Goal: Task Accomplishment & Management: Manage account settings

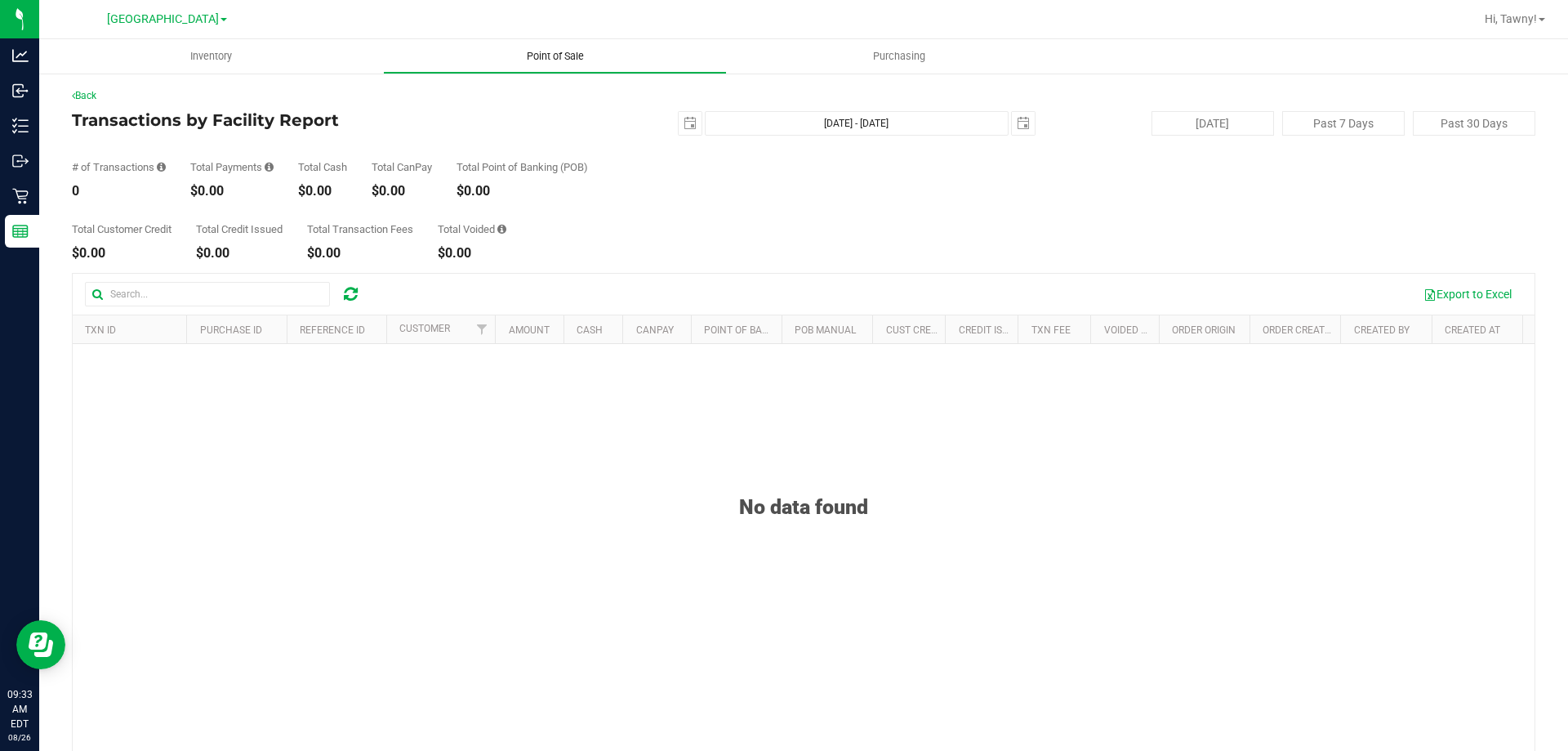
click at [564, 59] on span "Point of Sale" at bounding box center [555, 56] width 101 height 15
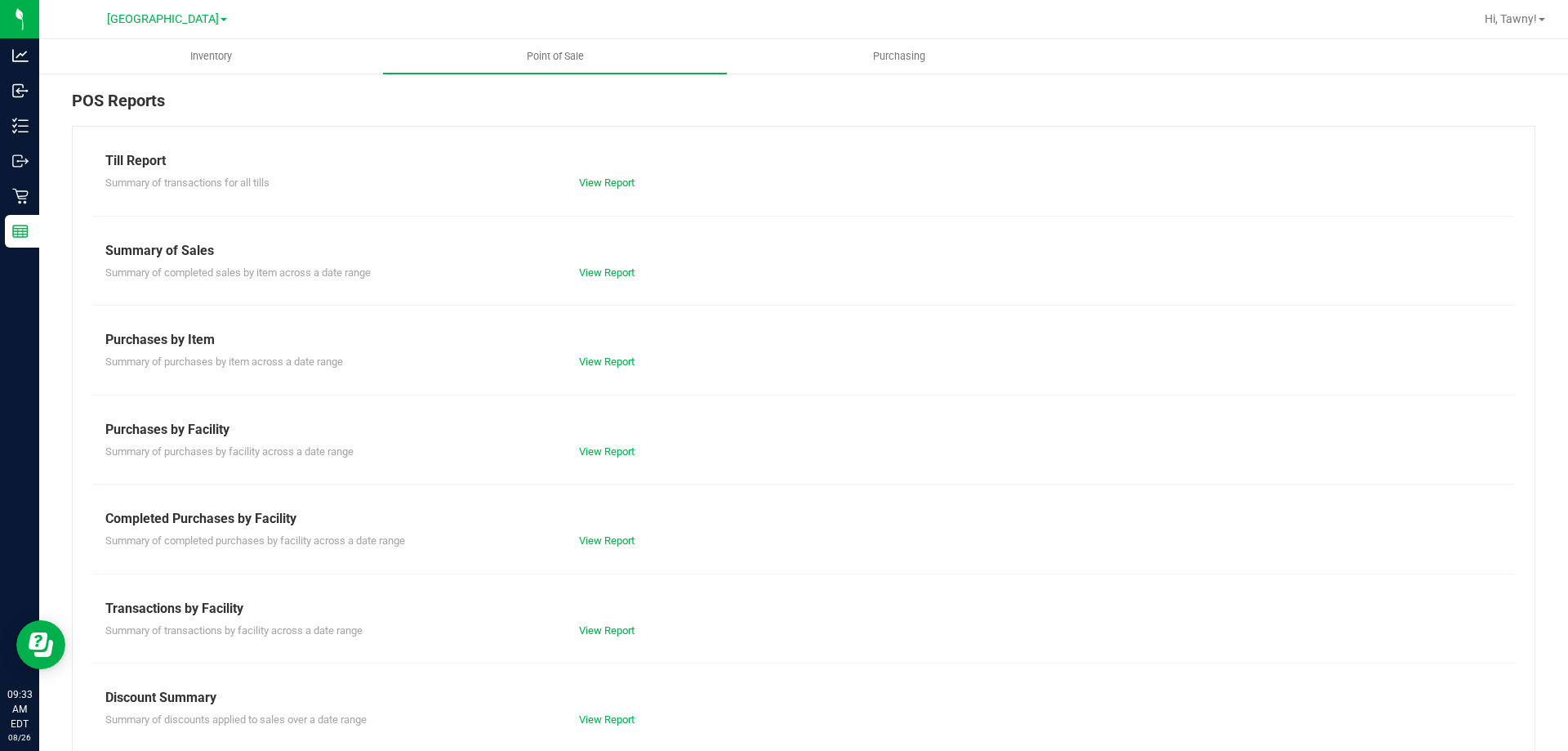
click at [628, 550] on div "Till Report Summary of transactions for all tills View Report Summary of Sales …" at bounding box center [803, 484] width 1463 height 716
click at [622, 547] on div "View Report" at bounding box center [685, 541] width 237 height 16
click at [619, 541] on link "View Report" at bounding box center [606, 541] width 56 height 12
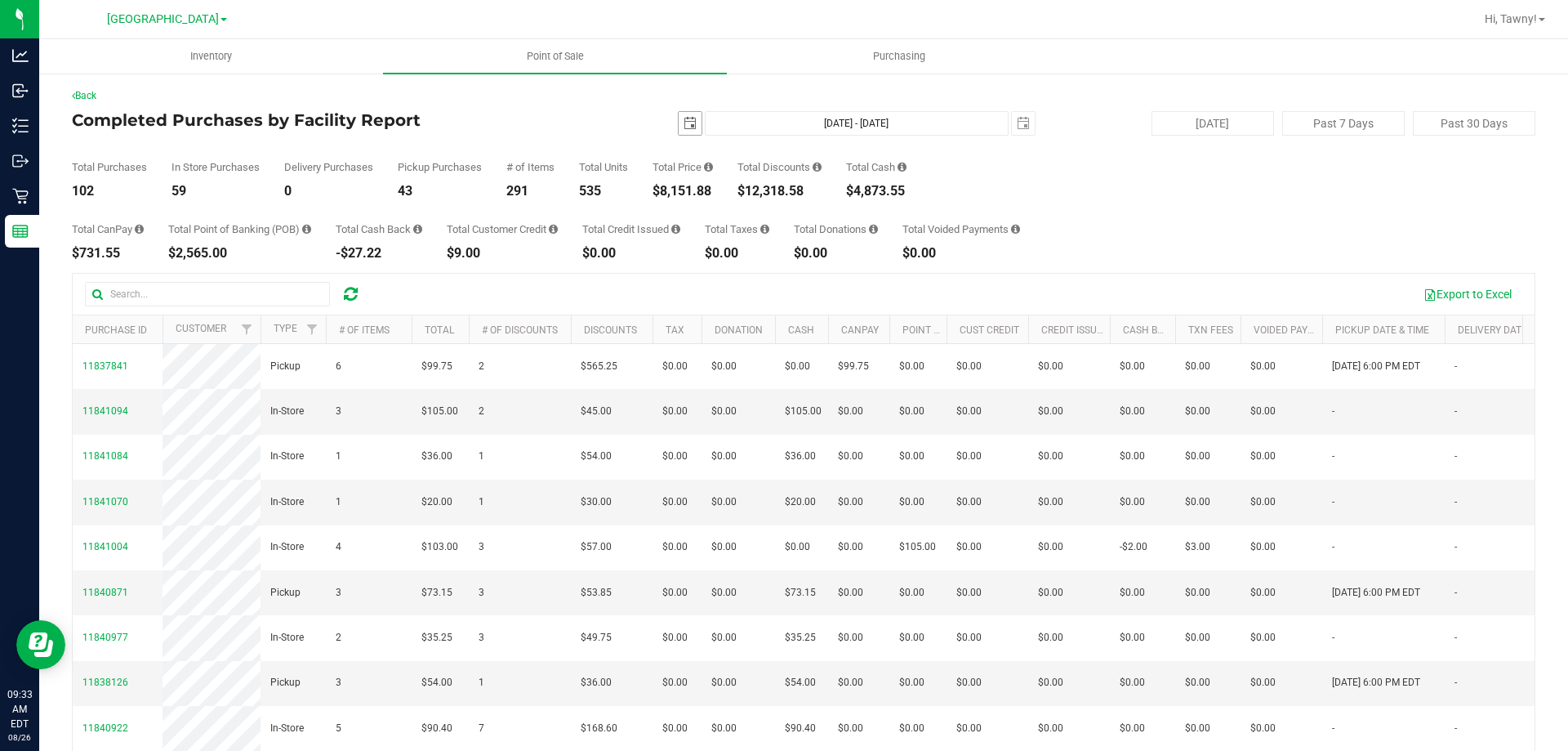
click at [680, 133] on span "select" at bounding box center [690, 123] width 23 height 23
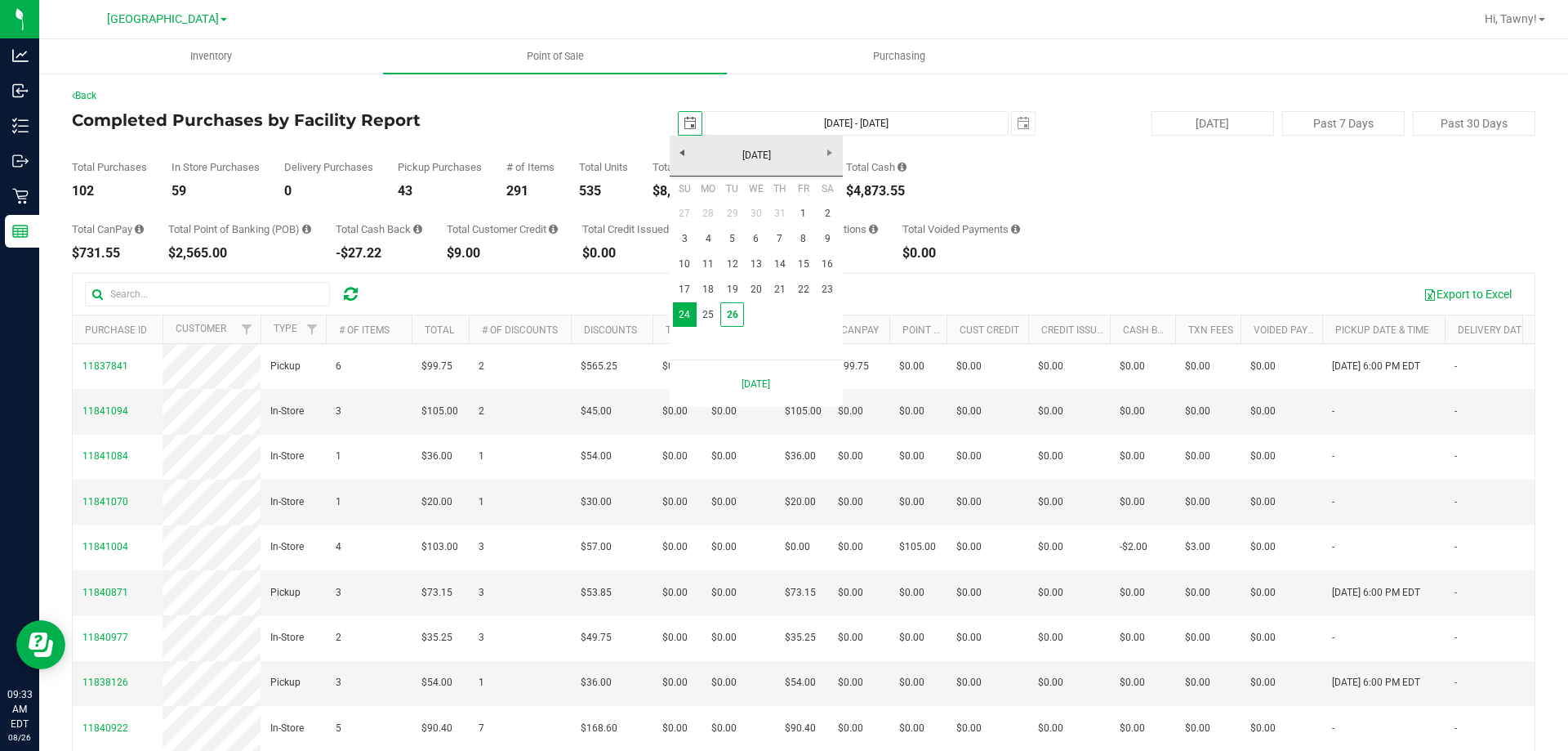
scroll to position [0, 41]
click at [538, 131] on div "Completed Purchases by Facility Report 2025-08-24 Aug 24, 2025 - Aug 24, 2025 2…" at bounding box center [803, 123] width 1463 height 25
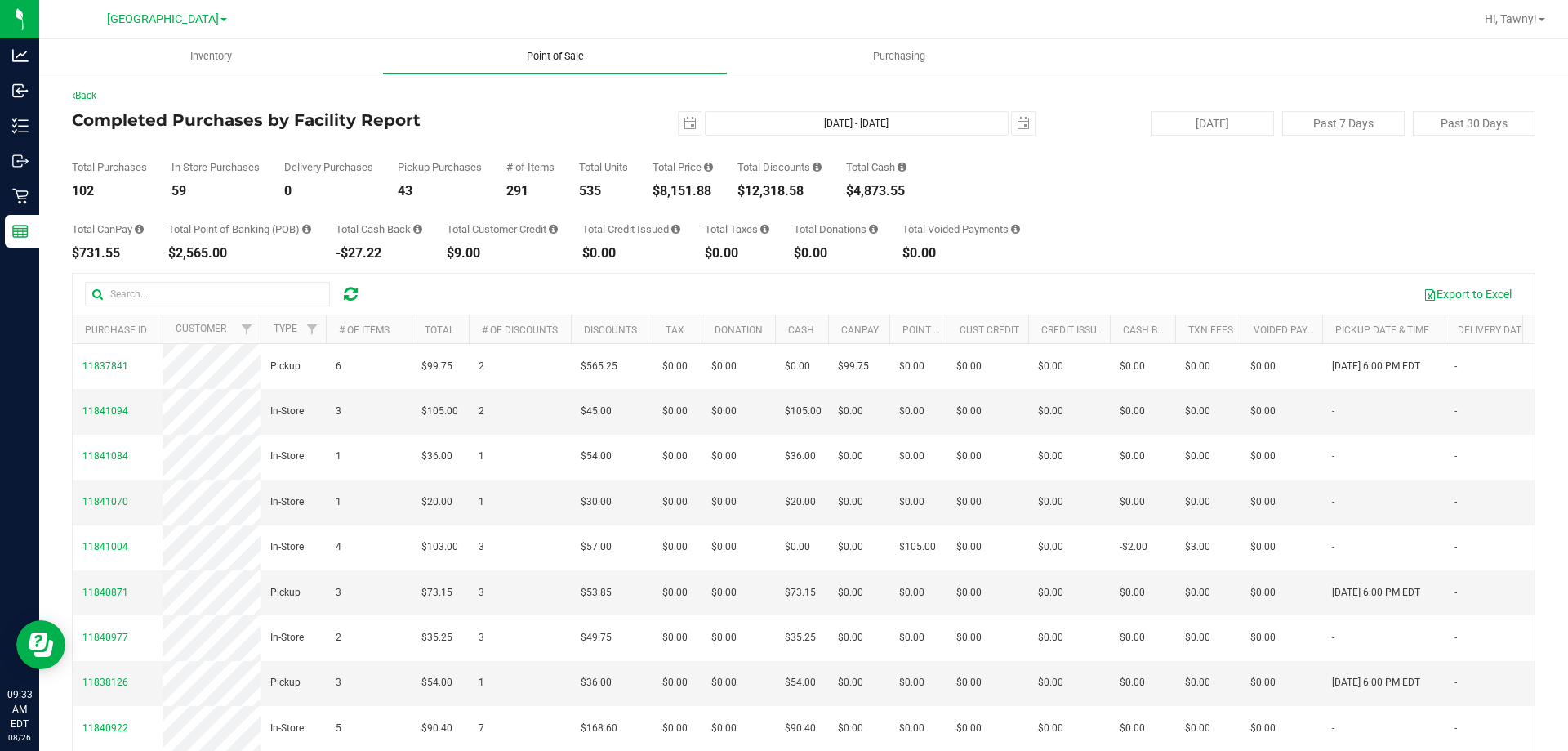
click at [542, 63] on span "Point of Sale" at bounding box center [555, 56] width 101 height 15
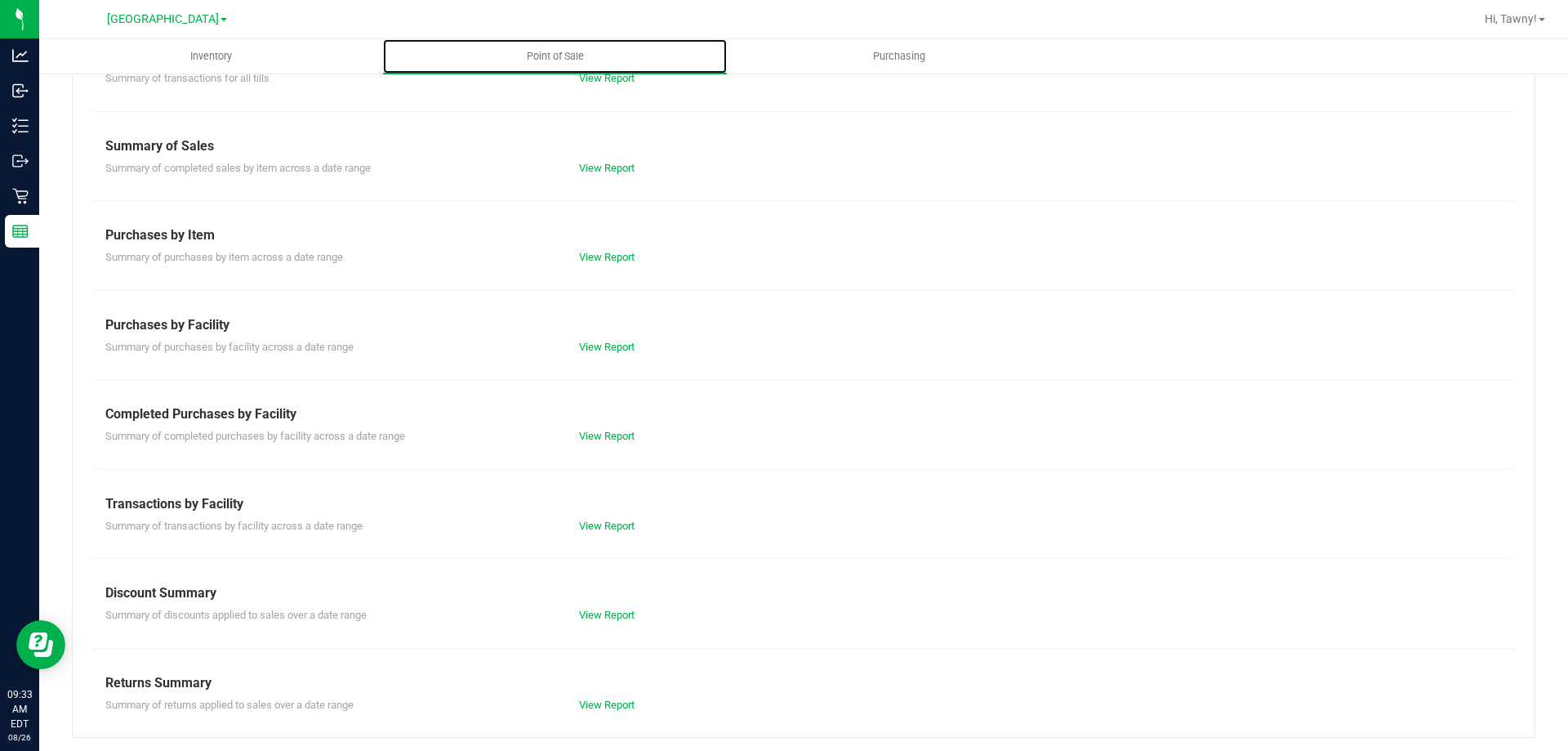
scroll to position [107, 0]
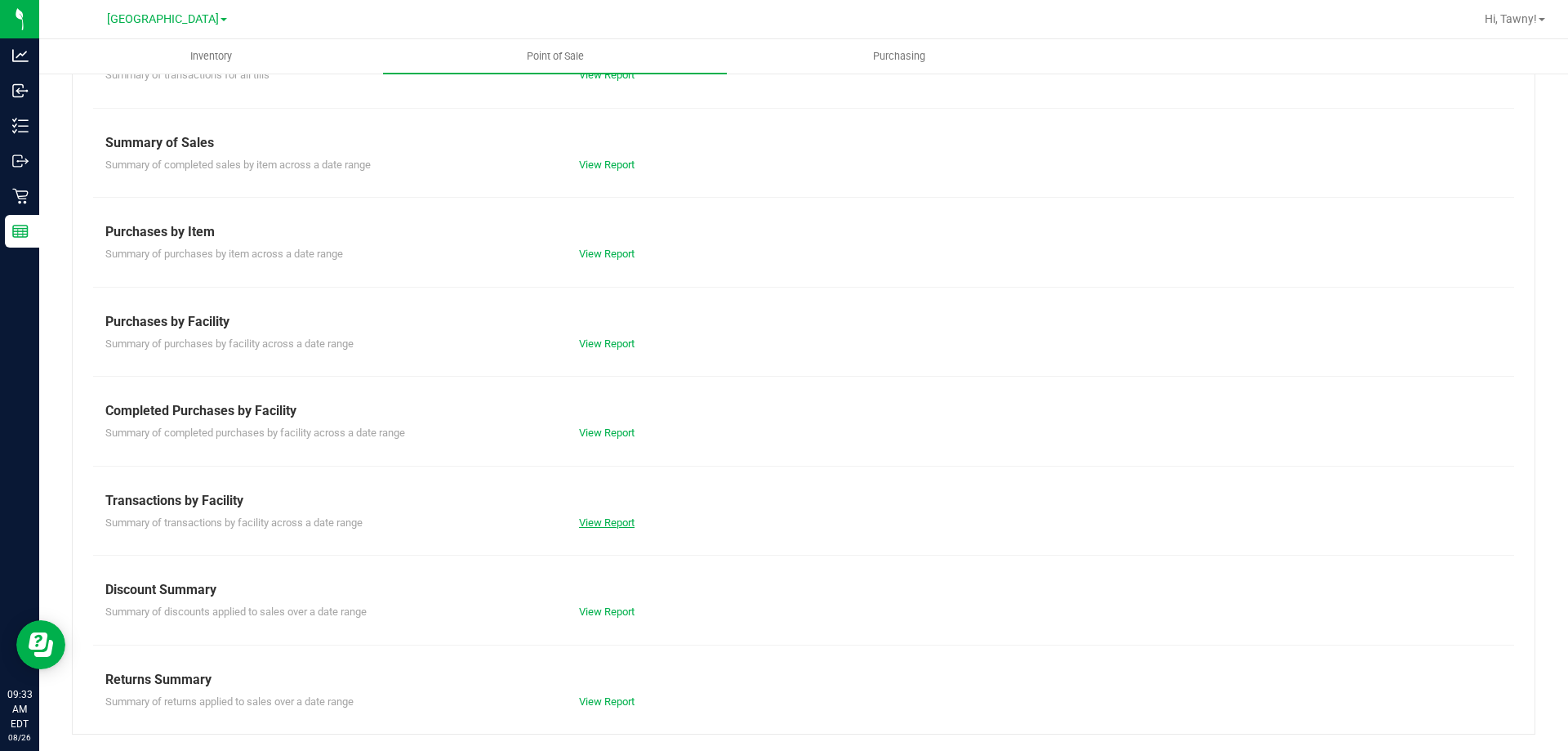
click at [604, 526] on link "View Report" at bounding box center [606, 522] width 56 height 12
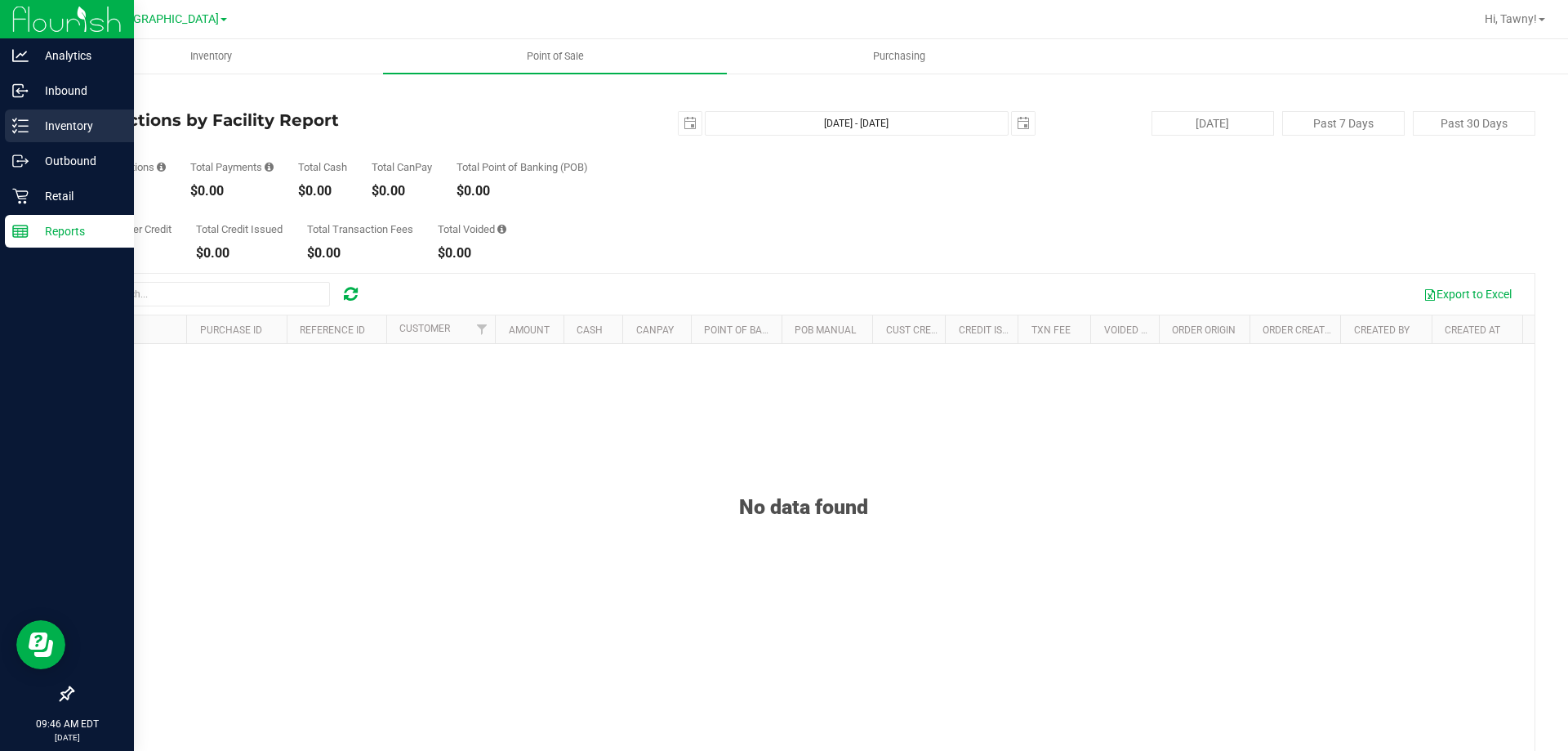
click at [21, 124] on icon at bounding box center [20, 125] width 16 height 16
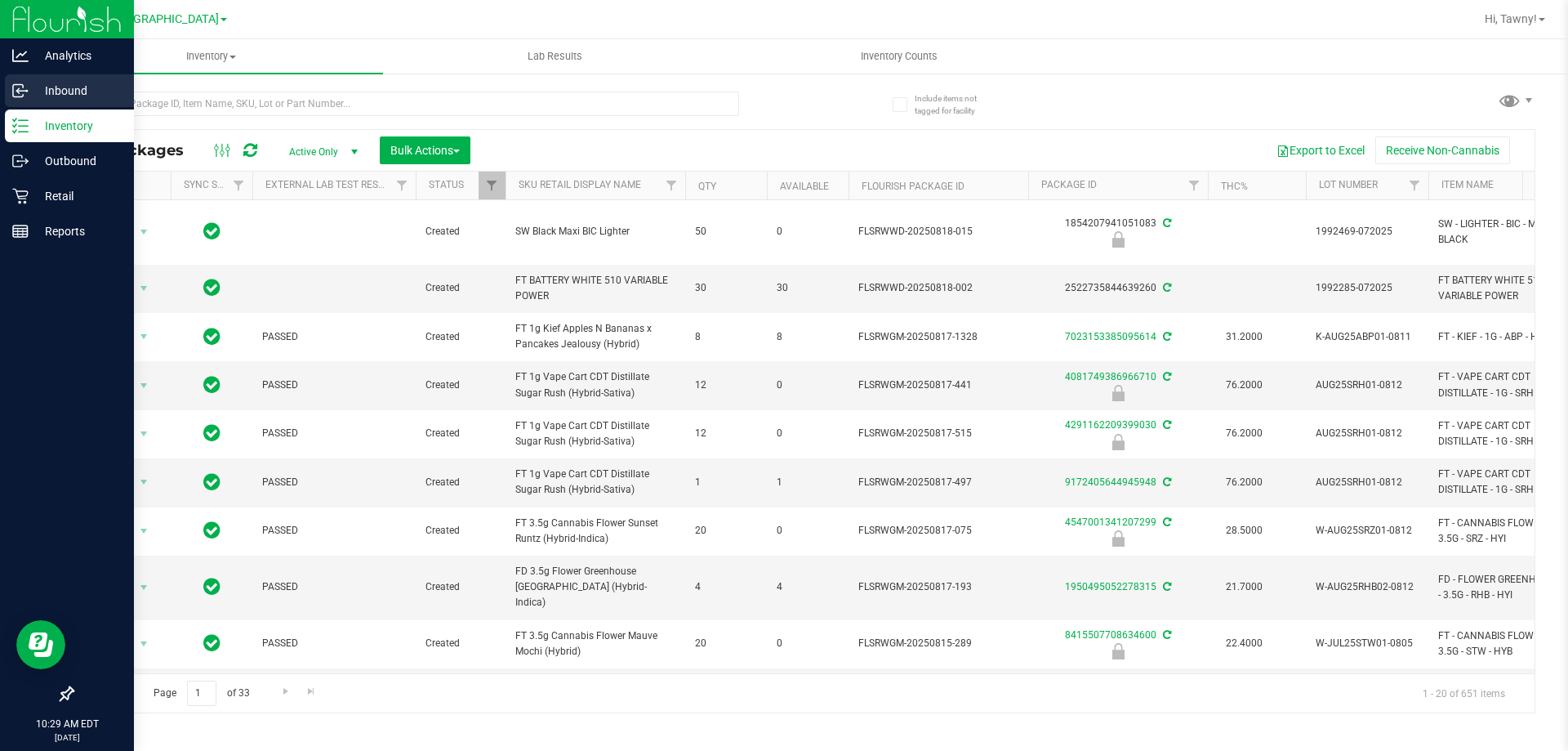
click at [62, 92] on p "Inbound" at bounding box center [77, 91] width 98 height 20
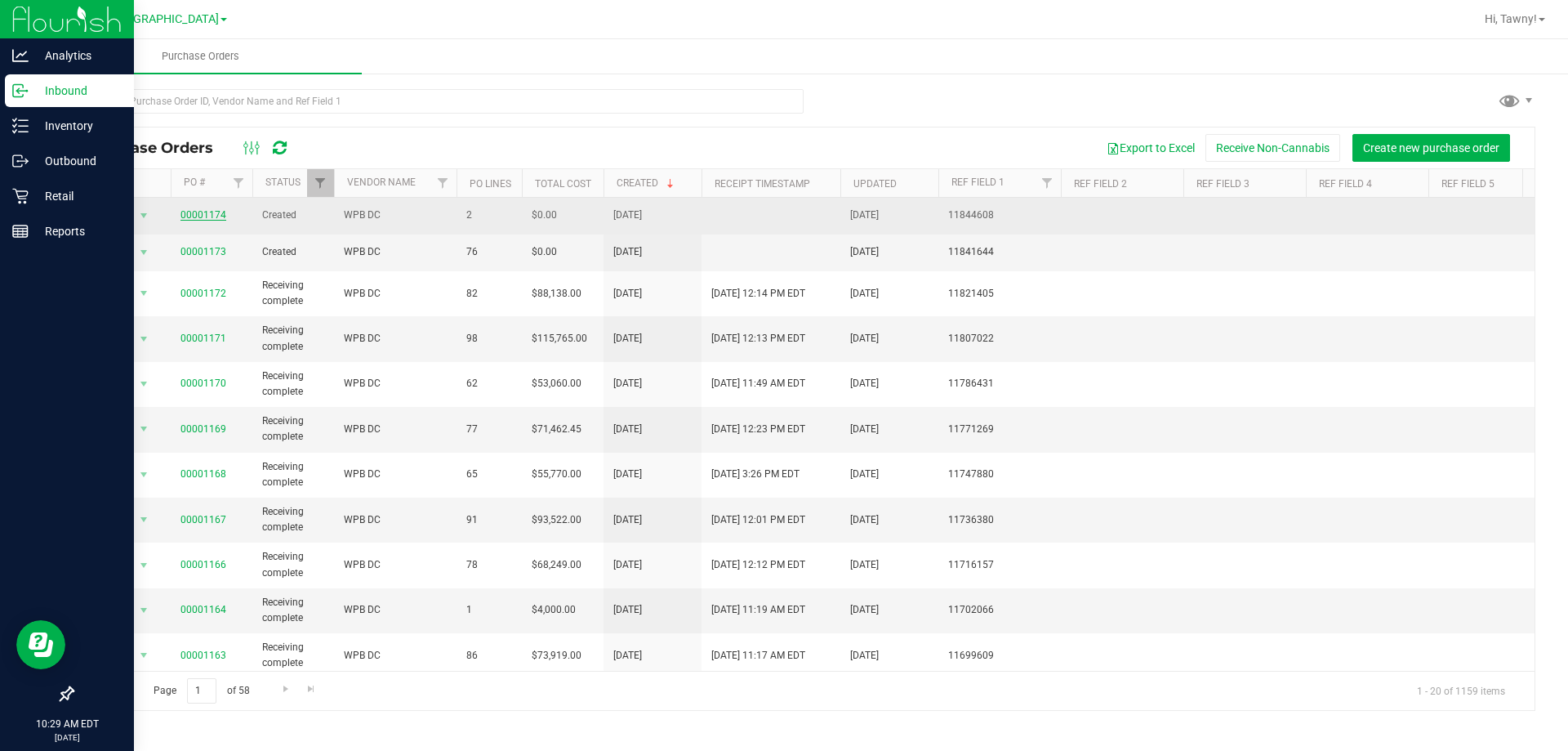
click at [197, 217] on link "00001174" at bounding box center [203, 215] width 46 height 12
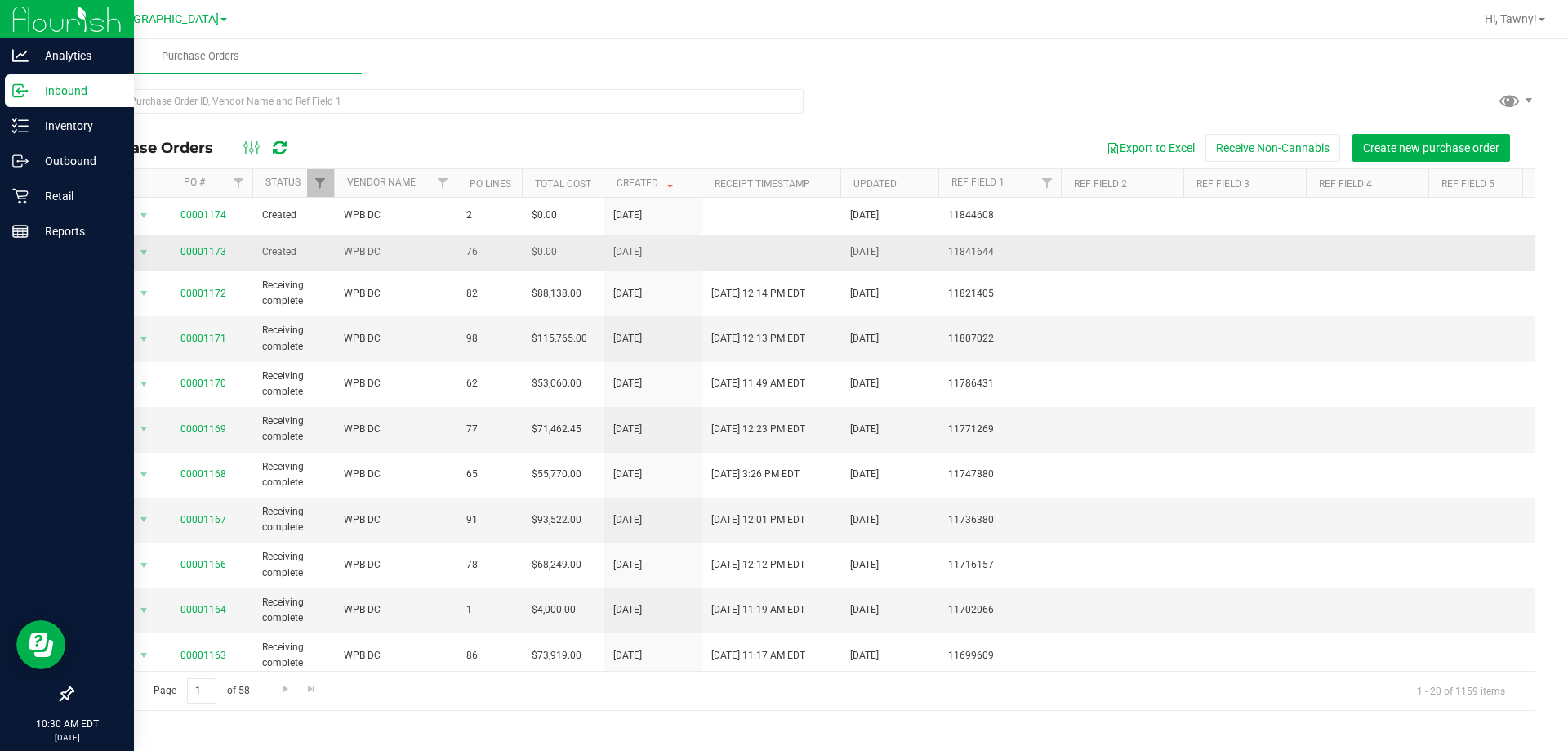
click at [199, 251] on link "00001173" at bounding box center [203, 251] width 46 height 12
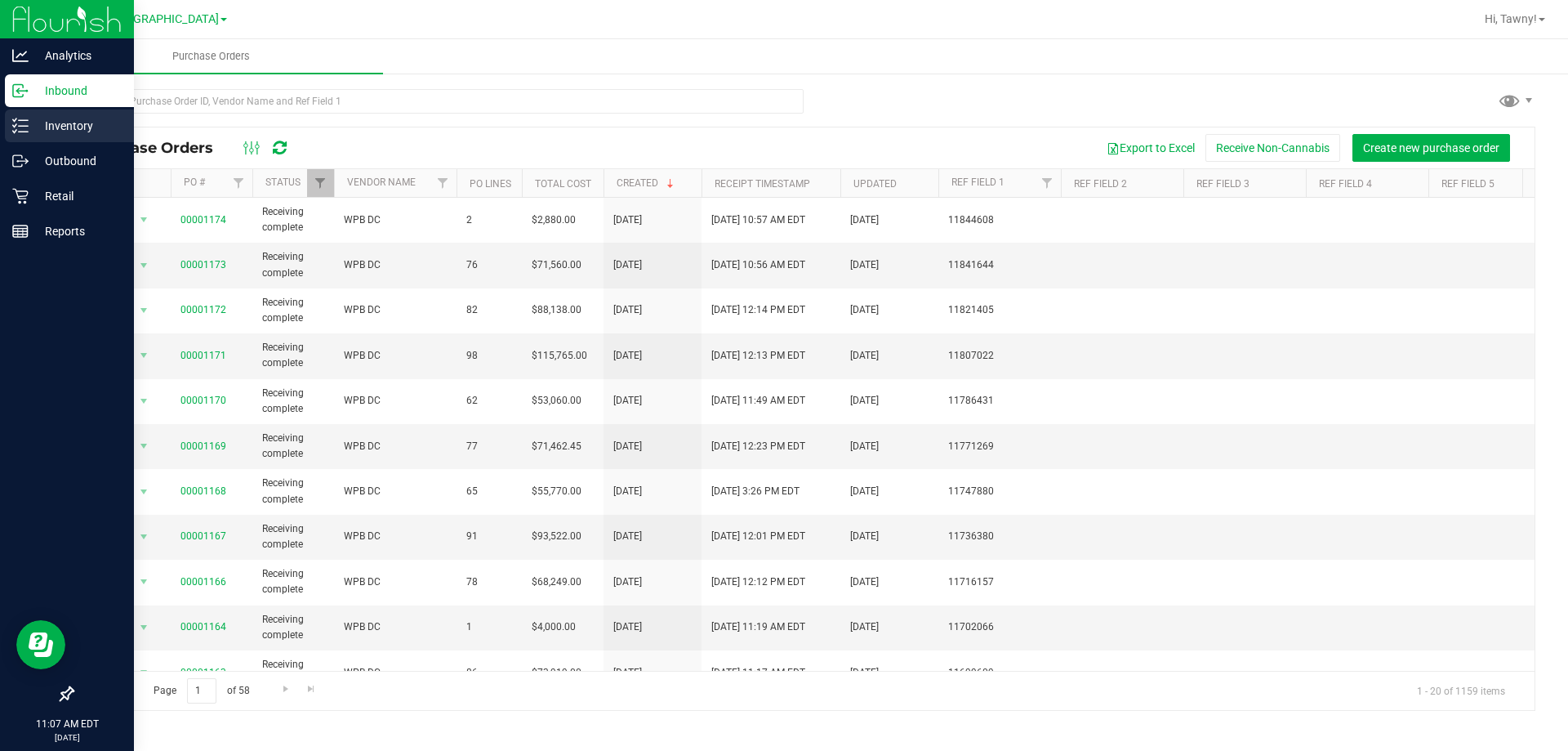
click at [34, 130] on p "Inventory" at bounding box center [77, 126] width 98 height 20
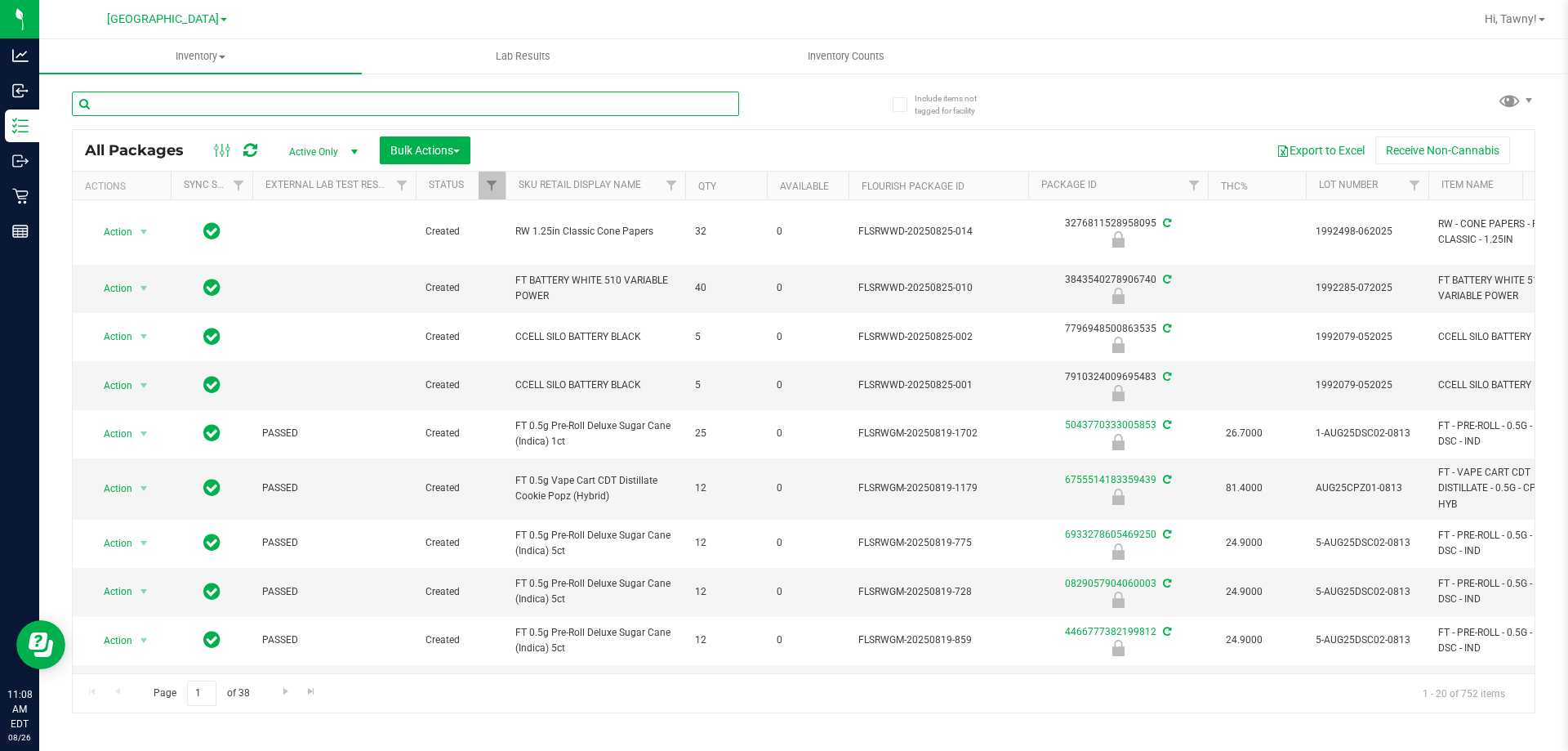
click at [229, 103] on input "text" at bounding box center [406, 104] width 667 height 25
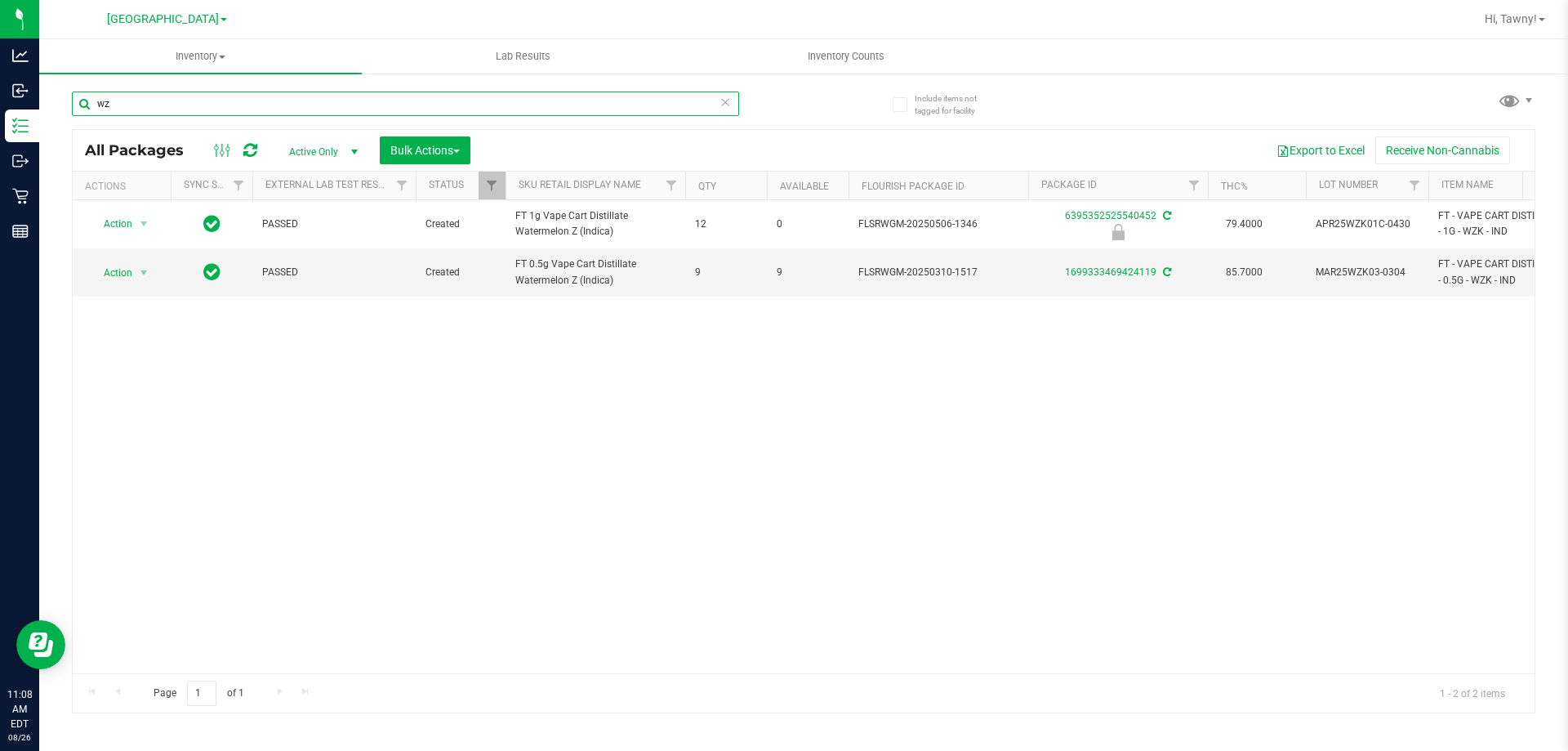
type input "w"
type input "ppu"
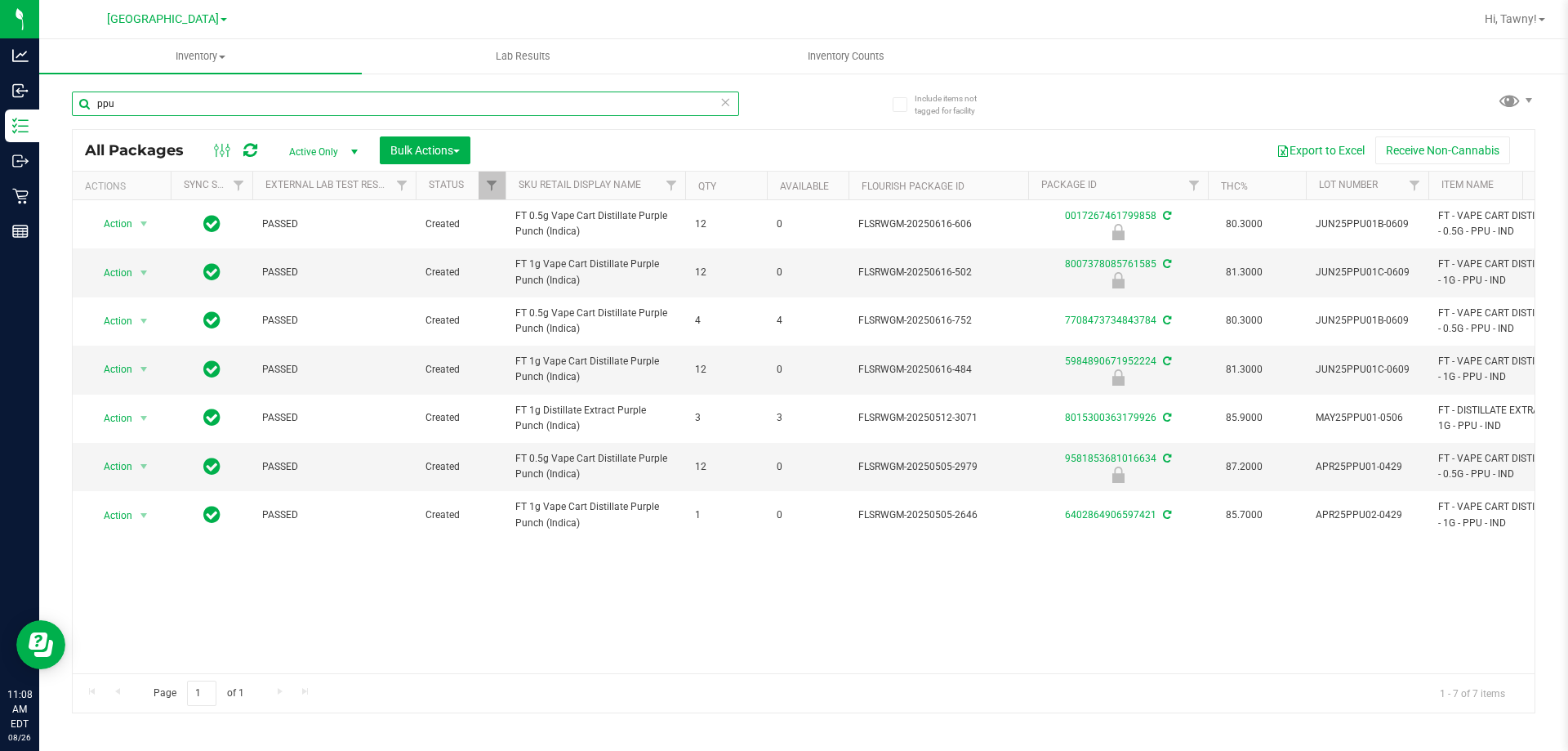
click at [535, 109] on input "ppu" at bounding box center [406, 104] width 667 height 25
type input "dsd"
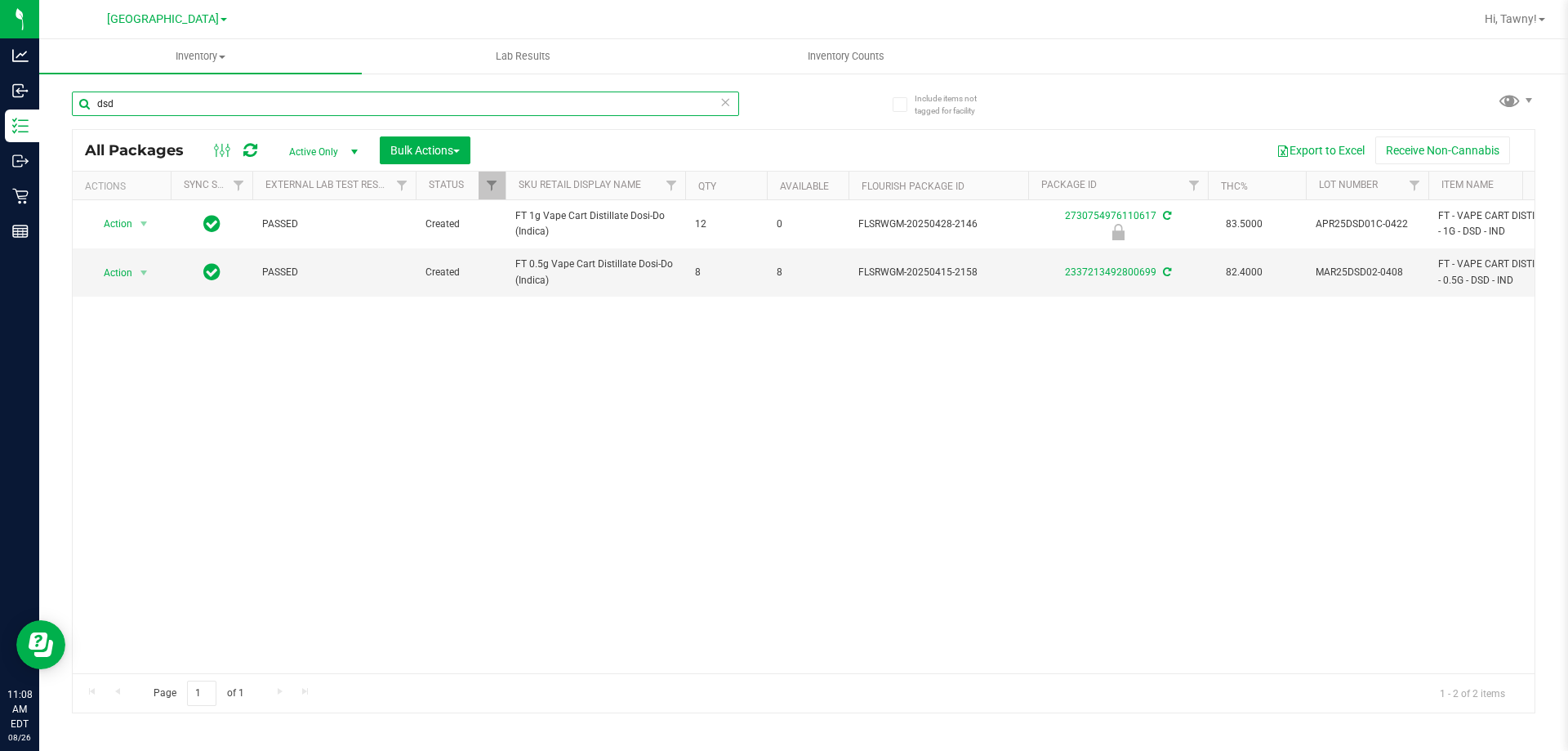
click at [207, 115] on input "dsd" at bounding box center [406, 104] width 667 height 25
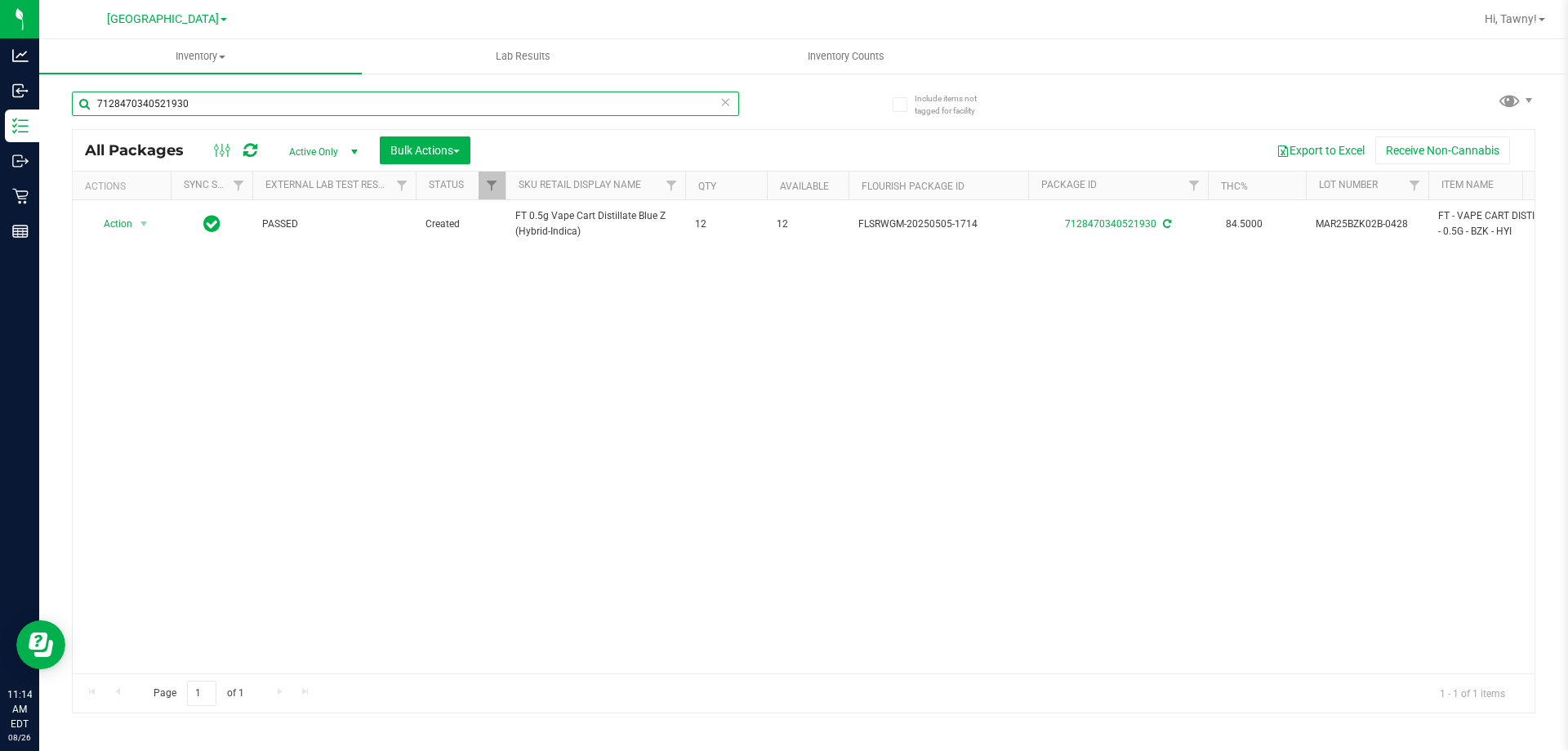
click at [319, 96] on input "7128470340521930" at bounding box center [406, 104] width 667 height 25
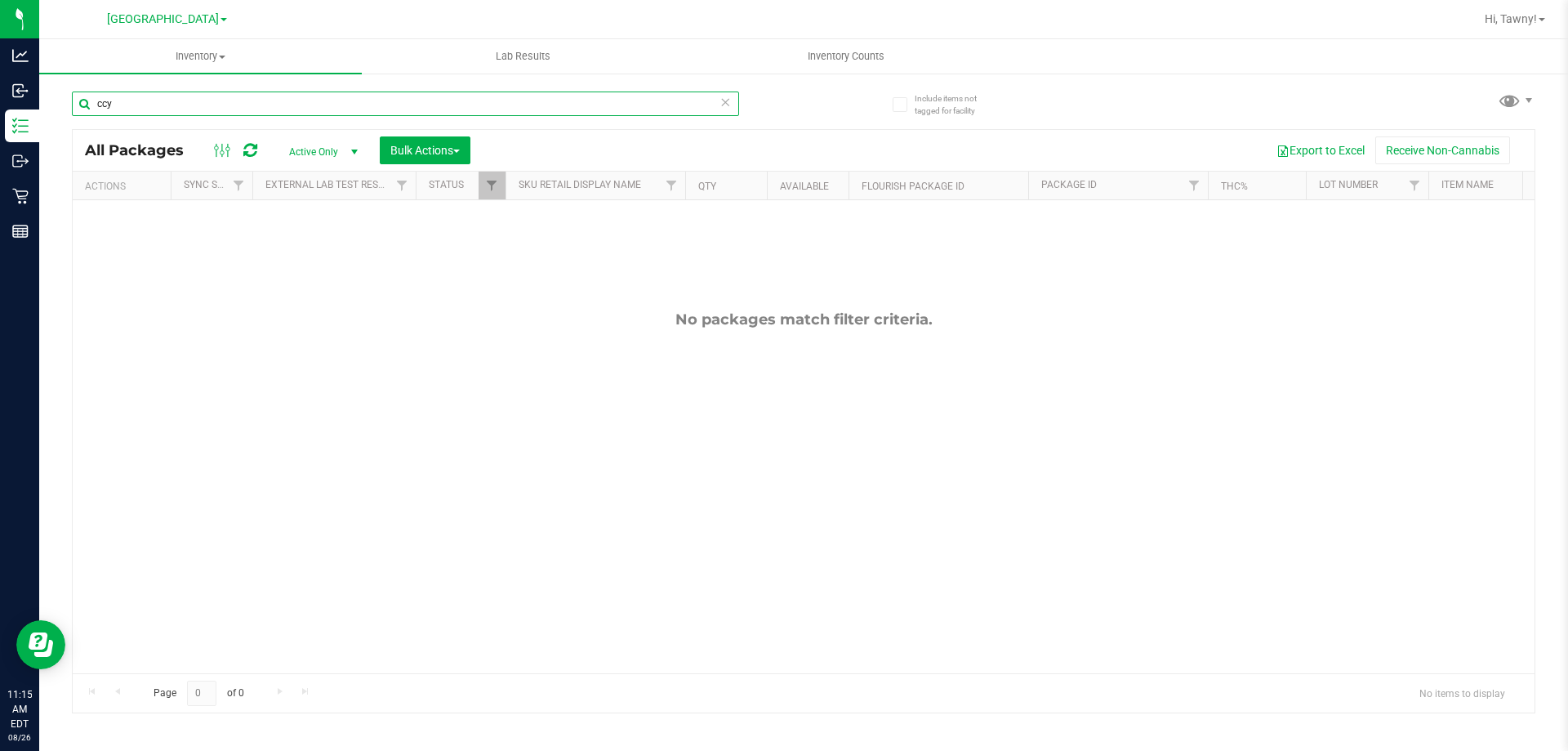
type input "ccy"
click at [178, 103] on input "ccy" at bounding box center [406, 104] width 667 height 25
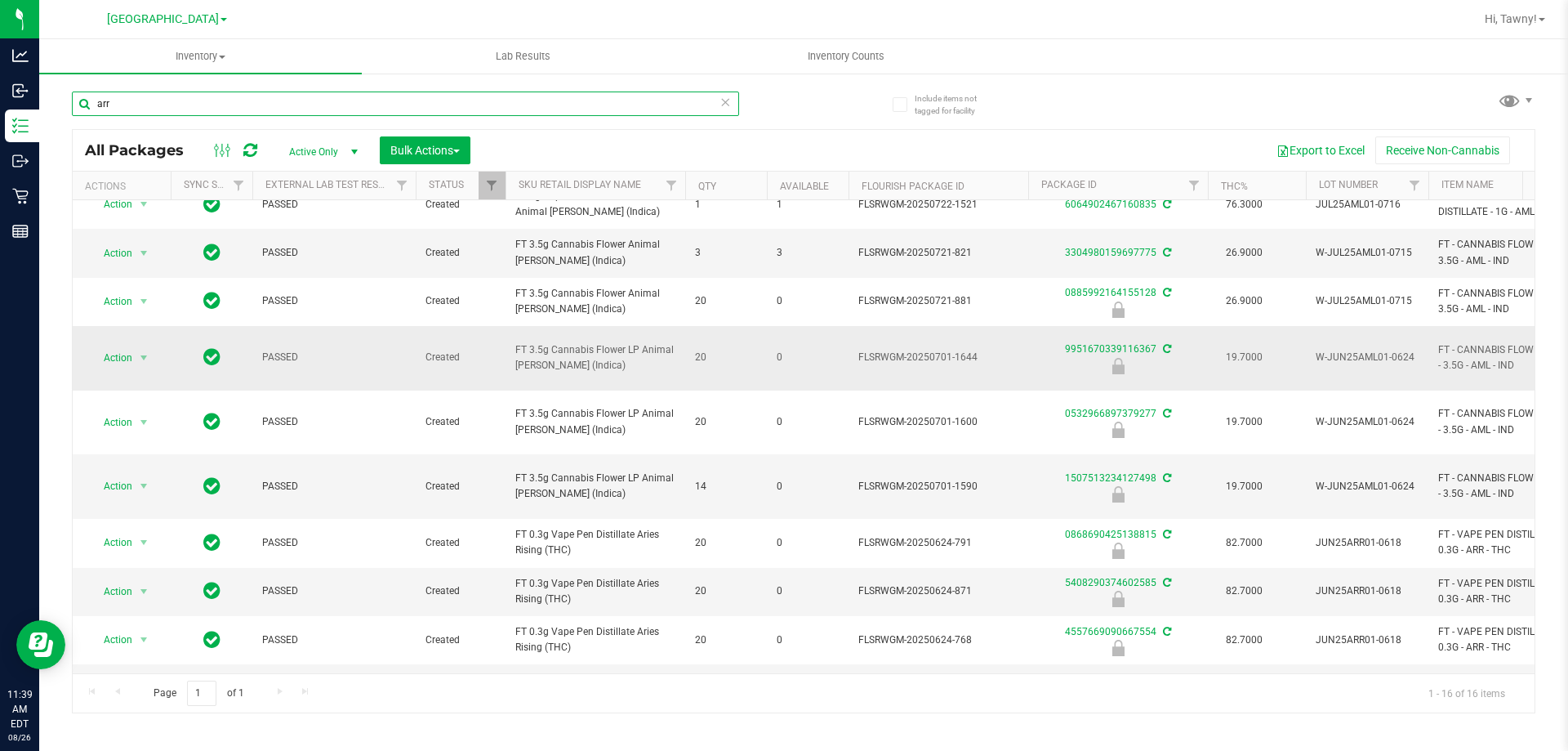
scroll to position [315, 0]
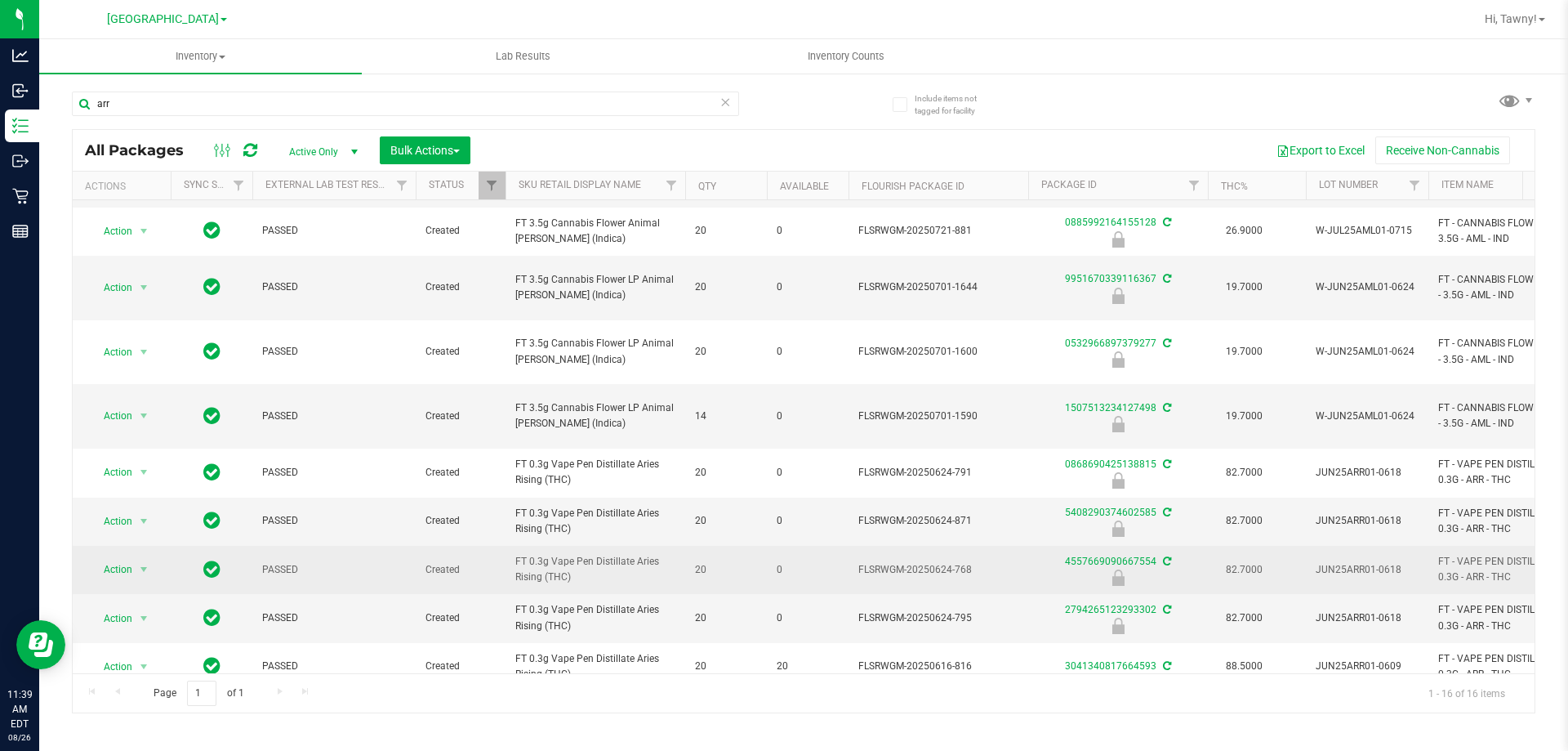
click at [594, 554] on span "FT 0.3g Vape Pen Distillate Aries Rising (THC)" at bounding box center [595, 569] width 160 height 31
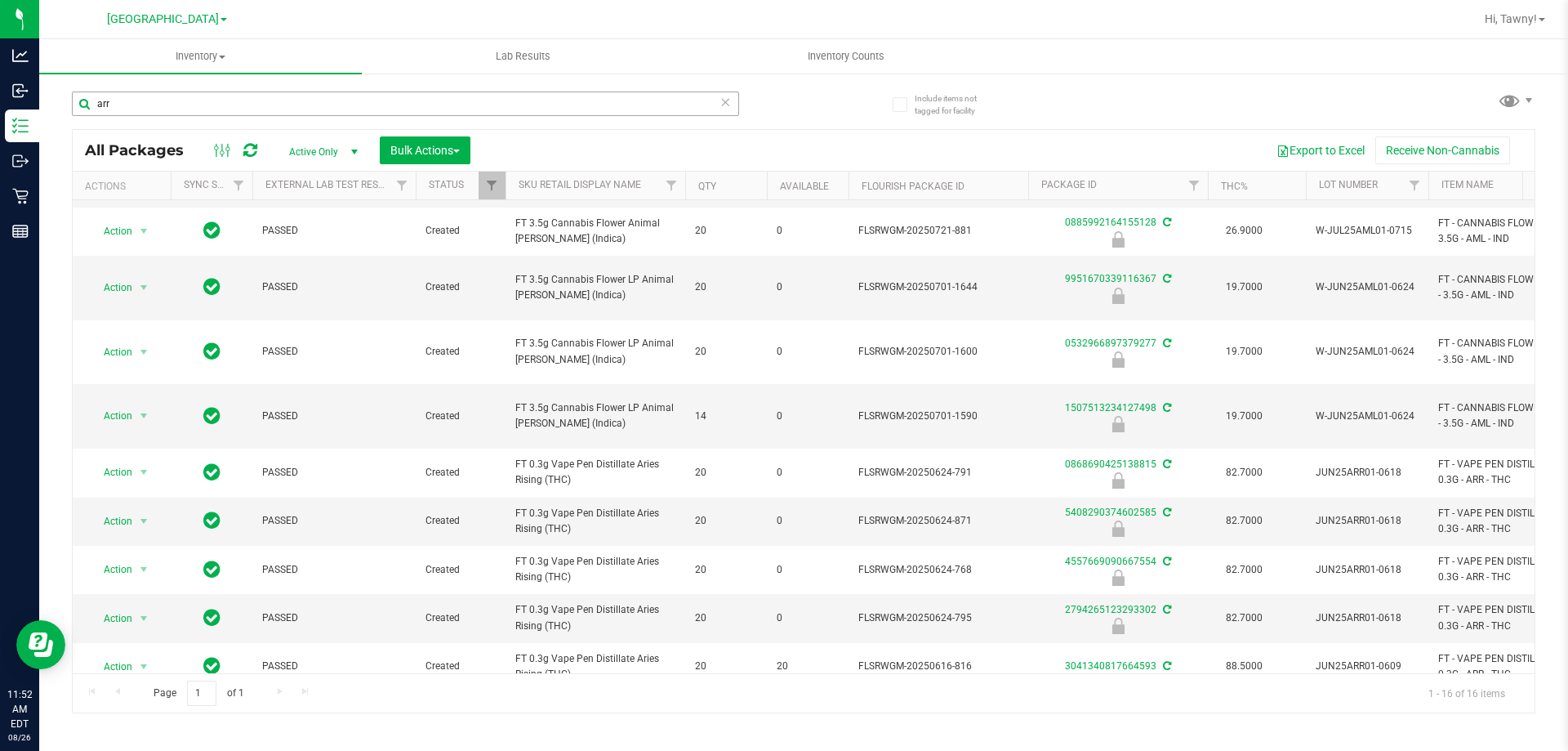
drag, startPoint x: 272, startPoint y: 120, endPoint x: 280, endPoint y: 110, distance: 12.8
click at [272, 121] on div "arr" at bounding box center [406, 110] width 667 height 37
click at [280, 110] on input "arr" at bounding box center [406, 104] width 667 height 25
paste input "W-JUL25ARZ03-0723"
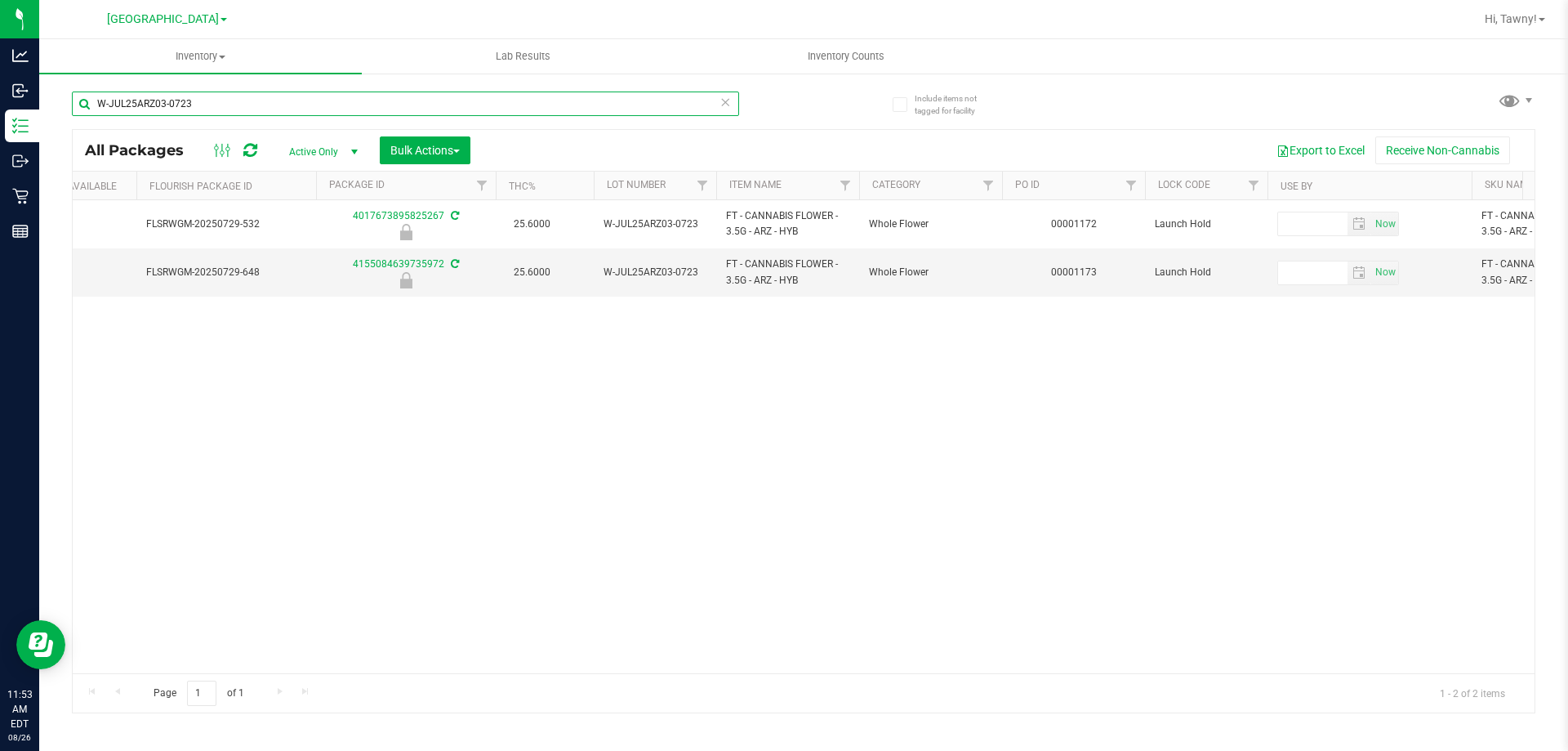
click at [324, 115] on input "W-JUL25ARZ03-0723" at bounding box center [406, 104] width 667 height 25
paste input "APR25FIC02-0514"
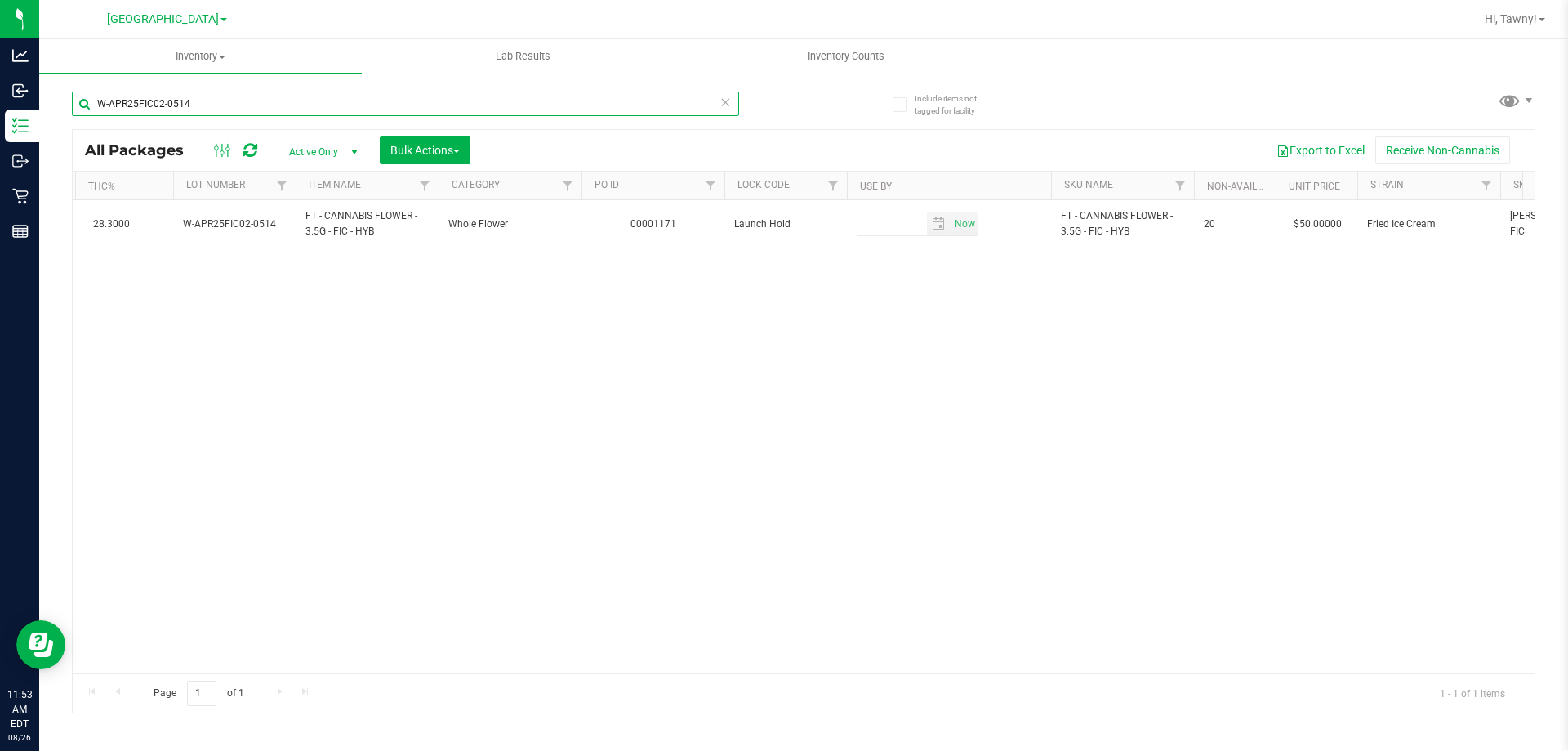
scroll to position [0, 1140]
click at [296, 102] on input "W-APR25FIC02-0514" at bounding box center [406, 104] width 667 height 25
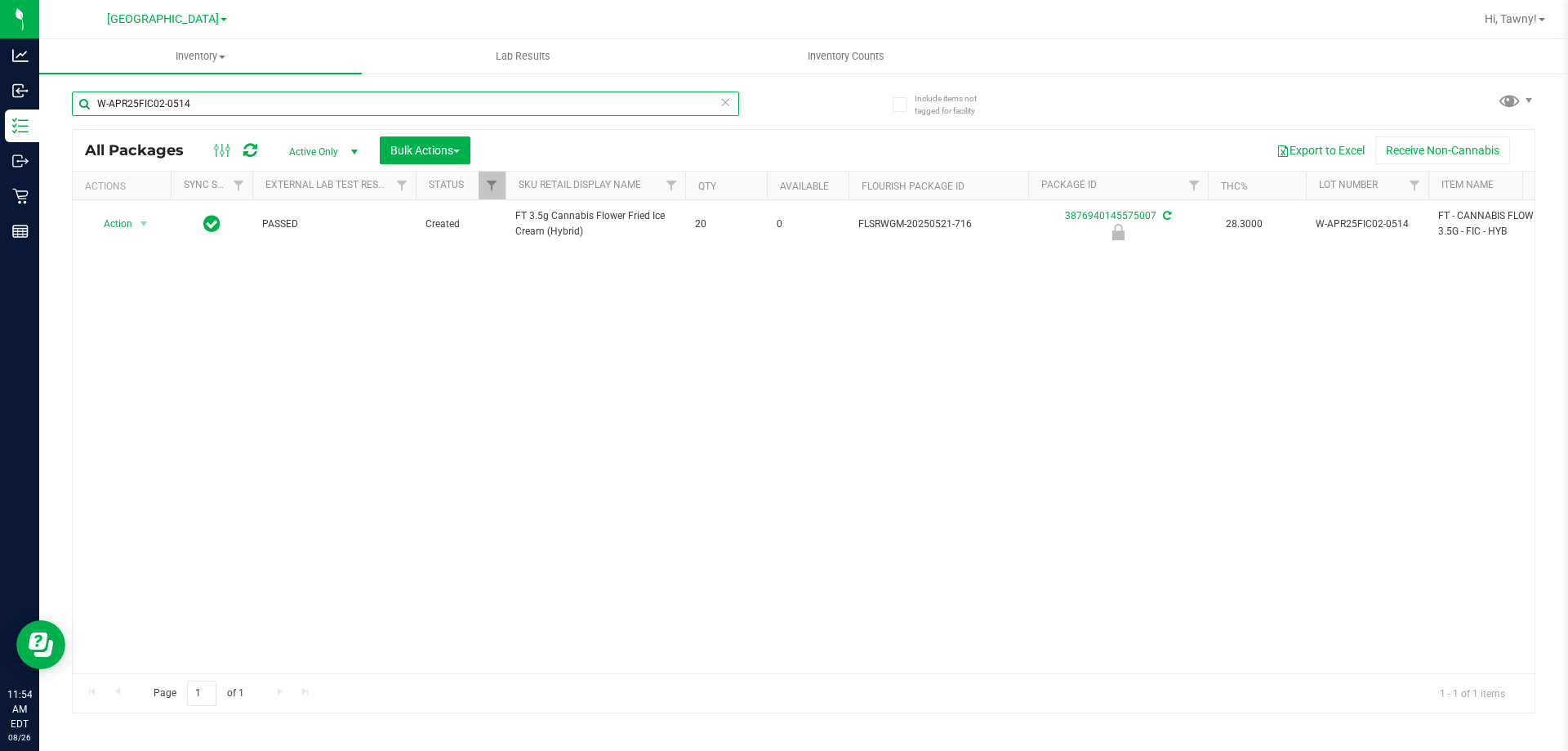
scroll to position [0, 654]
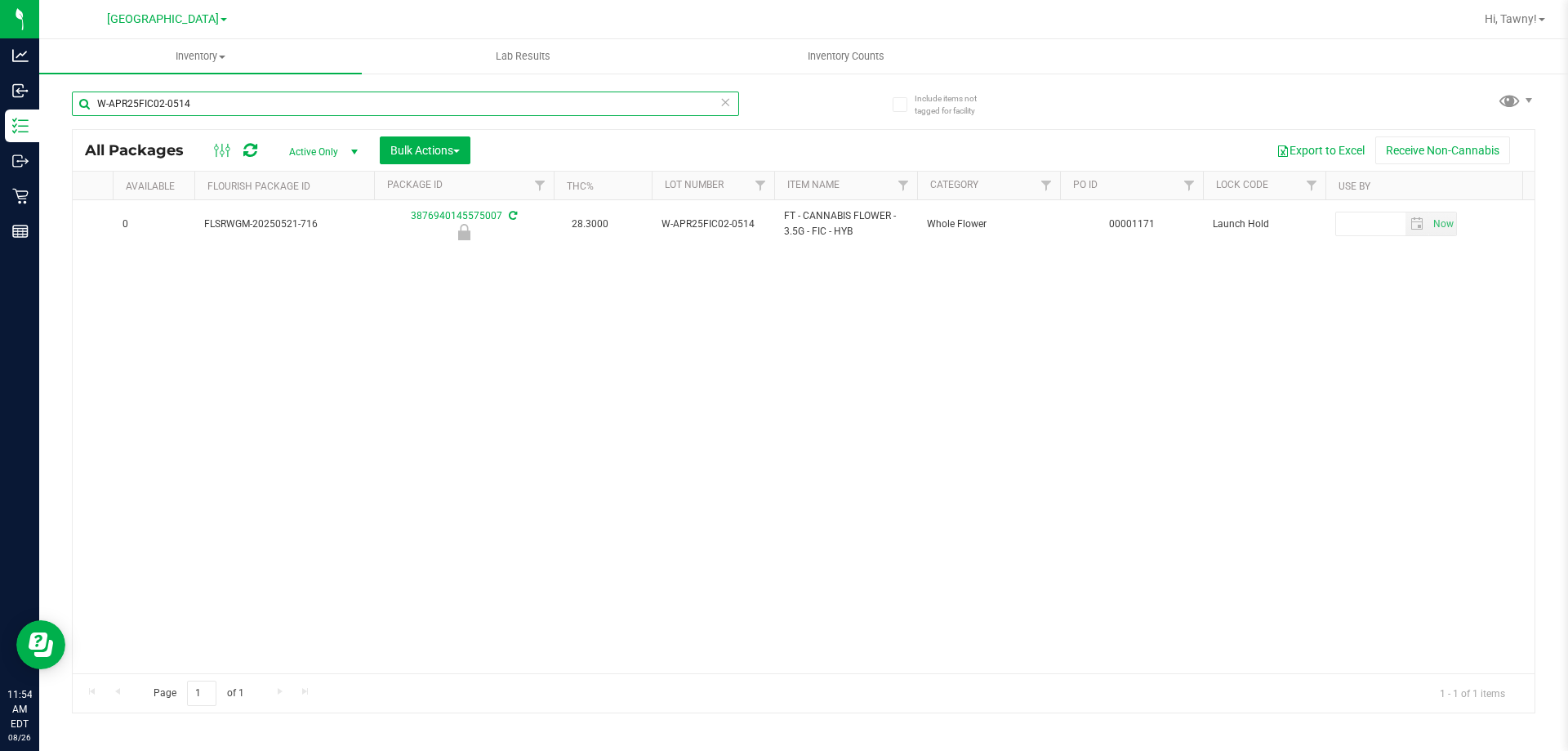
click at [176, 109] on input "W-APR25FIC02-0514" at bounding box center [406, 104] width 667 height 25
type input "3876940145575007"
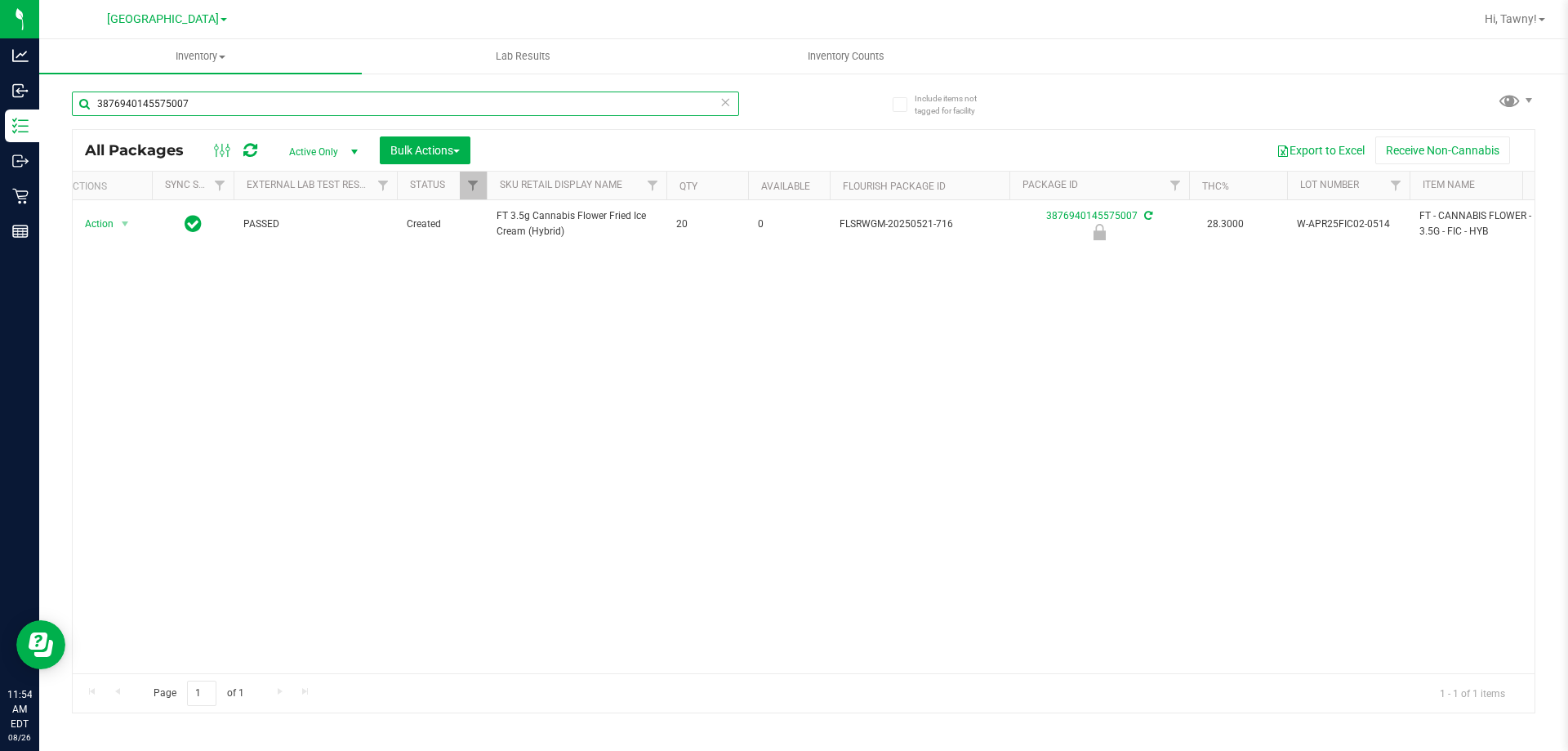
scroll to position [0, 6]
click at [319, 108] on input "3876940145575007" at bounding box center [406, 104] width 667 height 25
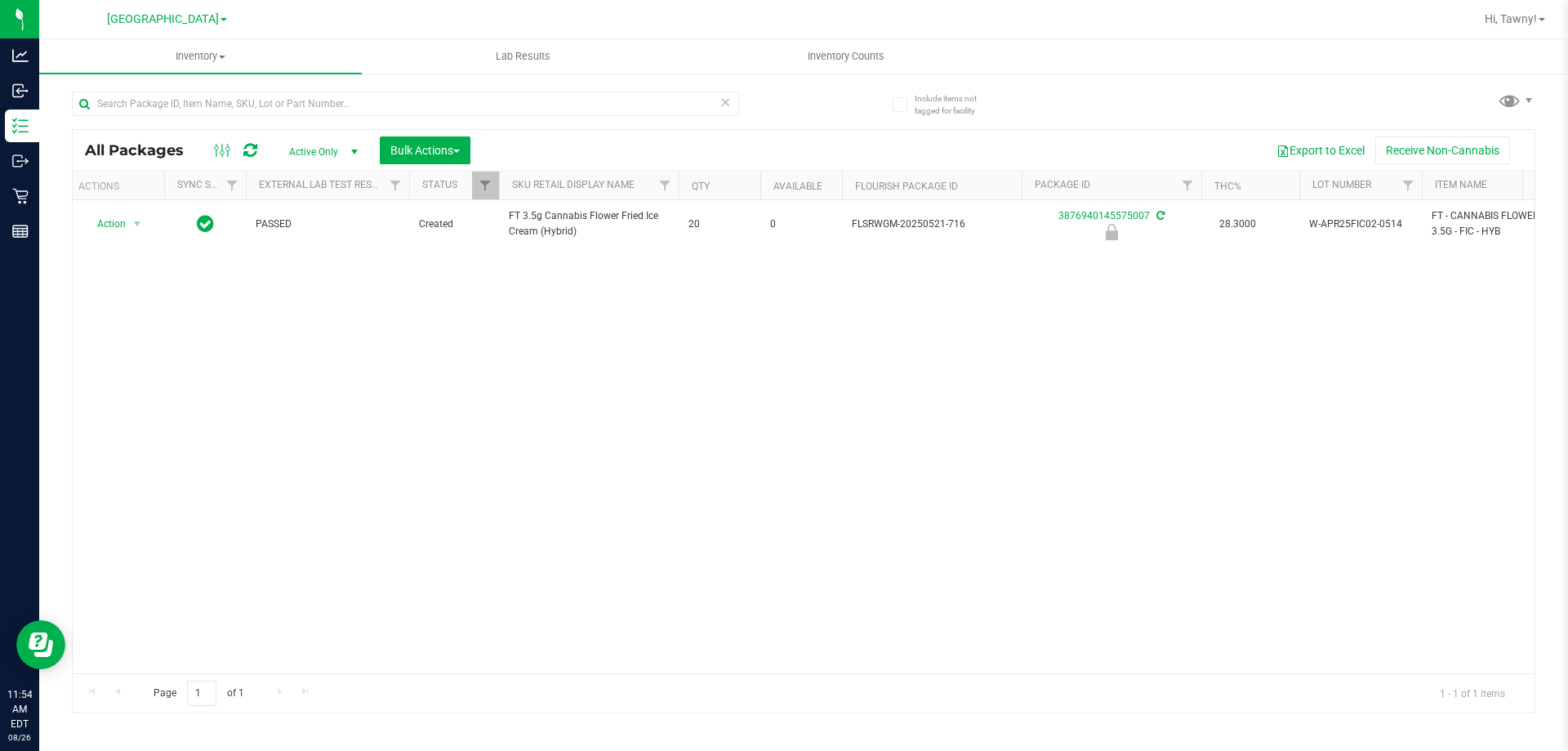
click at [817, 470] on div "Action Action Edit attributes Global inventory Locate package Package audit log…" at bounding box center [803, 436] width 1462 height 473
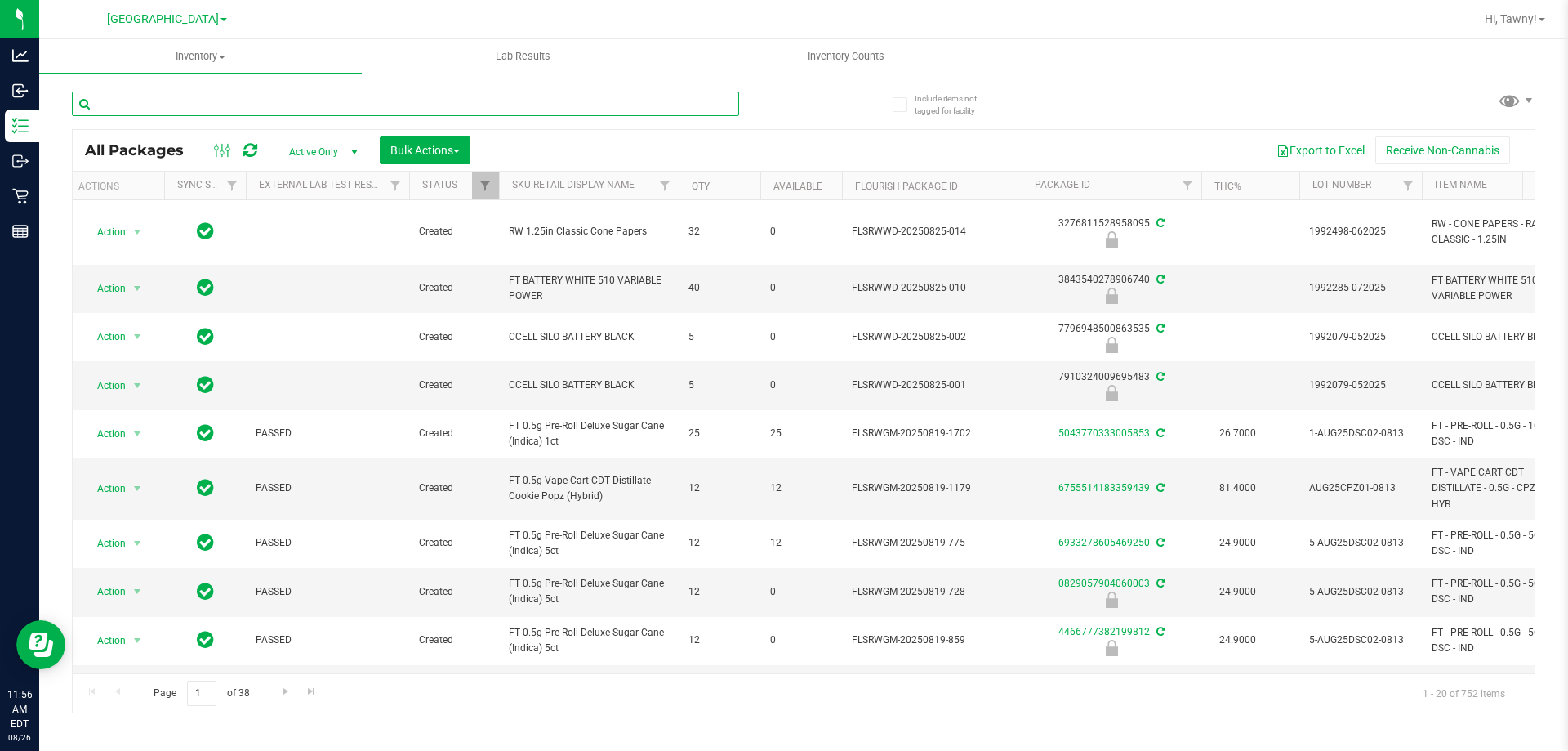
click at [189, 99] on input "text" at bounding box center [406, 104] width 667 height 25
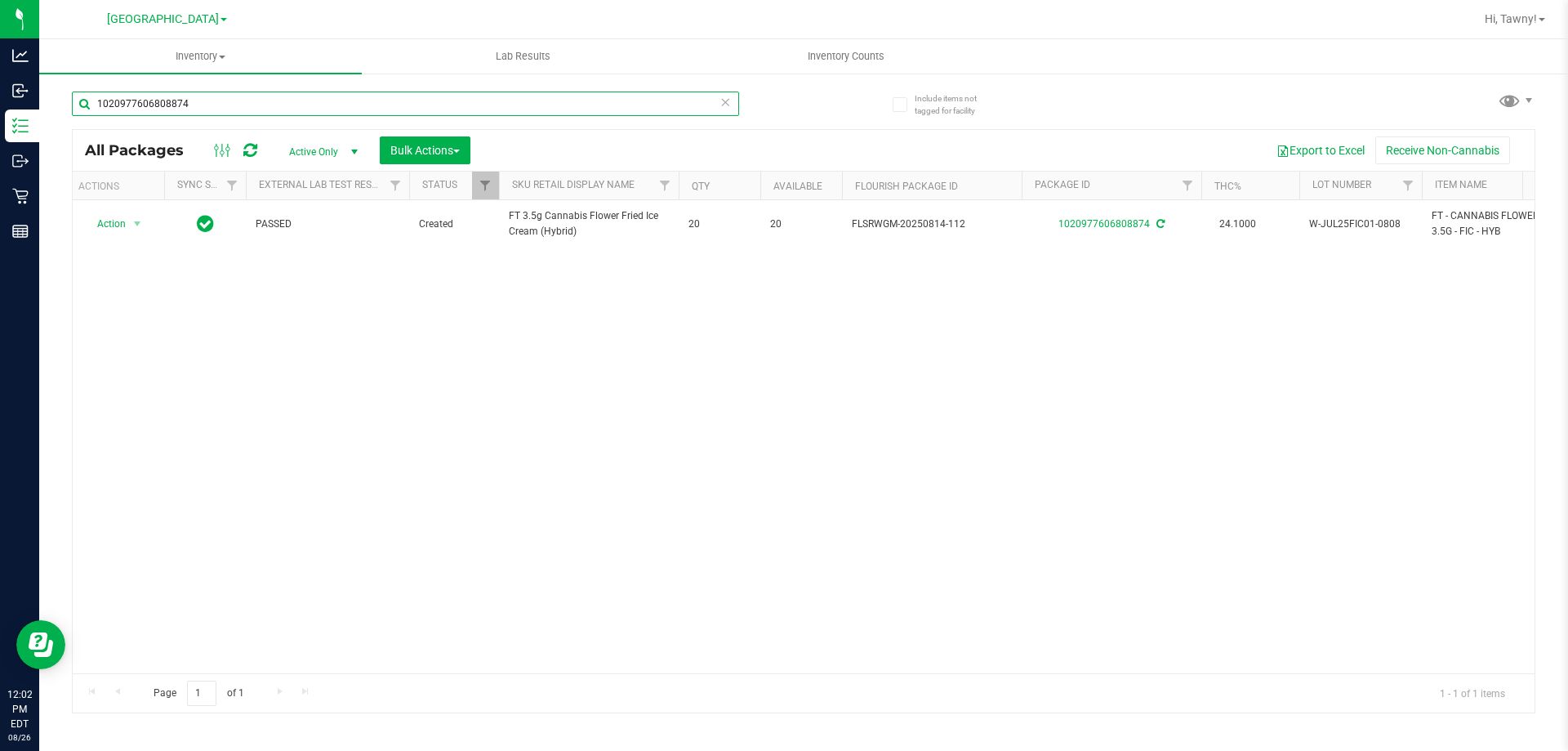
click at [278, 107] on input "1020977606808874" at bounding box center [406, 104] width 667 height 25
click at [507, 376] on div "PASSED Created FT 0.5g Vape Cart Distillate Lime Sorbet (Indica) 7 7 FLSRWGM-20…" at bounding box center [803, 436] width 1462 height 473
click at [334, 97] on input "lime sorbe" at bounding box center [406, 104] width 667 height 25
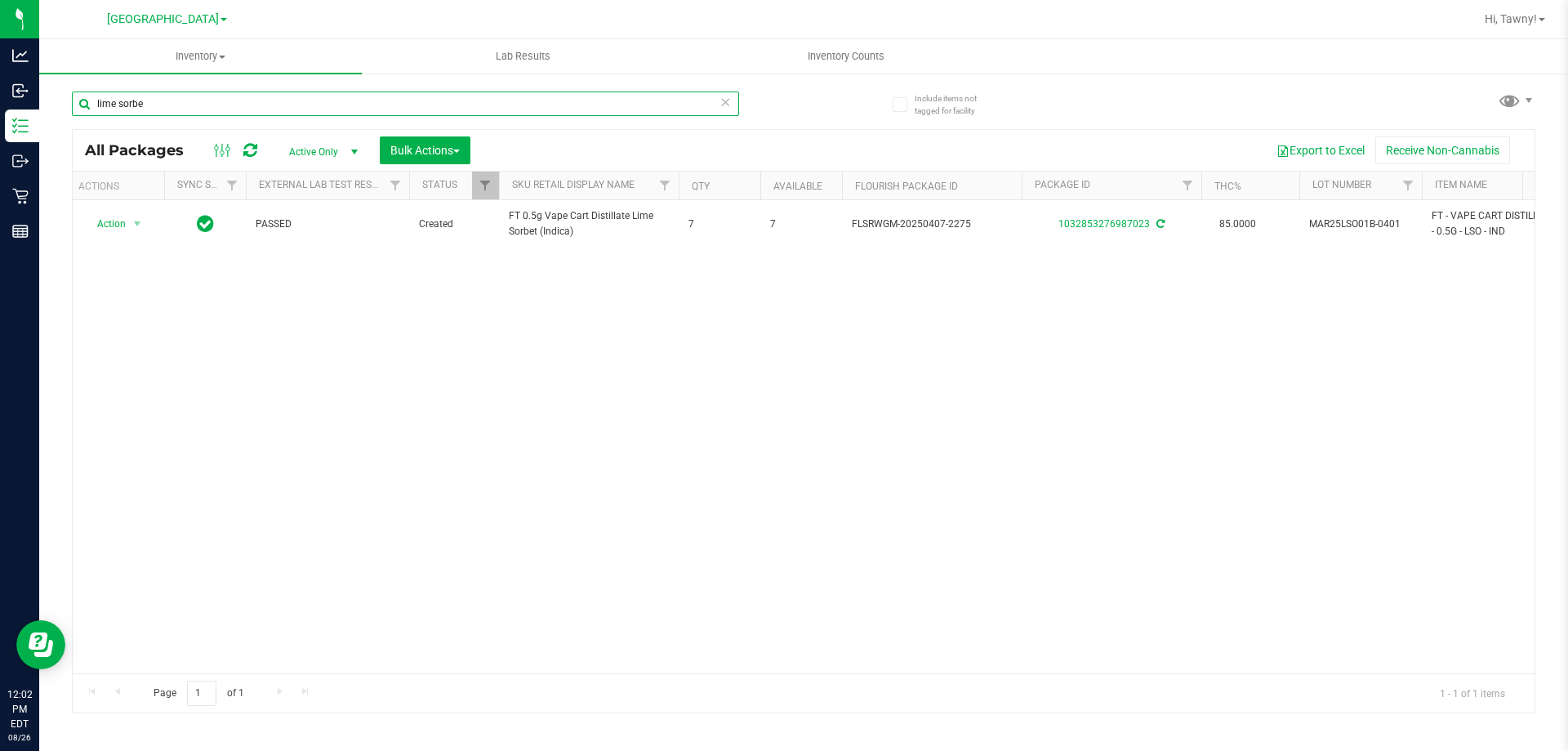
click at [334, 97] on input "lime sorbe" at bounding box center [406, 104] width 667 height 25
type input "bct"
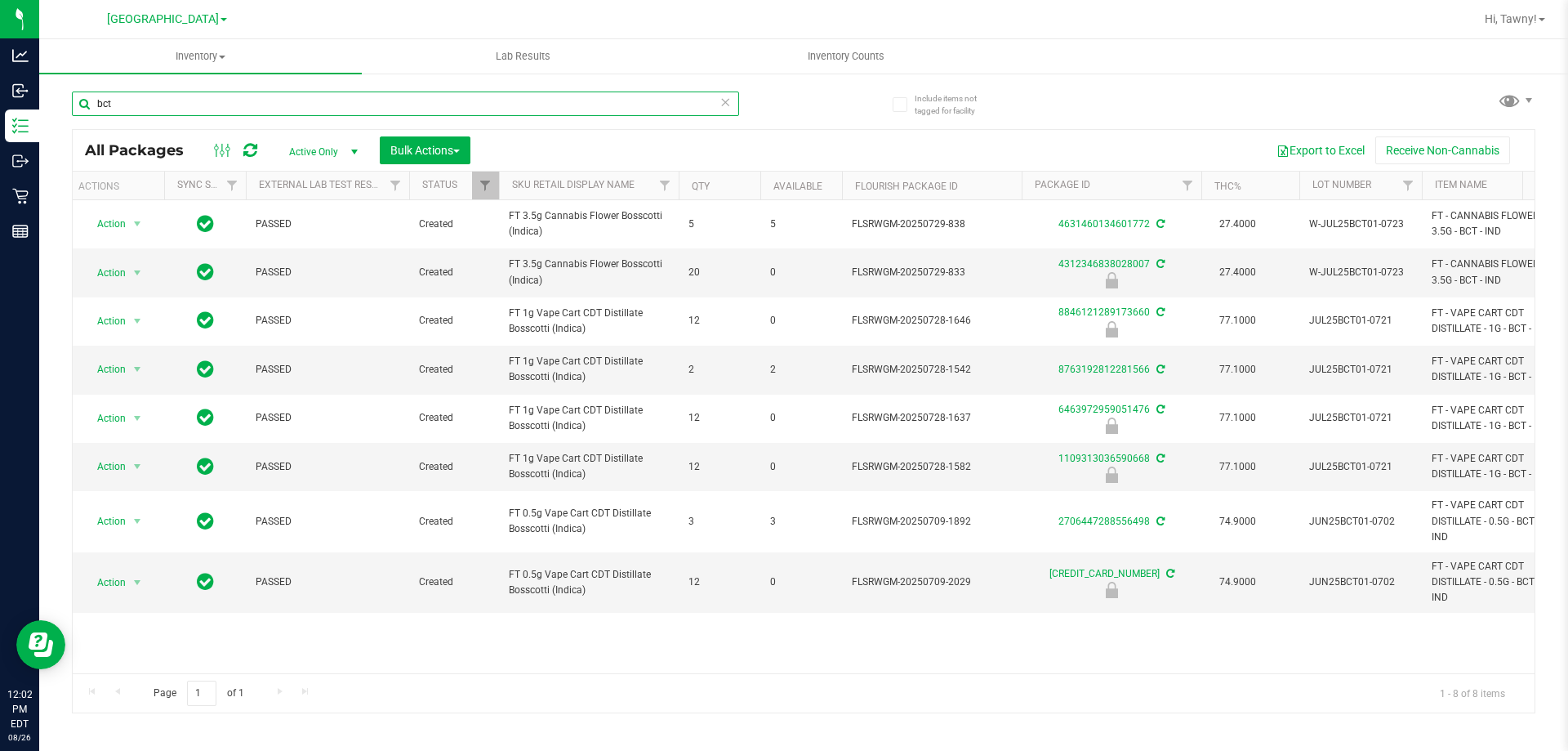
click at [242, 107] on input "bct" at bounding box center [406, 104] width 667 height 25
click at [243, 107] on input "bct" at bounding box center [406, 104] width 667 height 25
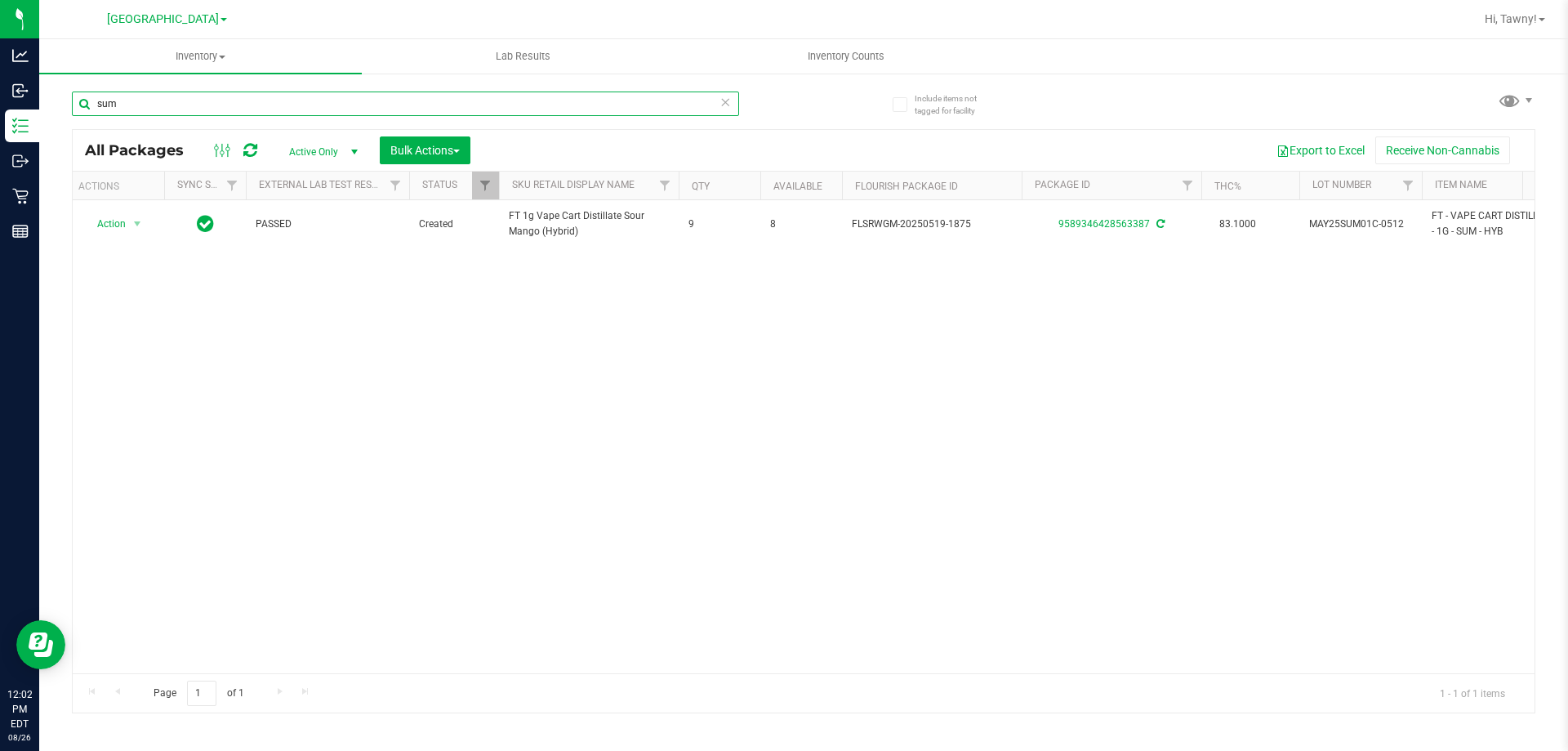
click at [271, 107] on input "sum" at bounding box center [406, 104] width 667 height 25
type input "revive"
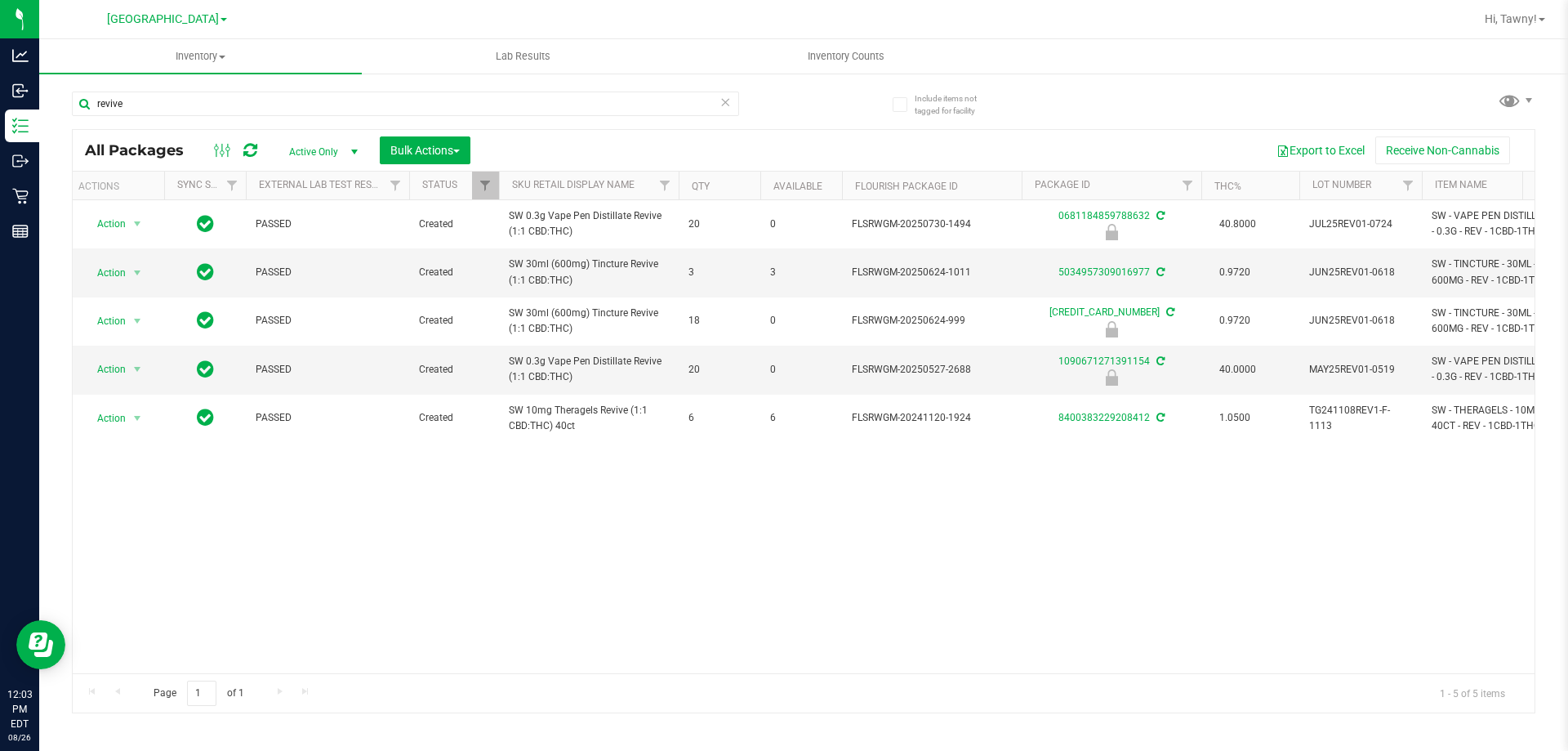
click at [616, 546] on div "Action Action Edit attributes Global inventory Locate package Package audit log…" at bounding box center [803, 436] width 1462 height 473
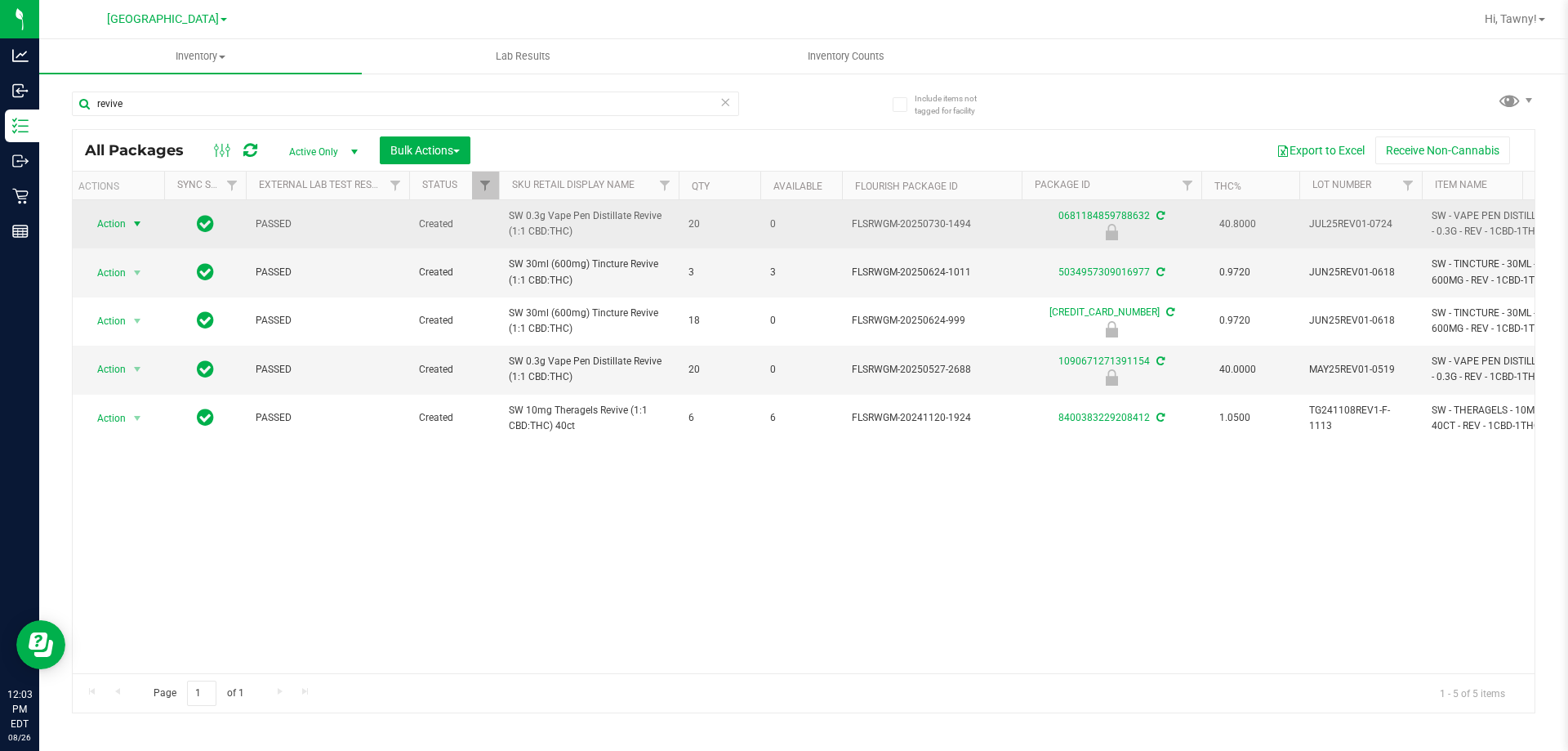
click at [124, 224] on span "Action" at bounding box center [105, 224] width 44 height 23
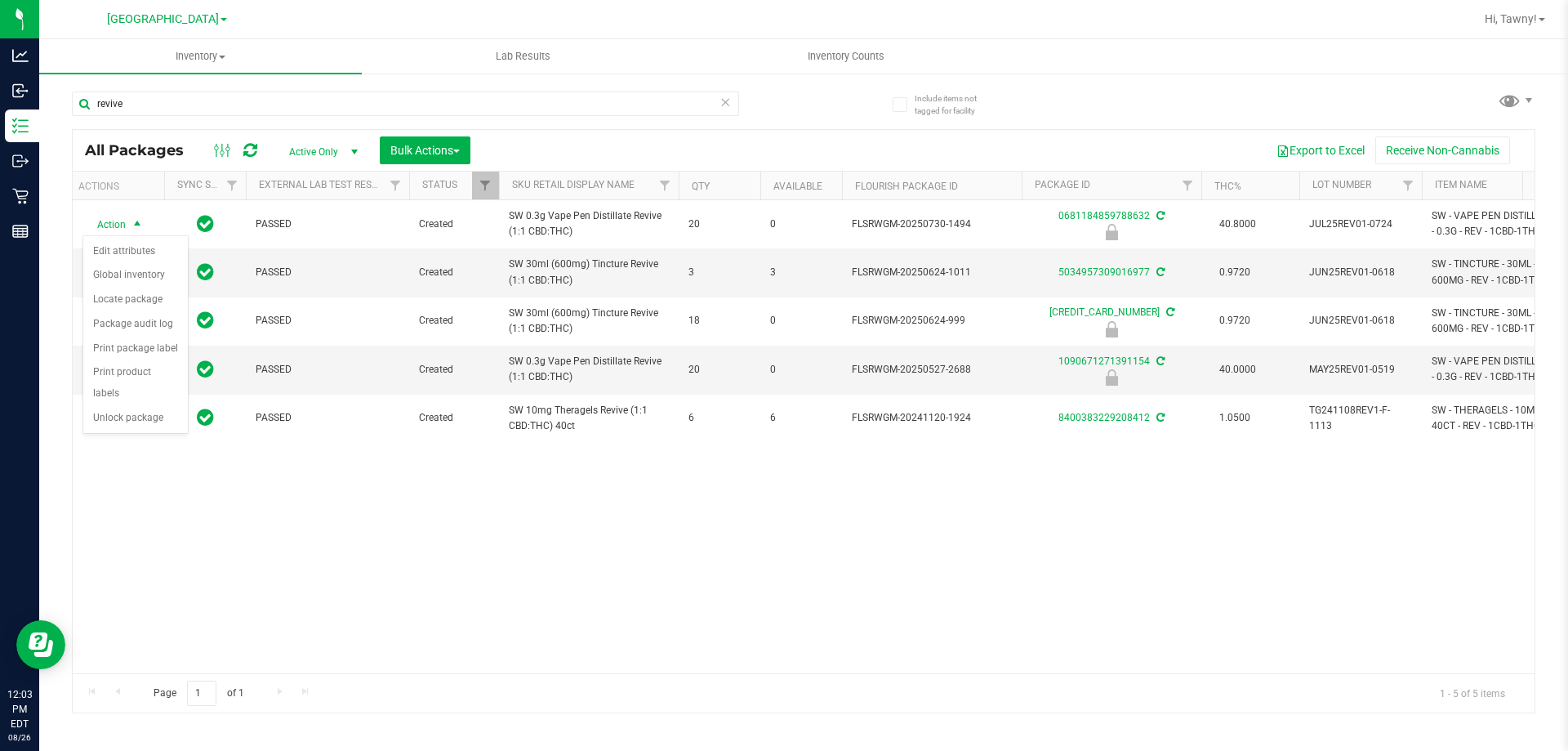
click at [551, 508] on div "Action Action Edit attributes Global inventory Locate package Package audit log…" at bounding box center [803, 436] width 1462 height 473
click at [88, 364] on span "Action" at bounding box center [105, 369] width 44 height 23
click at [103, 551] on li "Unlock package" at bounding box center [136, 564] width 105 height 25
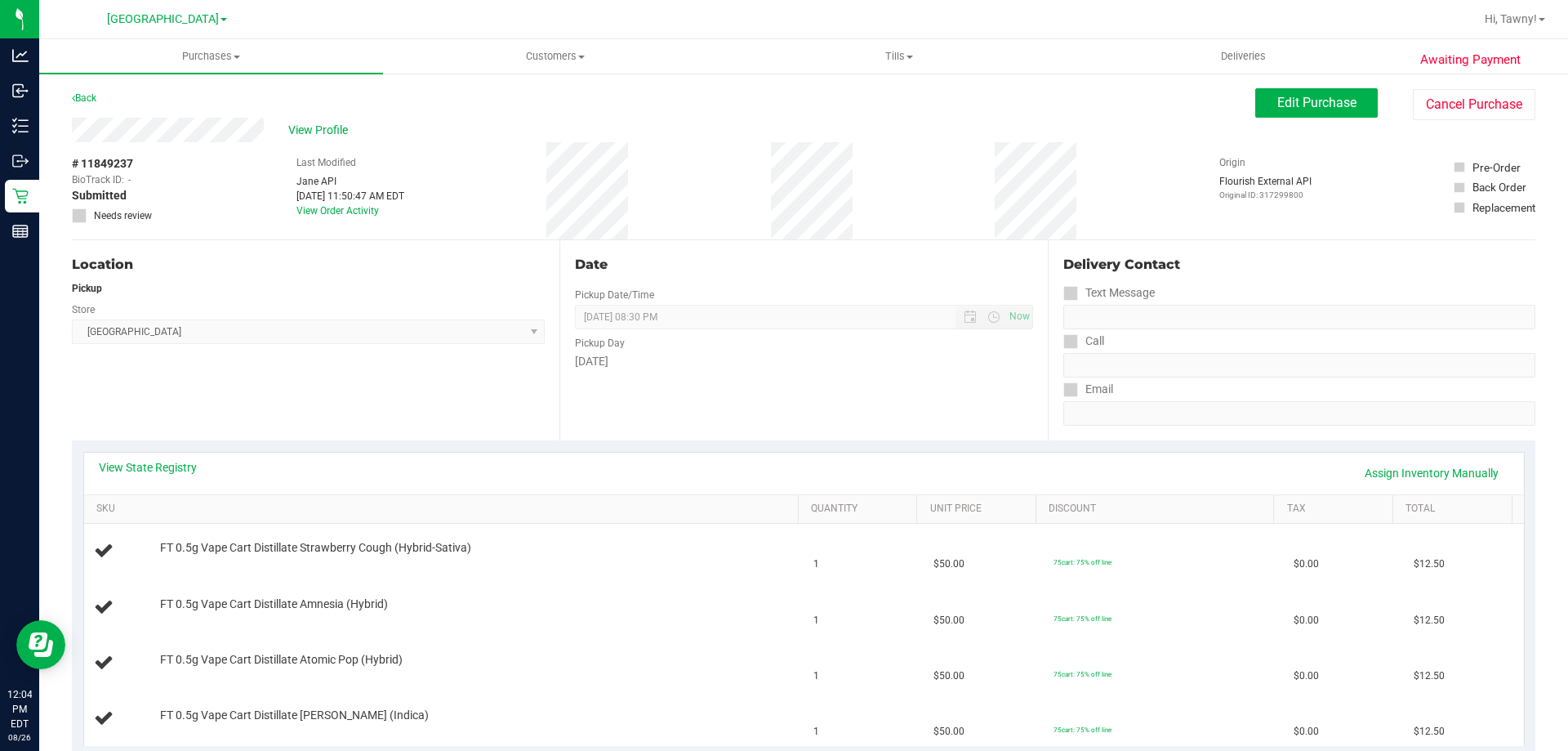
scroll to position [163, 0]
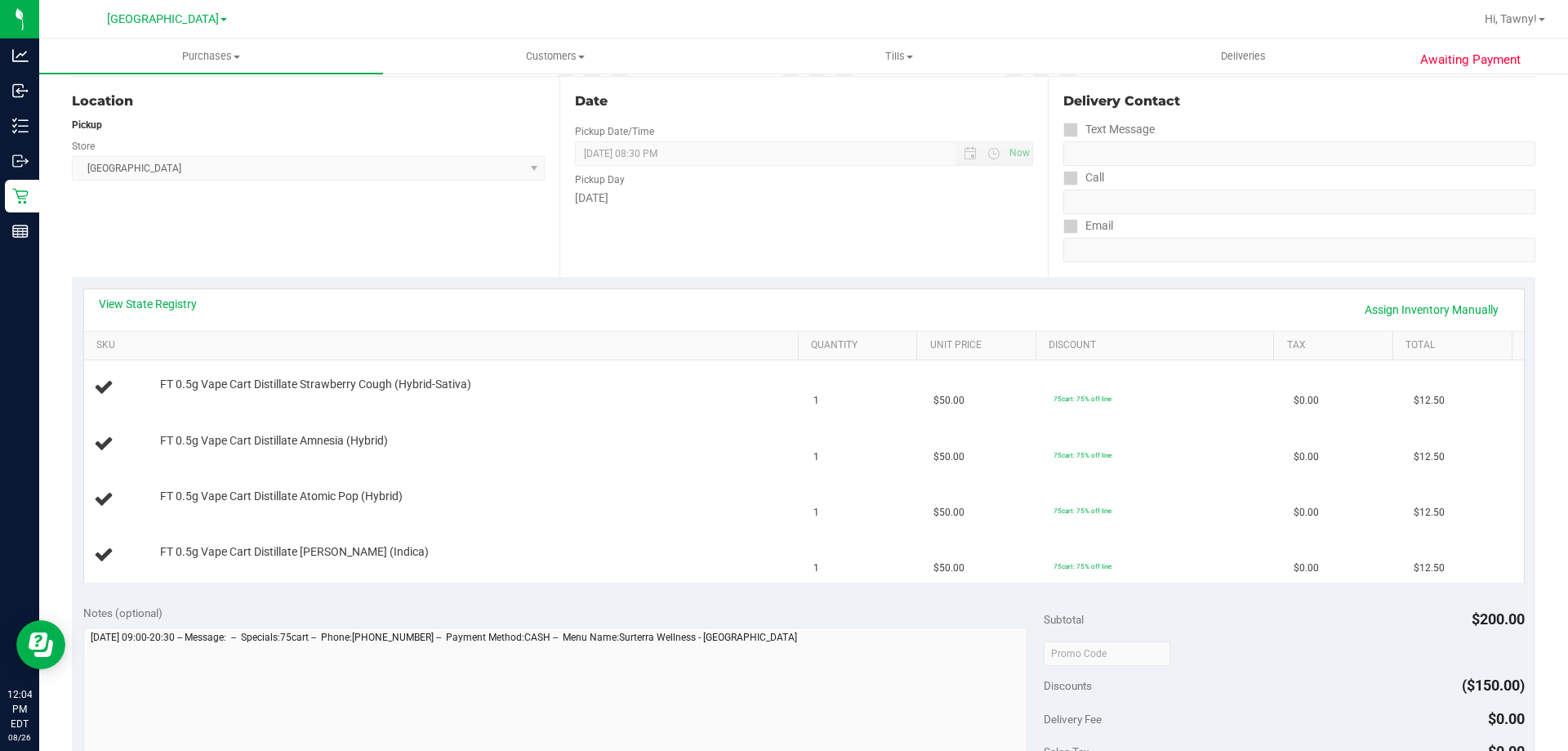
click at [137, 294] on div "View State Registry Assign Inventory Manually" at bounding box center [804, 310] width 1439 height 42
click at [130, 303] on link "View State Registry" at bounding box center [147, 304] width 98 height 16
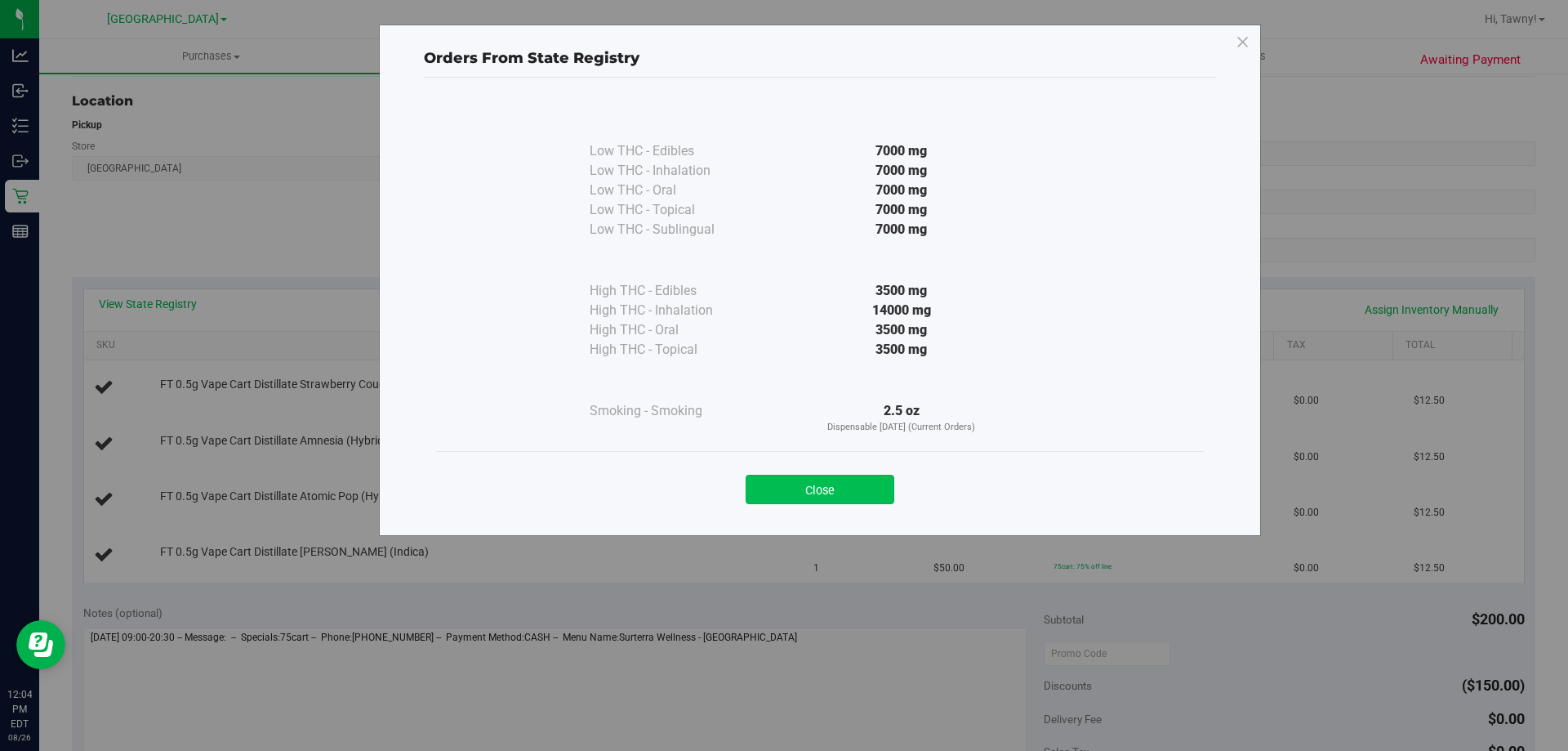
click at [838, 486] on button "Close" at bounding box center [819, 489] width 148 height 29
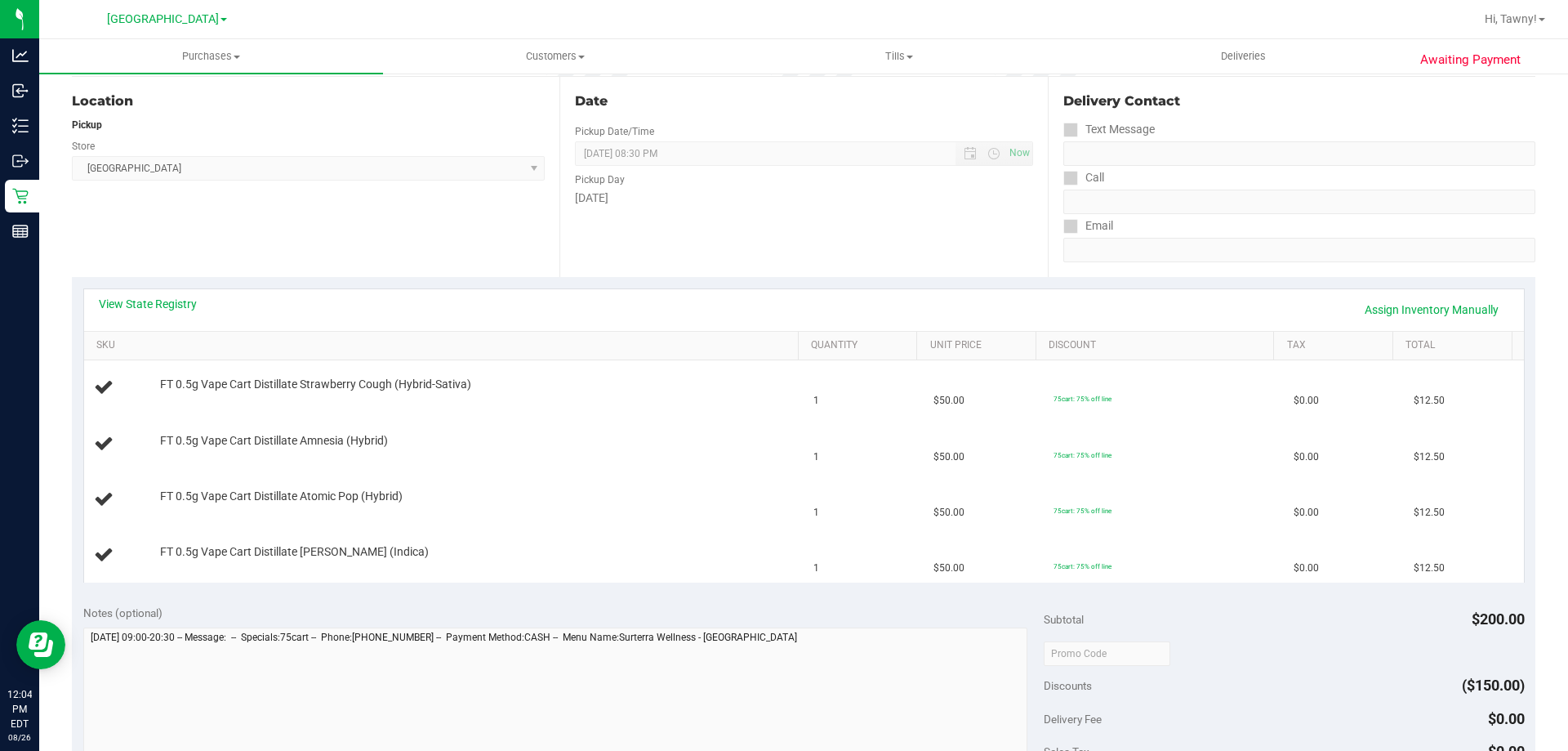
click at [339, 231] on div "Location Pickup Store North Palm Beach WC Select Store Bonita Springs WC Boynto…" at bounding box center [315, 176] width 487 height 200
click at [435, 237] on div "Location Pickup Store North Palm Beach WC Select Store Bonita Springs WC Boynto…" at bounding box center [315, 176] width 487 height 200
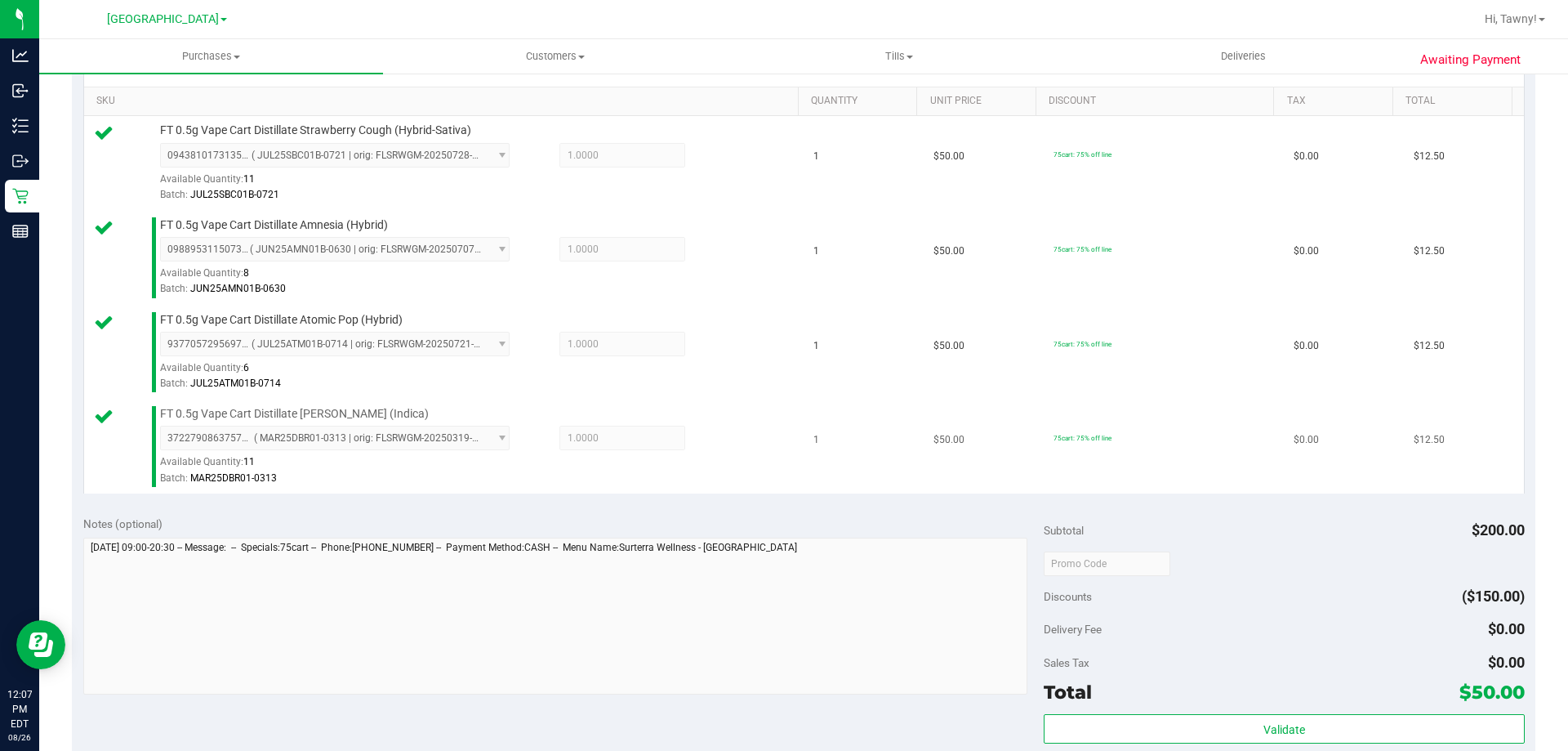
scroll to position [653, 0]
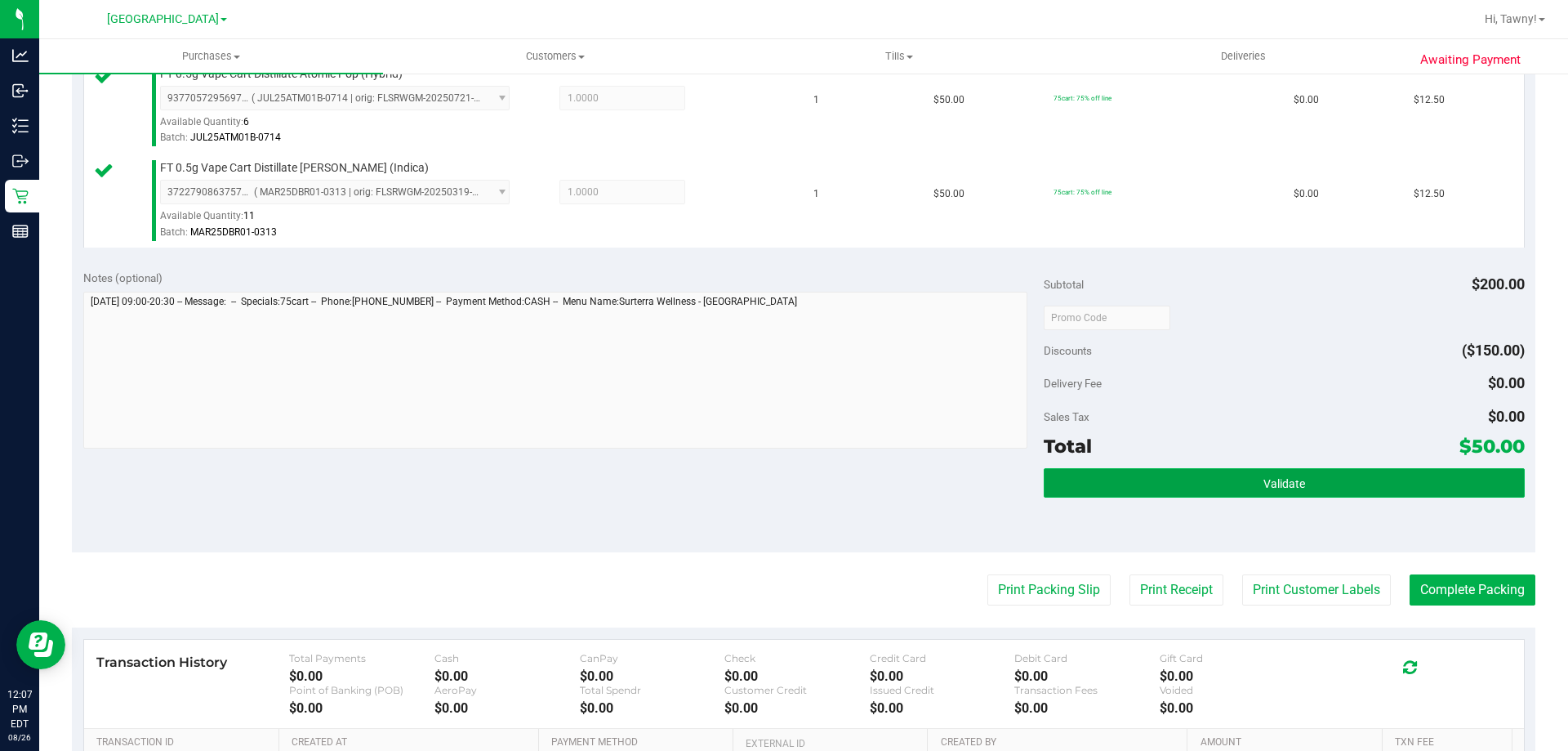
click at [1243, 491] on button "Validate" at bounding box center [1283, 482] width 480 height 29
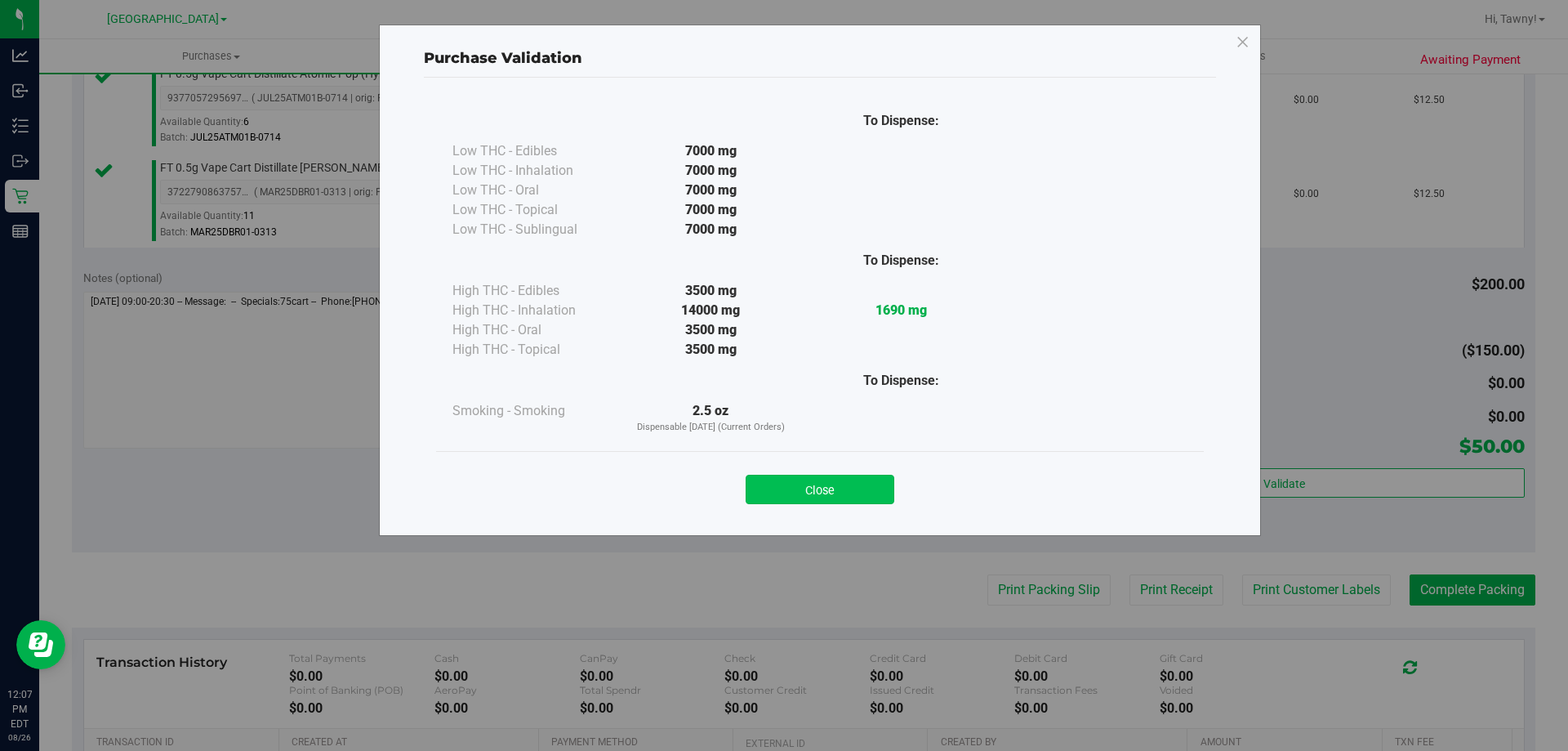
click at [829, 496] on button "Close" at bounding box center [819, 489] width 148 height 29
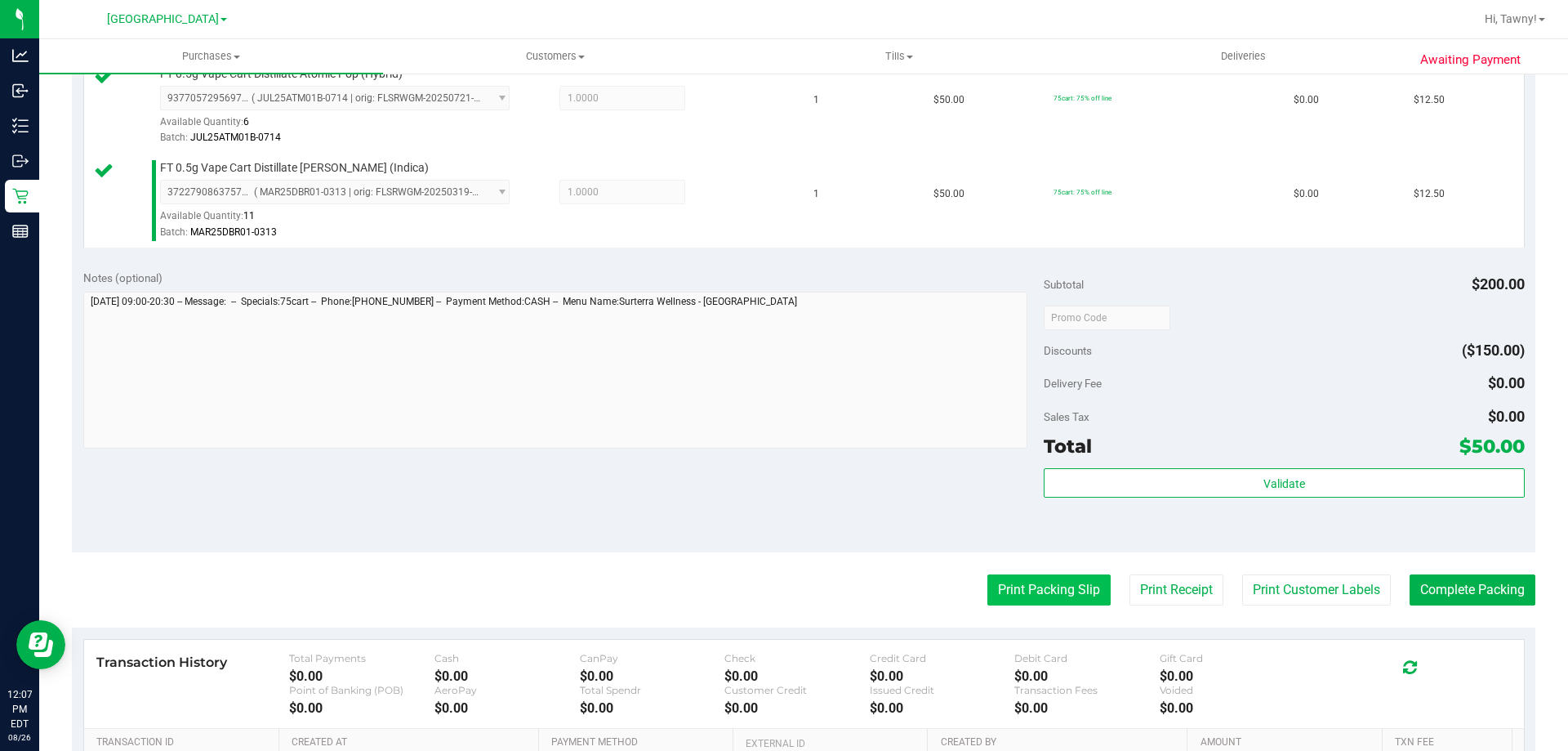
click at [1021, 581] on button "Print Packing Slip" at bounding box center [1048, 589] width 123 height 31
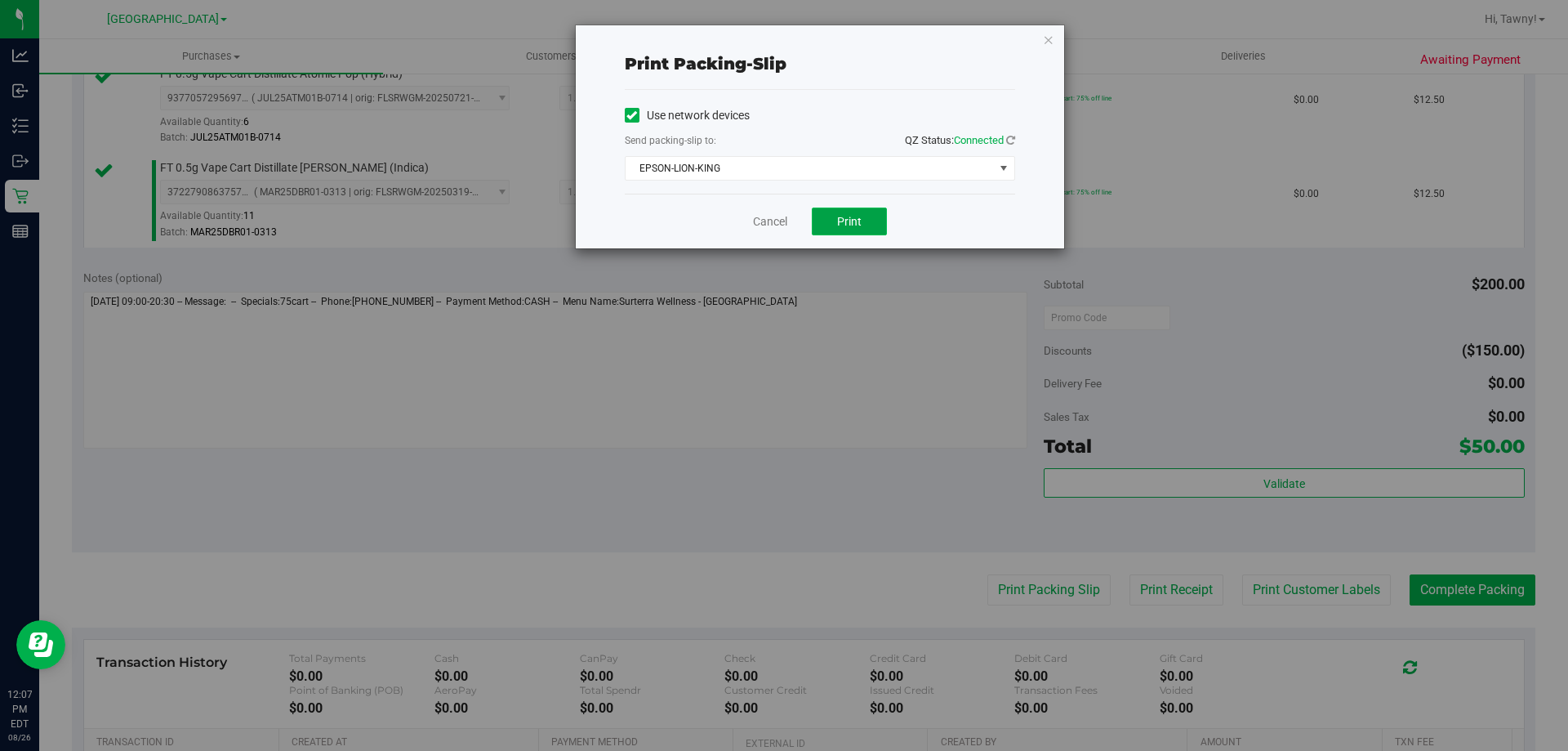
click at [853, 219] on span "Print" at bounding box center [849, 221] width 25 height 13
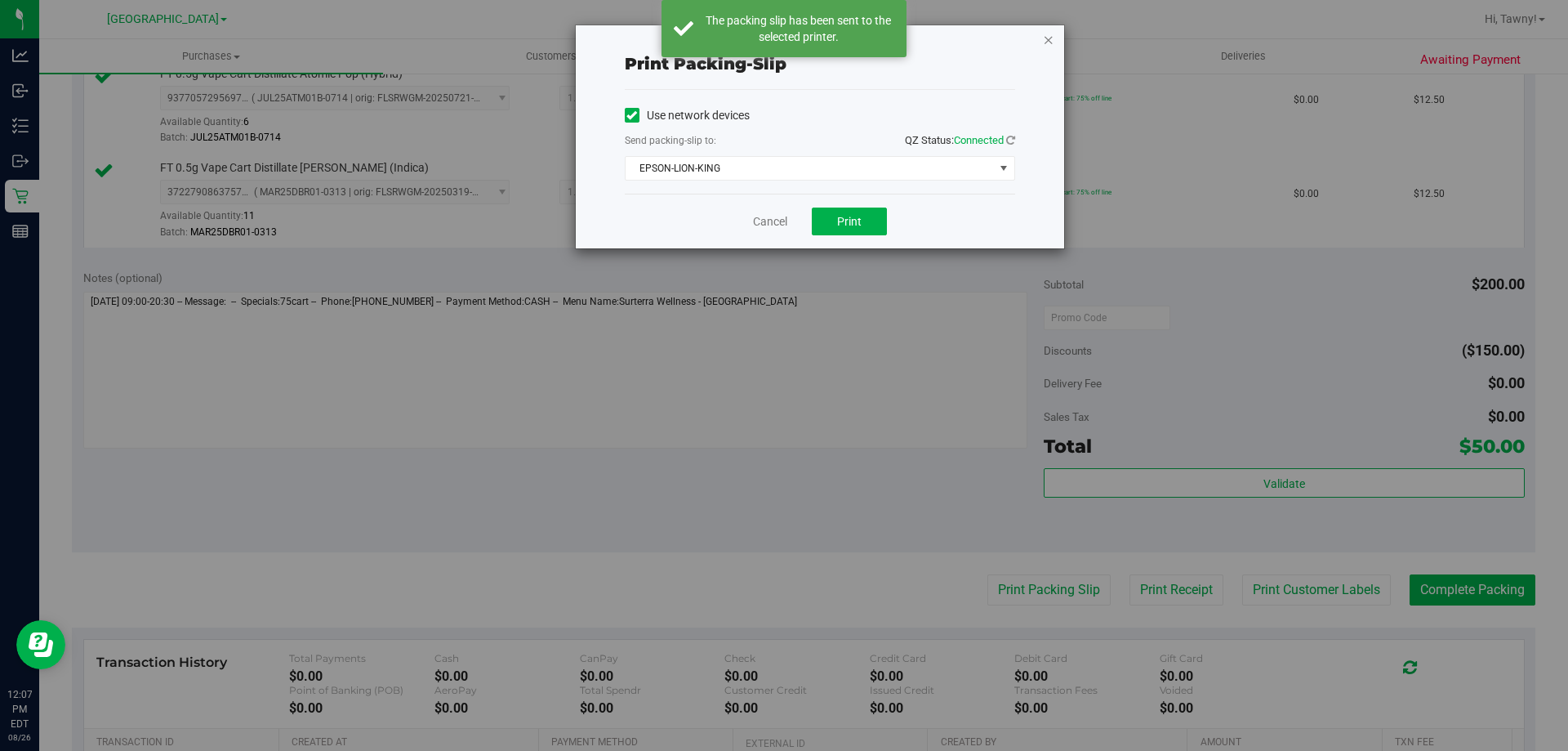
click at [1044, 43] on icon "button" at bounding box center [1048, 39] width 12 height 20
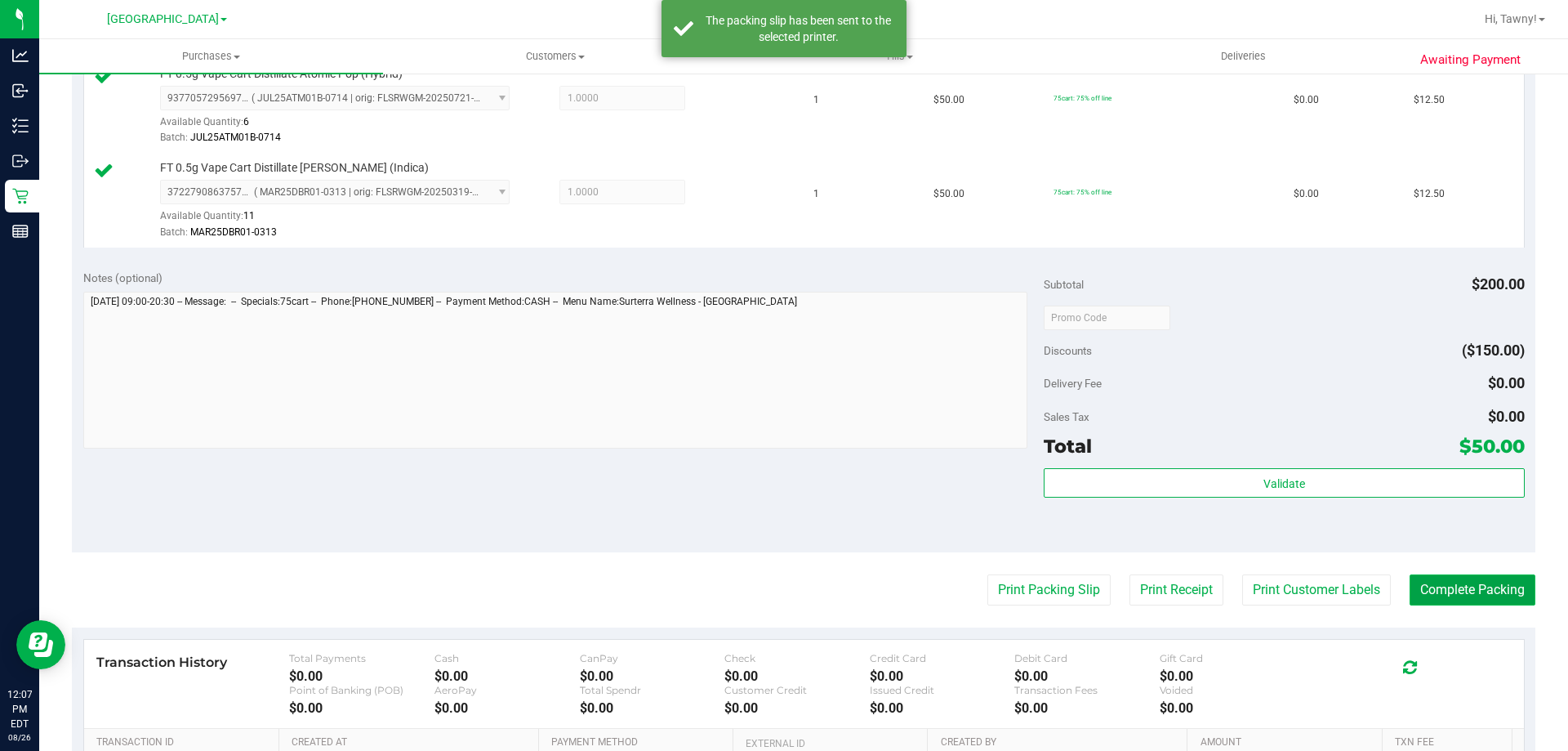
click at [1488, 604] on button "Complete Packing" at bounding box center [1472, 589] width 126 height 31
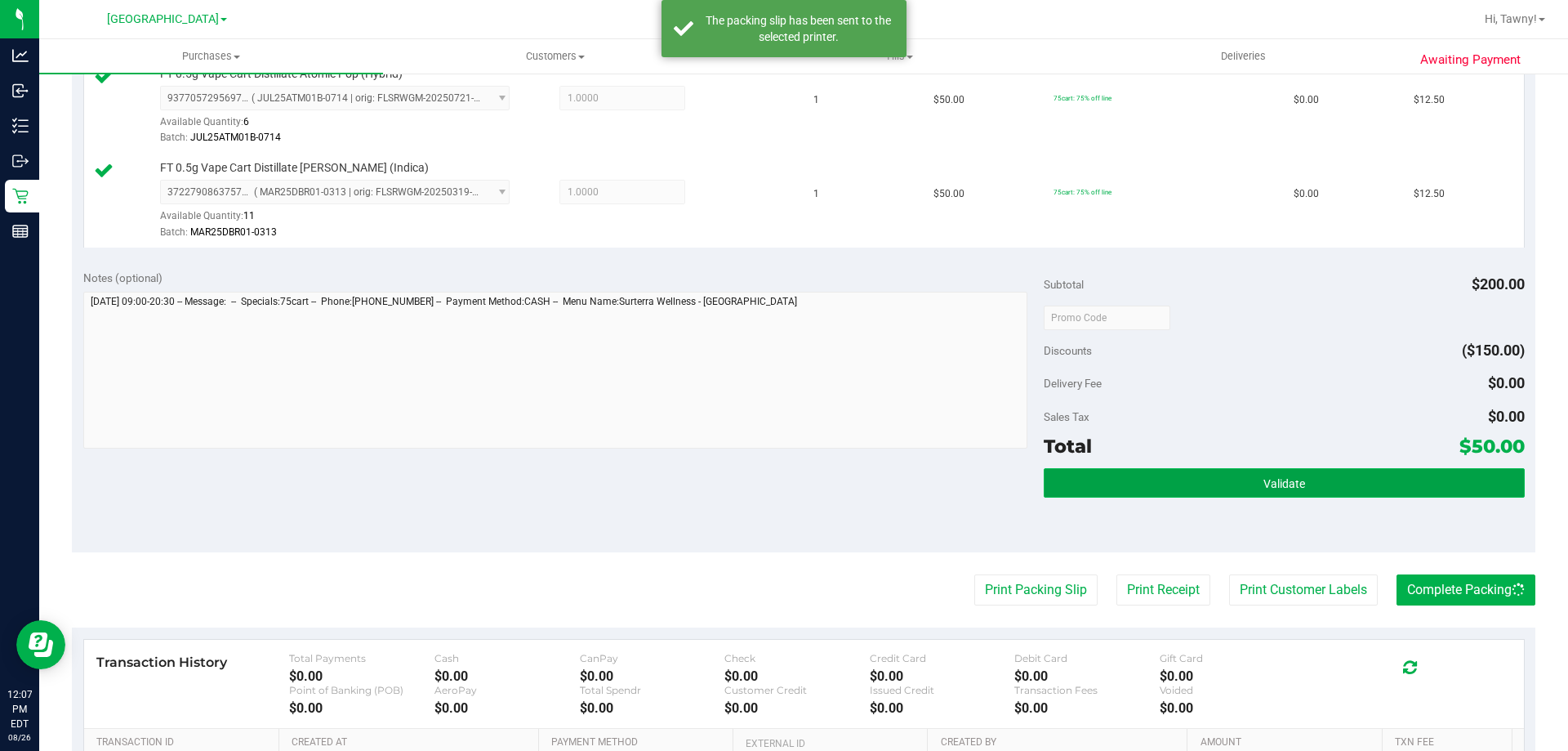
click at [1414, 479] on button "Validate" at bounding box center [1283, 482] width 480 height 29
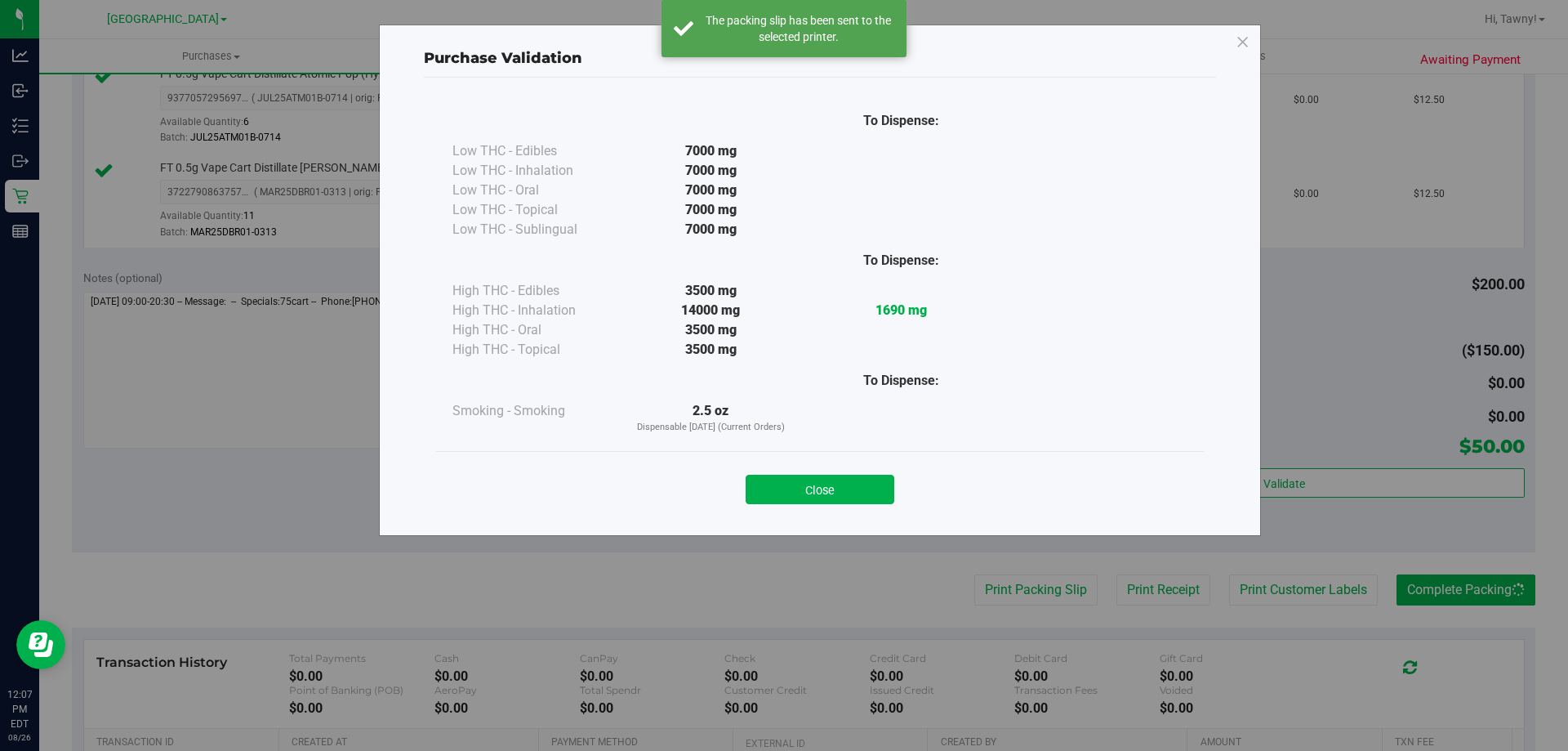
click at [831, 489] on button "Close" at bounding box center [819, 489] width 148 height 29
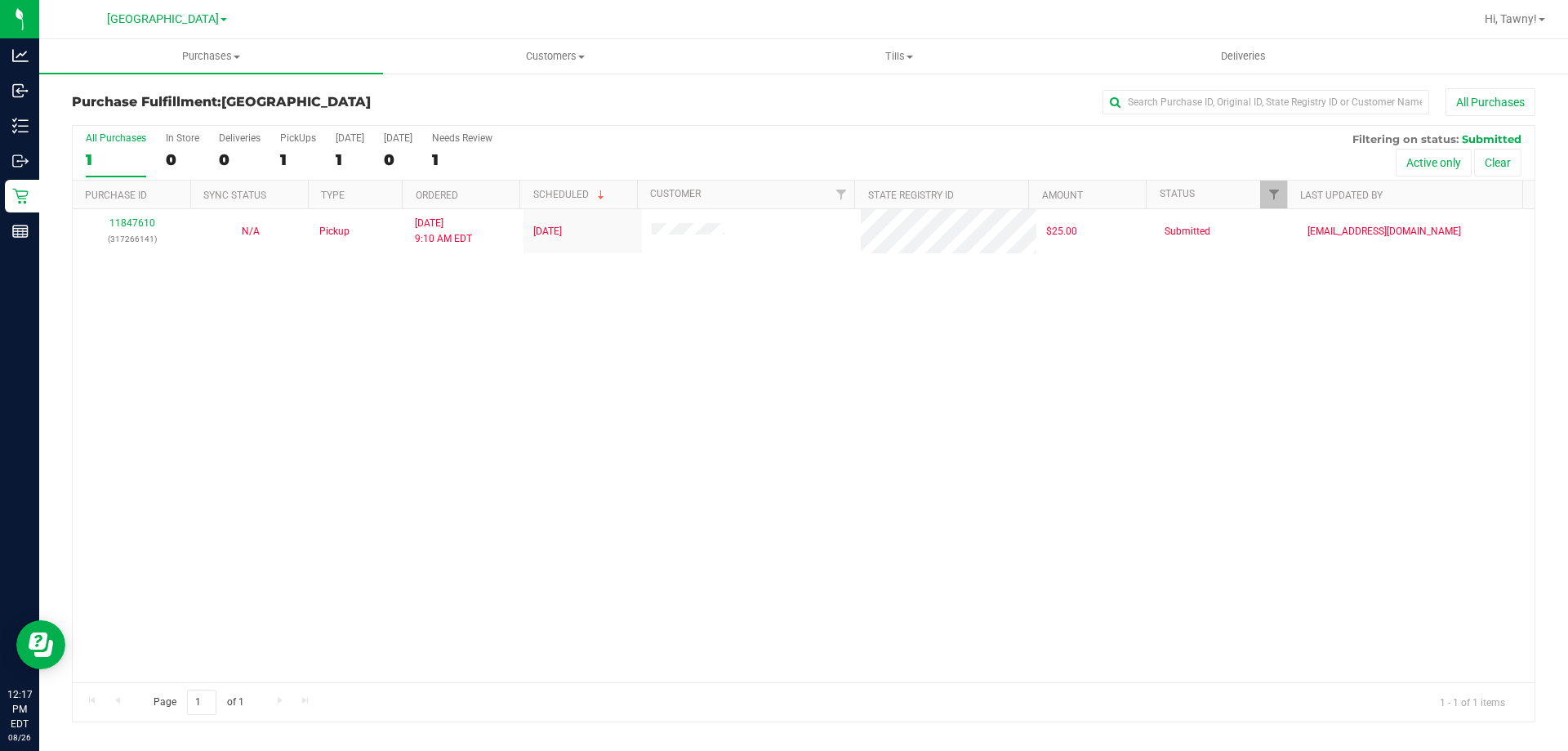
click at [635, 393] on div "11847610 (317266141) N/A Pickup 8/26/2025 9:10 AM EDT 8/26/2025 $25.00 Submitte…" at bounding box center [803, 446] width 1462 height 473
click at [640, 415] on div "11847610 (317266141) N/A Pickup 8/26/2025 9:10 AM EDT 8/26/2025 $25.00 Submitte…" at bounding box center [803, 446] width 1462 height 473
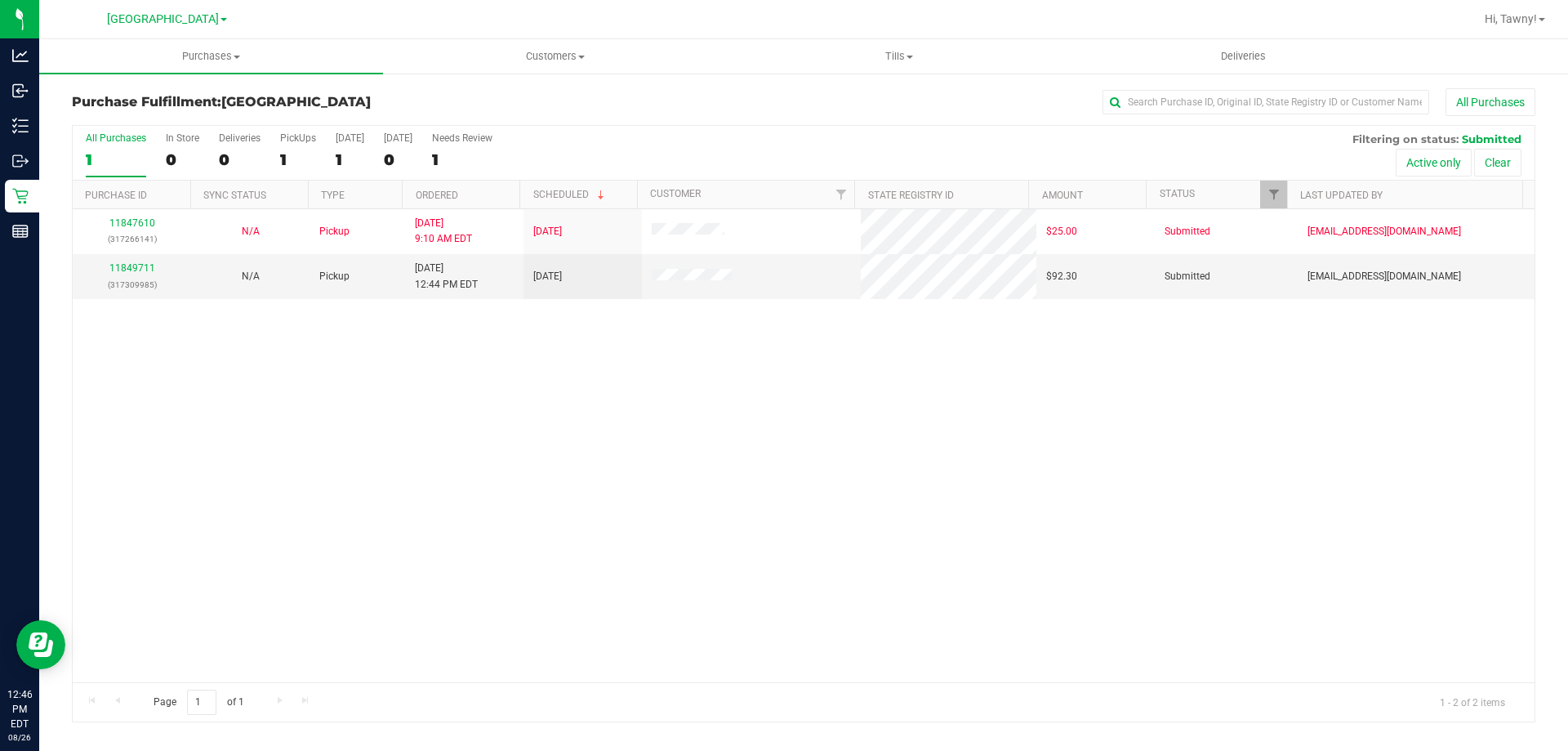
click at [449, 429] on div "11847610 (317266141) N/A Pickup 8/26/2025 9:10 AM EDT 8/26/2025 $25.00 Submitte…" at bounding box center [803, 446] width 1462 height 473
click at [144, 258] on td "11849711 (317309985)" at bounding box center [131, 276] width 118 height 44
click at [144, 259] on td "11849711 (317309985)" at bounding box center [131, 276] width 118 height 44
click at [147, 271] on link "11849711" at bounding box center [132, 267] width 46 height 12
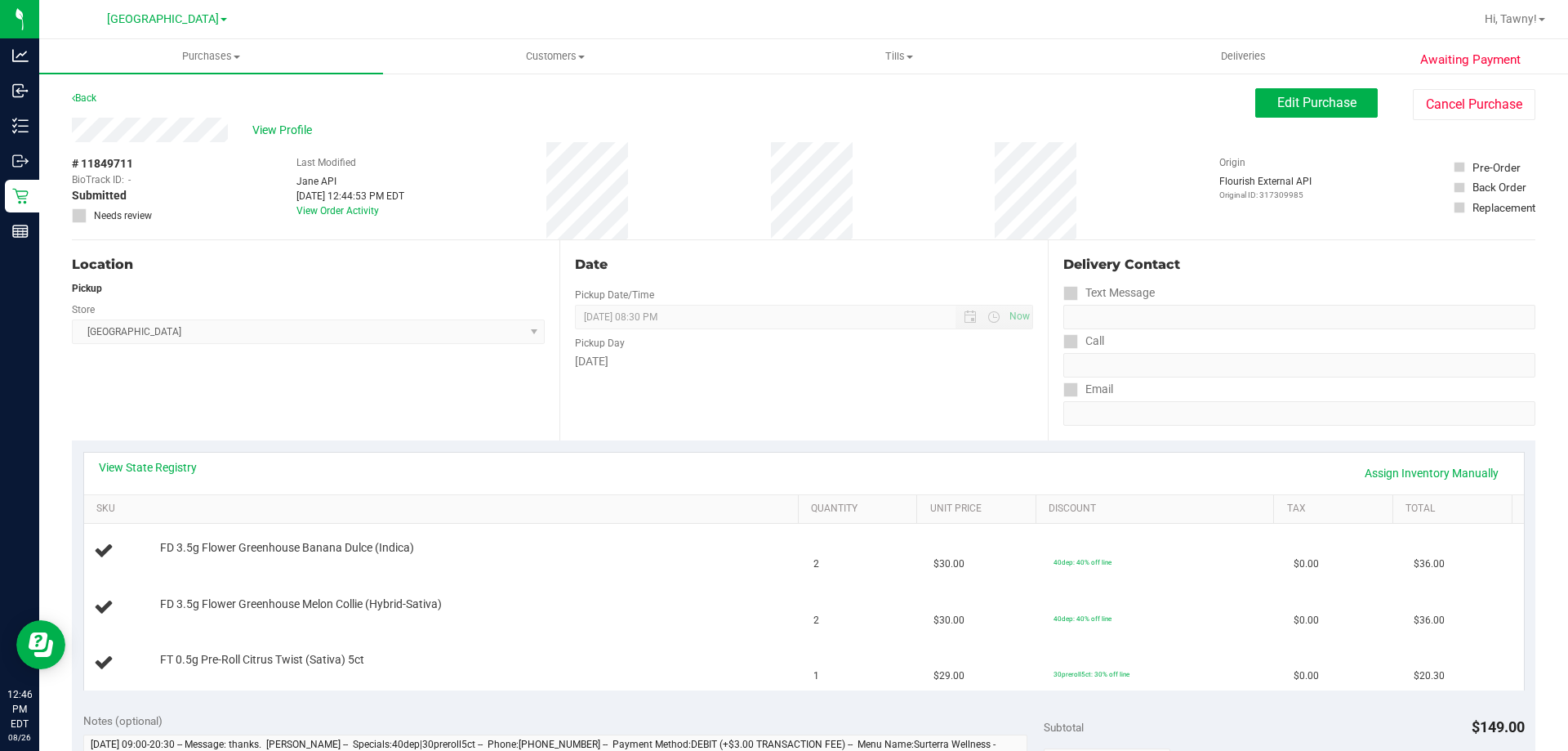
scroll to position [82, 0]
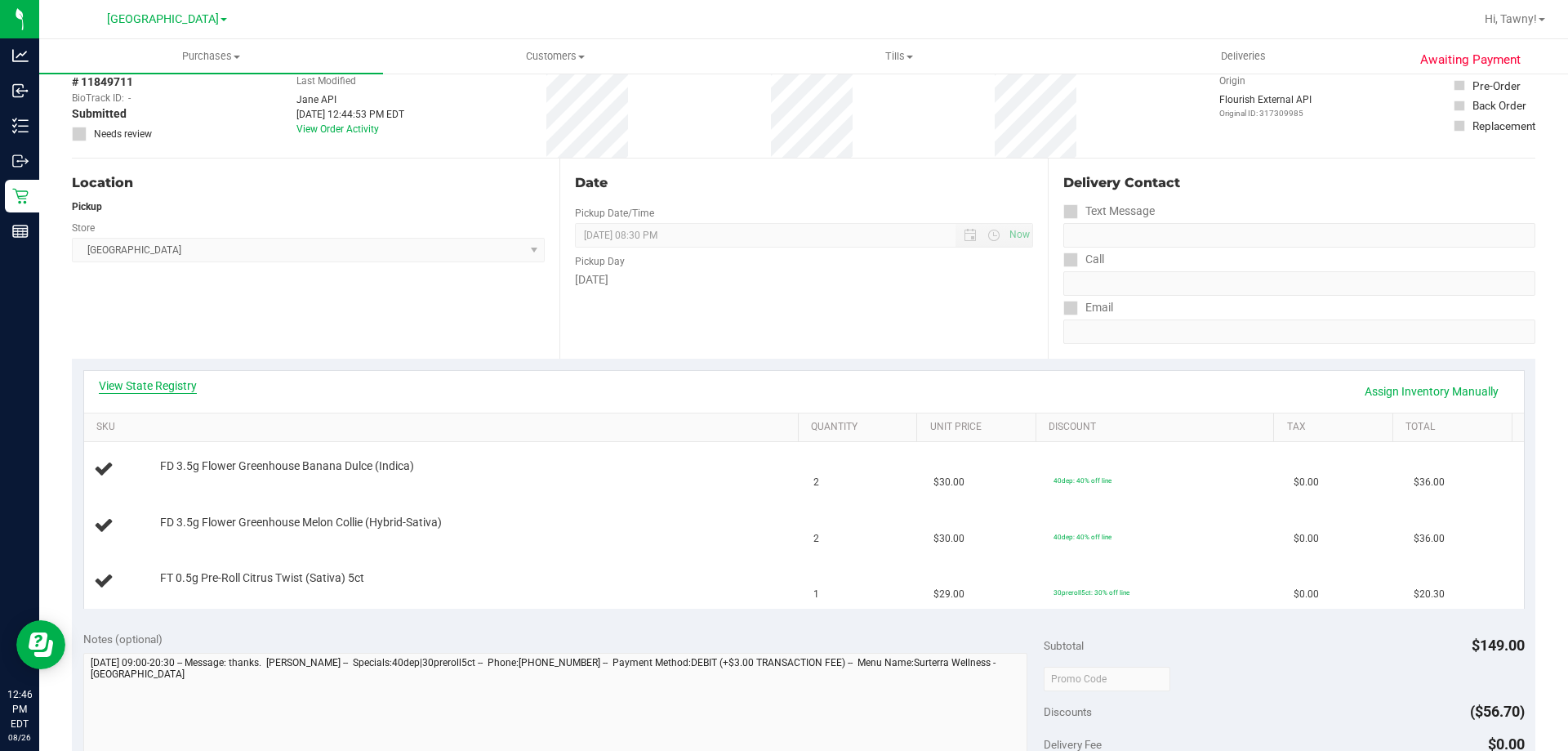
click at [172, 383] on link "View State Registry" at bounding box center [147, 385] width 98 height 16
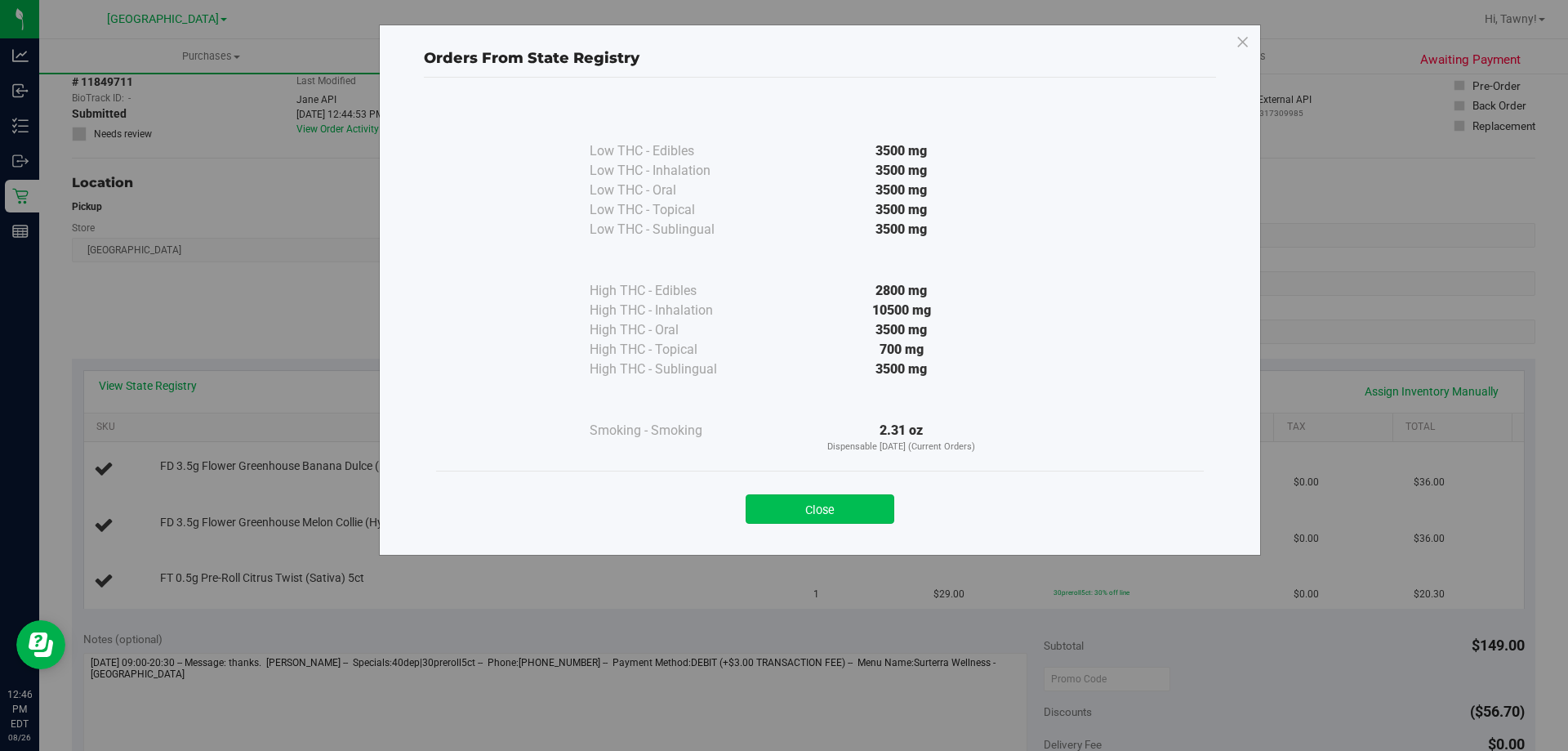
click at [823, 517] on button "Close" at bounding box center [819, 509] width 148 height 29
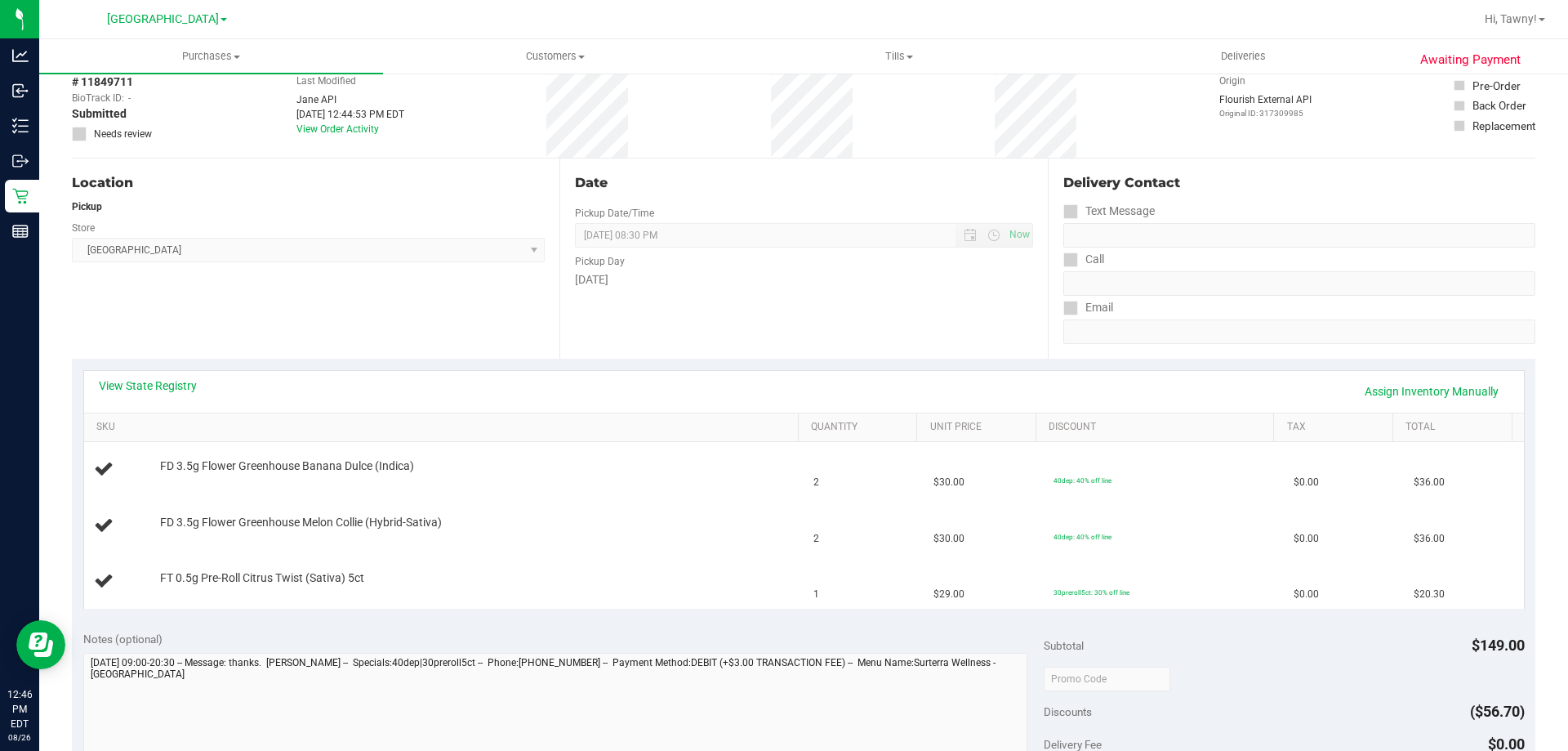
click at [319, 354] on div "Location Pickup Store North Palm Beach WC Select Store Bonita Springs WC Boynto…" at bounding box center [315, 257] width 487 height 200
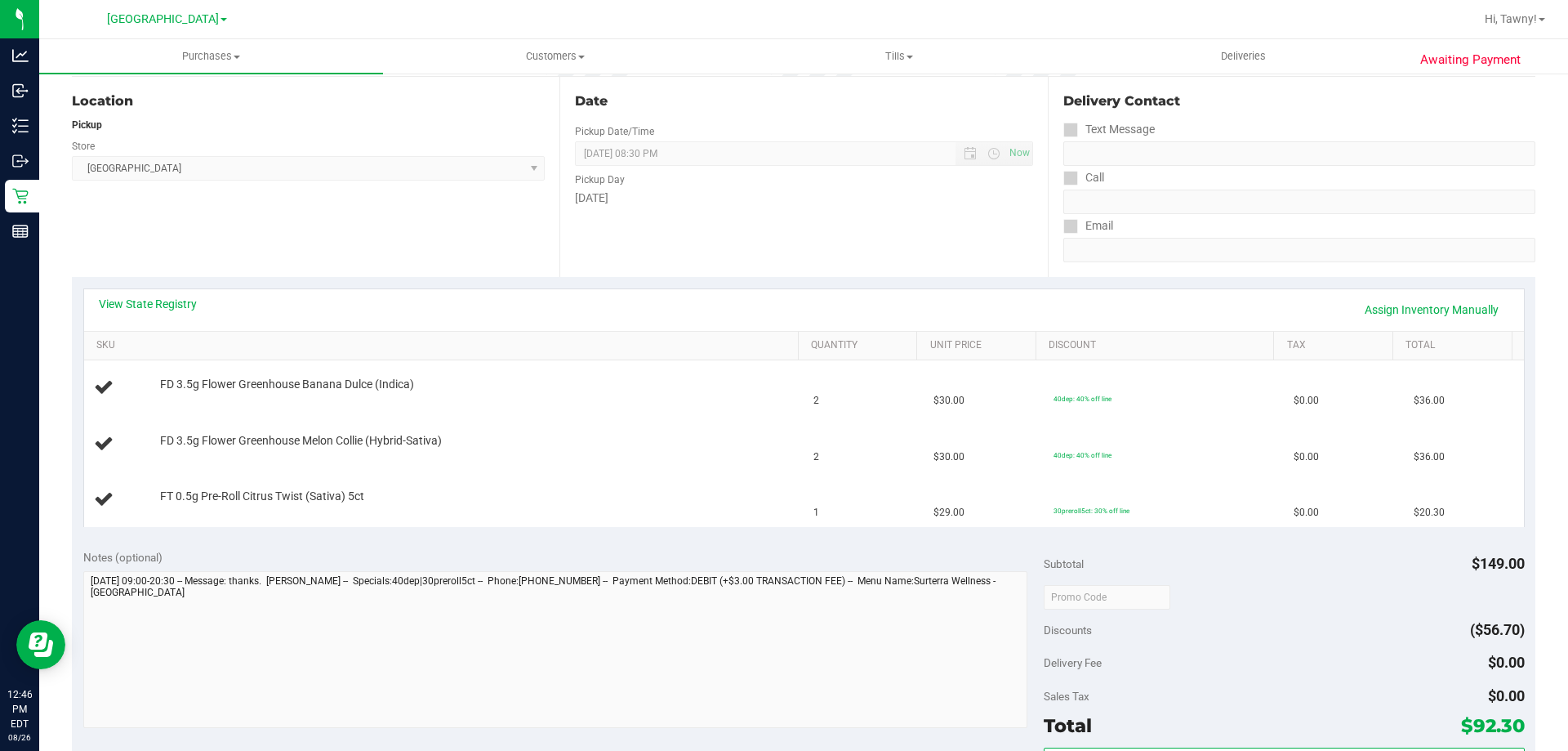
click at [351, 267] on div "Location Pickup Store North Palm Beach WC Select Store Bonita Springs WC Boynto…" at bounding box center [315, 176] width 487 height 200
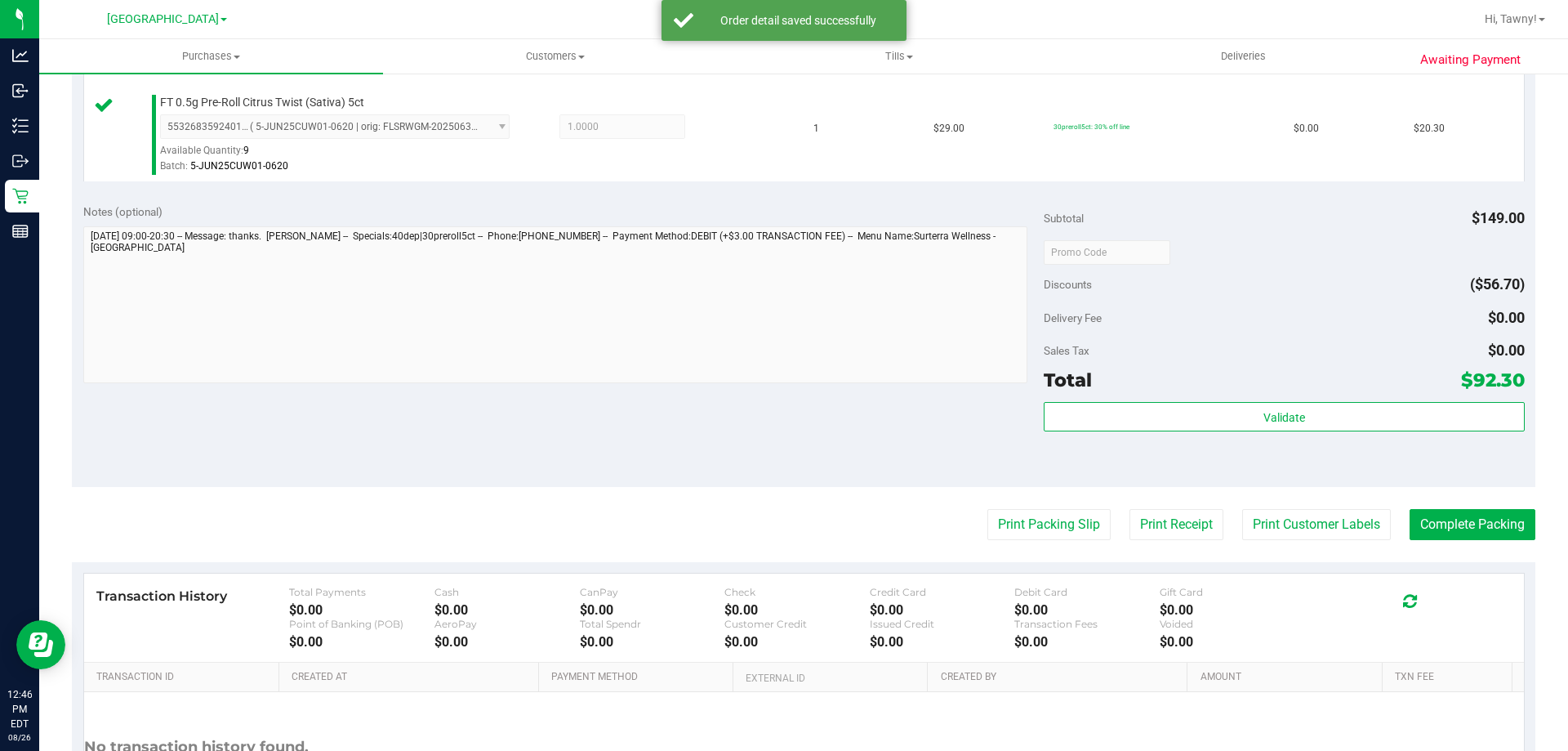
scroll to position [653, 0]
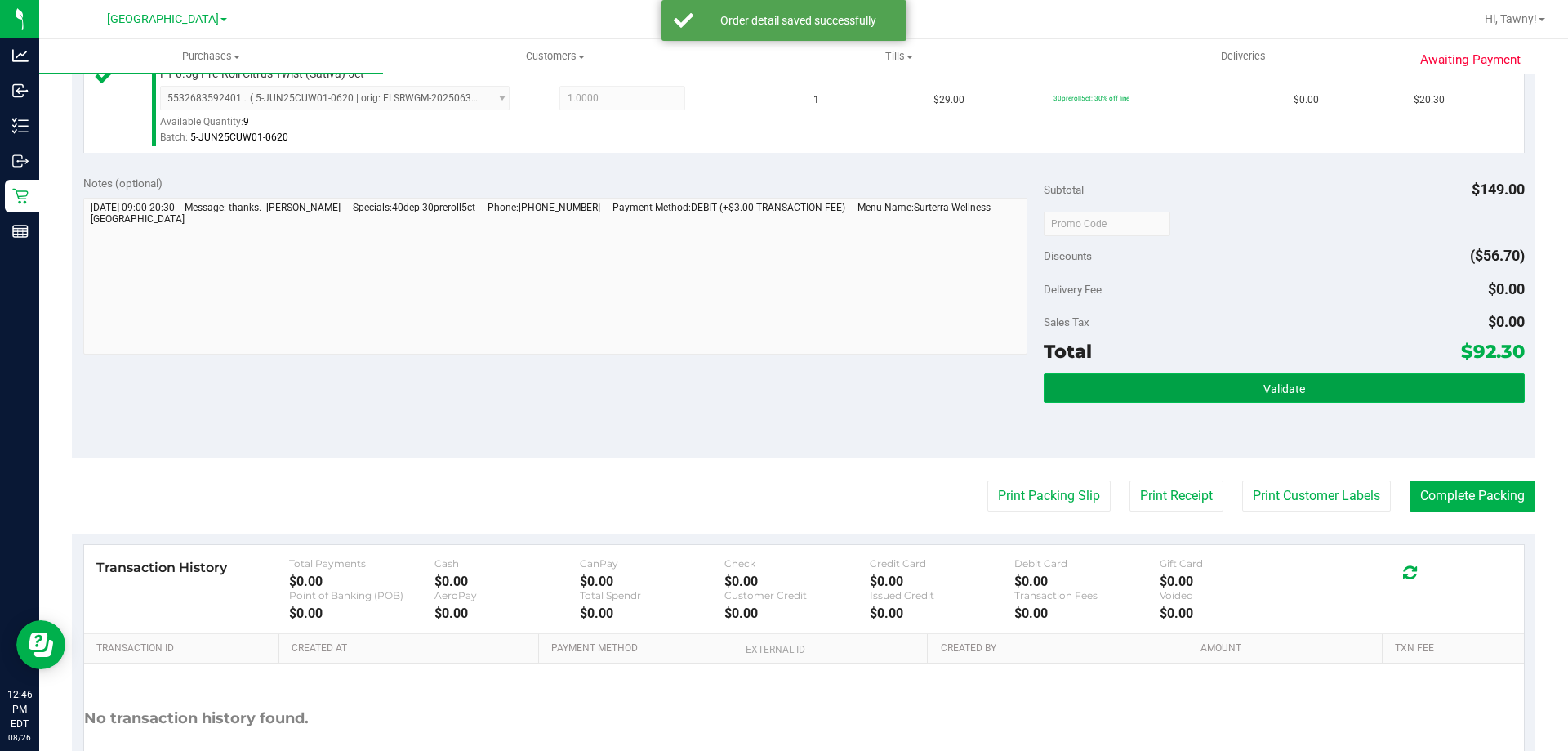
click at [1209, 397] on button "Validate" at bounding box center [1283, 387] width 480 height 29
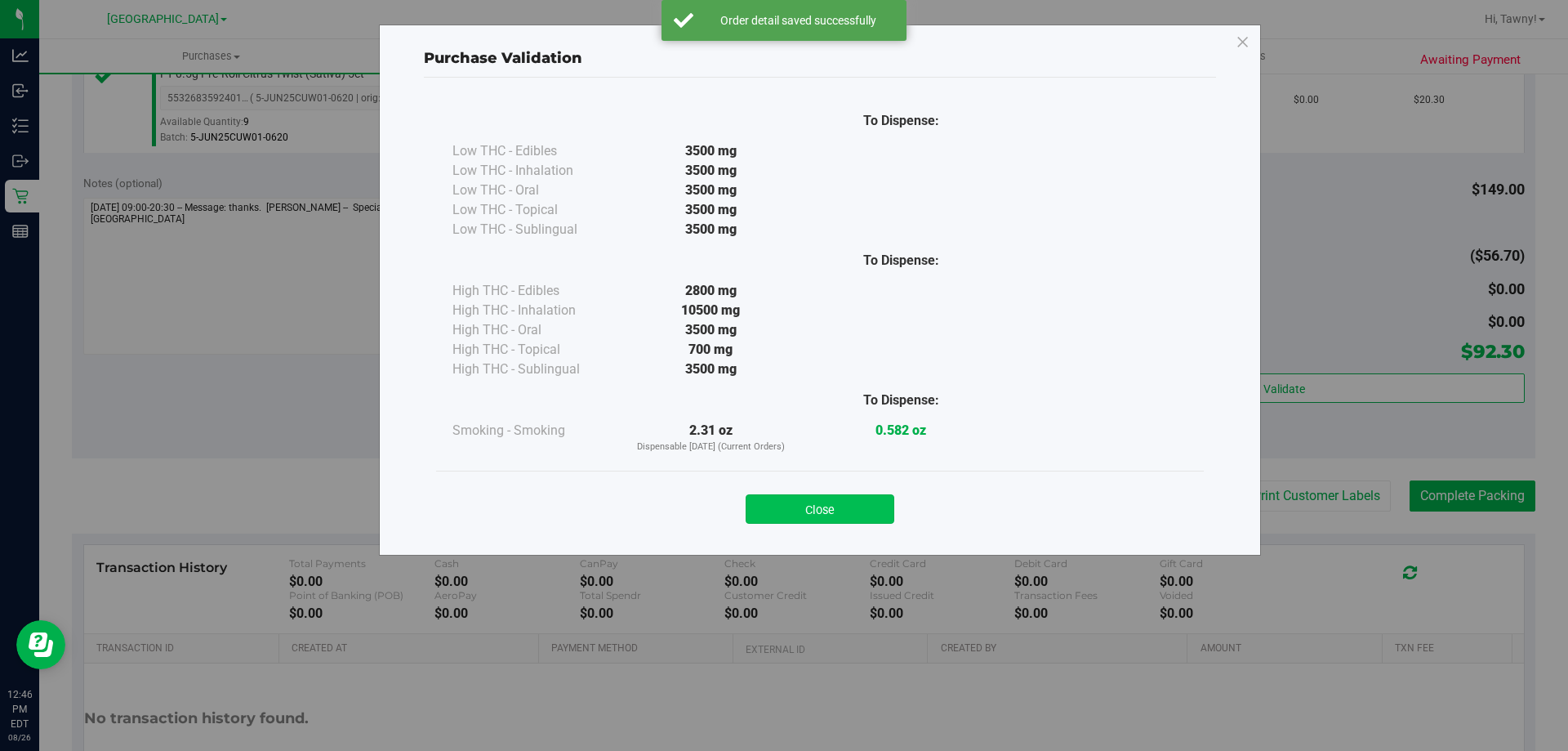
click at [858, 512] on button "Close" at bounding box center [819, 509] width 148 height 29
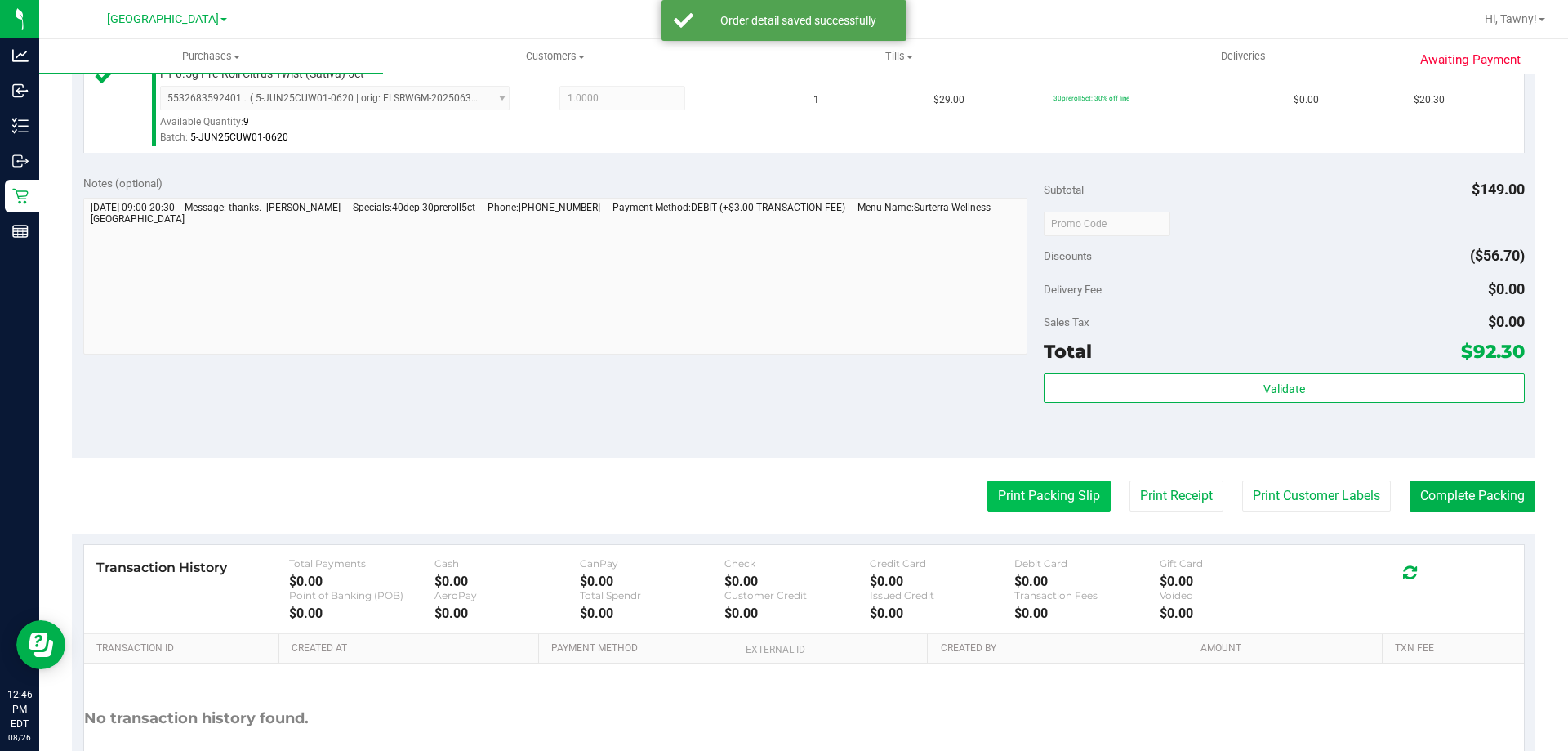
click at [1043, 488] on button "Print Packing Slip" at bounding box center [1048, 495] width 123 height 31
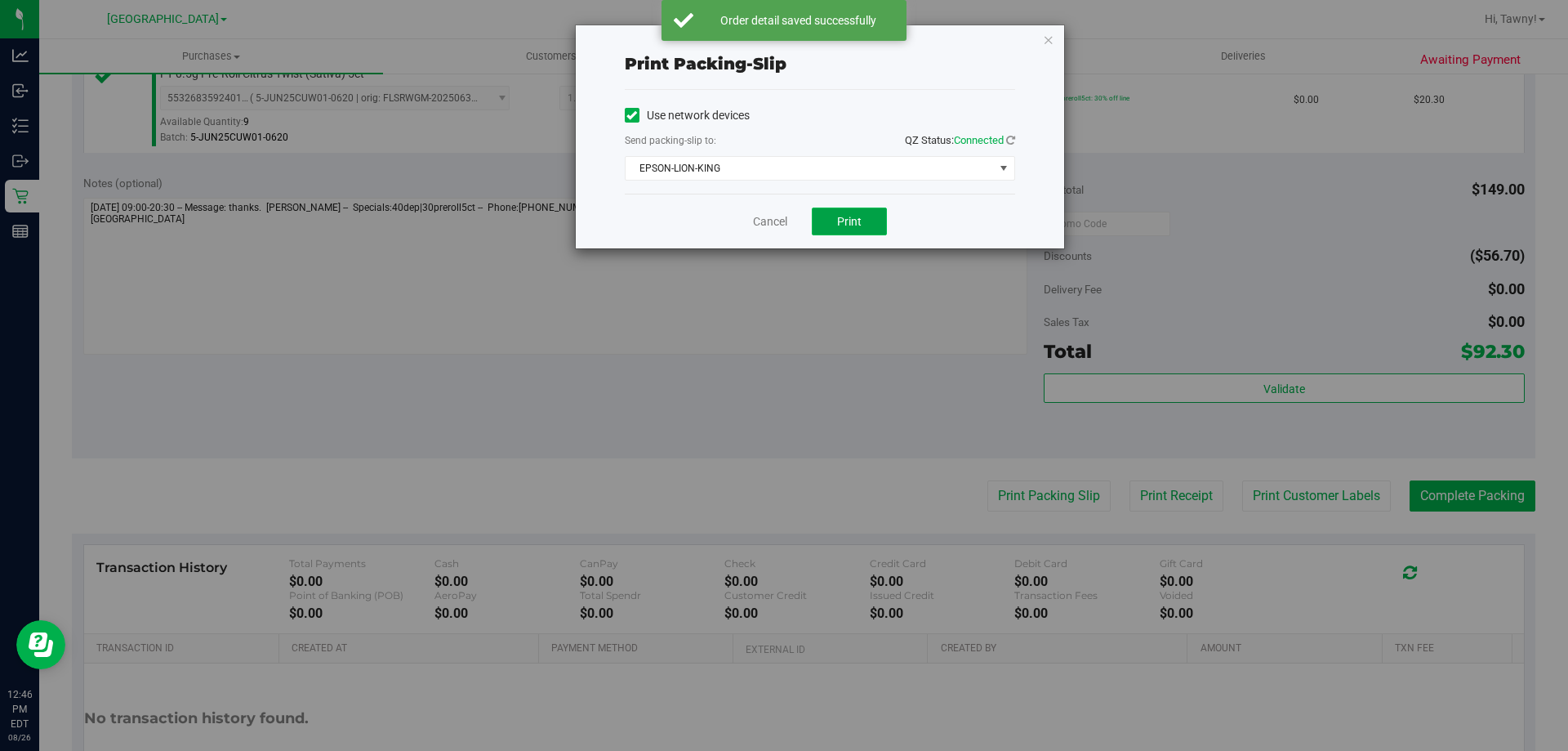
drag, startPoint x: 819, startPoint y: 211, endPoint x: 826, endPoint y: 219, distance: 10.6
click at [823, 215] on button "Print" at bounding box center [849, 221] width 75 height 28
click at [763, 217] on link "Cancel" at bounding box center [769, 221] width 35 height 17
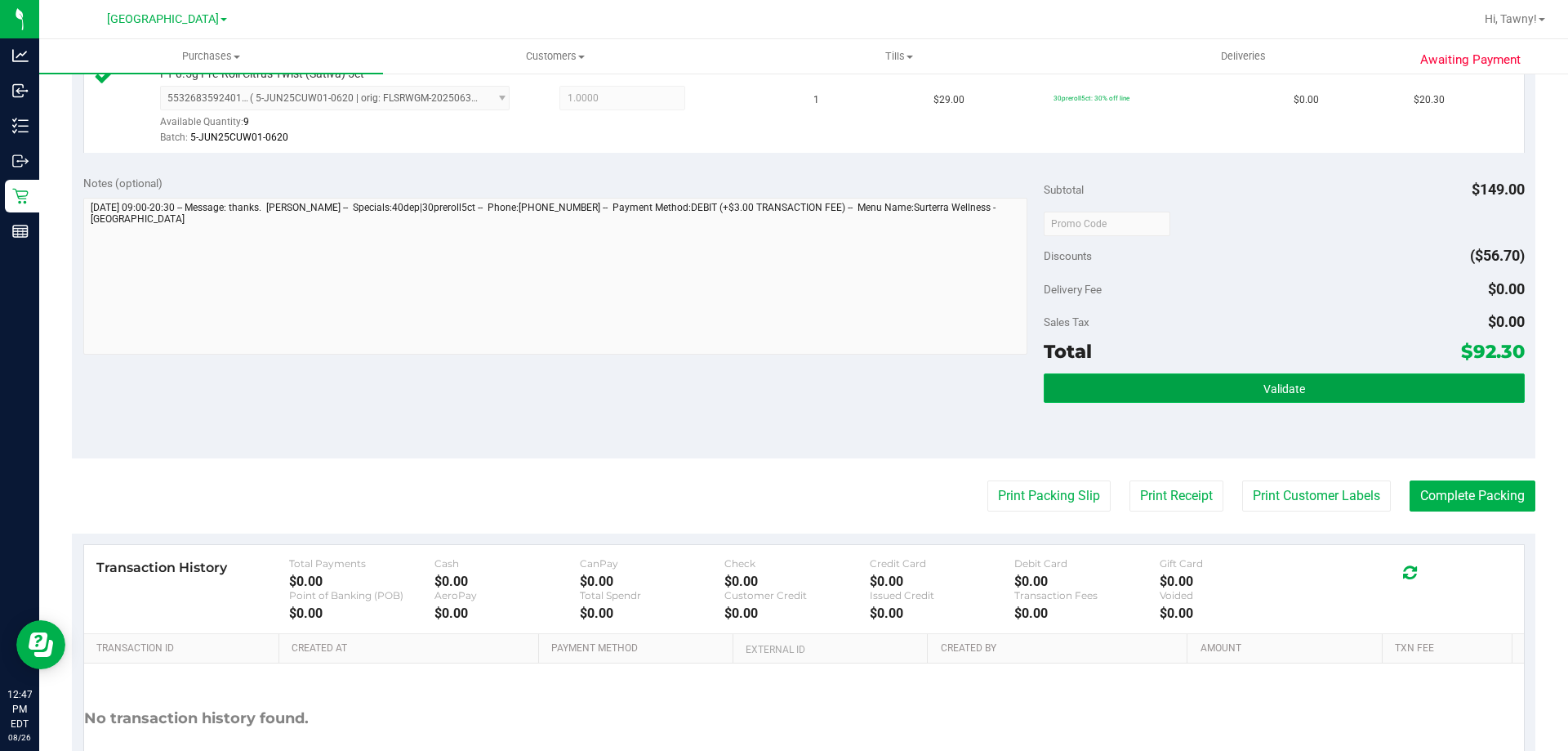
click at [1263, 390] on span "Validate" at bounding box center [1283, 389] width 42 height 13
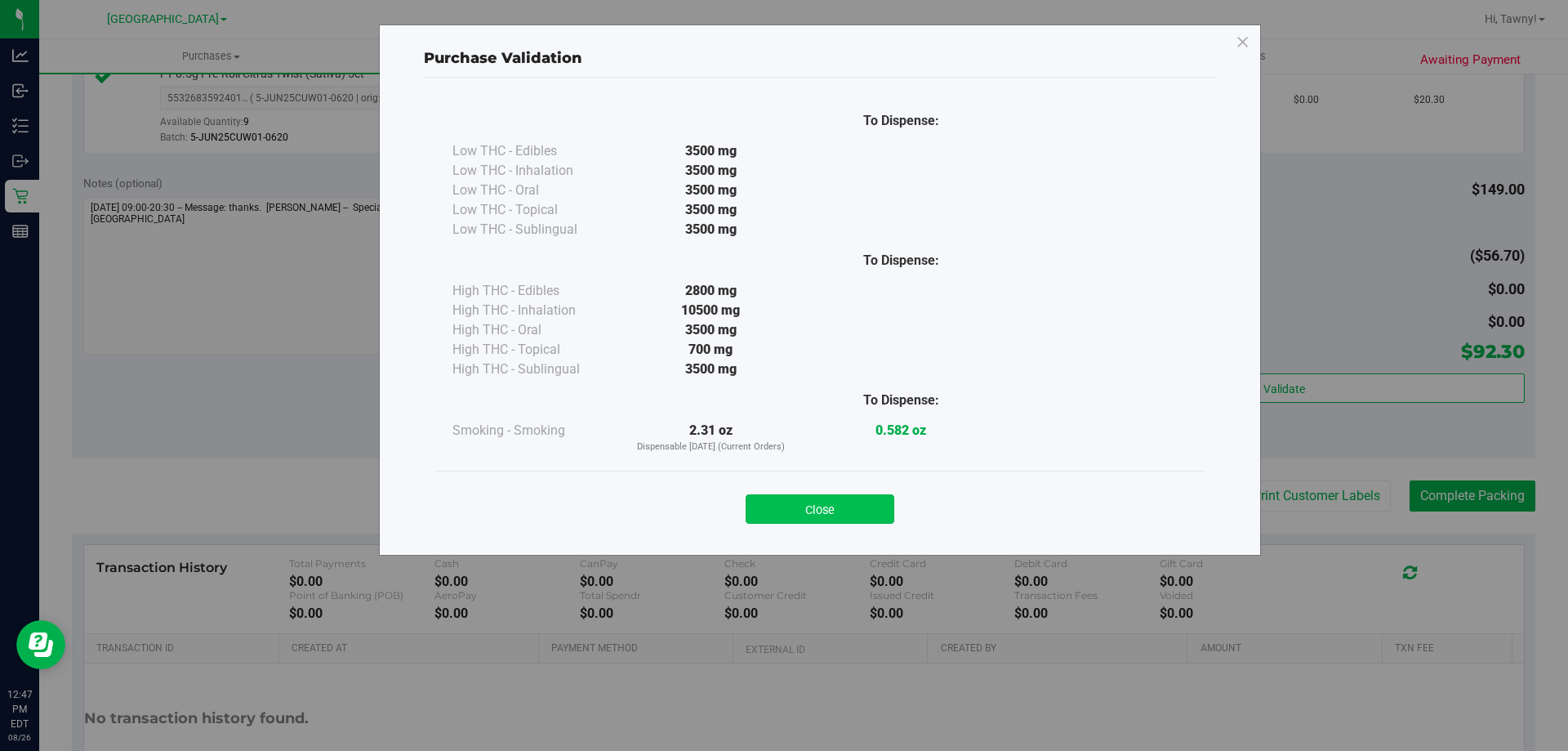
click at [836, 518] on button "Close" at bounding box center [819, 509] width 148 height 29
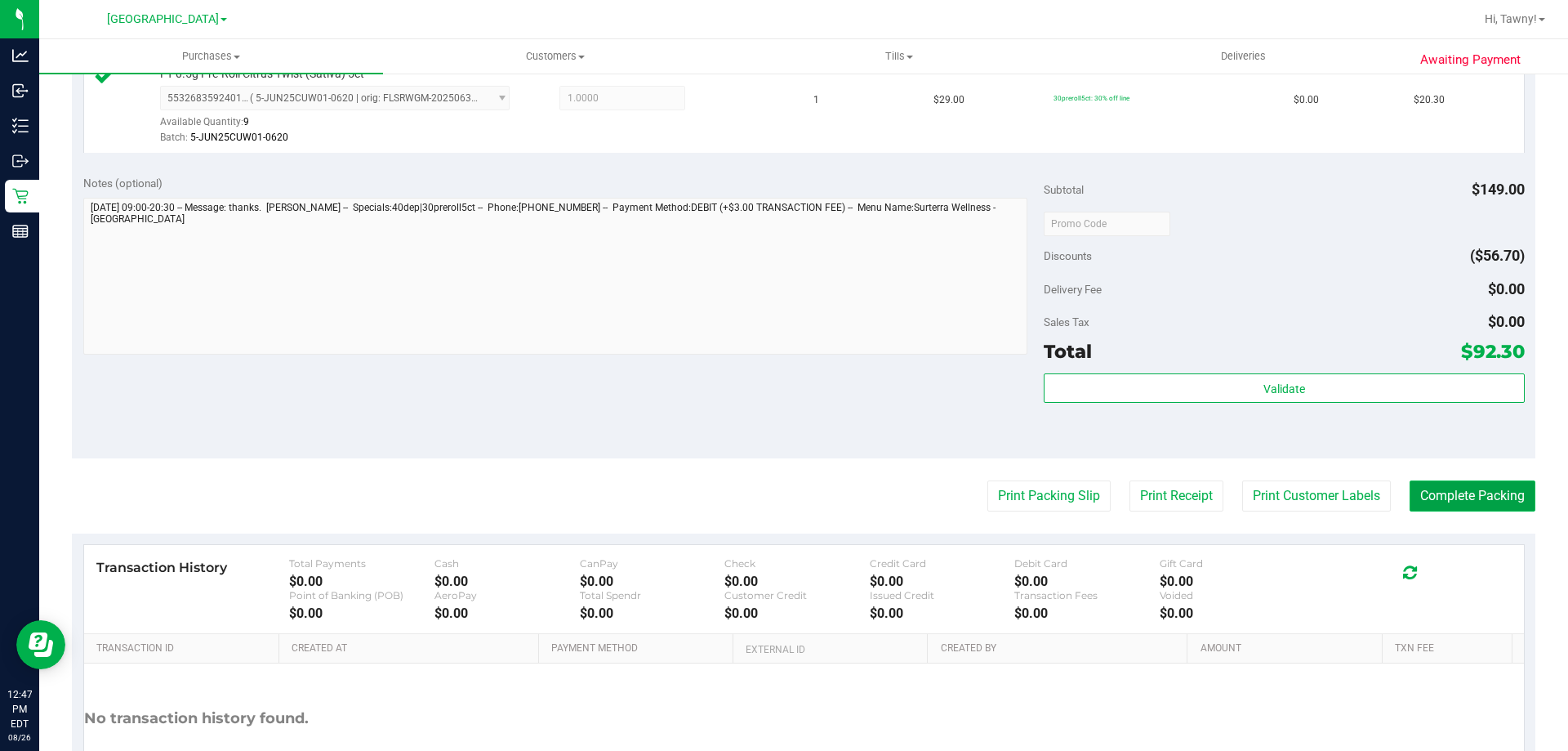
click at [1477, 510] on button "Complete Packing" at bounding box center [1472, 495] width 126 height 31
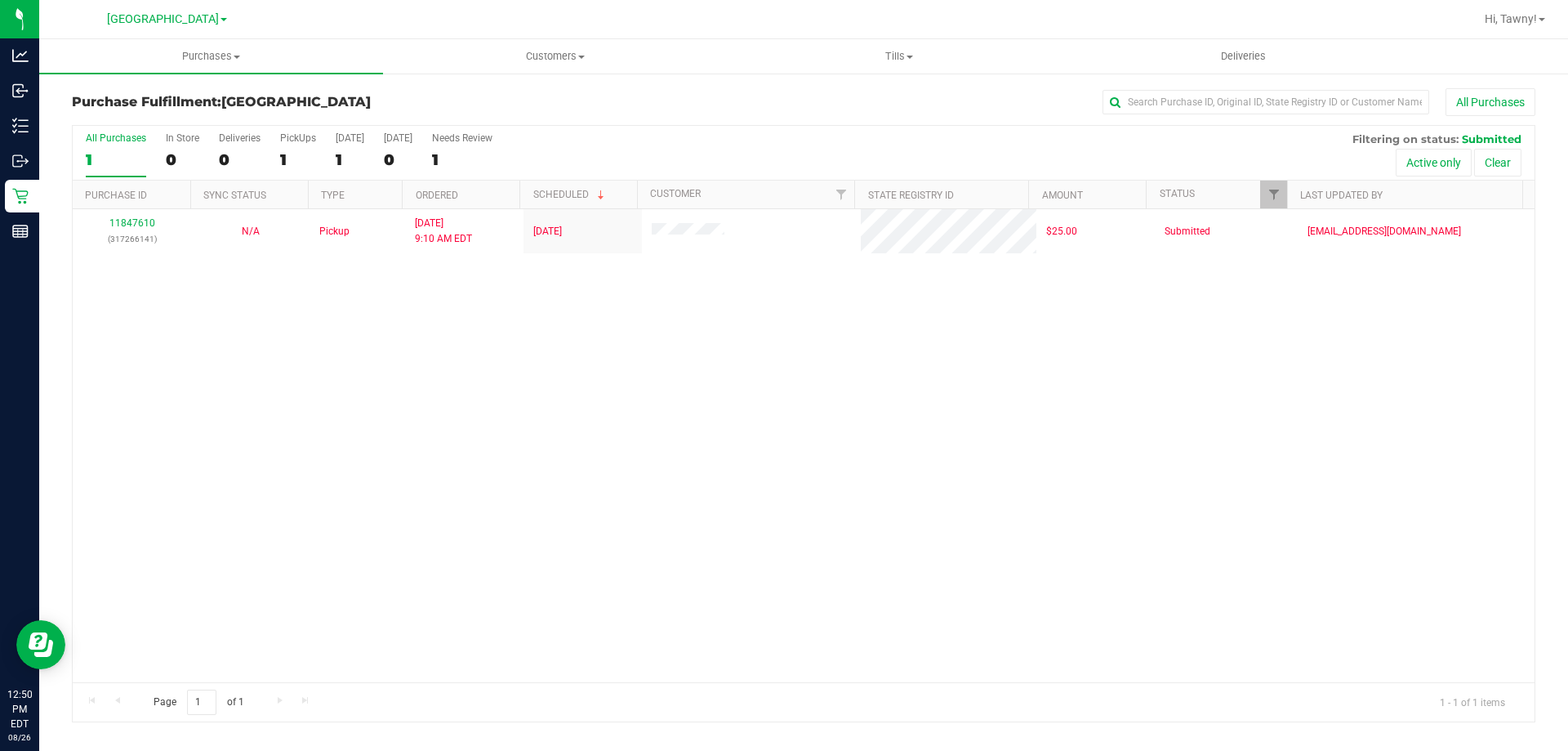
drag, startPoint x: 577, startPoint y: 408, endPoint x: 587, endPoint y: 411, distance: 10.4
click at [577, 408] on div "11847610 (317266141) N/A Pickup 8/26/2025 9:10 AM EDT 8/26/2025 $25.00 Submitte…" at bounding box center [803, 446] width 1462 height 473
click at [596, 516] on div "11847610 (317266141) N/A Pickup 8/26/2025 9:10 AM EDT 8/26/2025 $25.00 Submitte…" at bounding box center [803, 446] width 1462 height 473
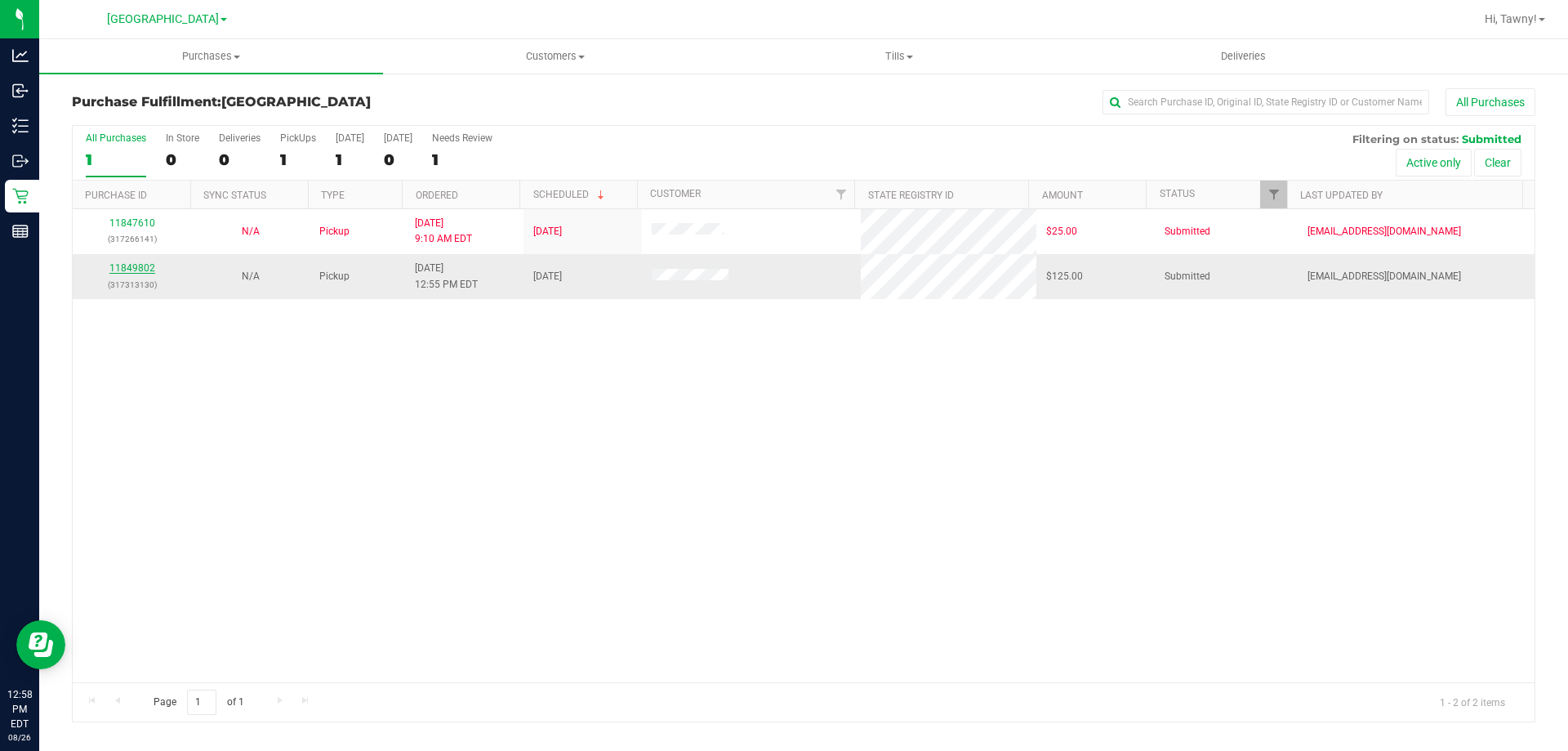
click at [115, 270] on link "11849802" at bounding box center [132, 267] width 46 height 12
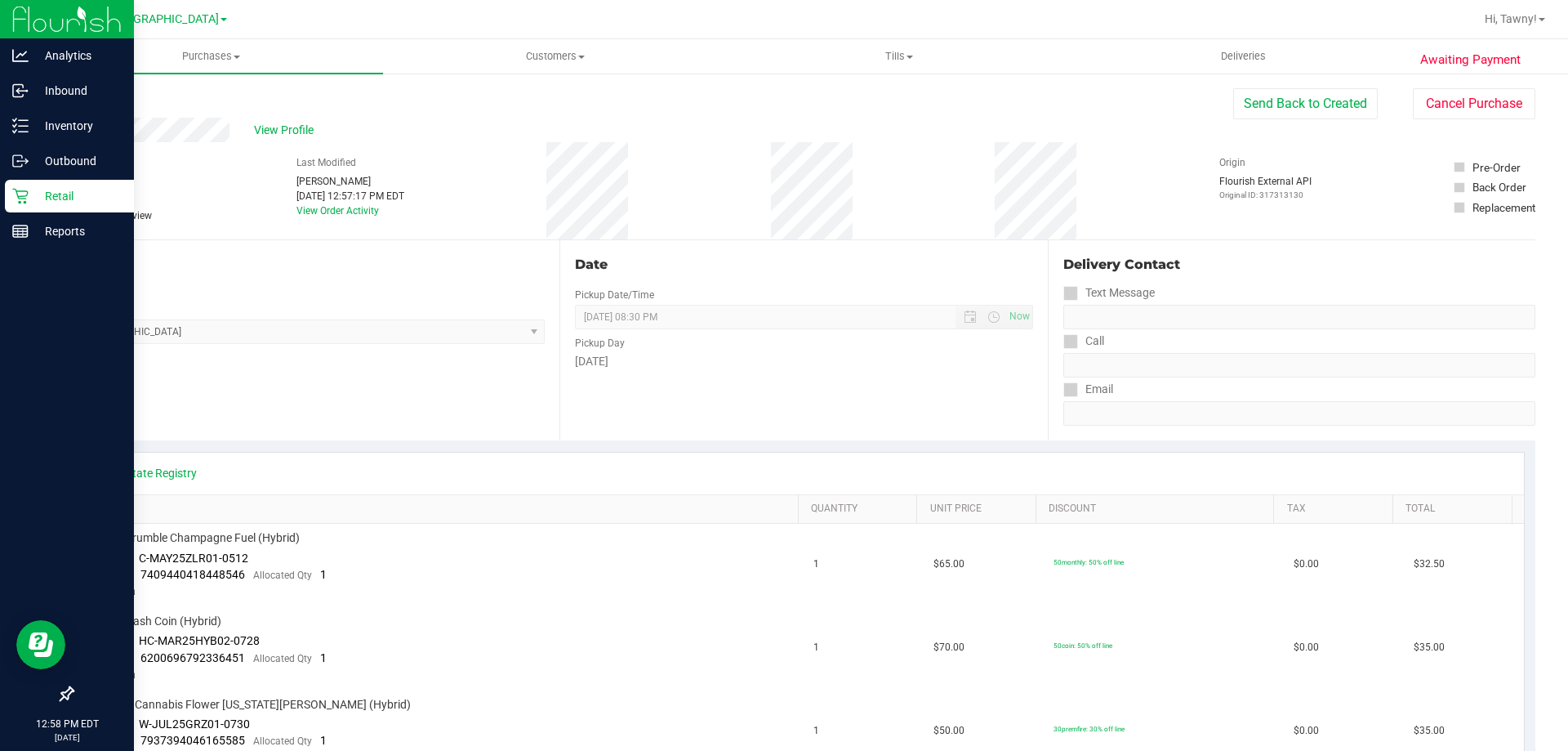
click at [29, 203] on p "Retail" at bounding box center [77, 196] width 98 height 20
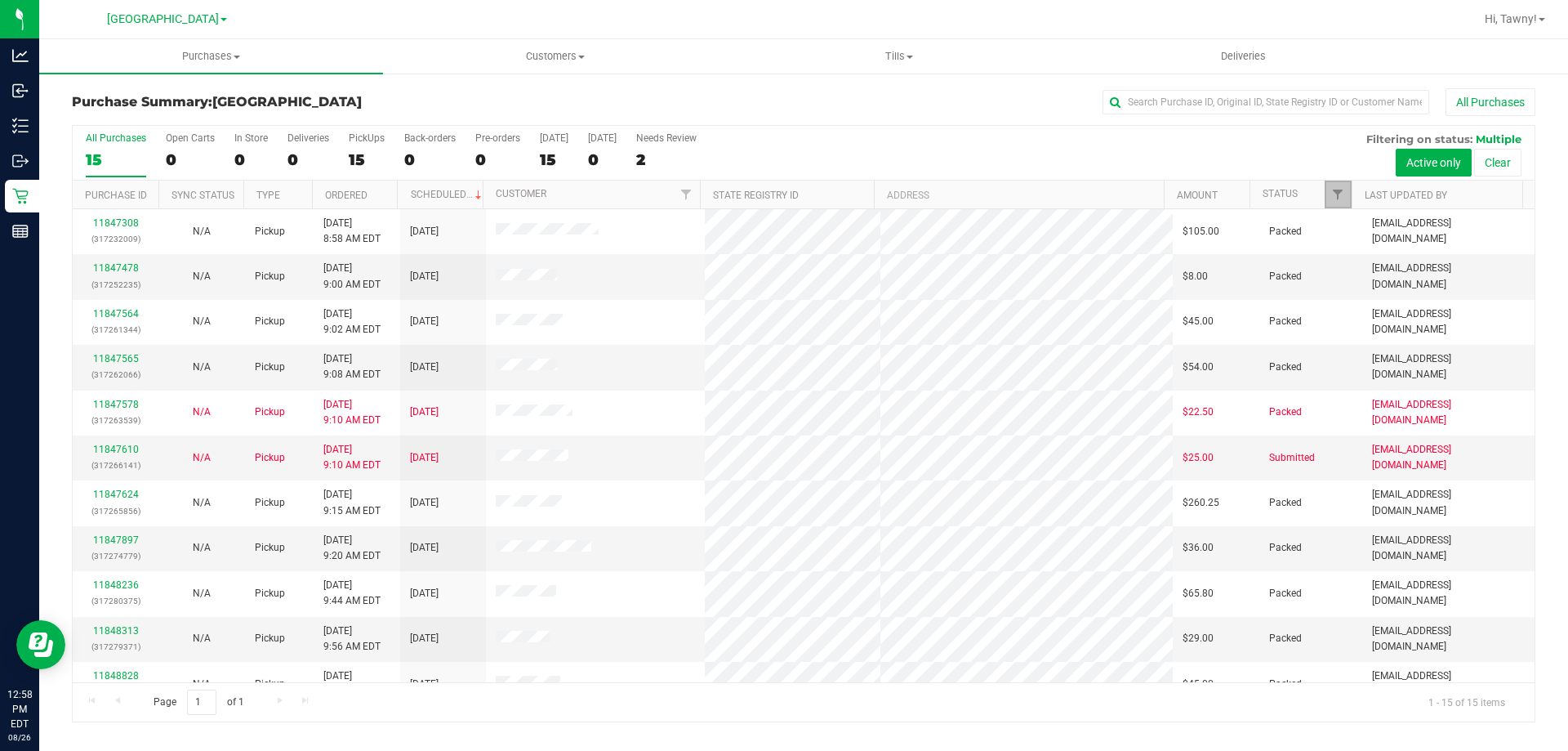
click at [1339, 187] on link "Filter" at bounding box center [1337, 194] width 27 height 28
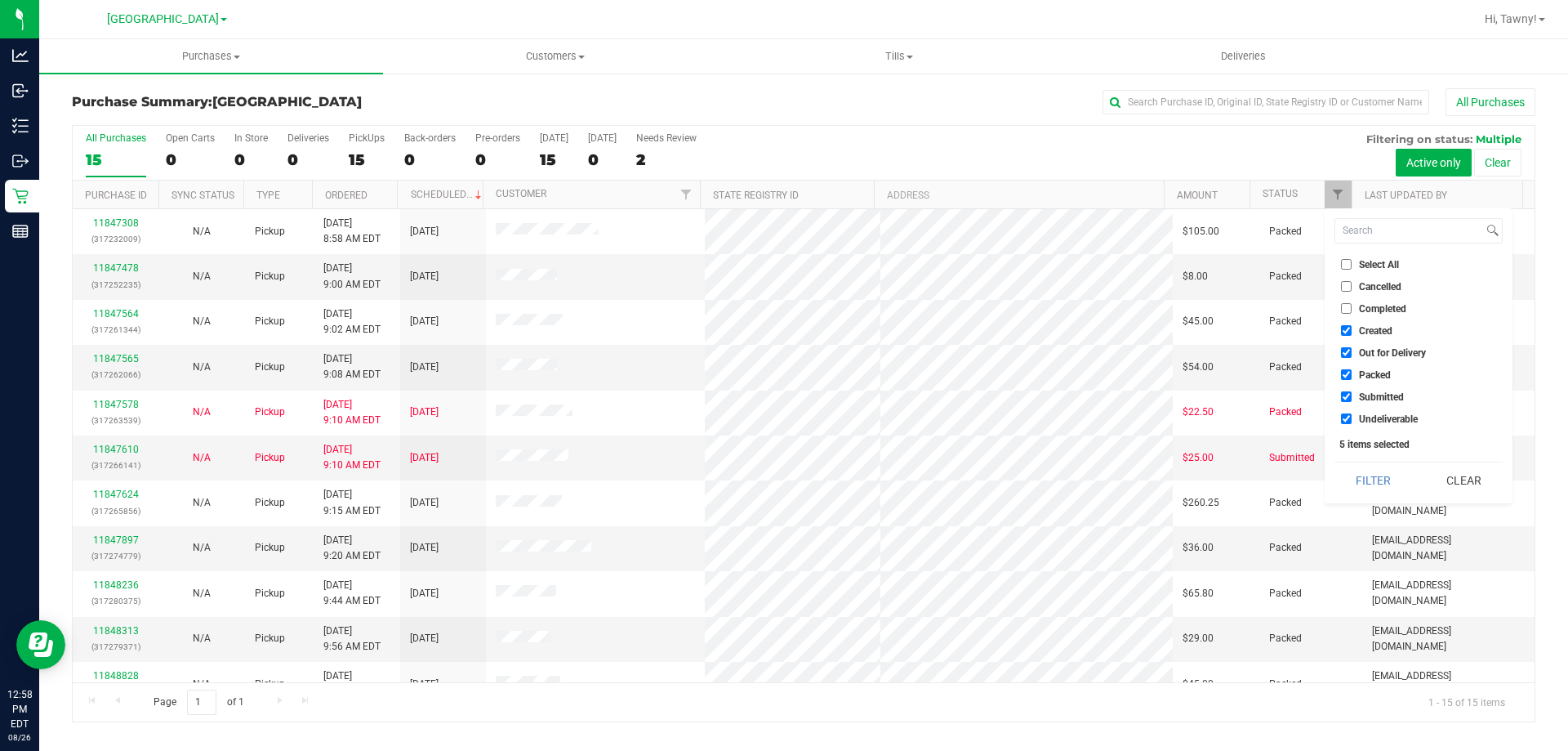
click at [1373, 336] on span "Created" at bounding box center [1375, 330] width 34 height 10
click at [1351, 336] on input "Created" at bounding box center [1346, 330] width 11 height 11
checkbox input "false"
click at [1364, 351] on span "Out for Delivery" at bounding box center [1391, 352] width 67 height 10
click at [1351, 351] on input "Out for Delivery" at bounding box center [1346, 352] width 11 height 11
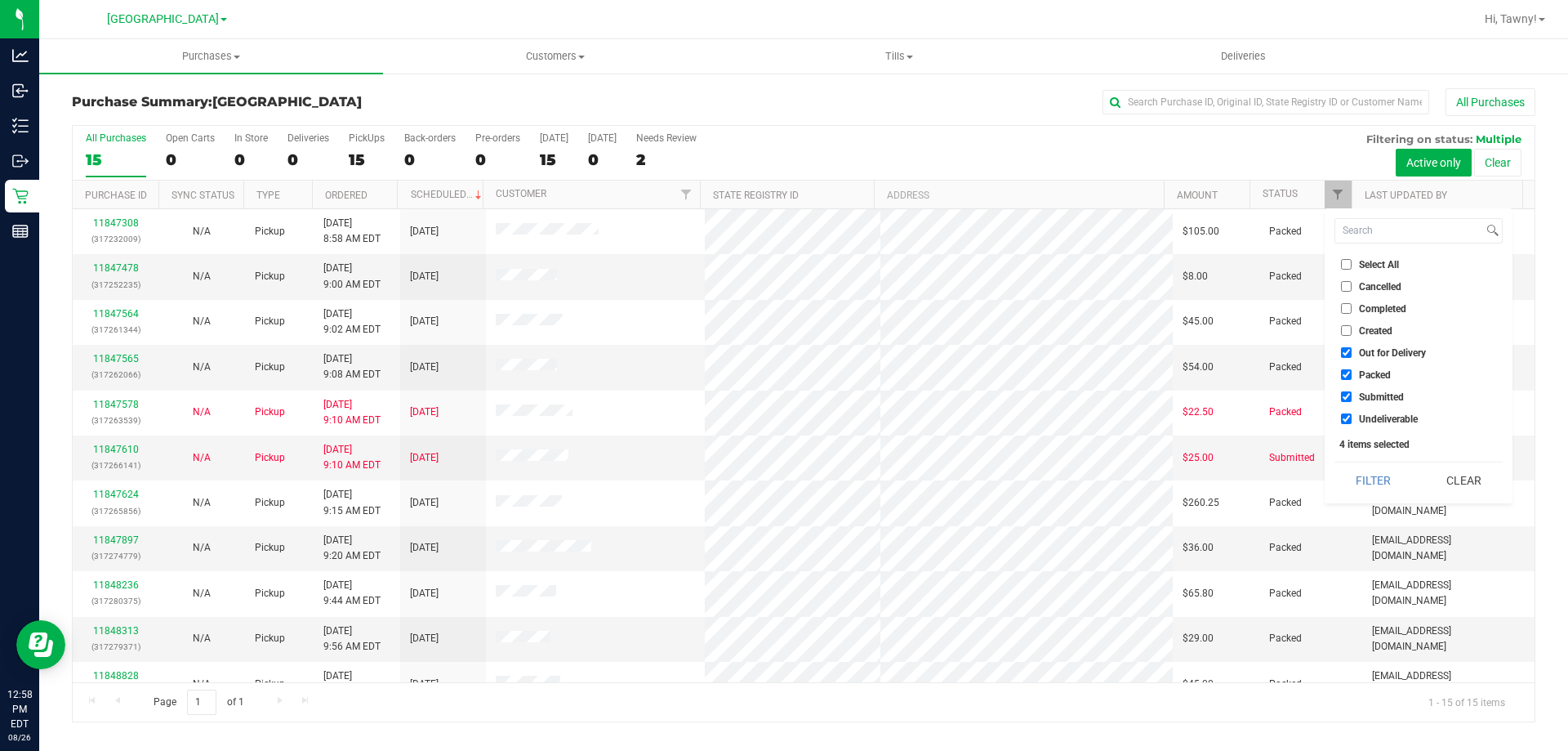
checkbox input "false"
click at [1359, 366] on li "Packed" at bounding box center [1418, 374] width 169 height 17
click at [1359, 370] on span "Packed" at bounding box center [1375, 375] width 32 height 10
click at [1351, 369] on input "Packed" at bounding box center [1346, 375] width 11 height 11
checkbox input "false"
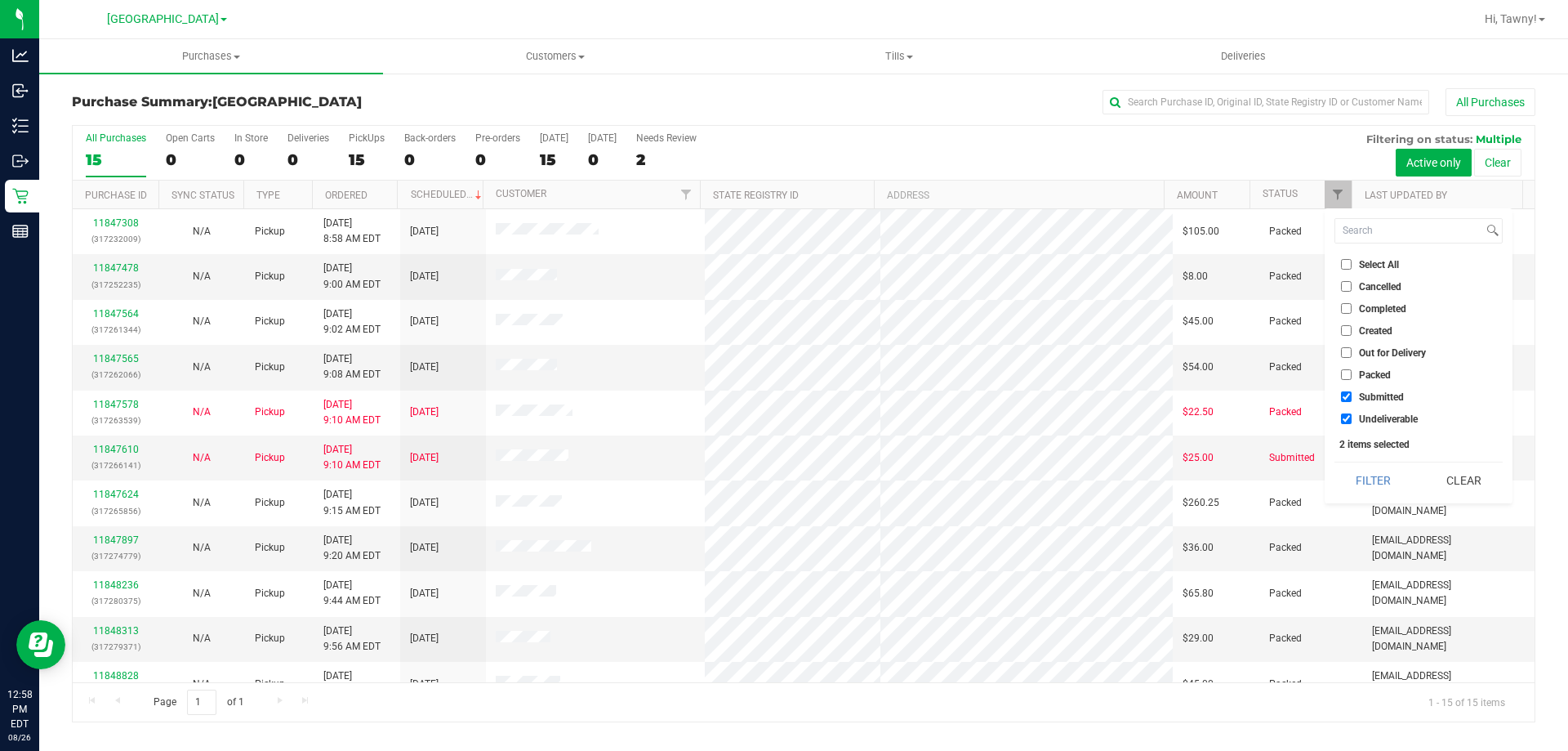
click at [1357, 422] on label "Undeliverable" at bounding box center [1379, 419] width 76 height 11
click at [1351, 422] on input "Undeliverable" at bounding box center [1346, 419] width 11 height 11
checkbox input "false"
click at [1351, 471] on button "Filter" at bounding box center [1373, 480] width 78 height 36
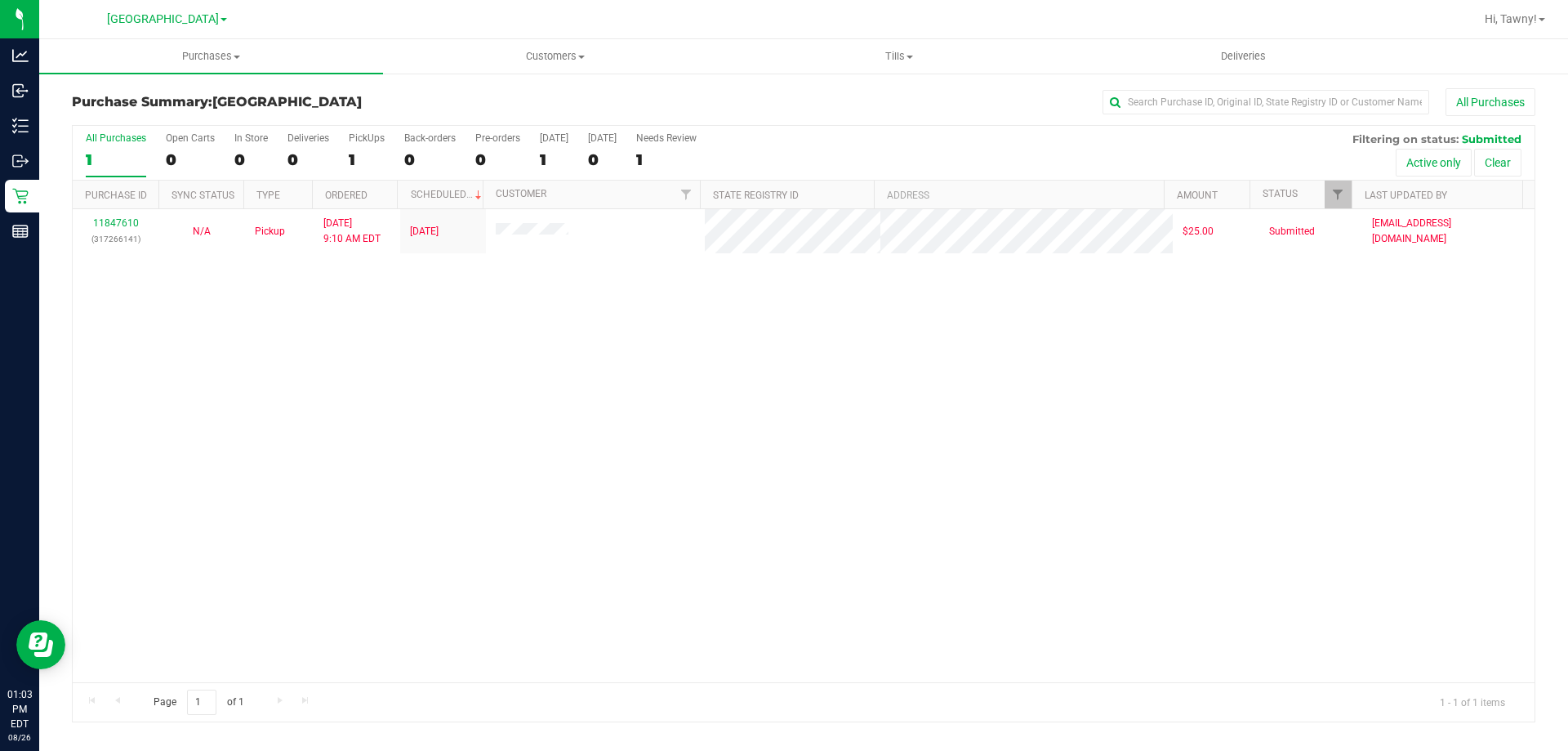
drag, startPoint x: 561, startPoint y: 361, endPoint x: 556, endPoint y: 4, distance: 357.0
click at [561, 360] on div "11847610 (317266141) N/A Pickup 8/26/2025 9:10 AM EDT 8/26/2025 $25.00 Submitte…" at bounding box center [803, 446] width 1462 height 473
click at [668, 404] on div "11847610 (317266141) N/A Pickup 8/26/2025 9:10 AM EDT 8/26/2025 $25.00 Submitte…" at bounding box center [803, 446] width 1462 height 473
click at [500, 368] on div "11847610 (317266141) N/A Pickup 8/26/2025 9:10 AM EDT 8/26/2025 $25.00 Submitte…" at bounding box center [803, 446] width 1462 height 473
click at [476, 370] on div "11847610 (317266141) N/A Pickup 8/26/2025 9:10 AM EDT 8/26/2025 $25.00 Submitte…" at bounding box center [803, 446] width 1462 height 473
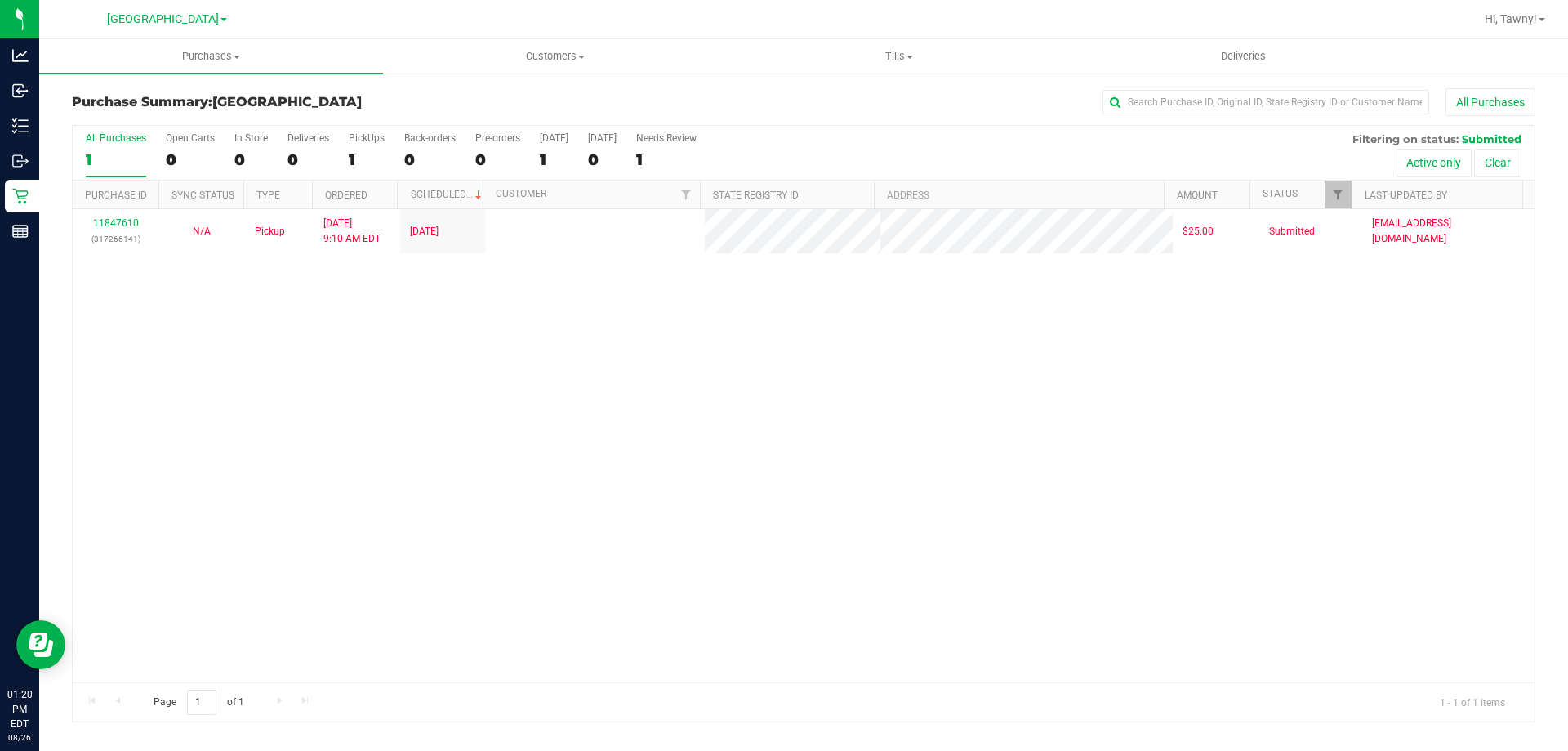
click at [645, 345] on div "11847610 (317266141) N/A Pickup 8/26/2025 9:10 AM EDT 8/26/2025 $25.00 Submitte…" at bounding box center [803, 446] width 1462 height 473
click at [666, 346] on div "11847610 (317266141) N/A Pickup 8/26/2025 9:10 AM EDT 8/26/2025 $25.00 Submitte…" at bounding box center [803, 446] width 1462 height 473
click at [771, 367] on div "11847610 (317266141) N/A Pickup 8/26/2025 9:10 AM EDT 8/26/2025 $25.00 Submitte…" at bounding box center [803, 446] width 1462 height 473
click at [784, 381] on div "11847610 (317266141) N/A Pickup 8/26/2025 9:10 AM EDT 8/26/2025 $25.00 Submitte…" at bounding box center [803, 446] width 1462 height 473
click at [423, 337] on div "11847610 (317266141) N/A Pickup 8/26/2025 9:10 AM EDT 8/26/2025 $25.00 Submitte…" at bounding box center [803, 446] width 1462 height 473
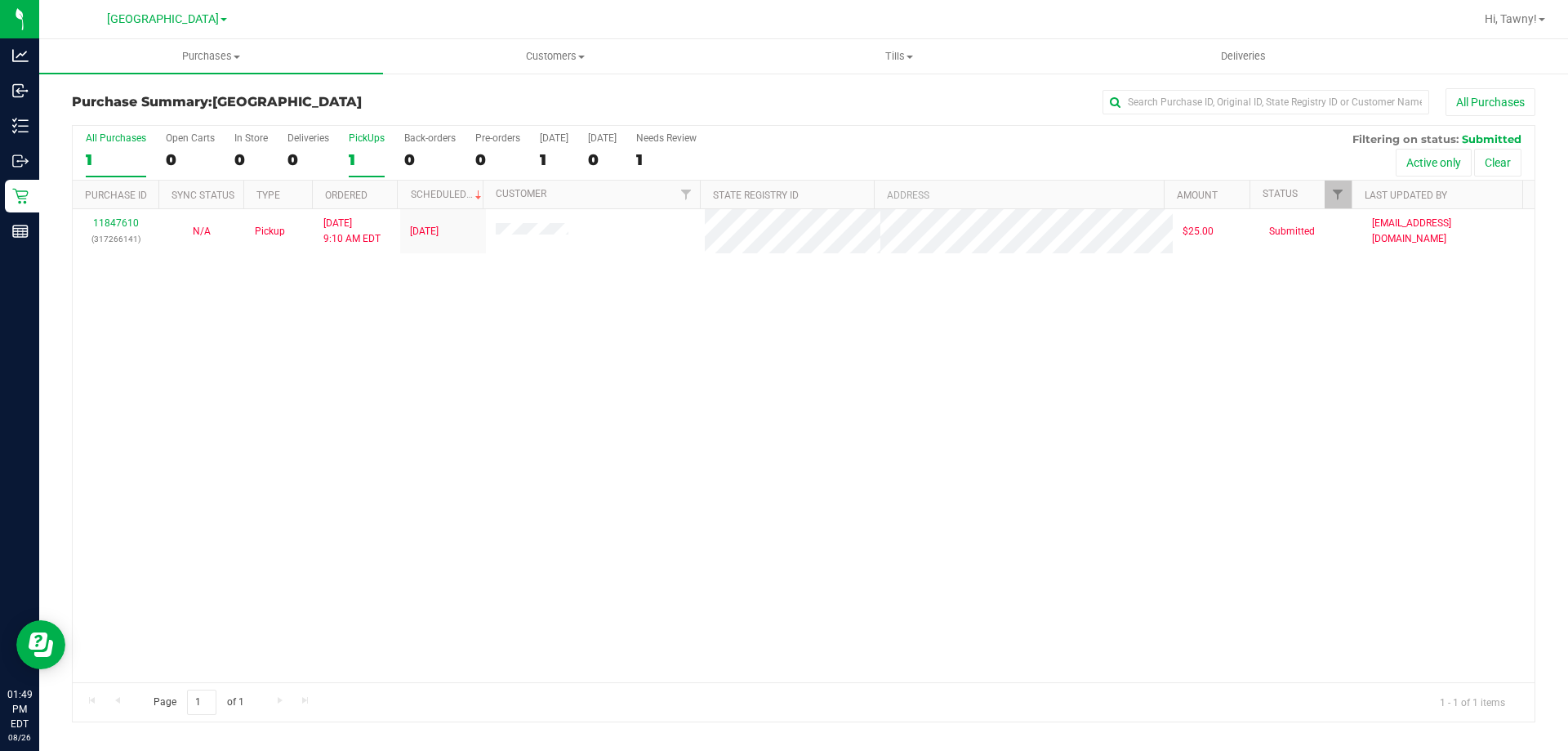
click at [364, 170] on label "PickUps 1" at bounding box center [366, 154] width 35 height 45
click at [0, 0] on input "PickUps 1" at bounding box center [0, 0] width 0 height 0
click at [1083, 414] on div "Loading... 11847610 (317266141) N/A Pickup 8/26/2025 9:10 AM EDT 8/26/2025 $25.…" at bounding box center [803, 446] width 1462 height 473
click at [400, 486] on div "11847610 (317266141) N/A Pickup 8/26/2025 9:10 AM EDT 8/26/2025 $25.00 Submitte…" at bounding box center [803, 446] width 1462 height 473
click at [591, 381] on div "11847610 (317266141) N/A Pickup 8/26/2025 9:10 AM EDT 8/26/2025 $25.00 Submitte…" at bounding box center [803, 446] width 1462 height 473
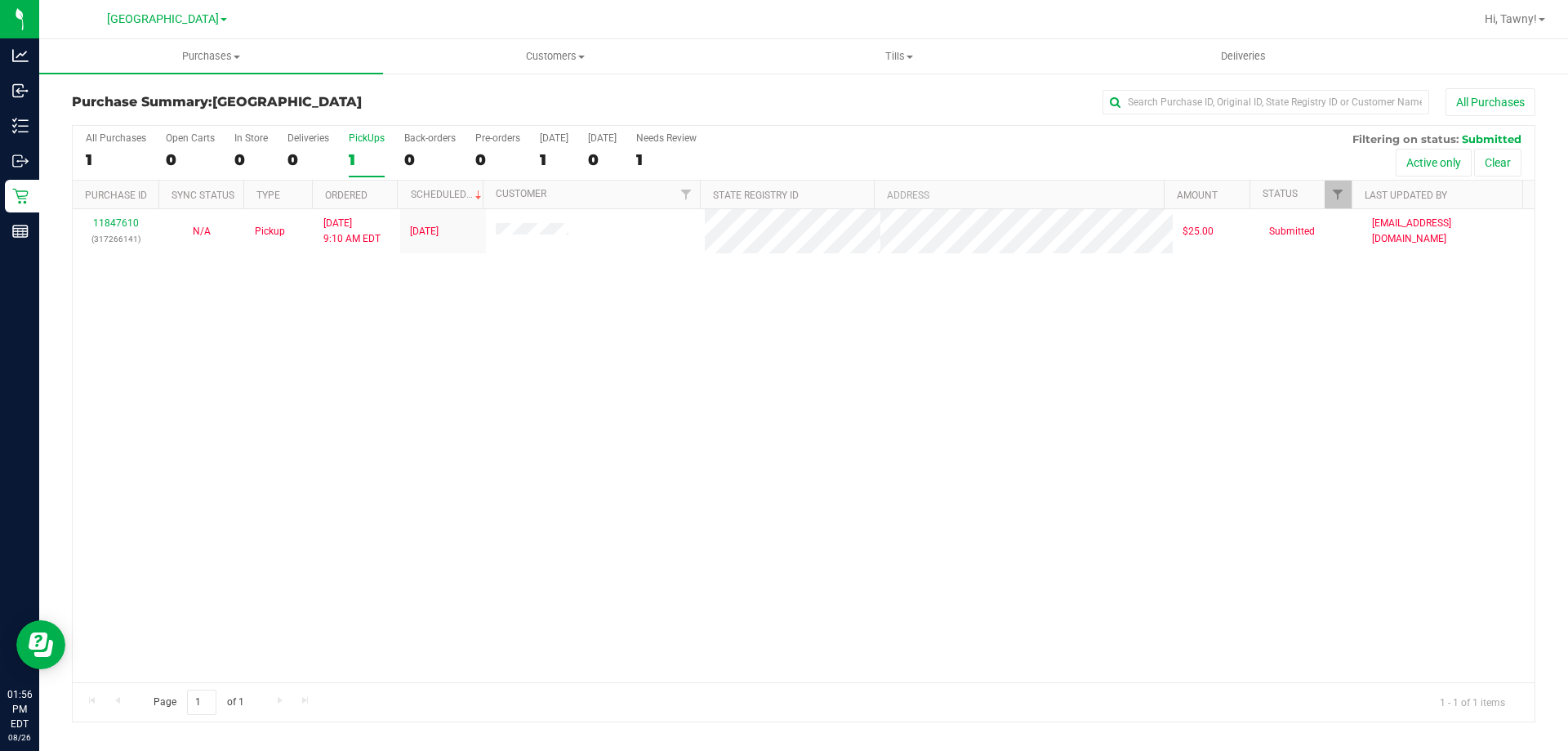
click at [502, 339] on div "11847610 (317266141) N/A Pickup 8/26/2025 9:10 AM EDT 8/26/2025 $25.00 Submitte…" at bounding box center [803, 446] width 1462 height 473
click at [429, 341] on div "11847610 (317266141) N/A Pickup 8/26/2025 9:10 AM EDT 8/26/2025 $25.00 Submitte…" at bounding box center [803, 446] width 1462 height 473
click at [412, 373] on div "11847610 (317266141) N/A Pickup 8/26/2025 9:10 AM EDT 8/26/2025 $25.00 Submitte…" at bounding box center [803, 446] width 1462 height 473
click at [524, 409] on div "11847610 (317266141) N/A Pickup 8/26/2025 9:10 AM EDT 8/26/2025 $25.00 Submitte…" at bounding box center [803, 446] width 1462 height 473
click at [560, 379] on div "11847610 (317266141) N/A Pickup 8/26/2025 9:10 AM EDT 8/26/2025 $25.00 Submitte…" at bounding box center [803, 446] width 1462 height 473
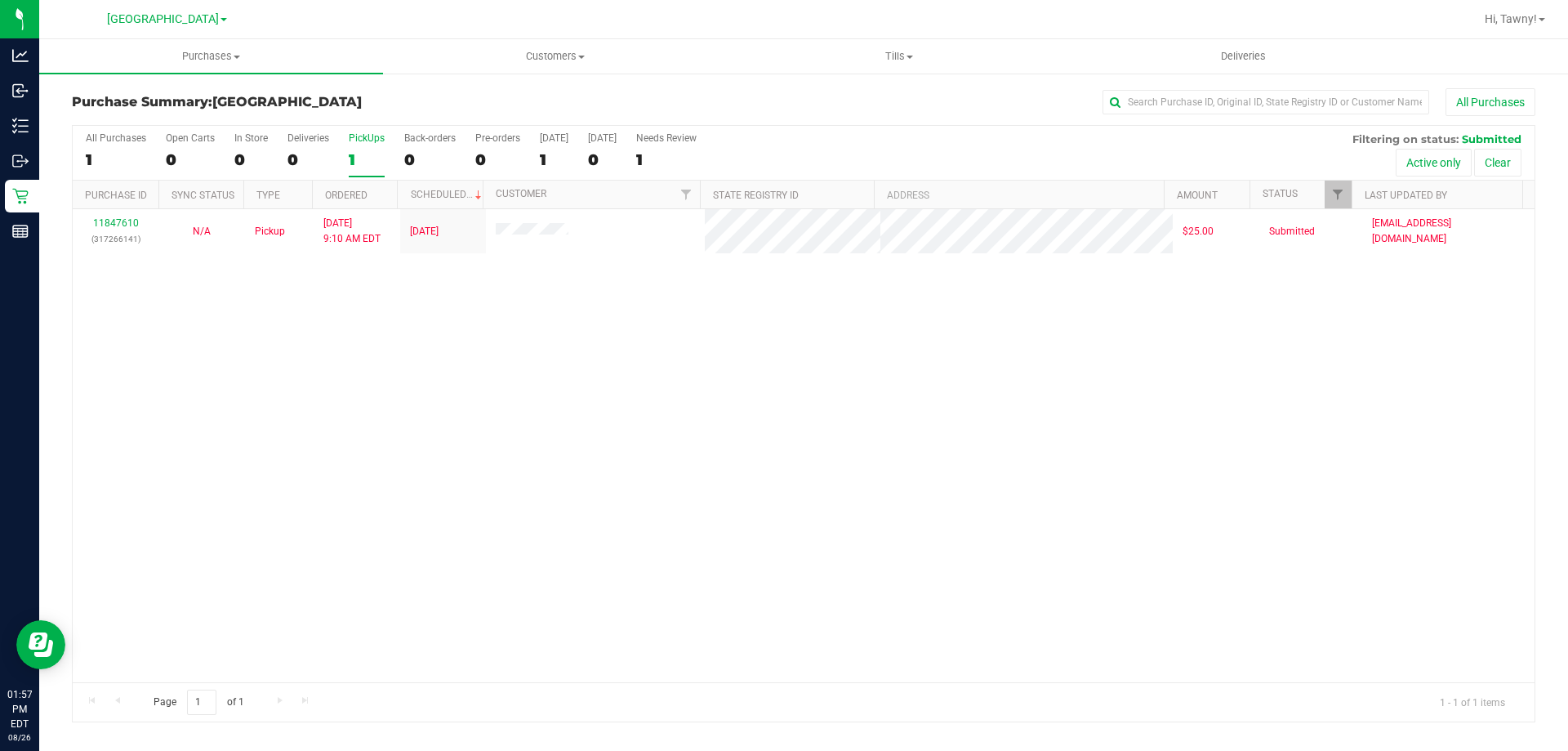
click at [527, 462] on div "11847610 (317266141) N/A Pickup 8/26/2025 9:10 AM EDT 8/26/2025 $25.00 Submitte…" at bounding box center [803, 446] width 1462 height 473
click at [674, 465] on div "11847610 (317266141) N/A Pickup 8/26/2025 9:10 AM EDT 8/26/2025 $25.00 Submitte…" at bounding box center [803, 446] width 1462 height 473
click at [349, 369] on div "11847610 (317266141) N/A Pickup 8/26/2025 9:10 AM EDT 8/26/2025 $25.00 Submitte…" at bounding box center [803, 446] width 1462 height 473
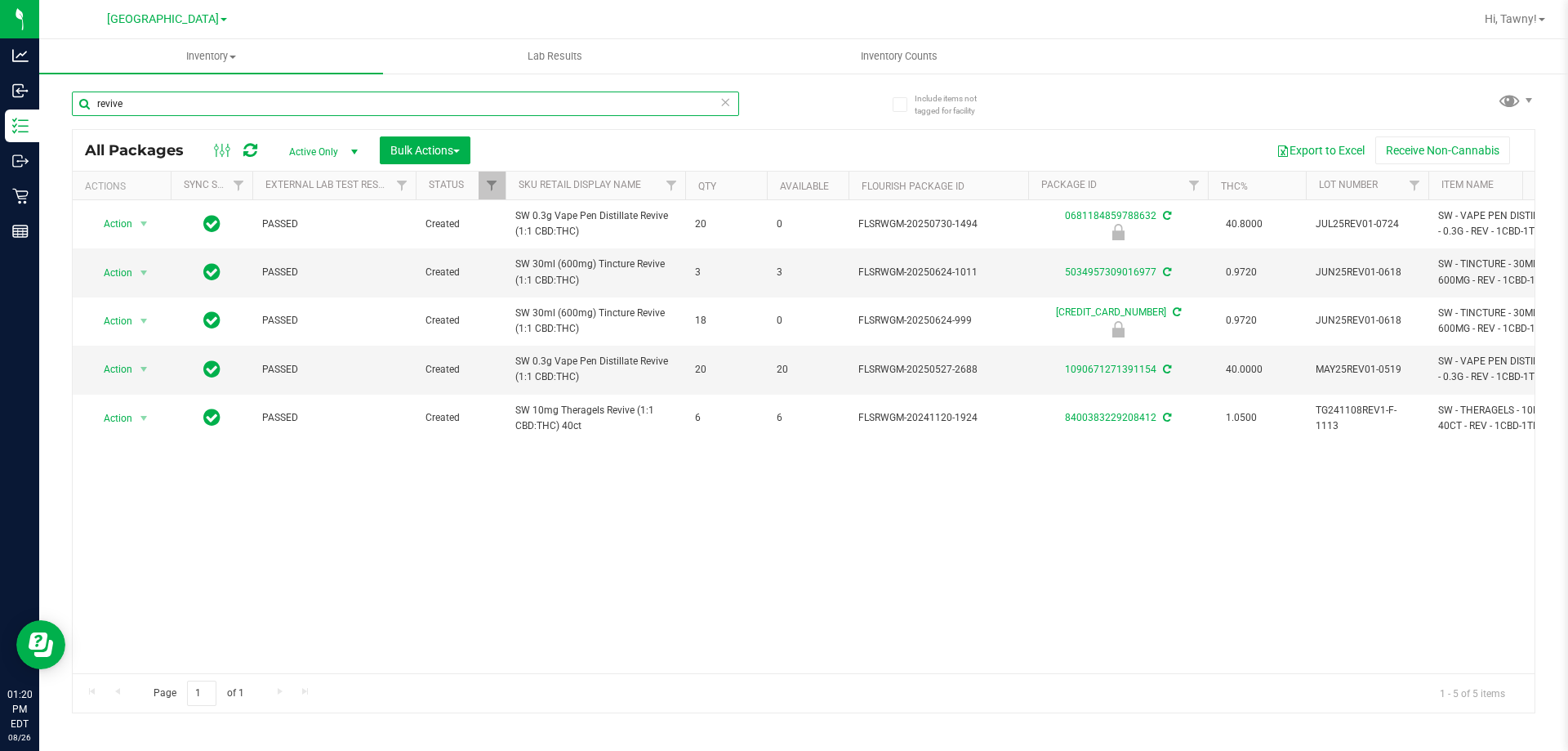
click at [415, 107] on input "revive" at bounding box center [406, 104] width 667 height 25
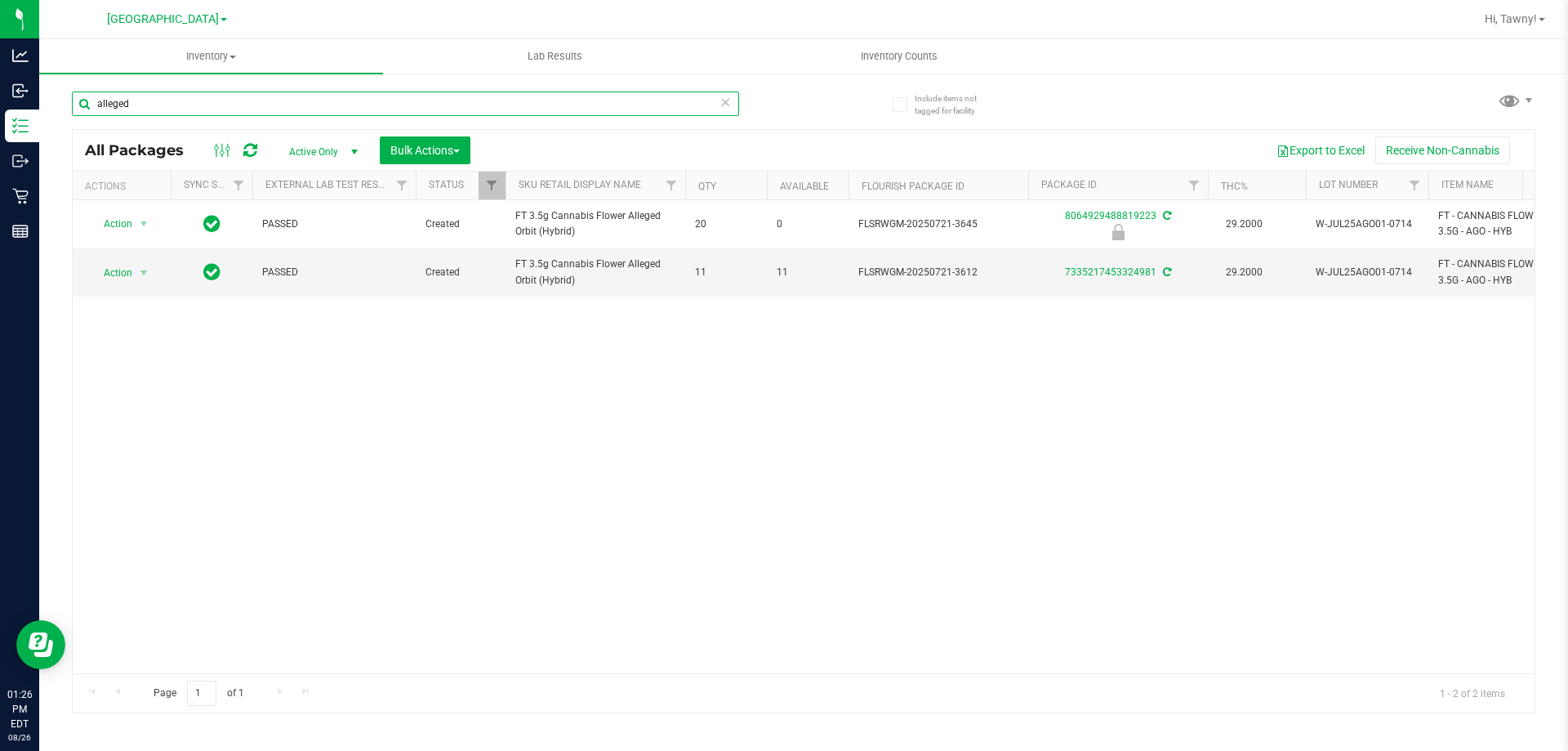
click at [307, 98] on input "alleged" at bounding box center [406, 104] width 667 height 25
type input "0647011918576834"
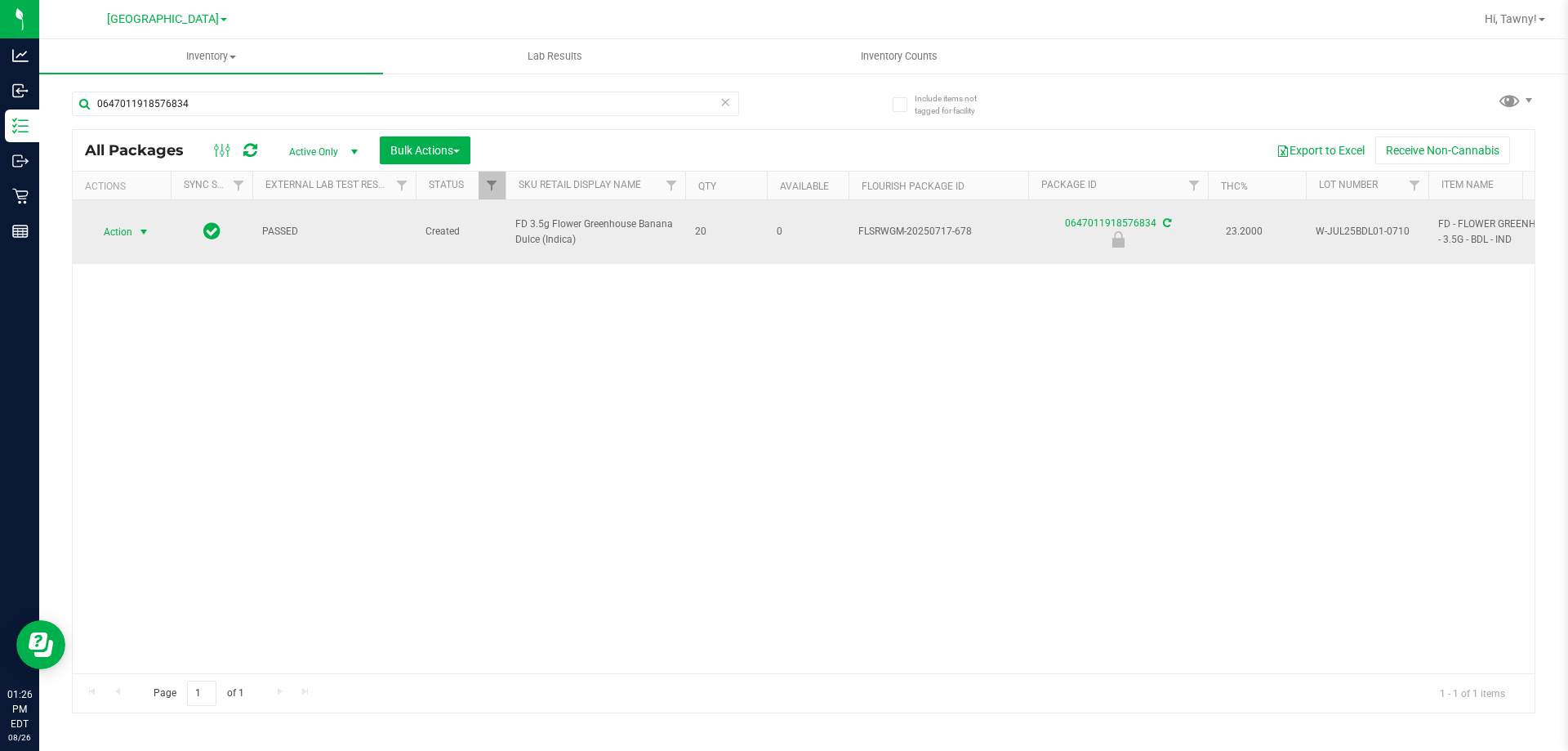
click at [149, 225] on span "select" at bounding box center [144, 232] width 13 height 13
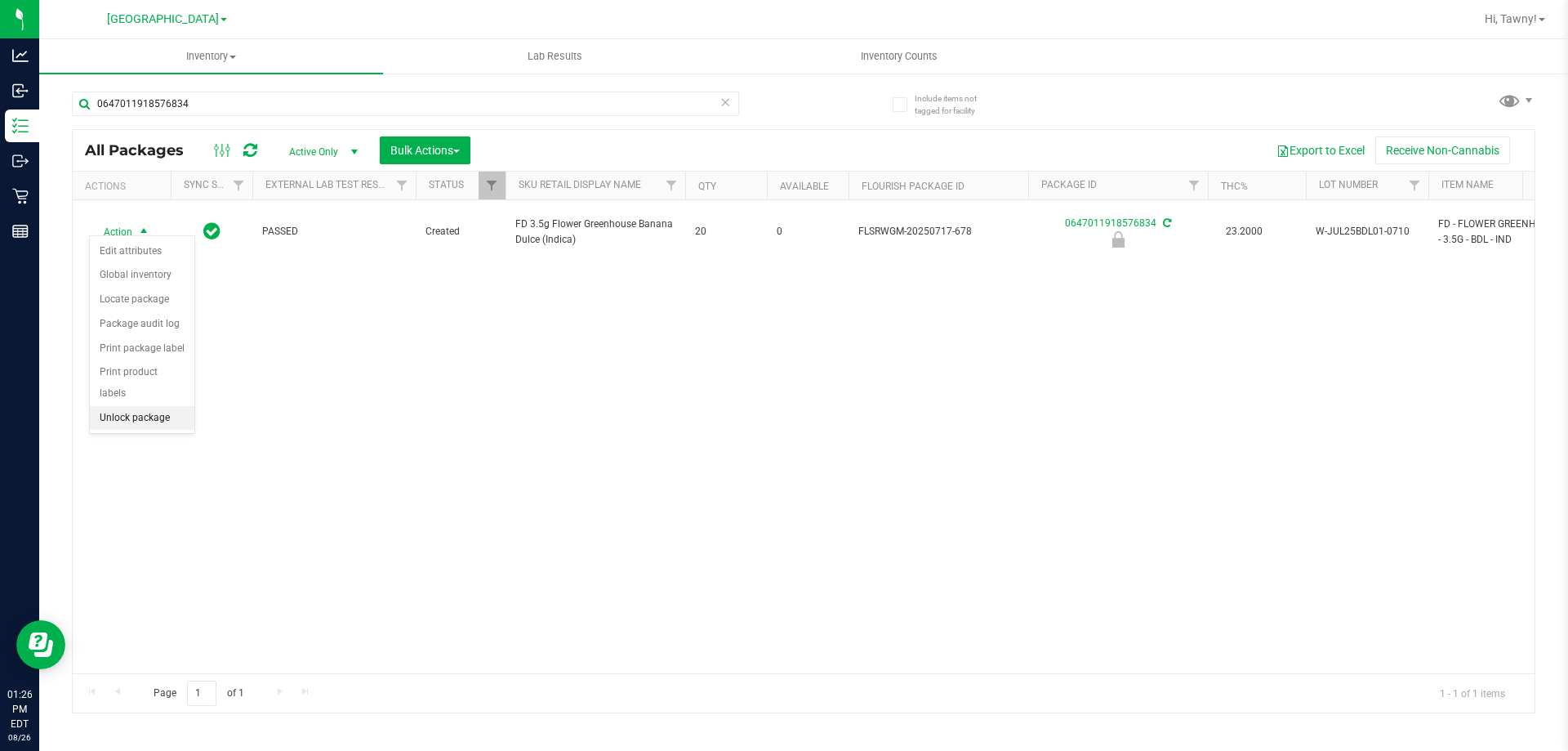
click at [143, 406] on li "Unlock package" at bounding box center [142, 418] width 105 height 25
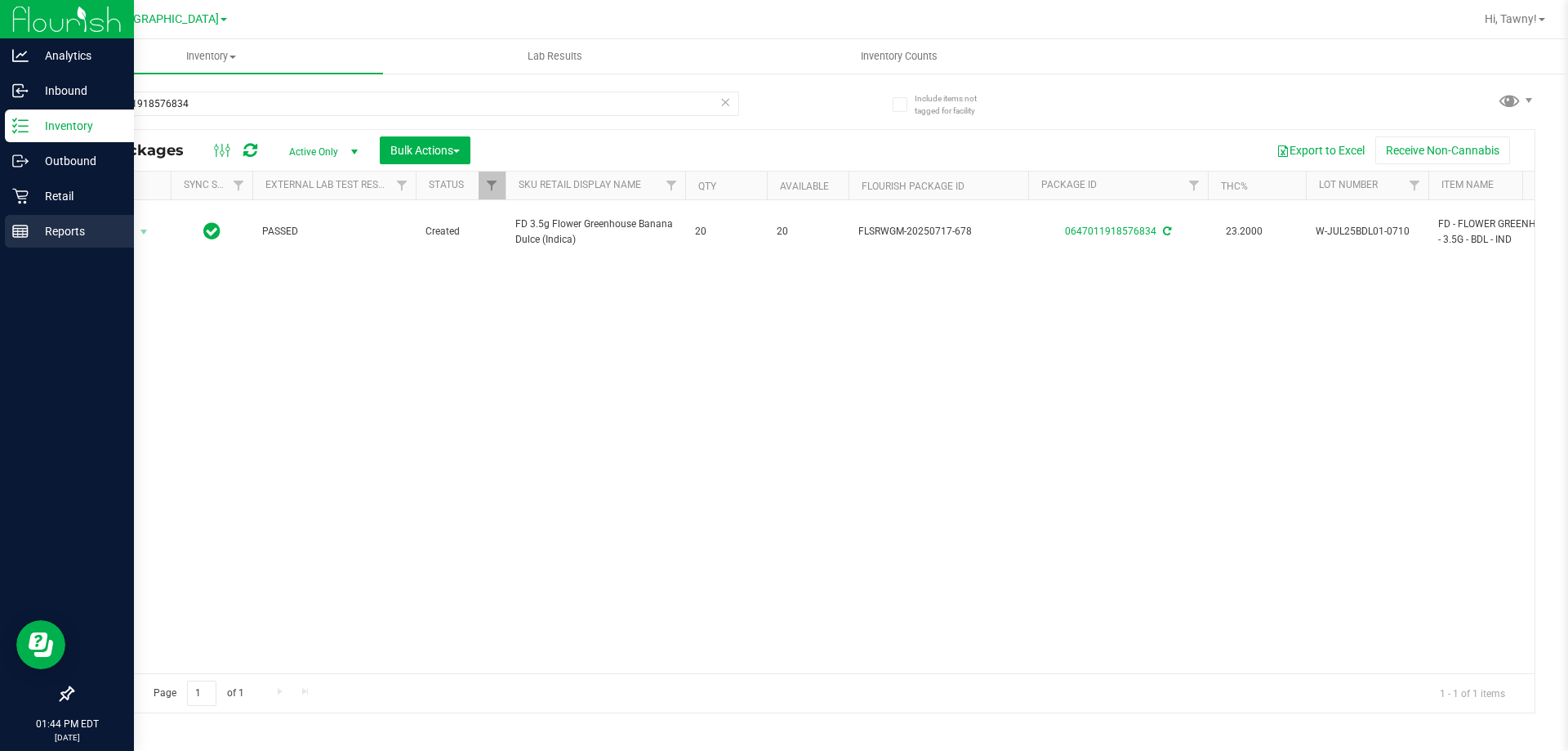
click at [13, 231] on line at bounding box center [20, 231] width 15 height 0
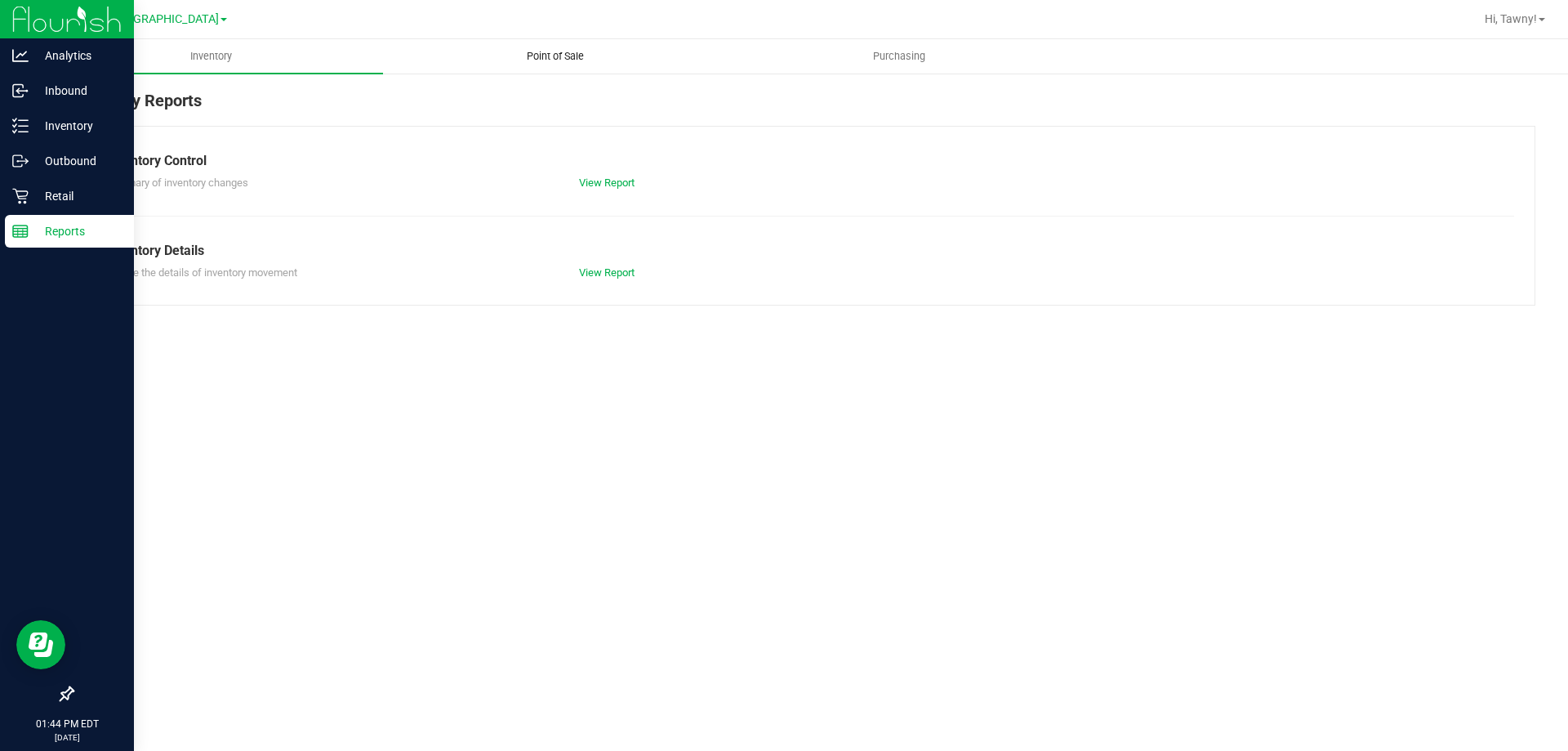
click at [567, 49] on span "Point of Sale" at bounding box center [555, 56] width 101 height 15
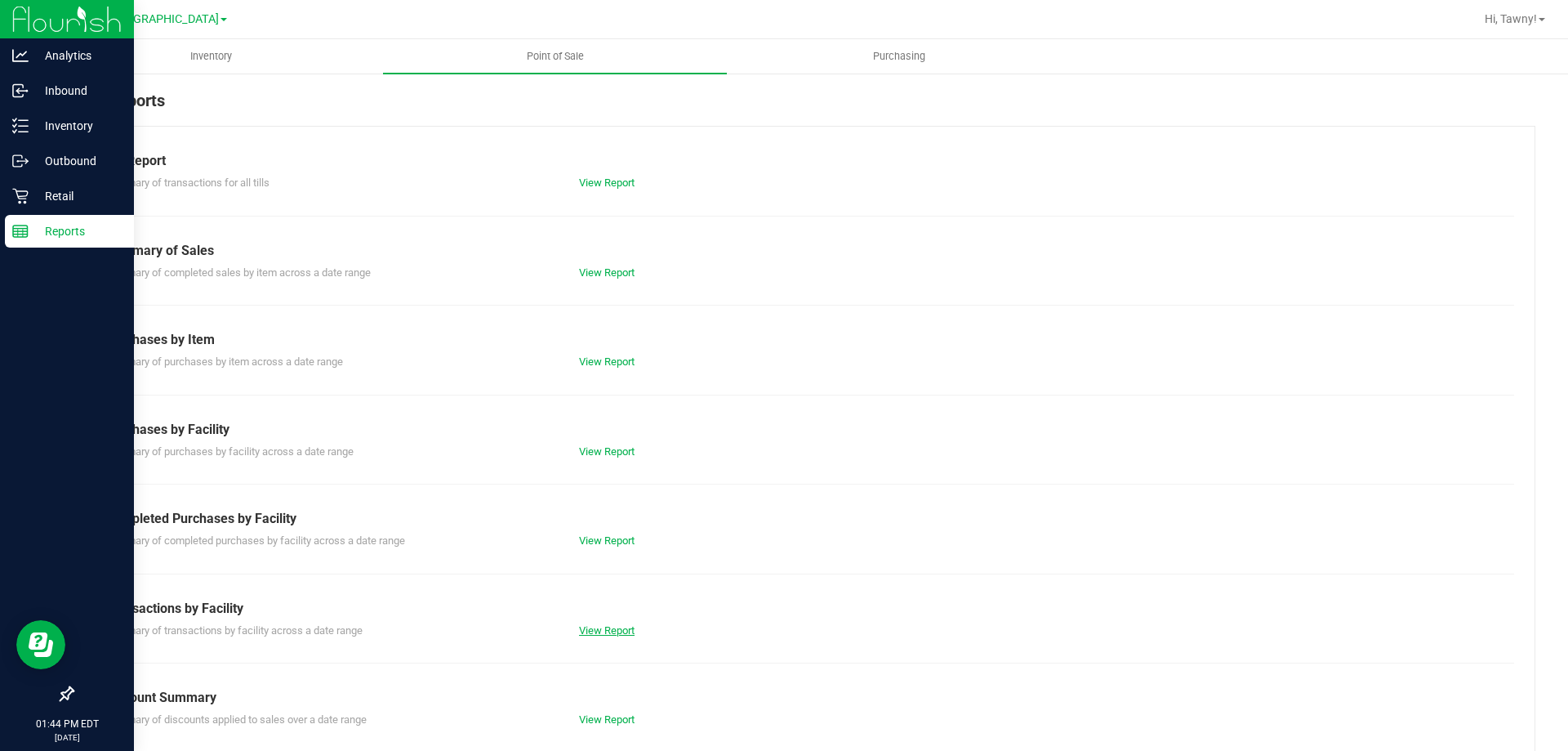
click at [608, 624] on link "View Report" at bounding box center [606, 630] width 56 height 12
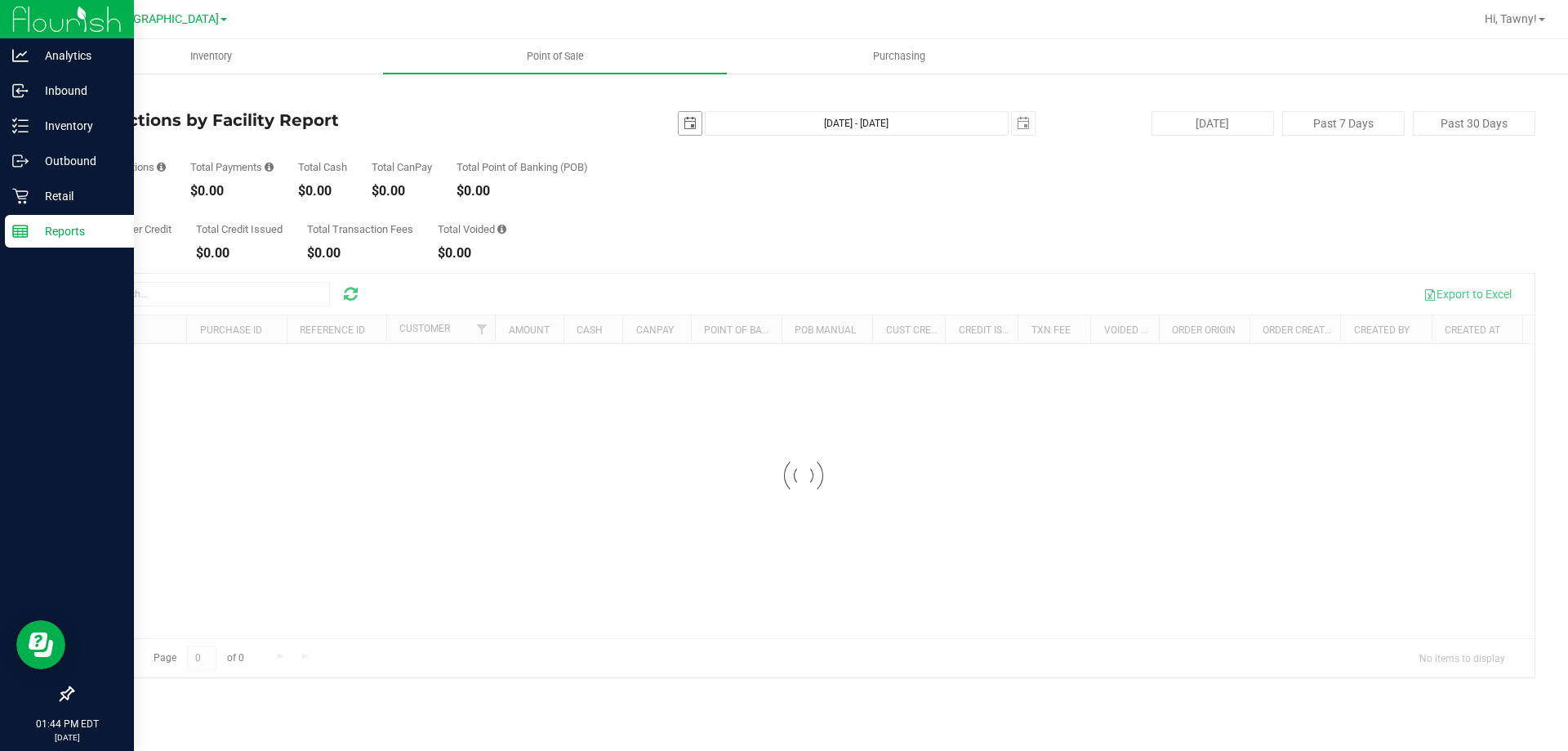
click at [698, 128] on span "select" at bounding box center [690, 123] width 23 height 23
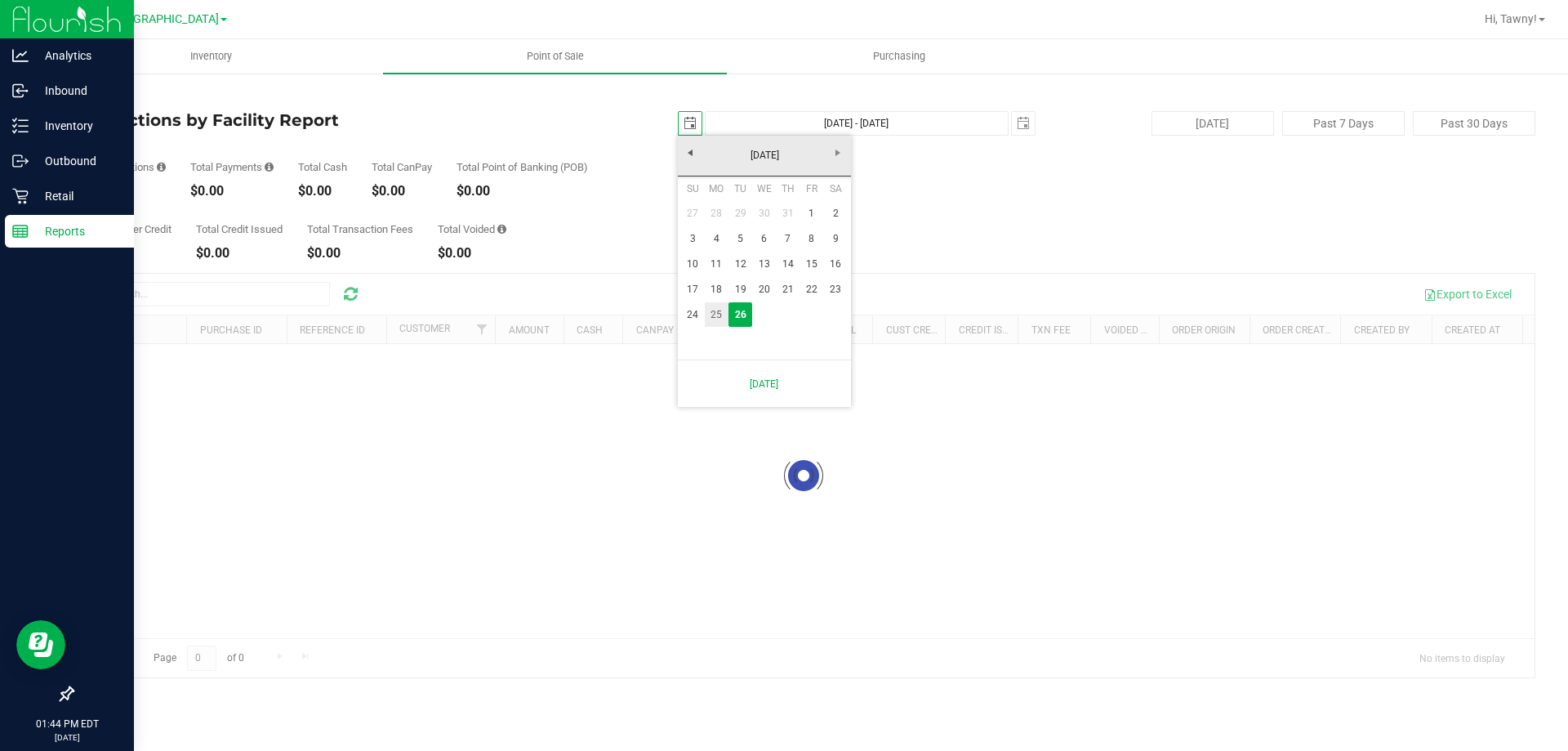
click at [711, 322] on link "25" at bounding box center [716, 314] width 24 height 26
type input "2025-08-25"
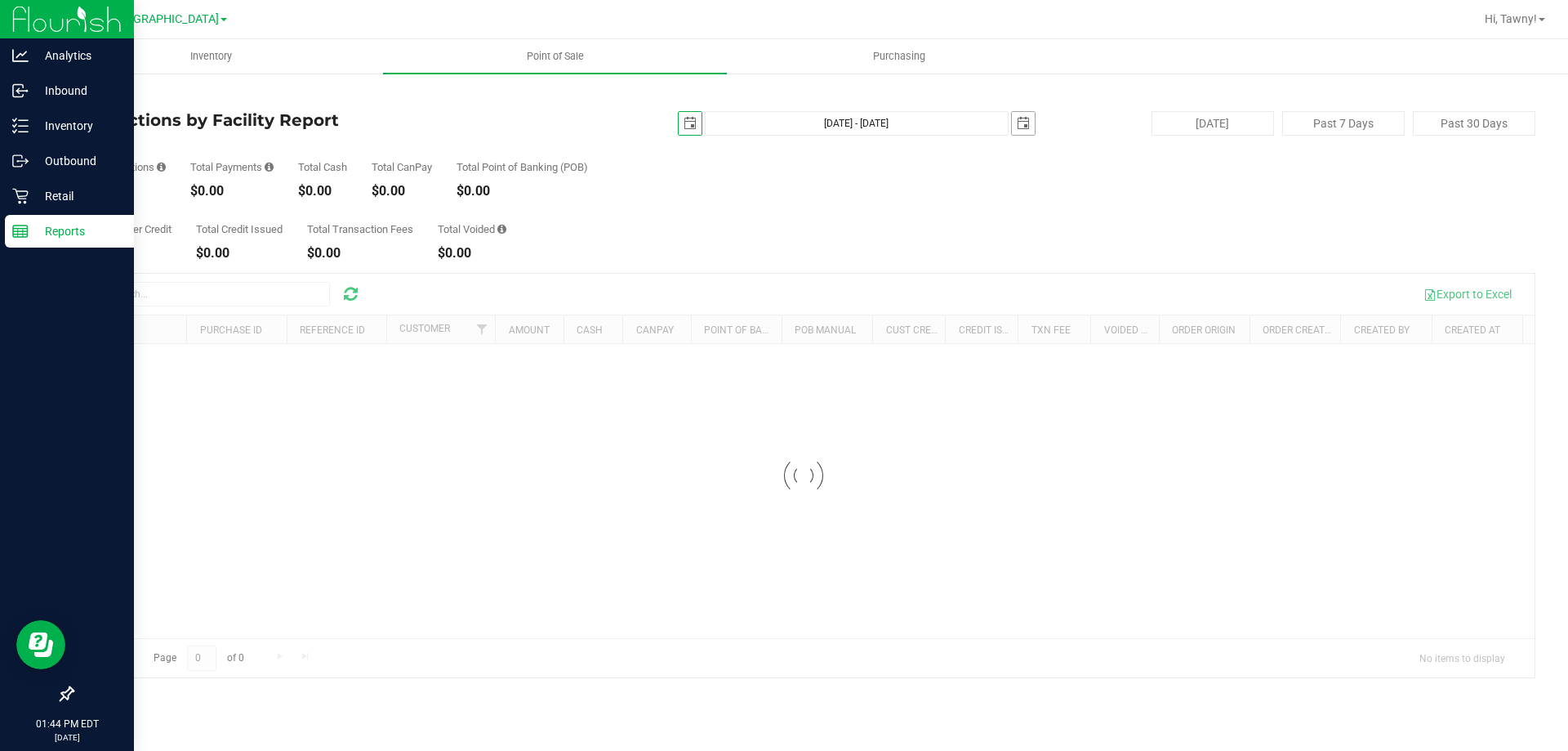
click at [1029, 112] on span "select" at bounding box center [1023, 123] width 23 height 23
click at [1051, 312] on link "25" at bounding box center [1049, 309] width 24 height 26
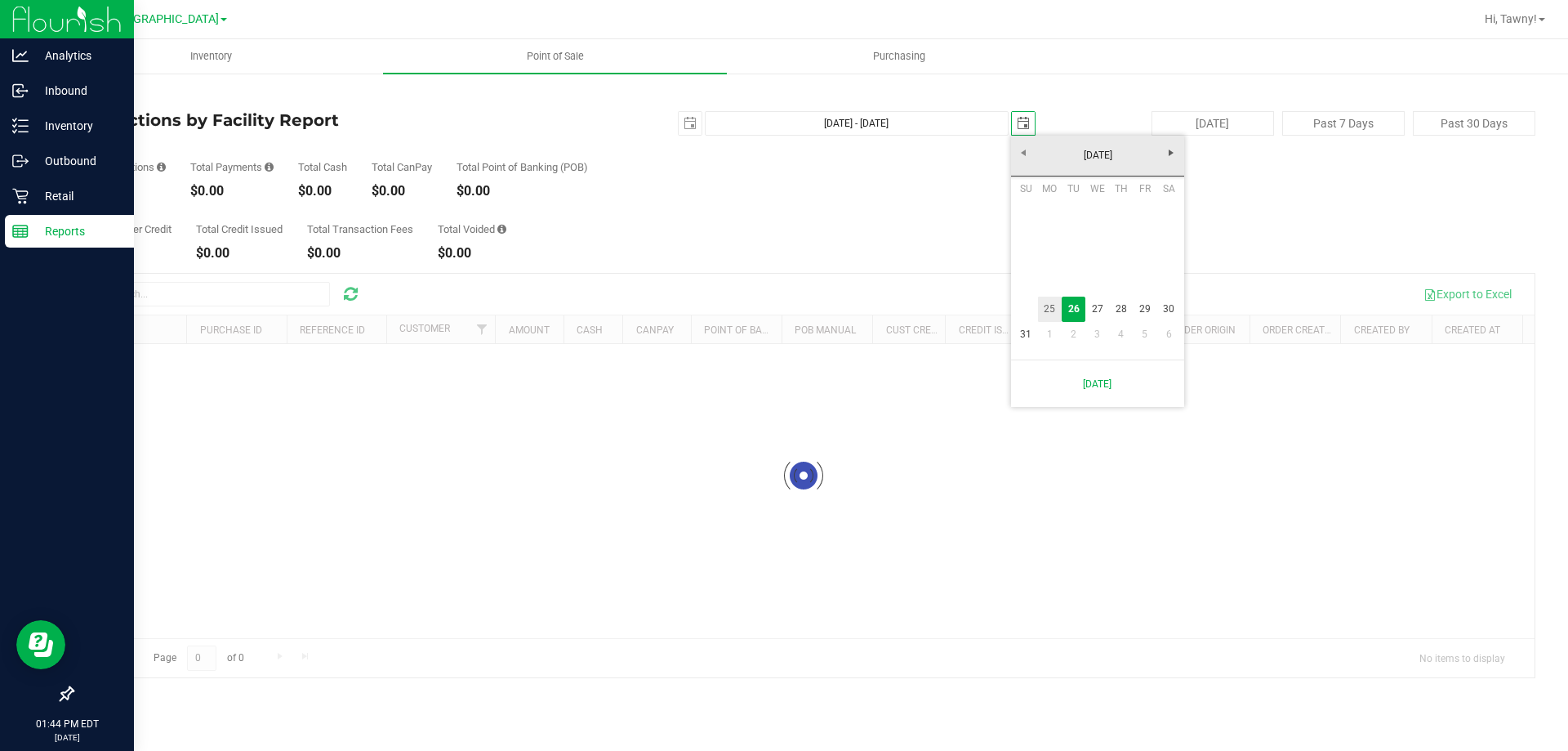
type input "Aug 25, 2025 - Aug 25, 2025"
type input "2025-08-25"
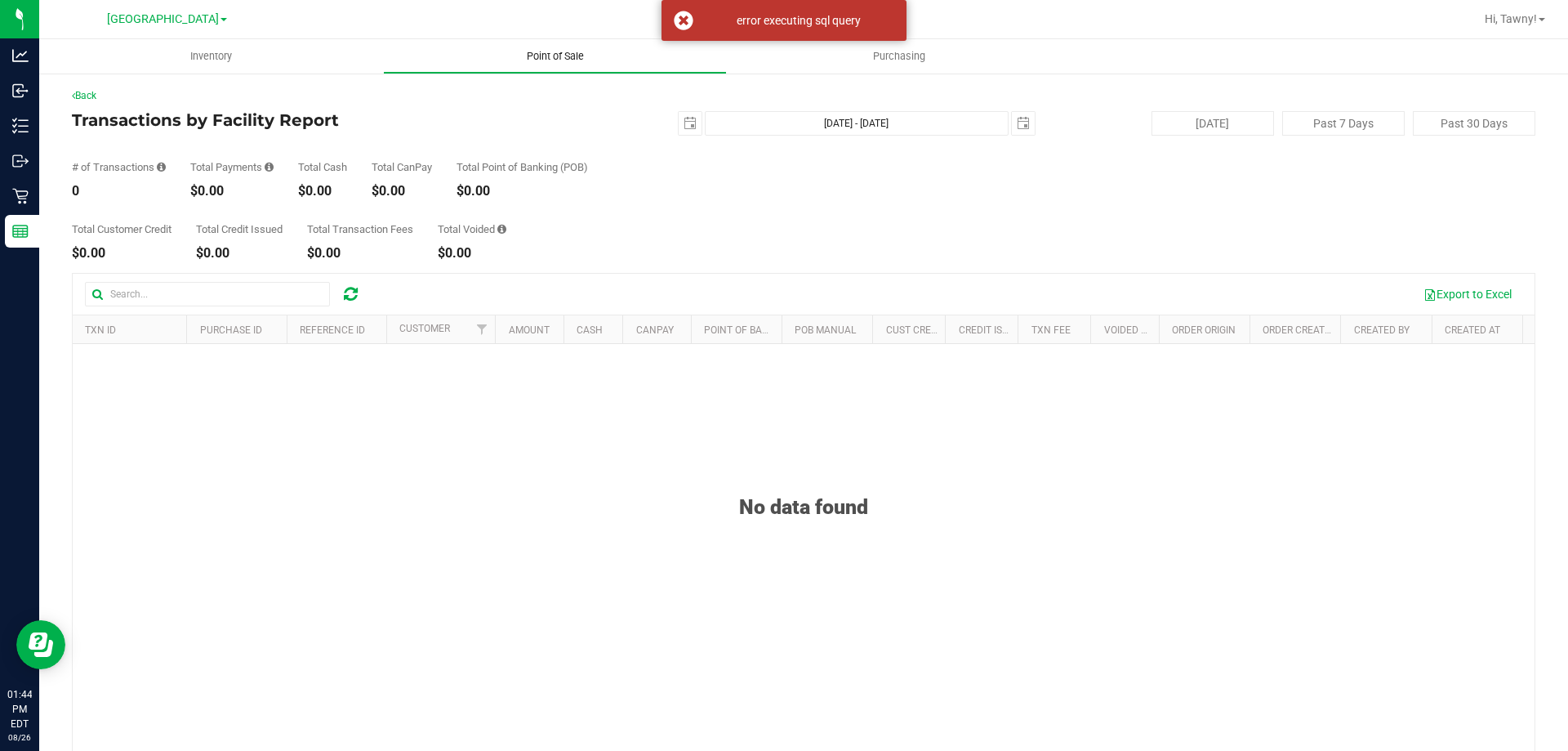
click at [543, 51] on span "Point of Sale" at bounding box center [555, 56] width 101 height 15
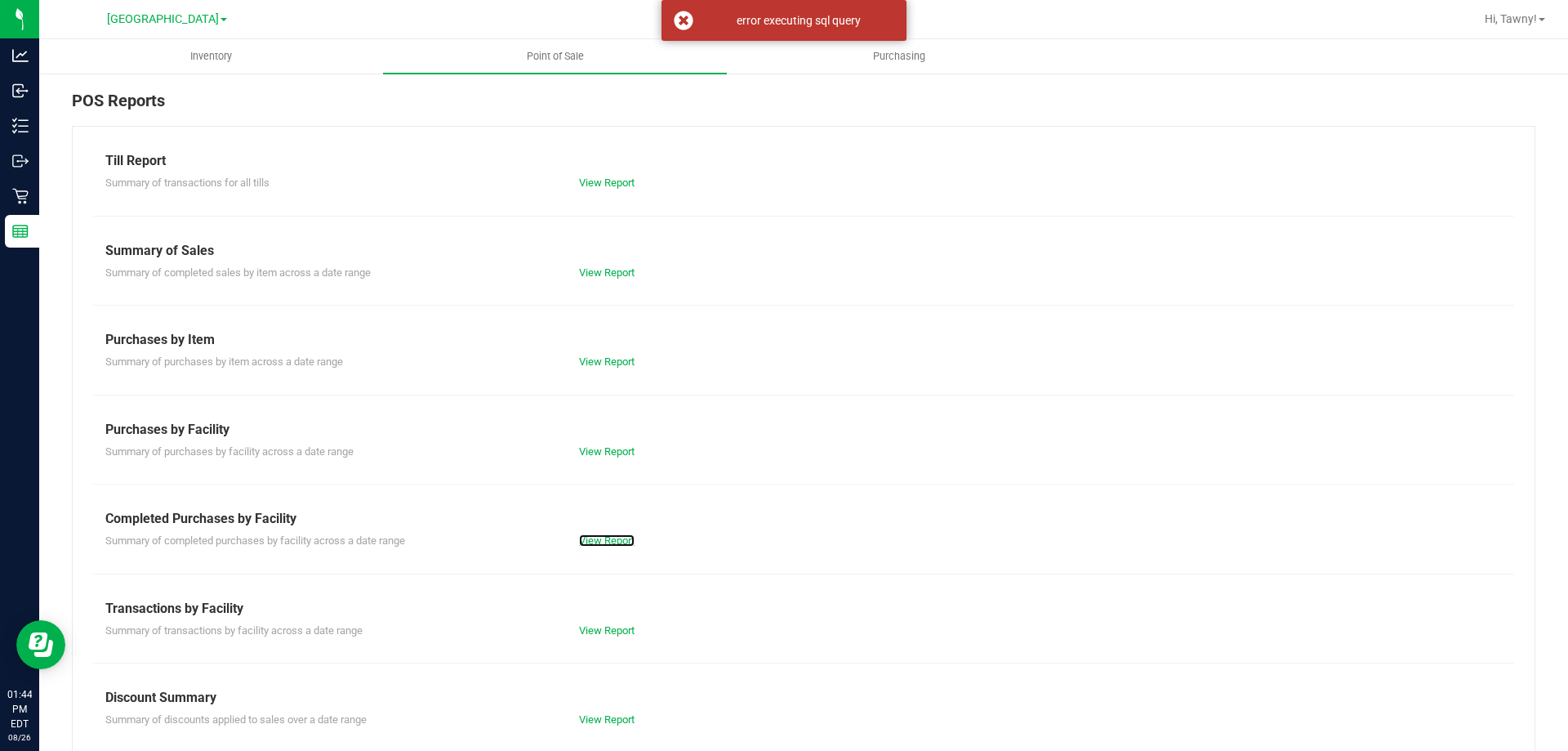
click at [626, 542] on link "View Report" at bounding box center [606, 541] width 56 height 12
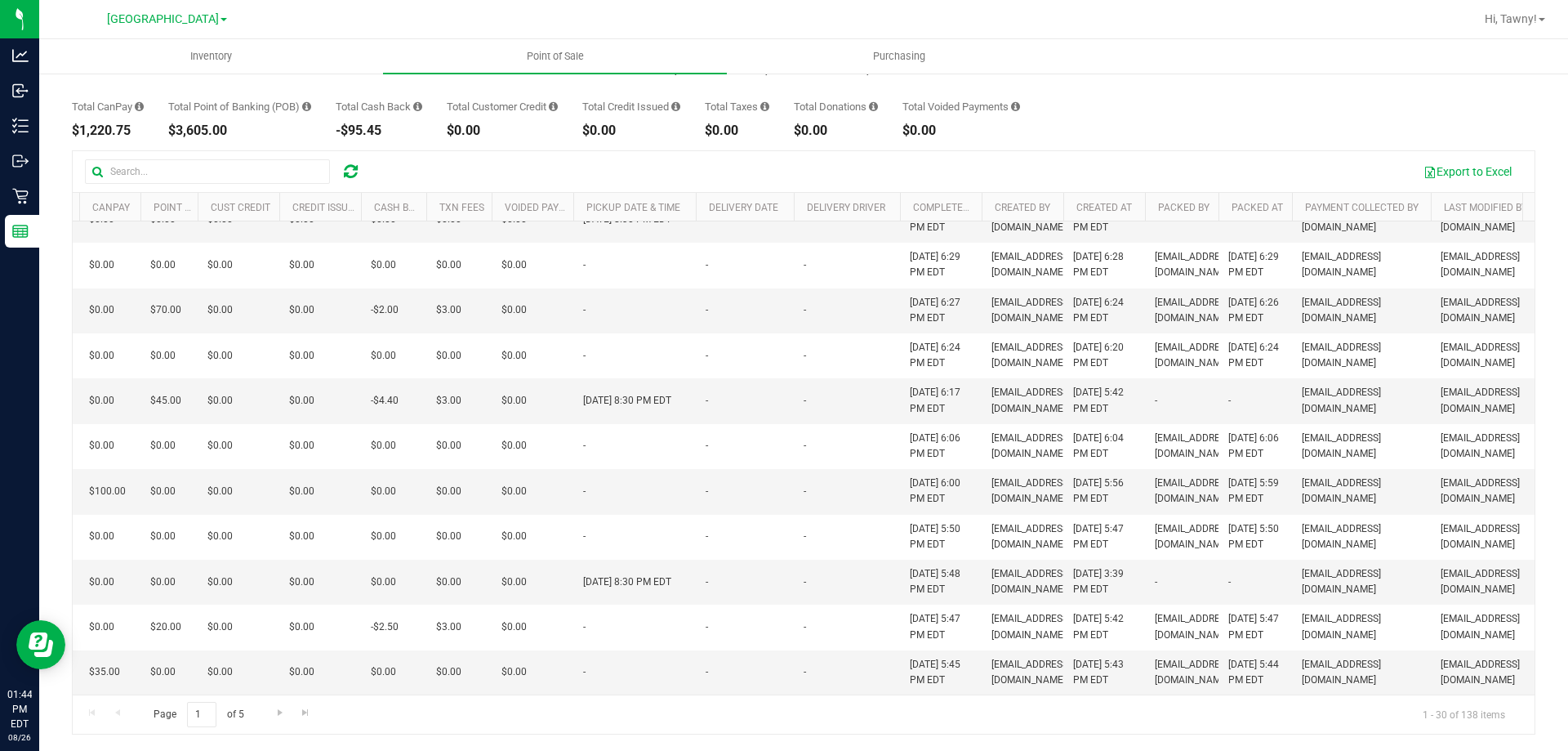
scroll to position [0, 751]
click at [280, 718] on span "Go to the next page" at bounding box center [280, 712] width 13 height 13
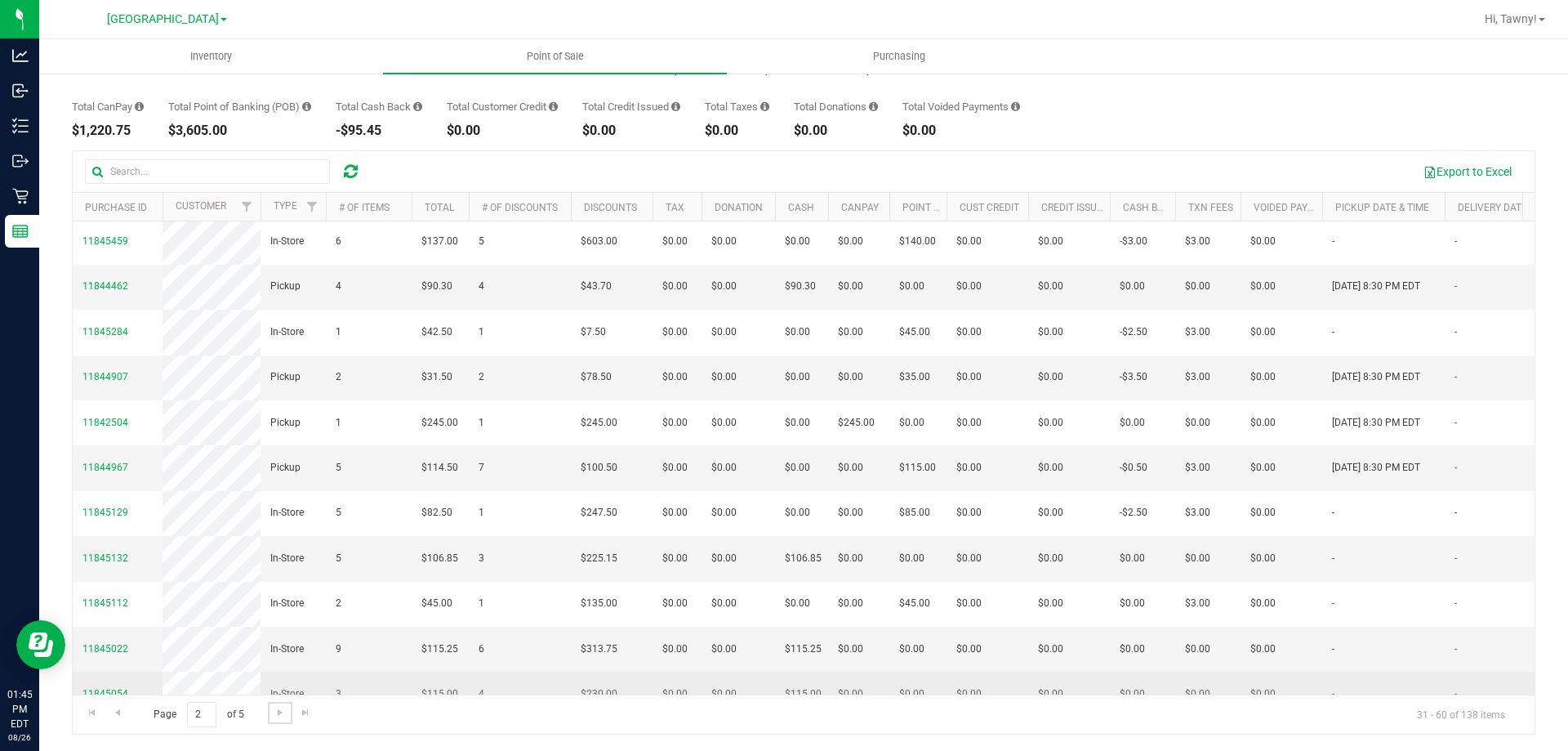
scroll to position [1194, 0]
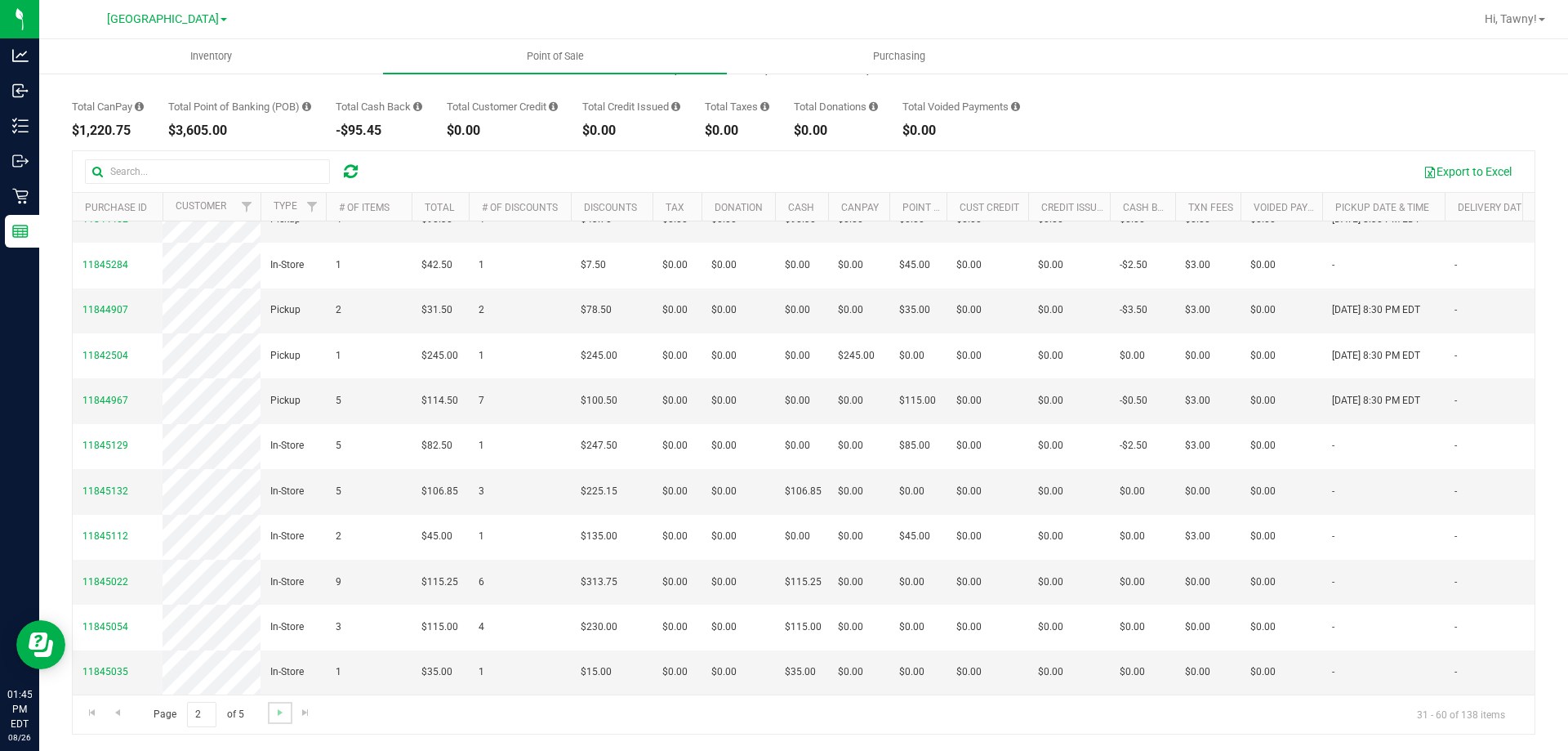
click at [271, 707] on link "Go to the next page" at bounding box center [280, 712] width 24 height 22
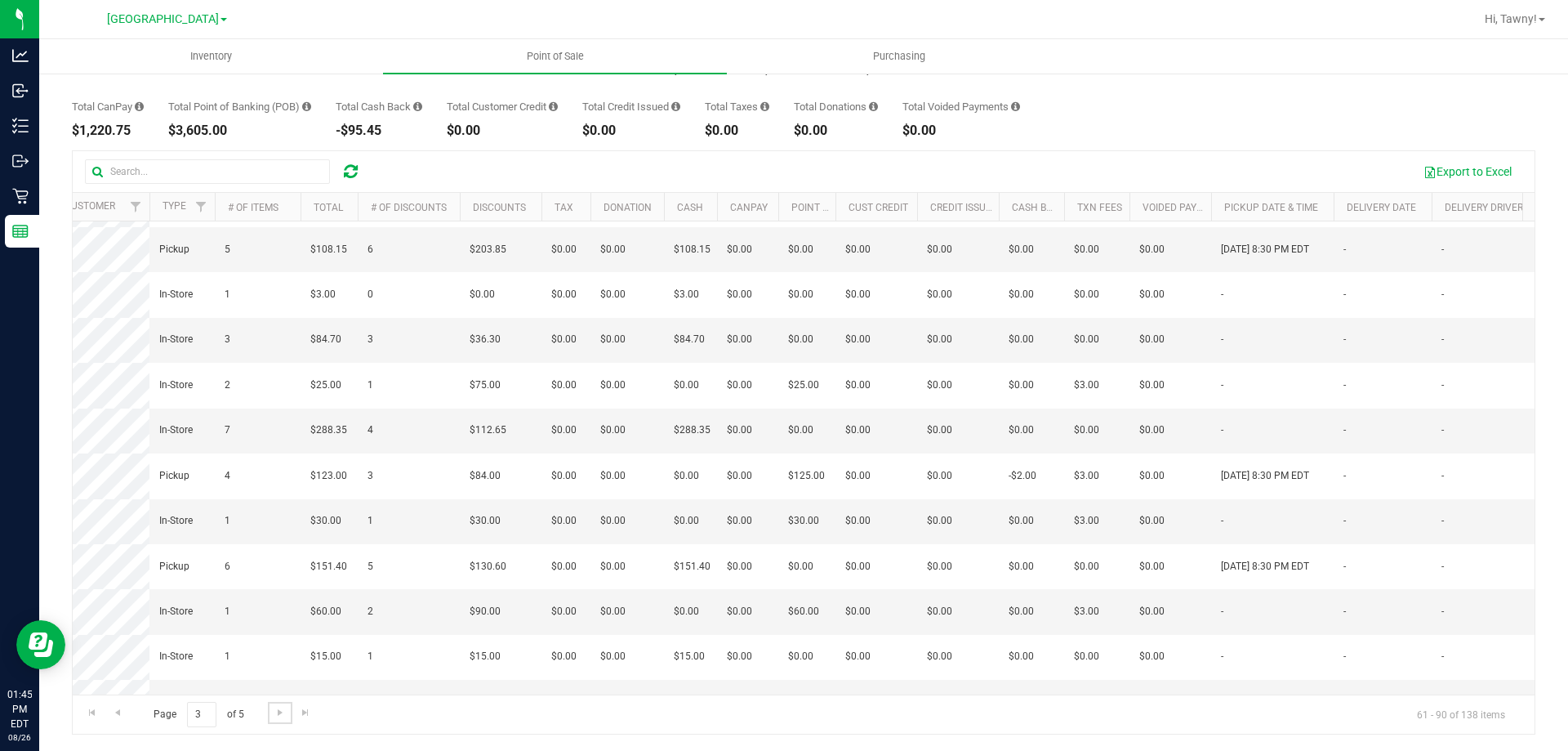
scroll to position [0, 0]
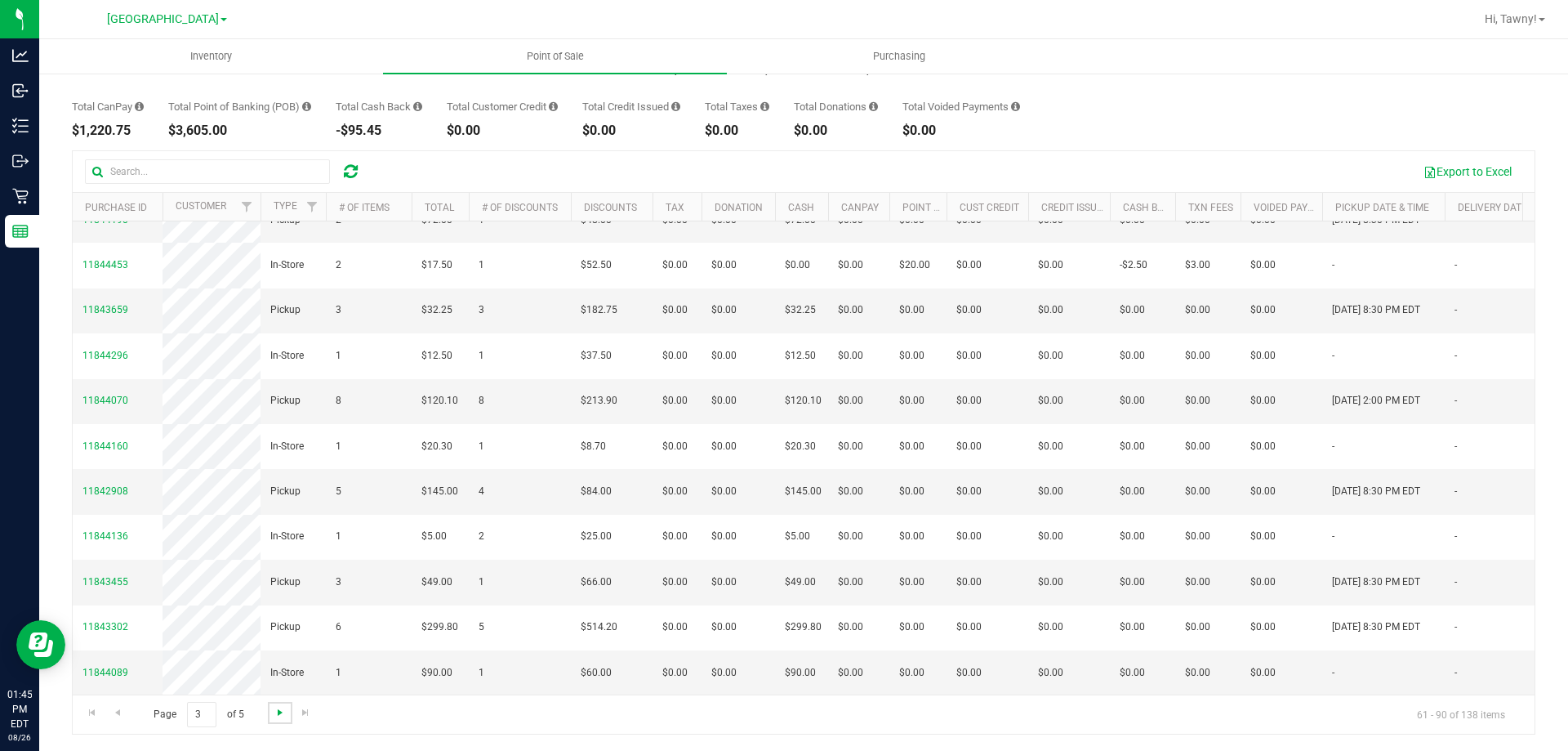
click at [273, 709] on span "Go to the next page" at bounding box center [280, 712] width 13 height 13
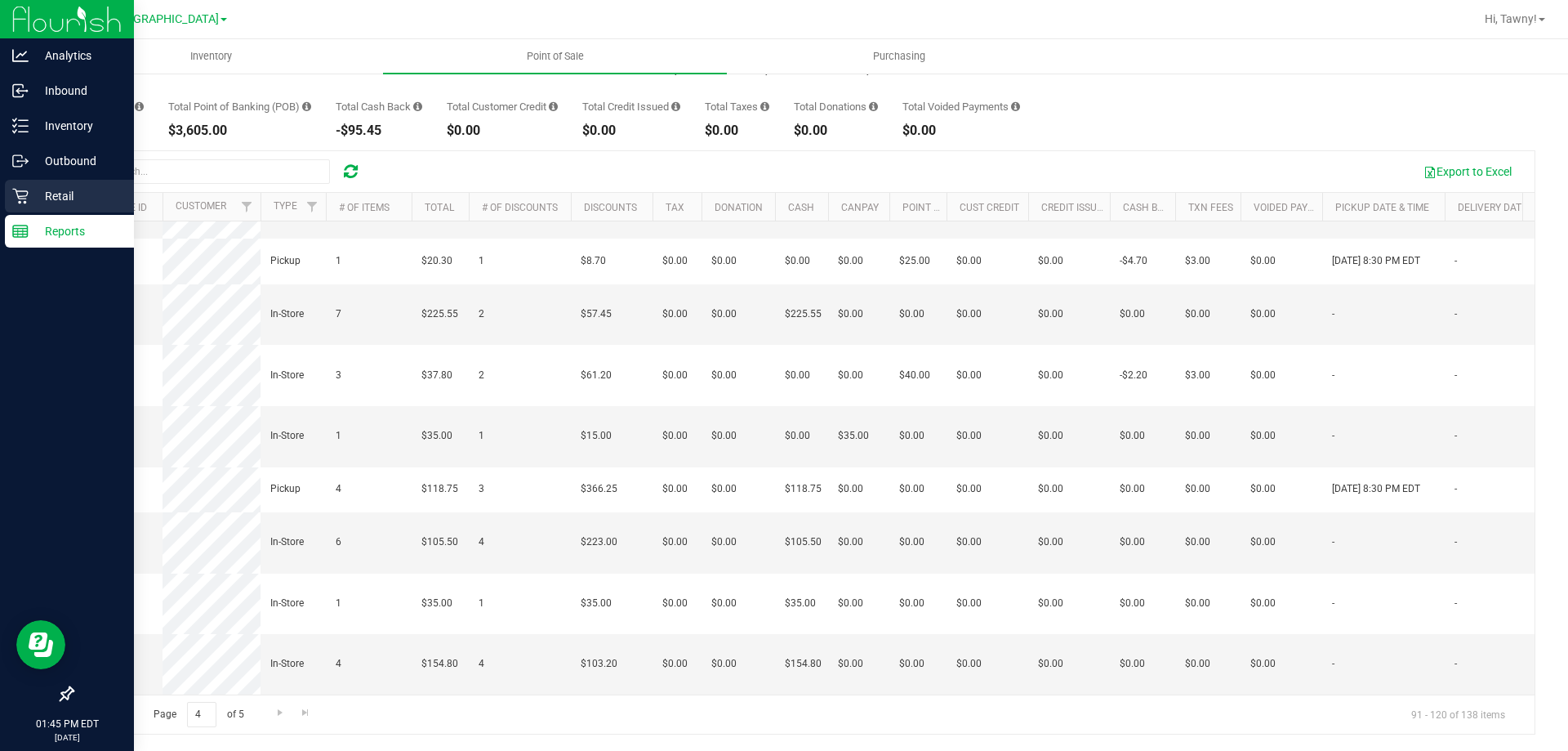
click at [27, 197] on icon at bounding box center [20, 196] width 16 height 16
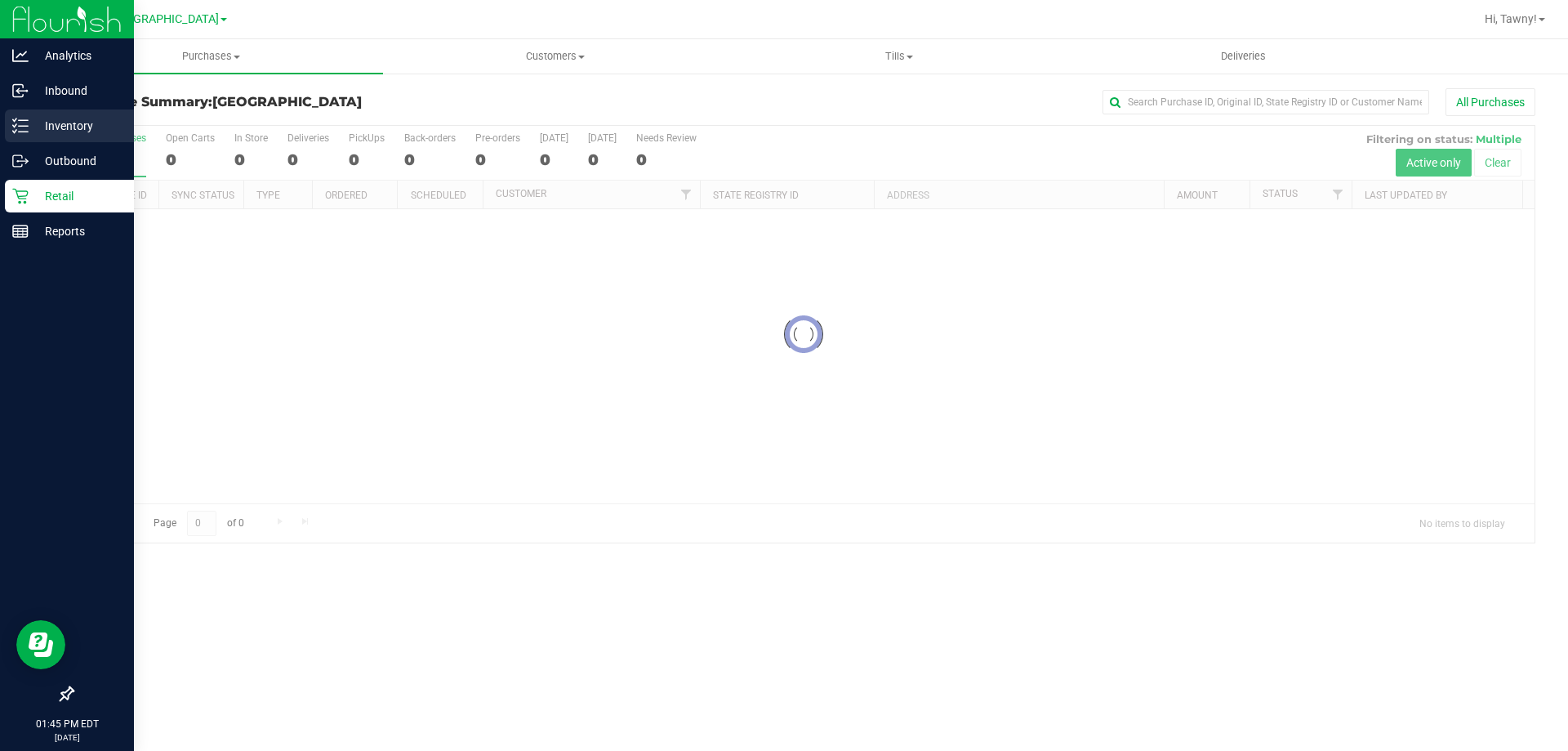
click at [63, 141] on div "Inventory" at bounding box center [69, 125] width 129 height 33
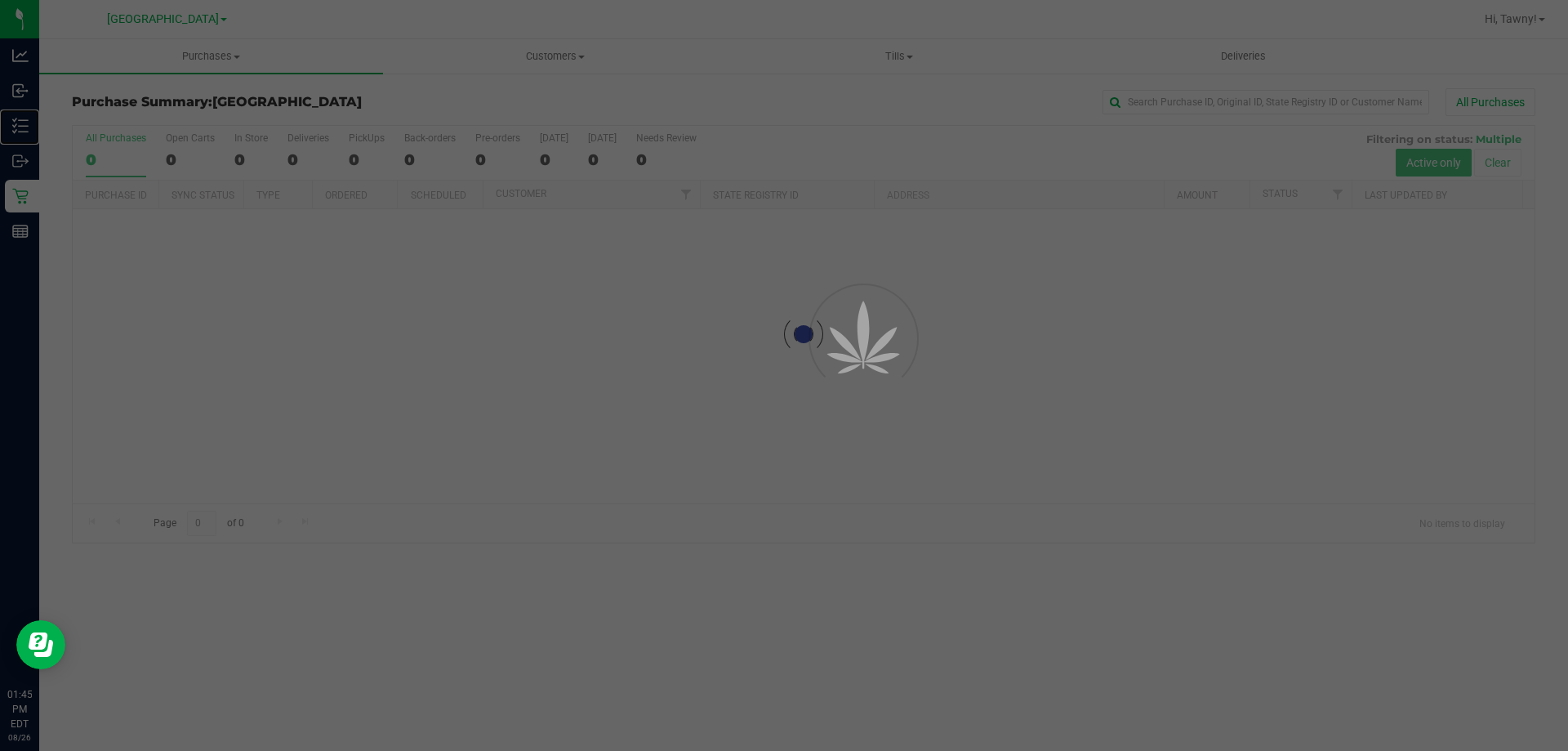
drag, startPoint x: 66, startPoint y: 141, endPoint x: 144, endPoint y: 115, distance: 82.2
click at [39, 140] on div "Inventory" at bounding box center [22, 125] width 35 height 33
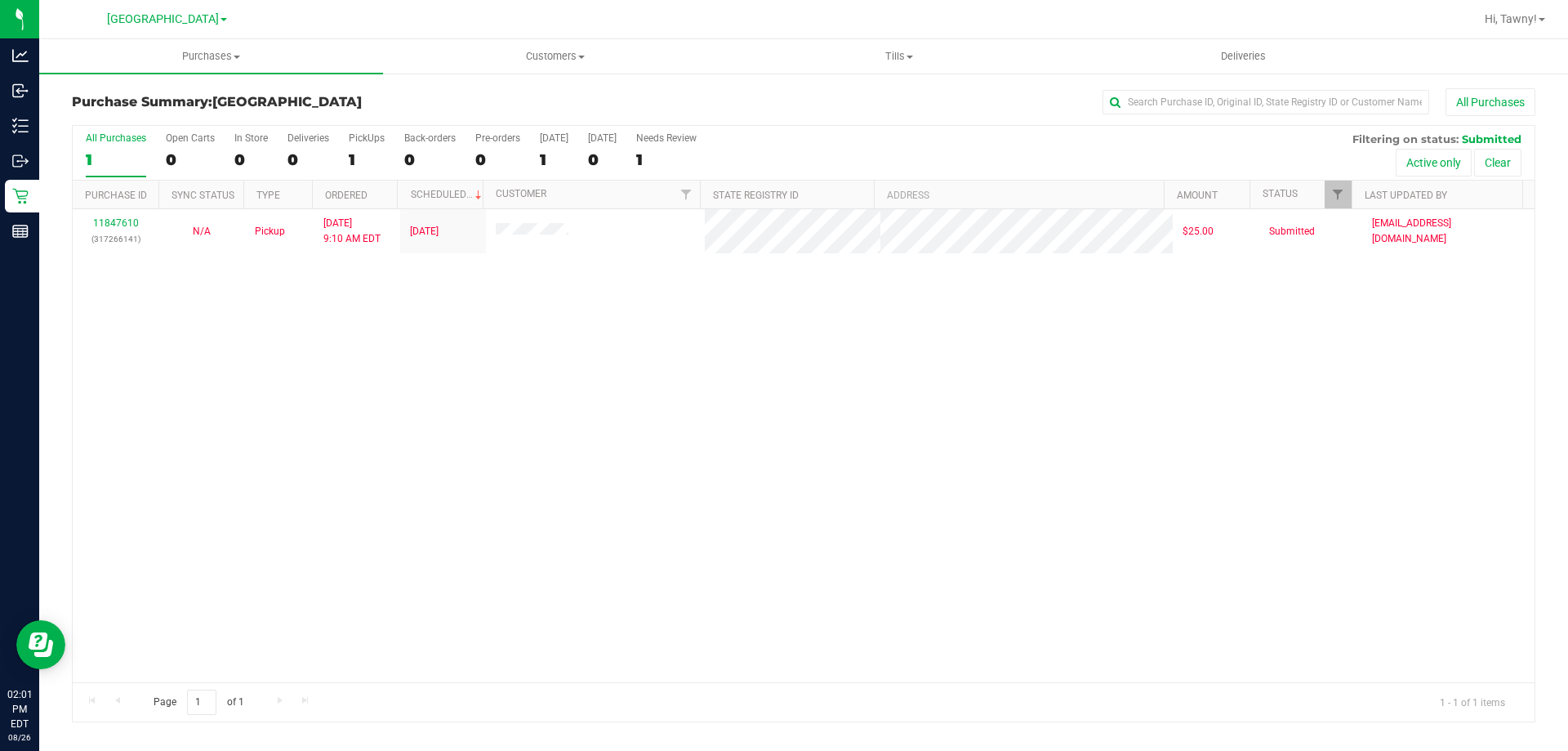
click at [469, 334] on div "11847610 (317266141) N/A Pickup 8/26/2025 9:10 AM EDT 8/26/2025 $25.00 Submitte…" at bounding box center [803, 446] width 1462 height 473
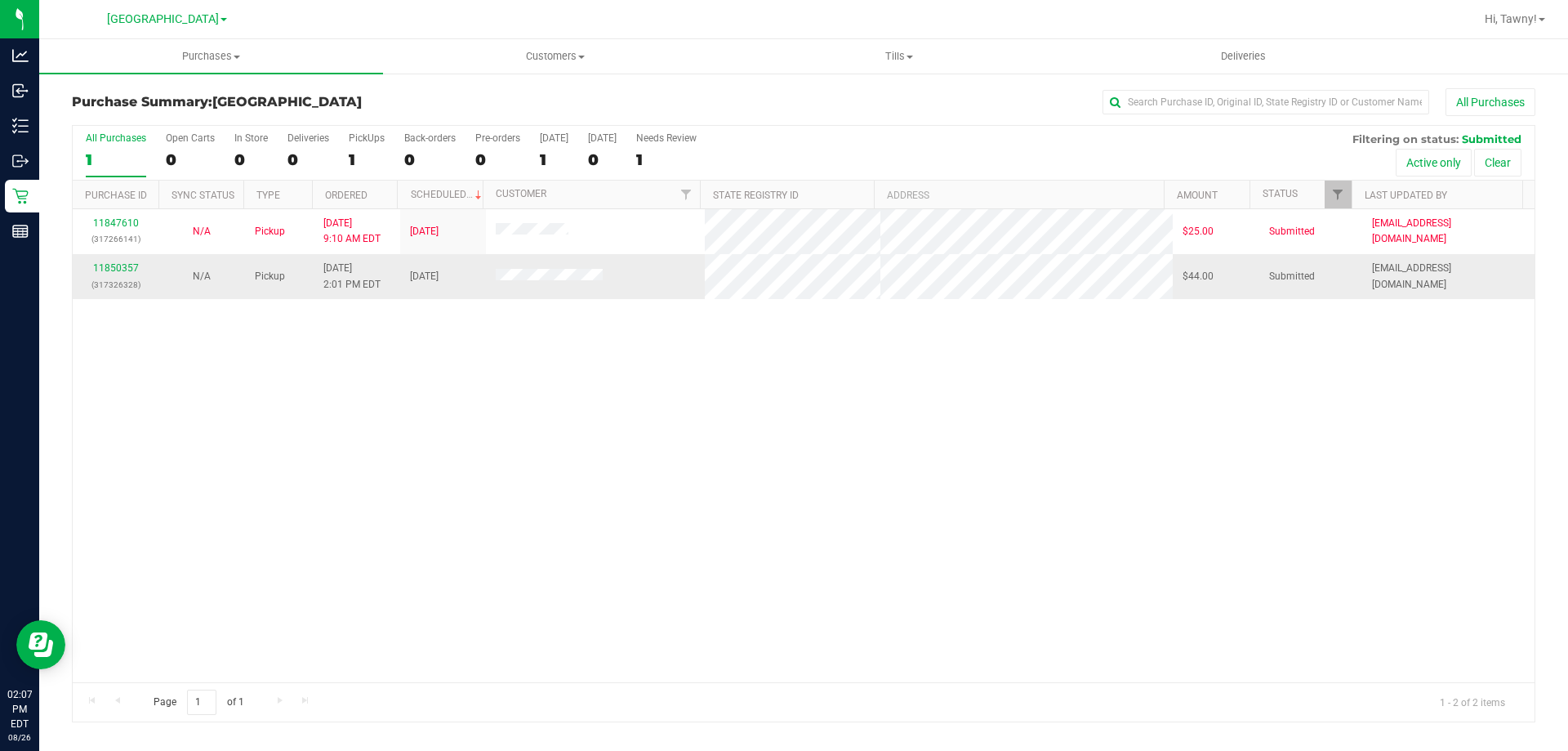
click at [105, 261] on div "11850357 (317326328)" at bounding box center [115, 276] width 67 height 31
click at [106, 261] on div "11850357 (317326328)" at bounding box center [115, 276] width 67 height 31
click at [107, 261] on div "11850357 (317326328)" at bounding box center [115, 276] width 67 height 31
click at [107, 262] on link "11850357" at bounding box center [116, 267] width 46 height 12
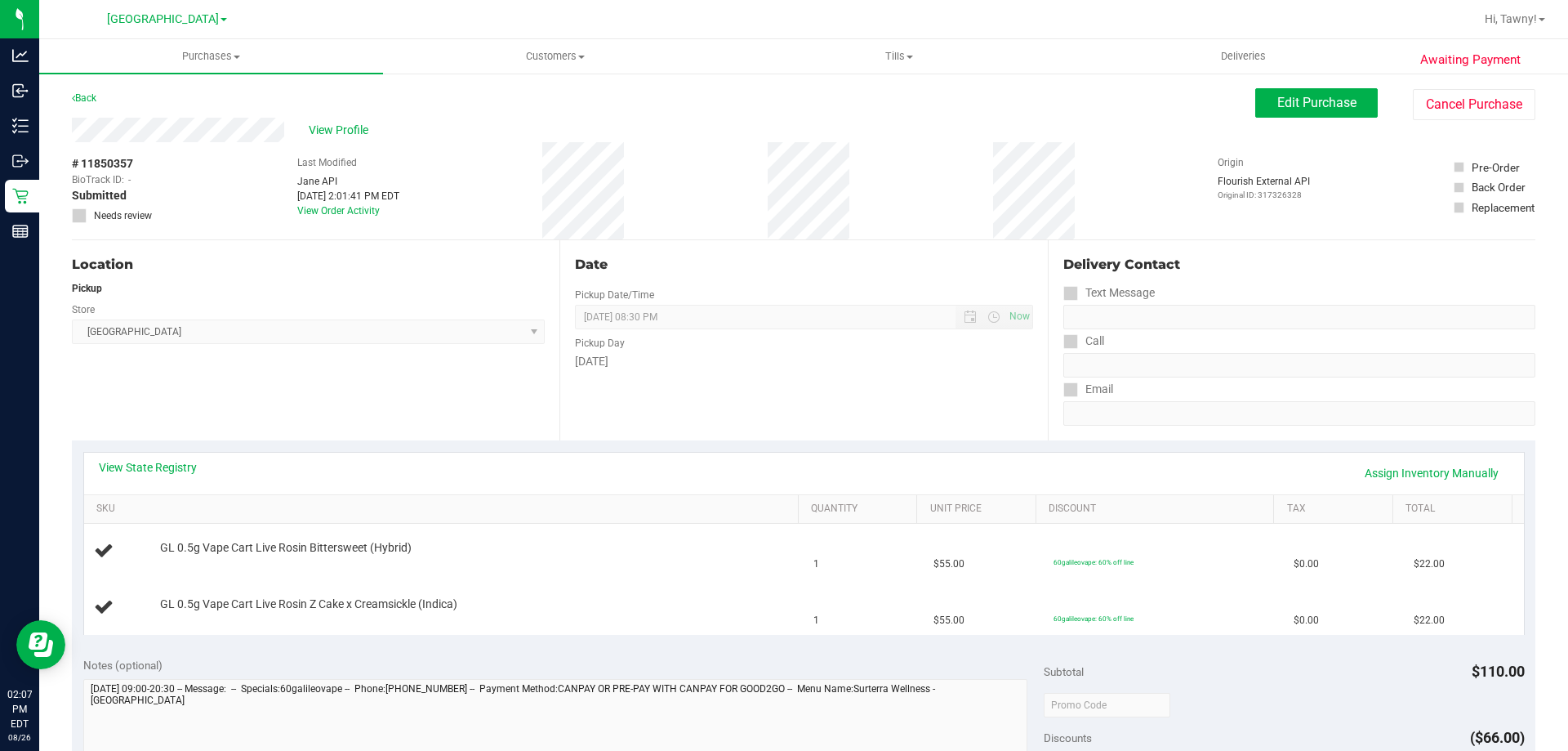
scroll to position [82, 0]
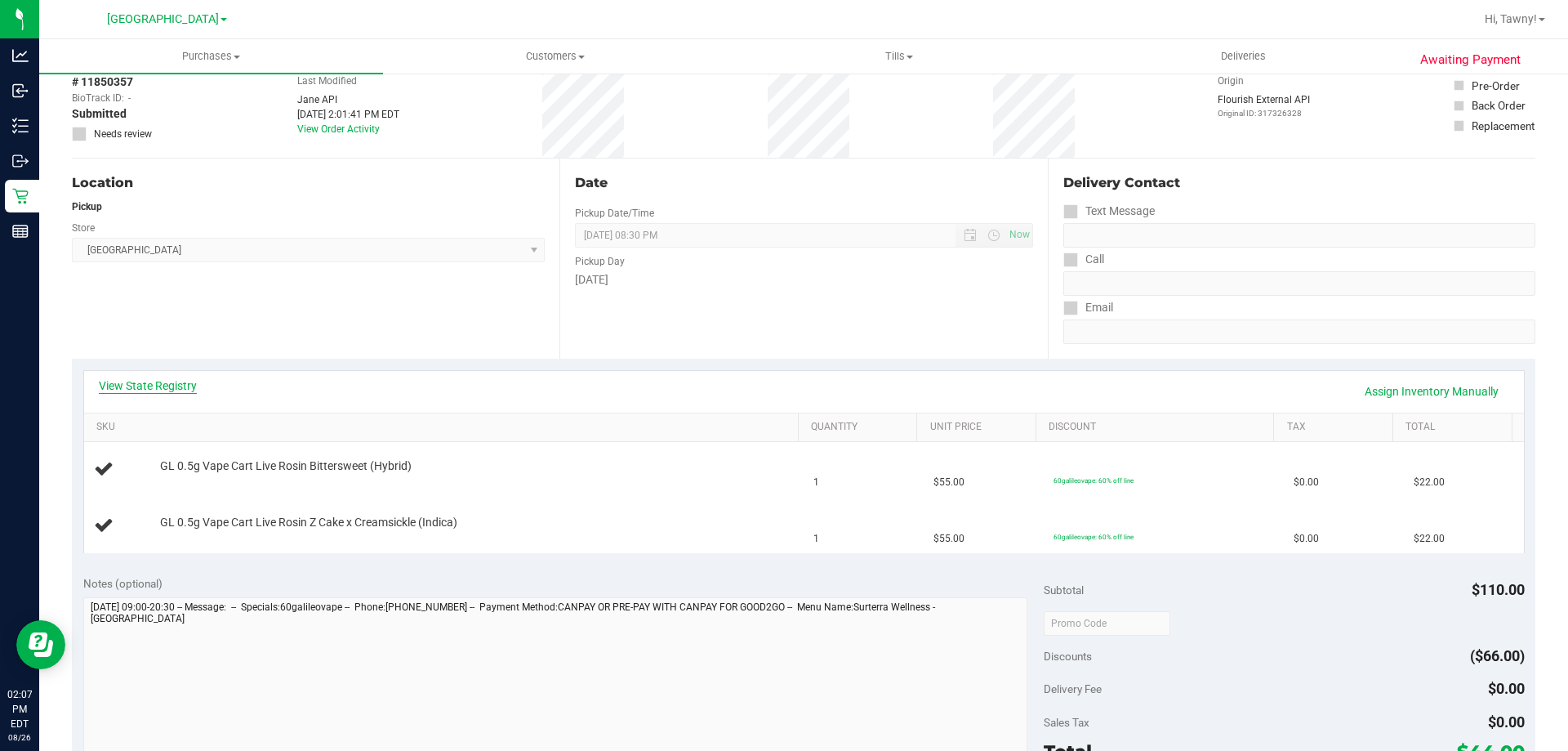
click at [168, 378] on link "View State Registry" at bounding box center [147, 385] width 98 height 16
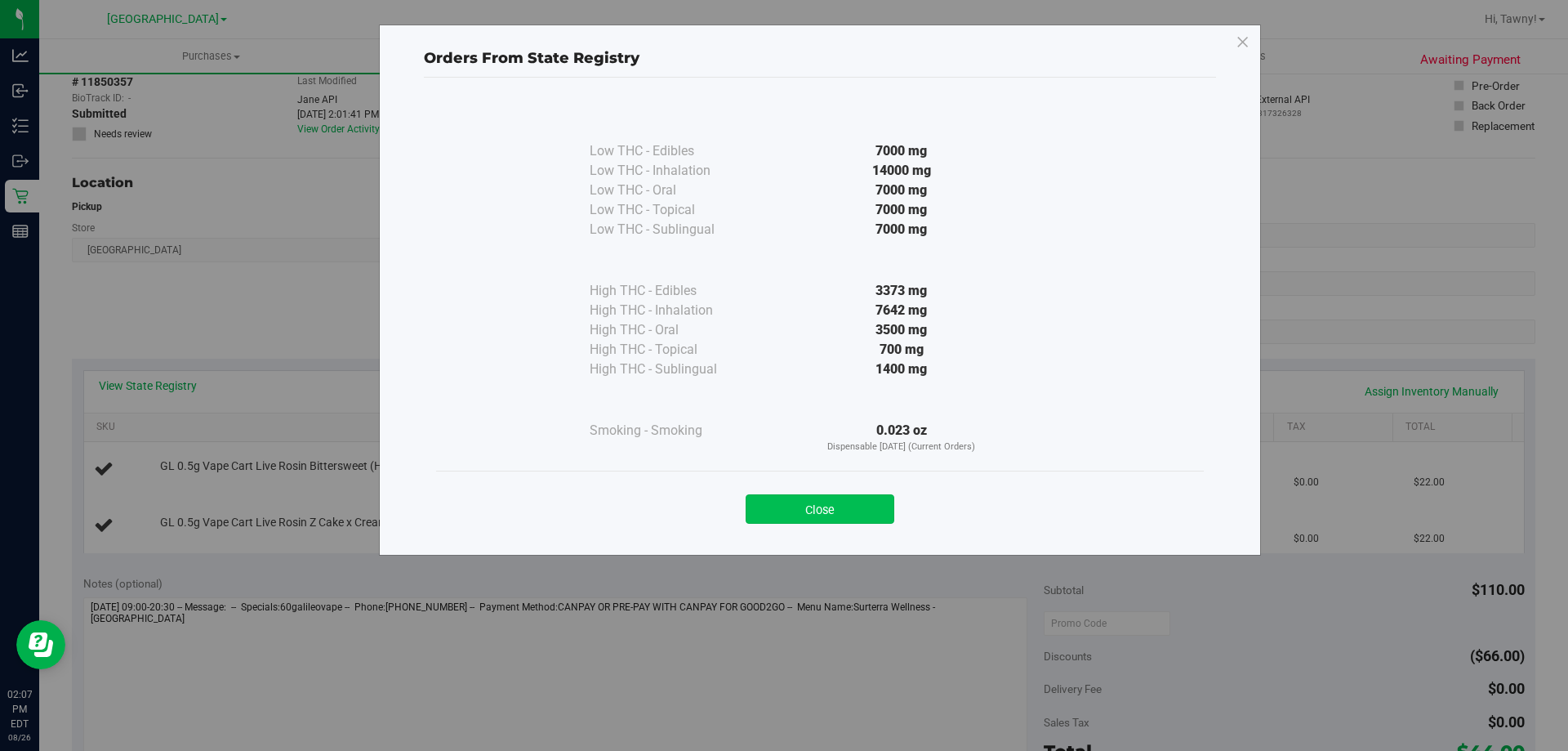
click at [802, 508] on button "Close" at bounding box center [819, 509] width 148 height 29
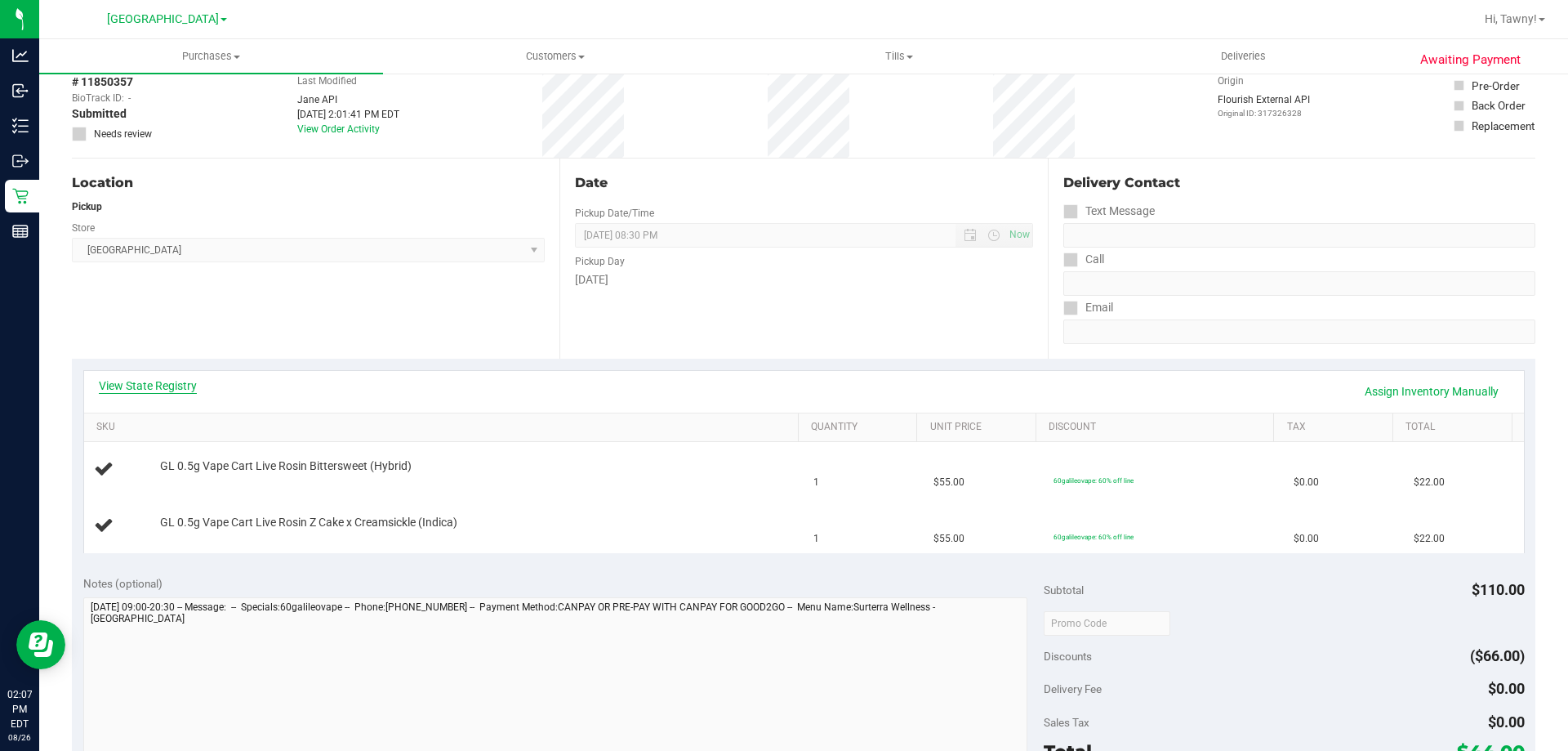
click at [155, 388] on link "View State Registry" at bounding box center [147, 385] width 98 height 16
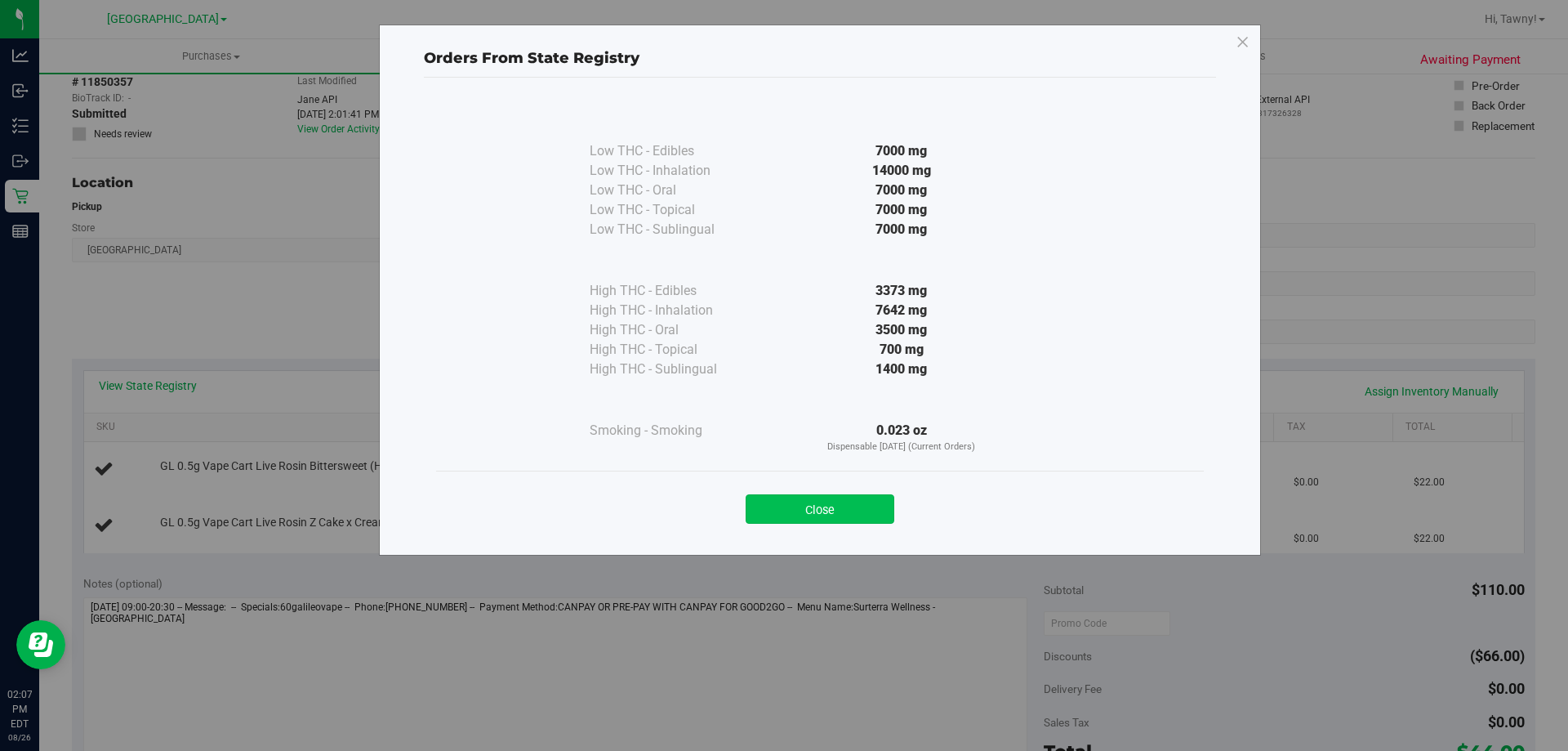
click at [853, 515] on button "Close" at bounding box center [819, 509] width 148 height 29
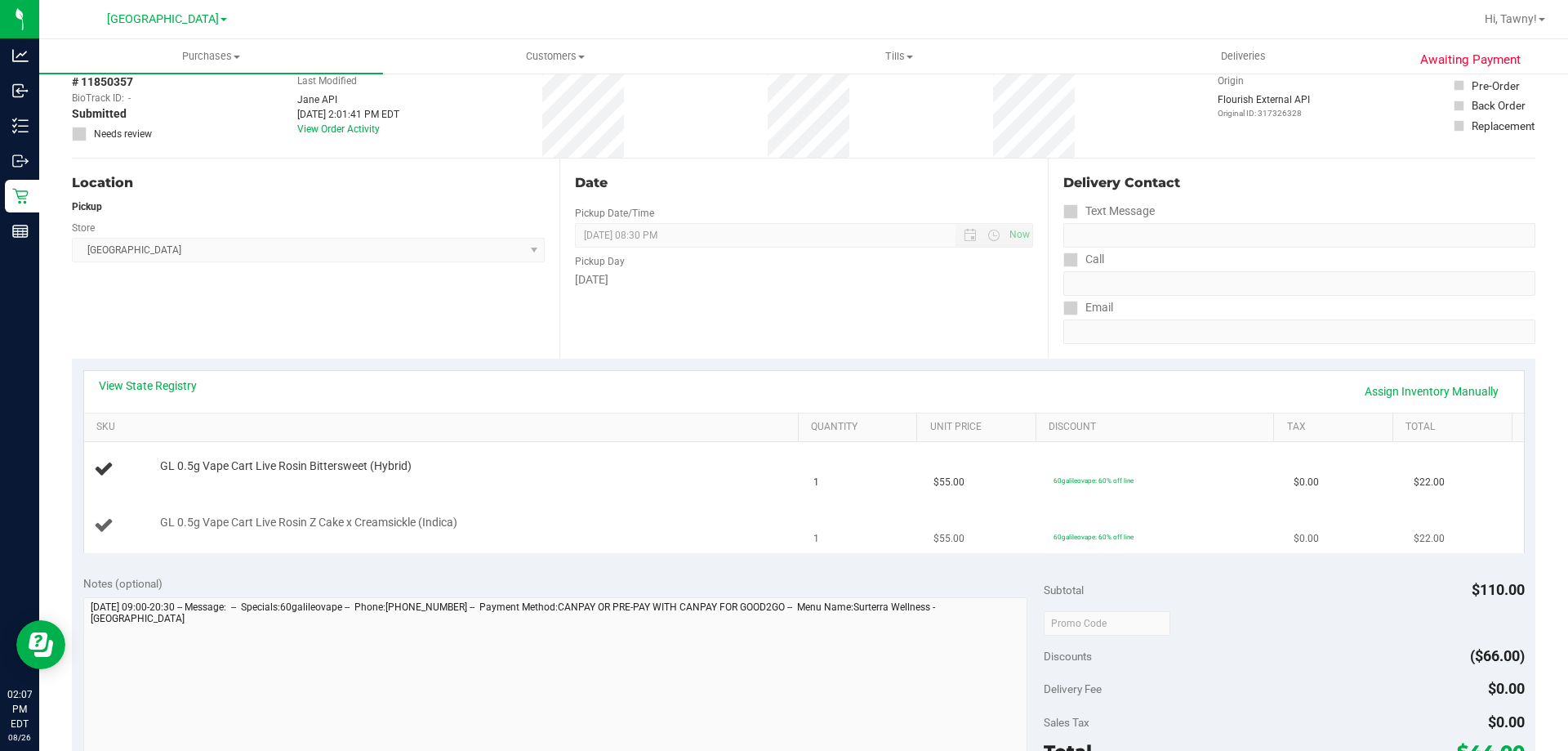
scroll to position [0, 0]
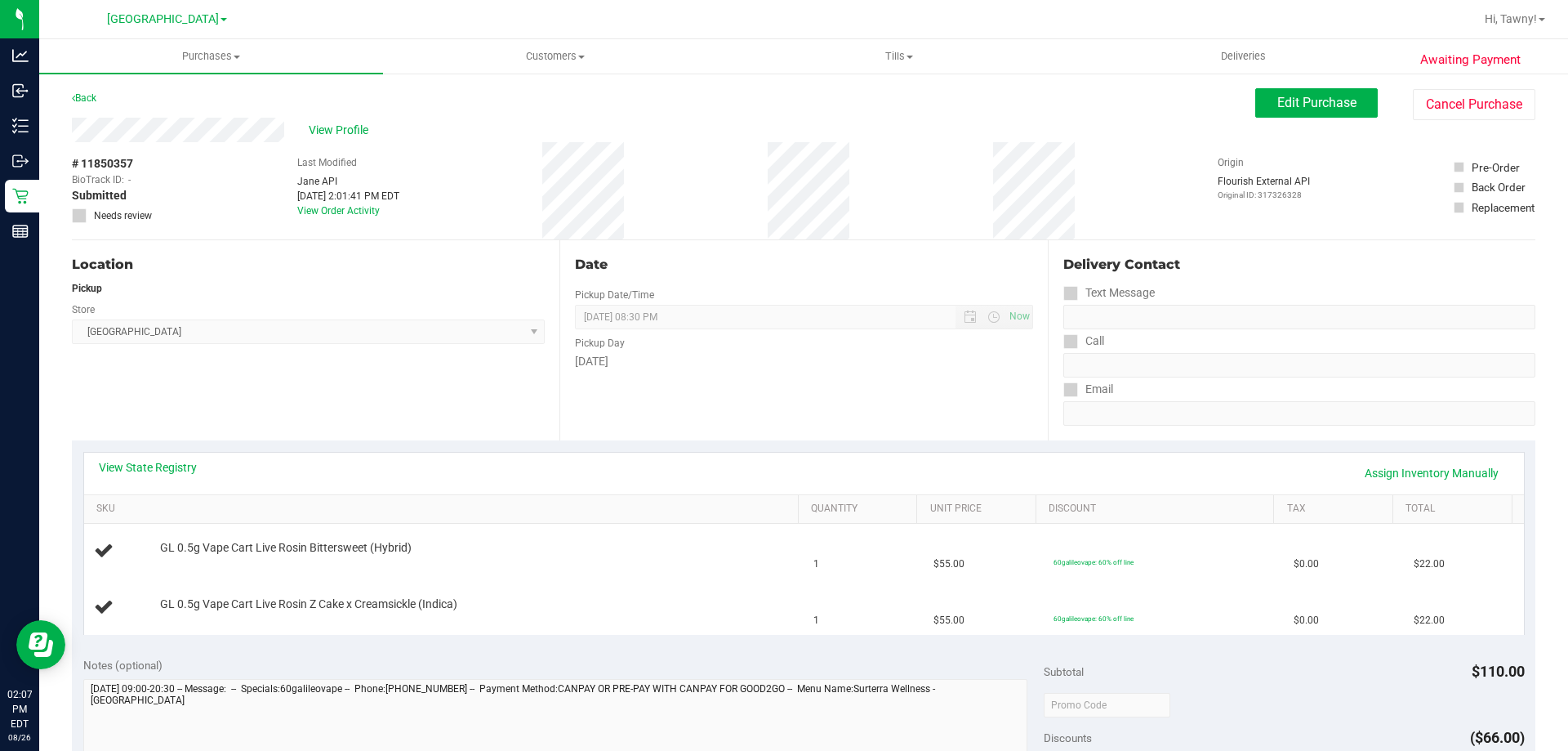
click at [799, 427] on div "Date Pickup Date/Time 08/26/2025 Now 08/26/2025 08:30 PM Now Pickup Day Tuesday" at bounding box center [802, 340] width 487 height 200
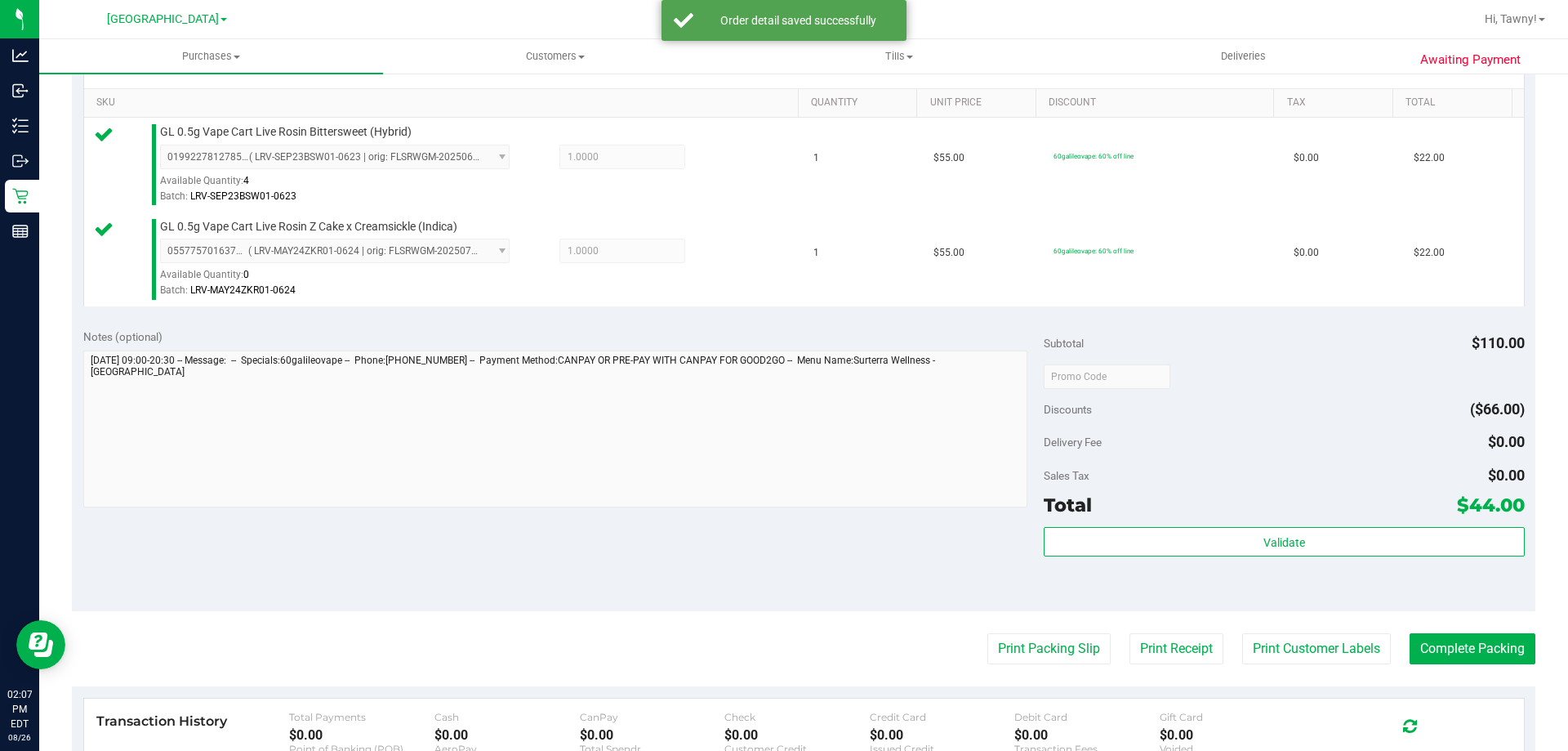
scroll to position [653, 0]
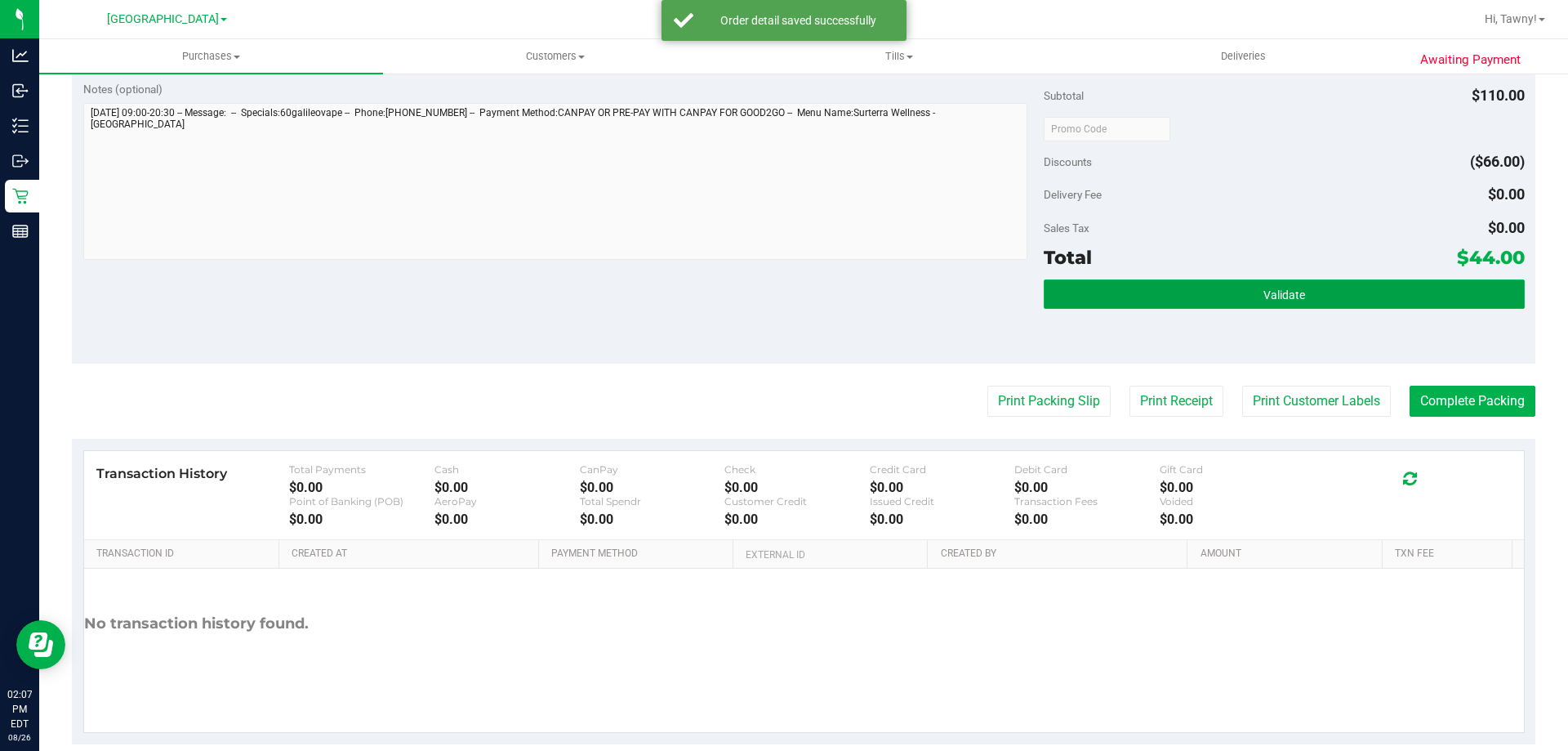
click at [1263, 296] on span "Validate" at bounding box center [1283, 295] width 42 height 13
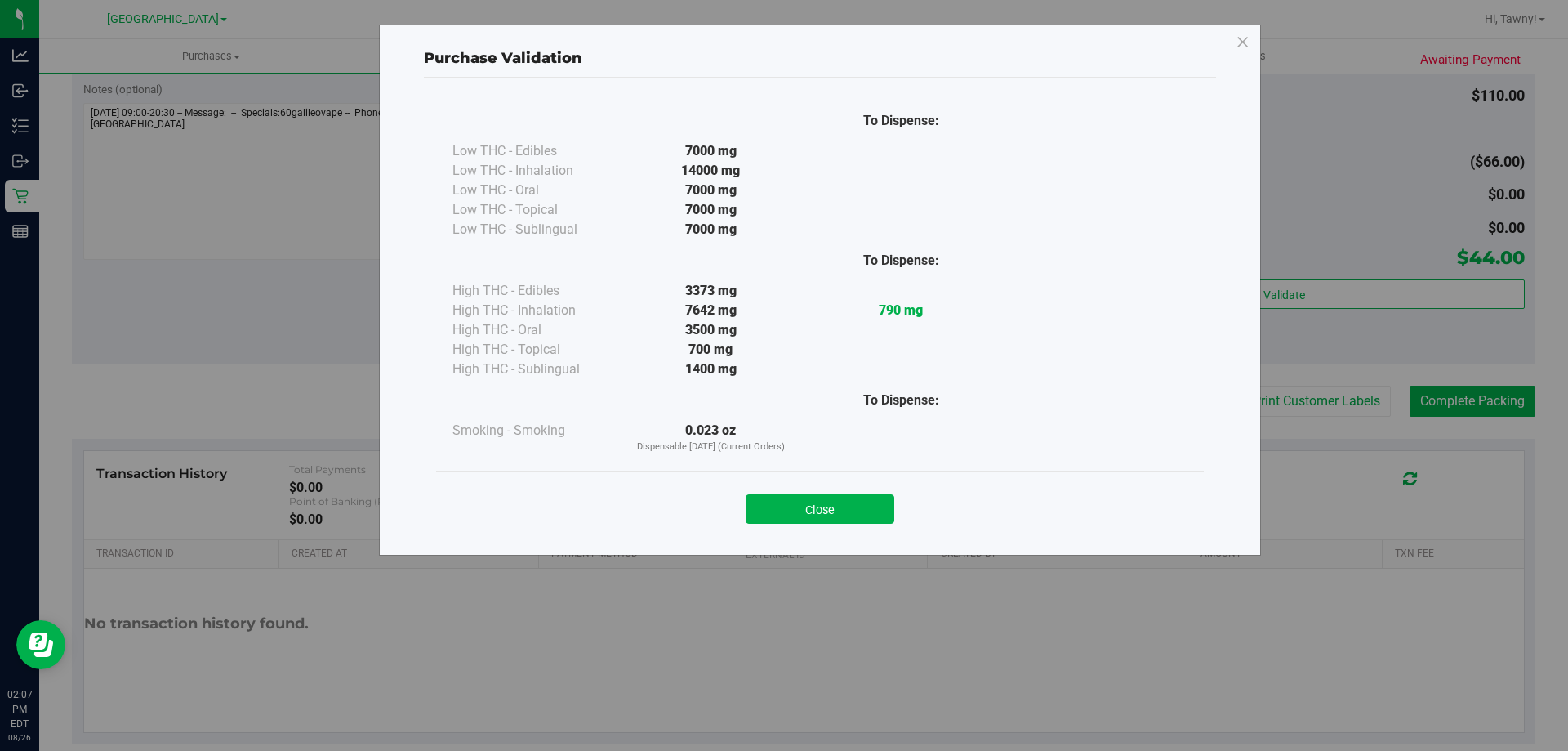
click at [823, 497] on button "Close" at bounding box center [819, 509] width 148 height 29
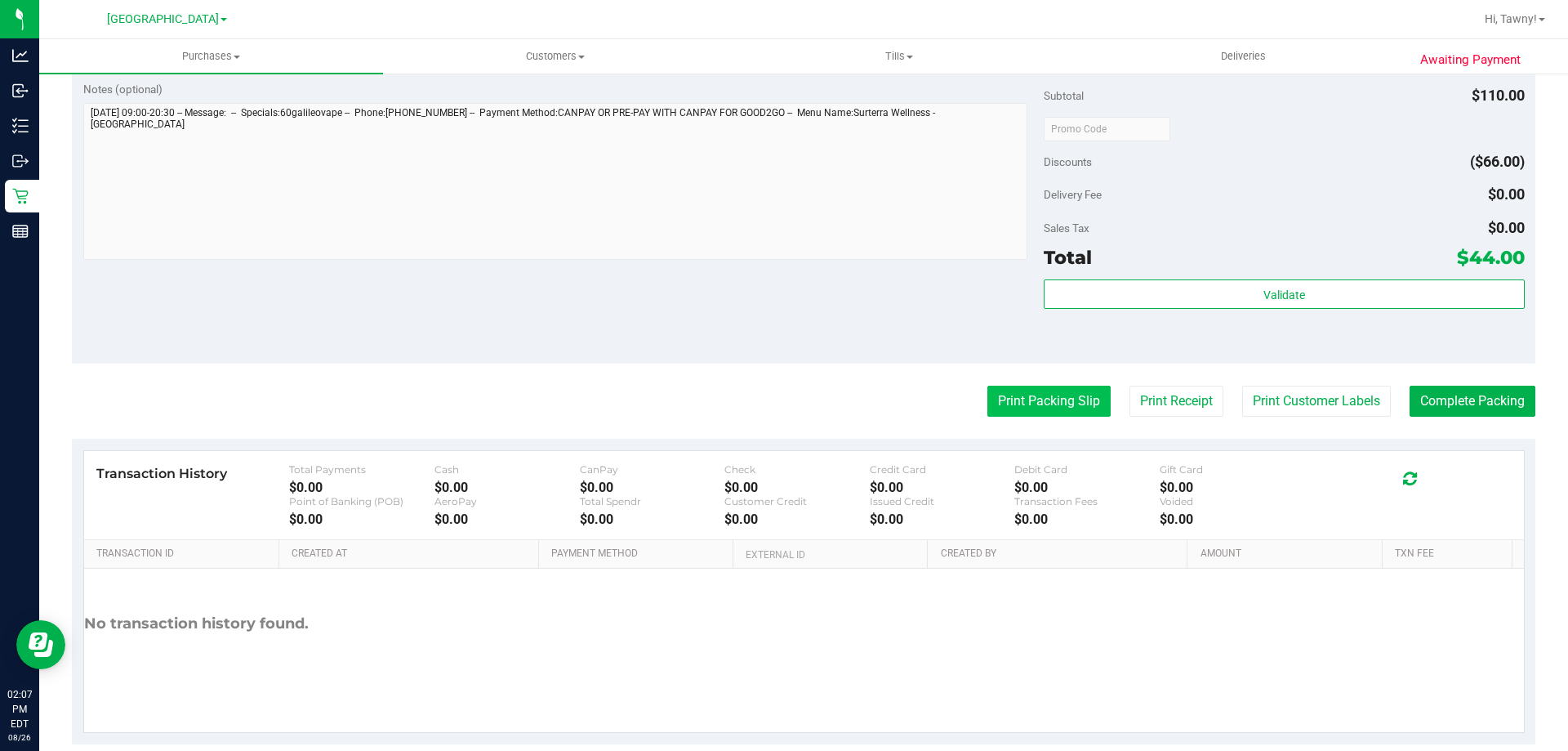
click at [995, 403] on button "Print Packing Slip" at bounding box center [1048, 400] width 123 height 31
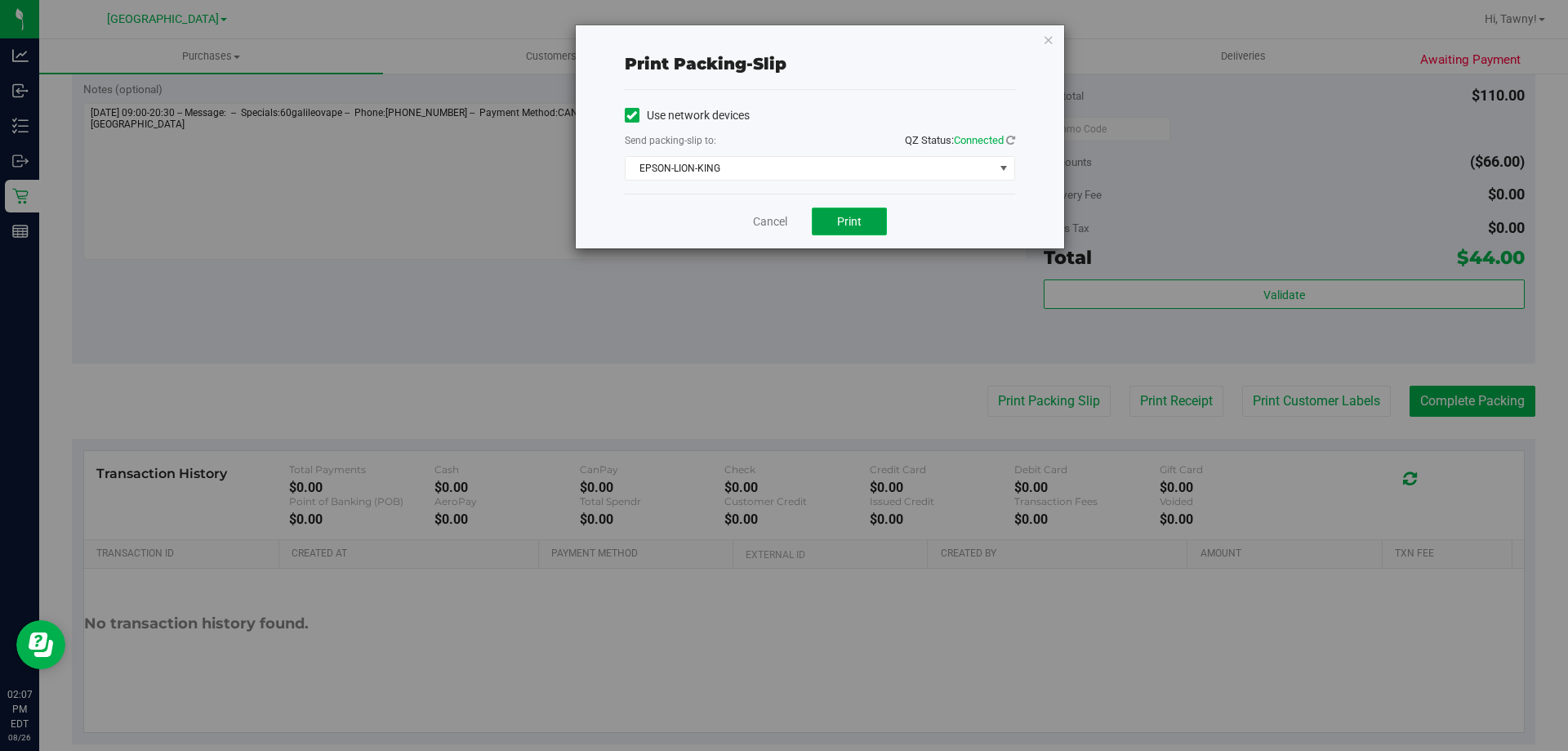
click at [837, 220] on span "Print" at bounding box center [849, 221] width 25 height 13
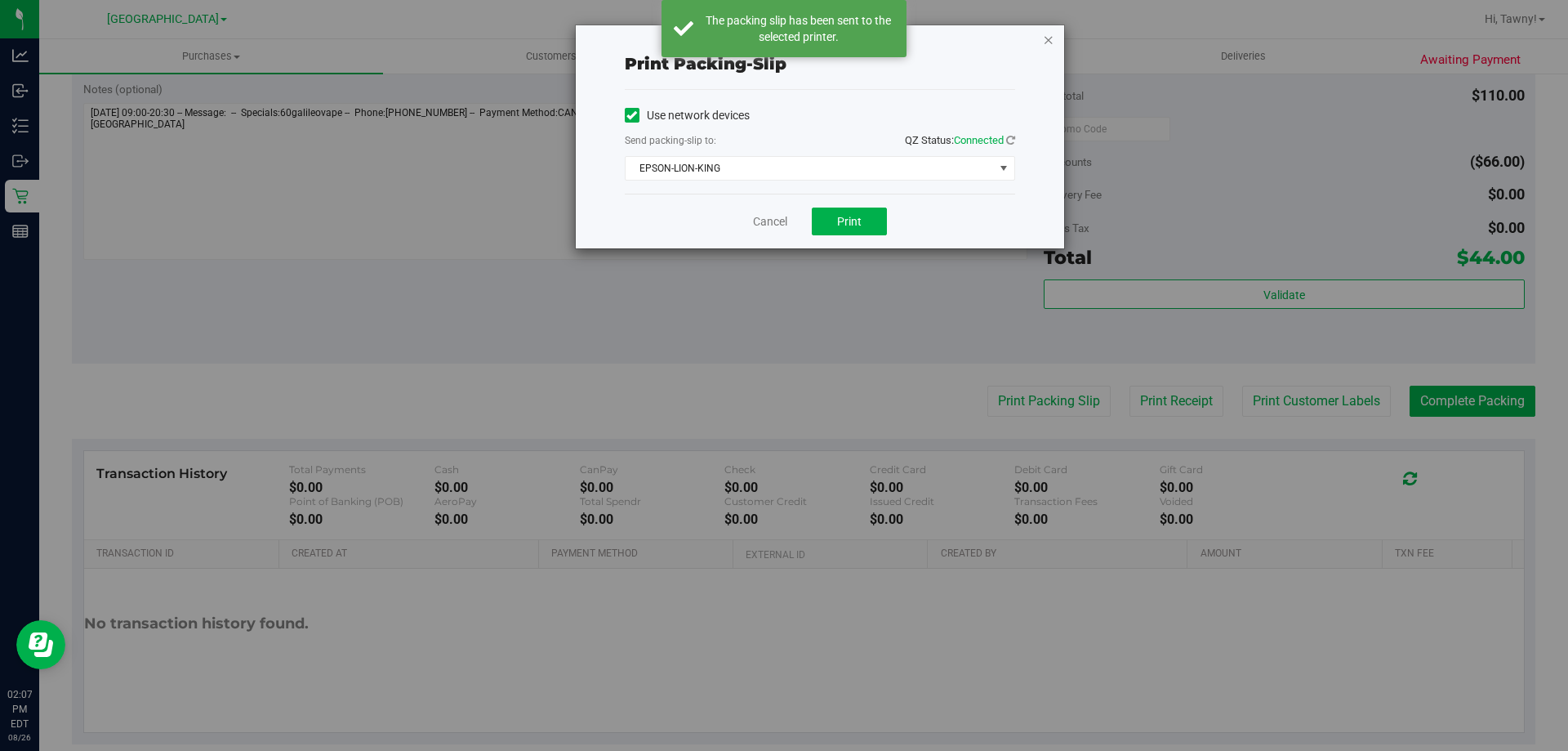
click at [1047, 43] on icon "button" at bounding box center [1048, 39] width 12 height 20
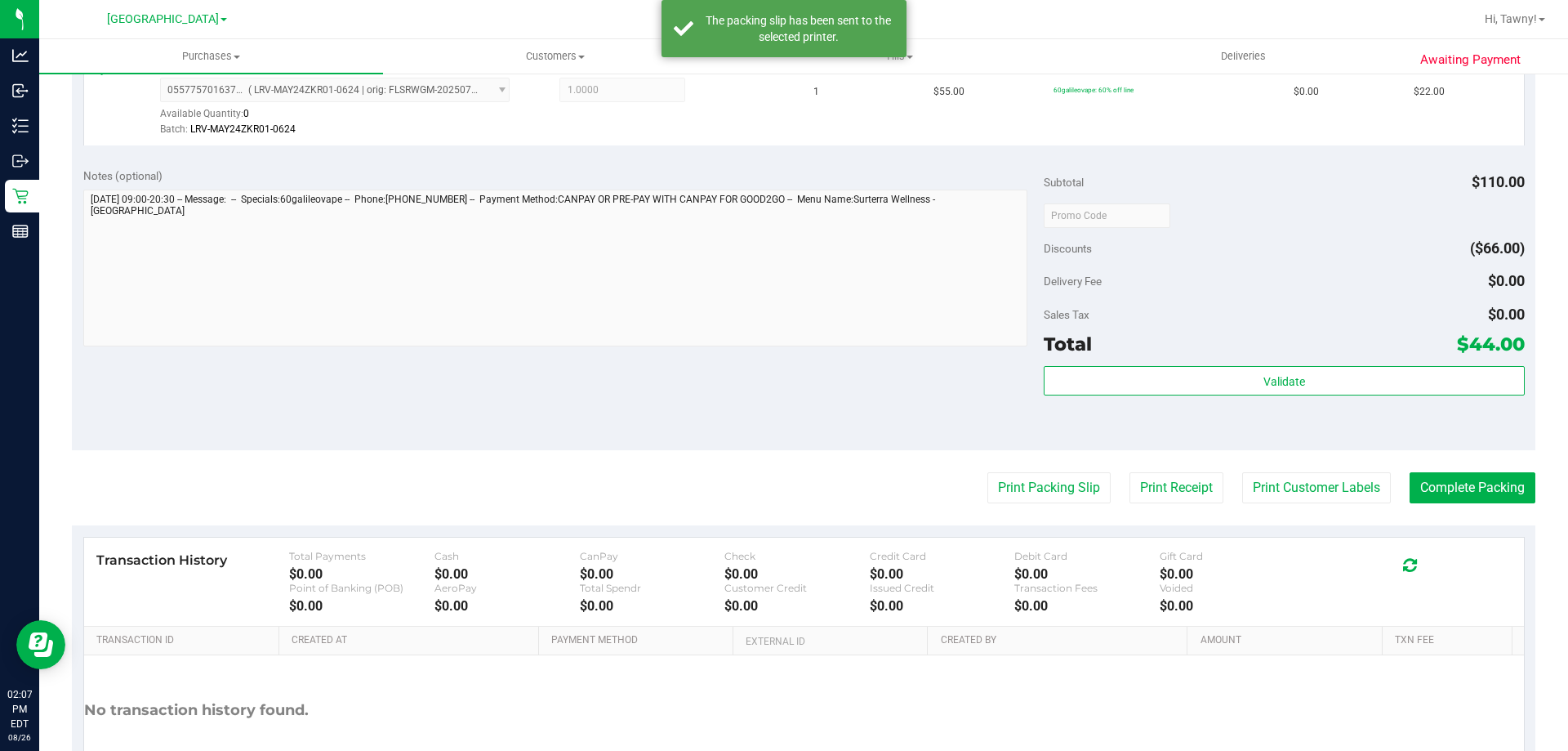
scroll to position [572, 0]
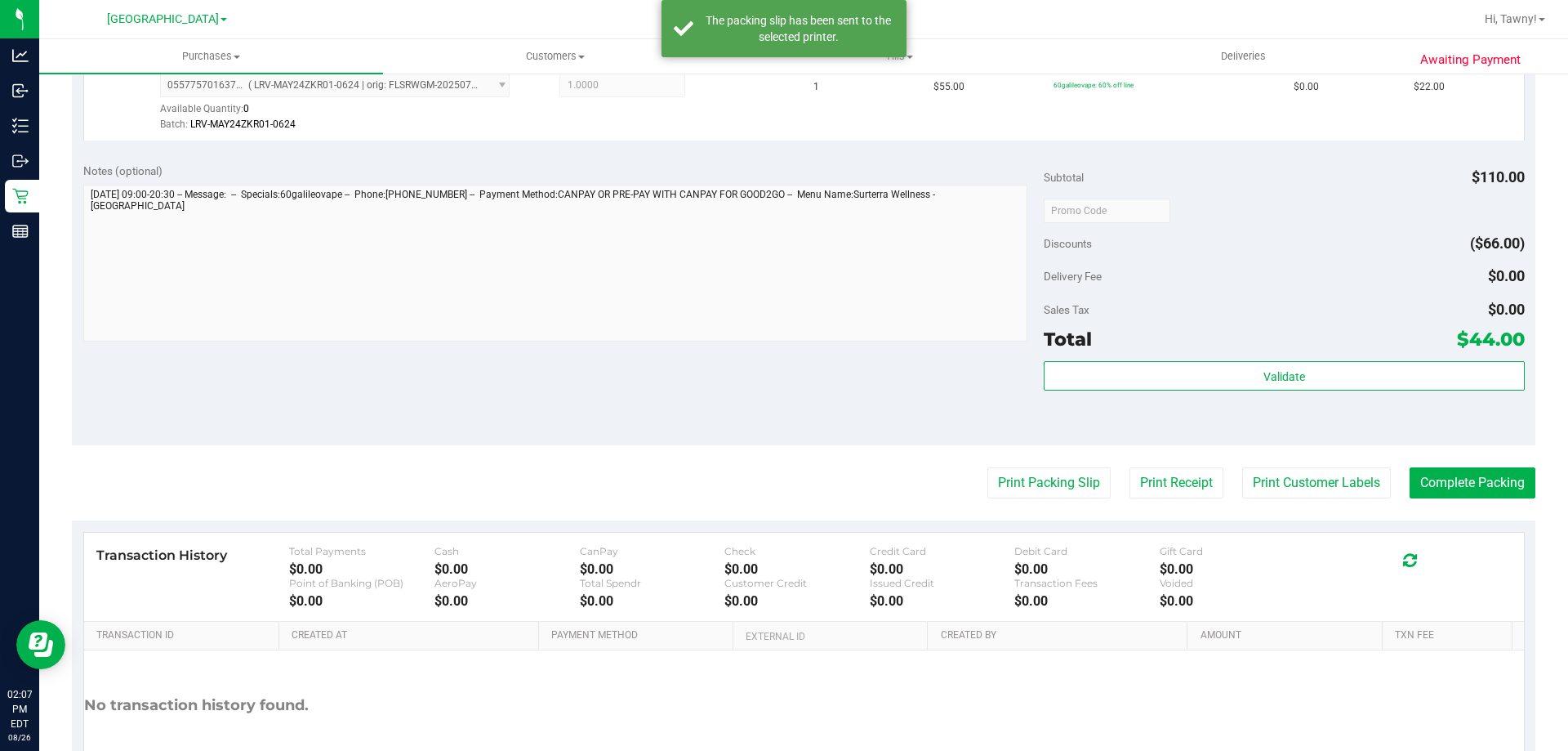
click at [1237, 358] on div "Subtotal $110.00 Discounts ($66.00) Delivery Fee $0.00 Sales Tax $0.00 Total $4…" at bounding box center [1283, 298] width 480 height 272
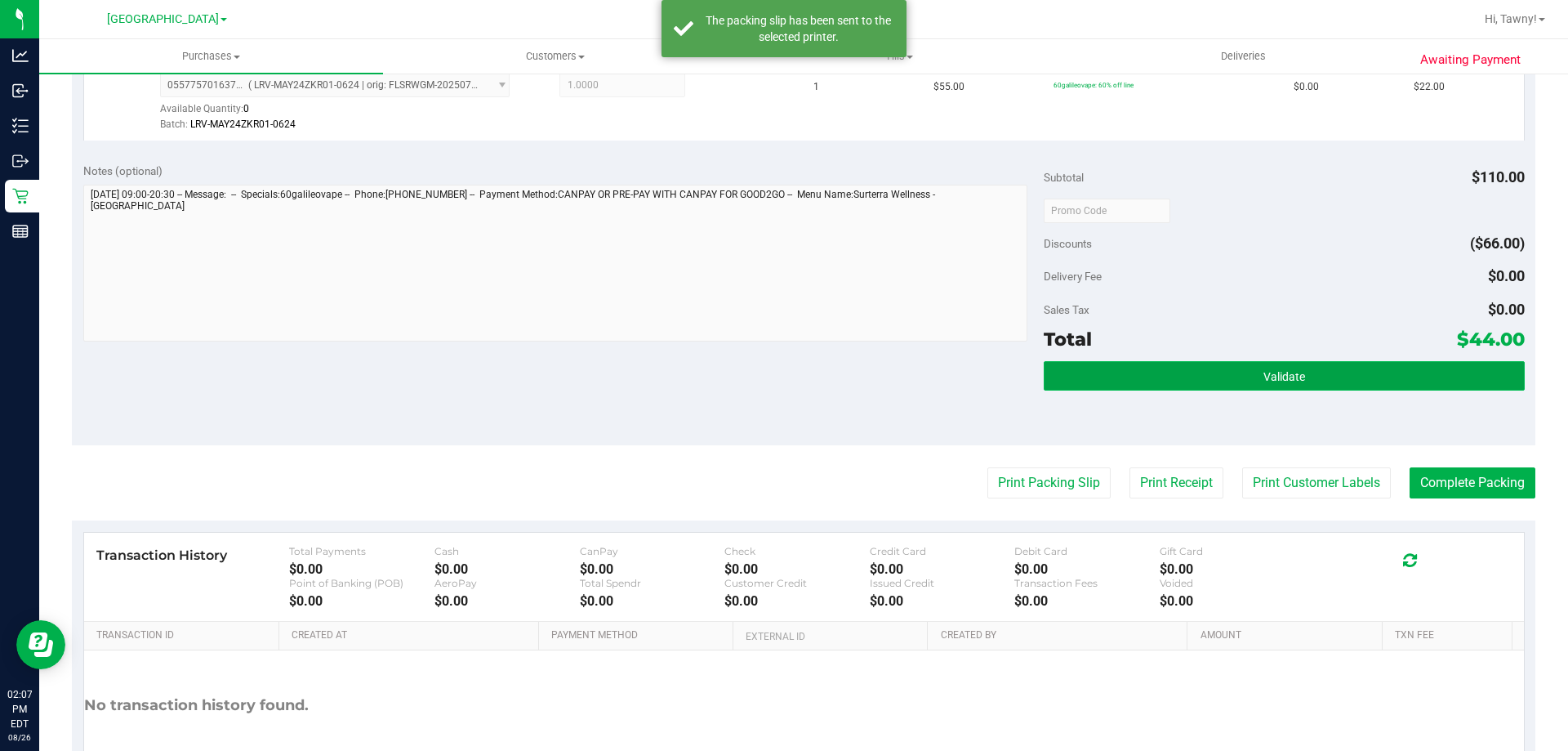
click at [1240, 373] on button "Validate" at bounding box center [1283, 376] width 480 height 29
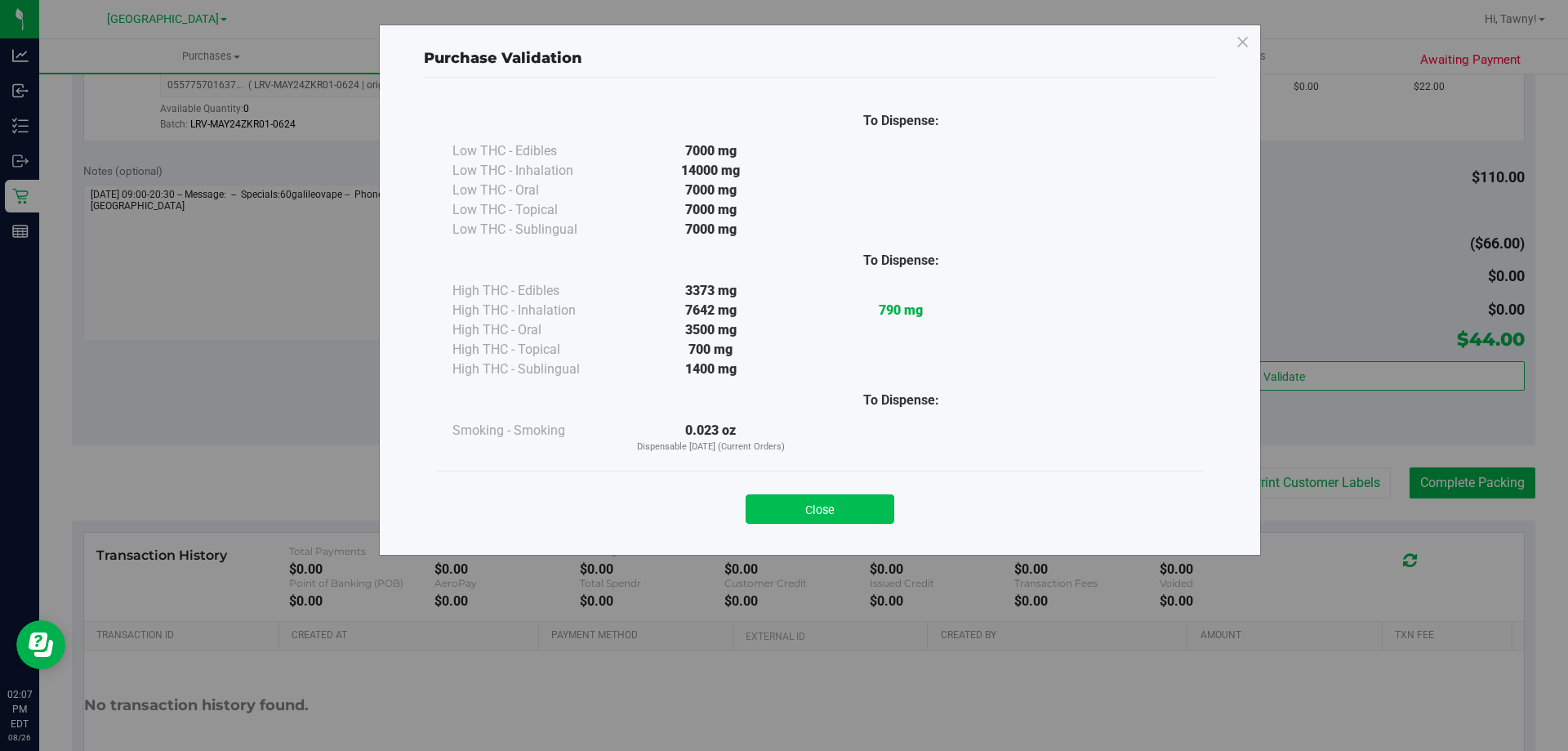
click at [799, 513] on button "Close" at bounding box center [819, 509] width 148 height 29
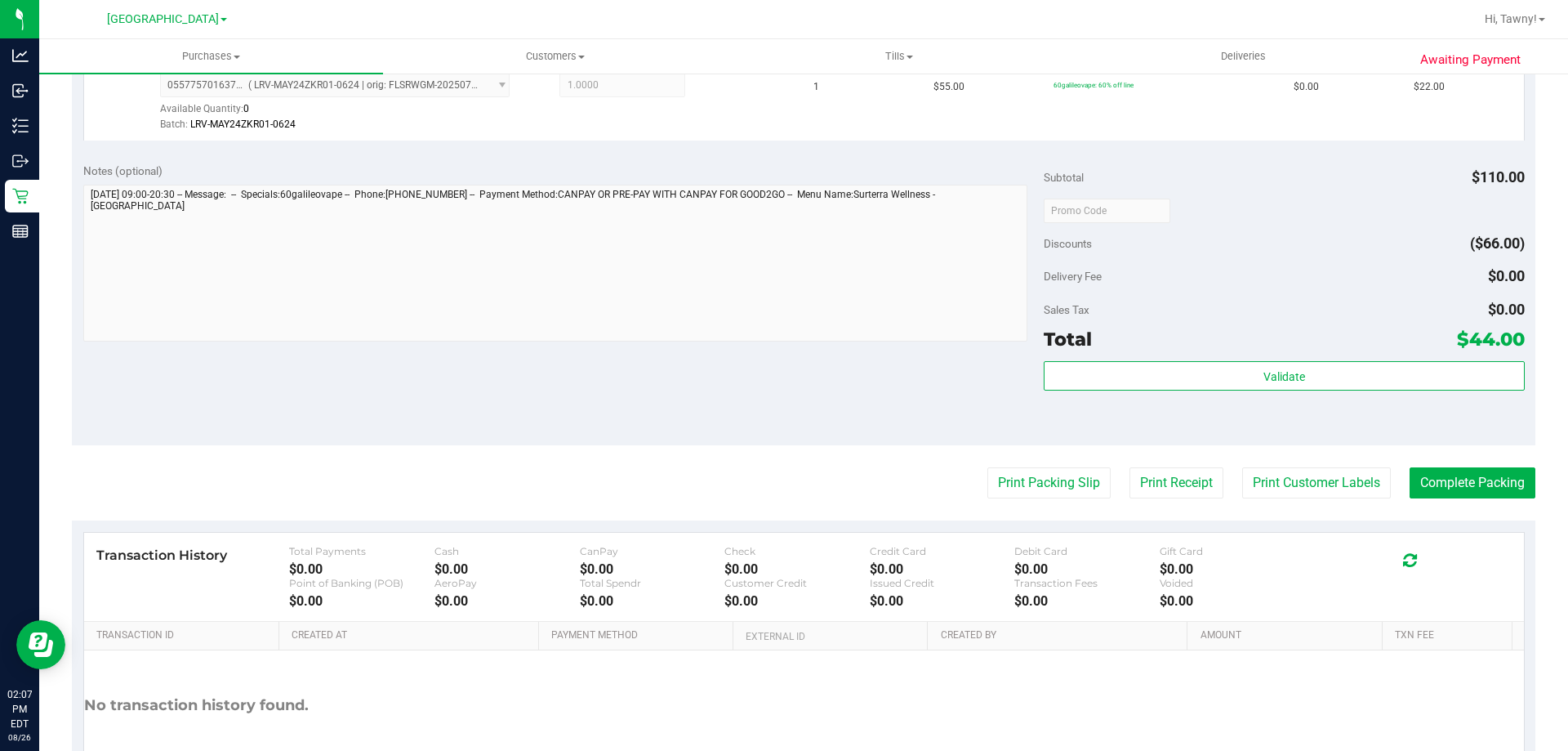
drag, startPoint x: 884, startPoint y: 415, endPoint x: 891, endPoint y: 407, distance: 10.6
click at [886, 414] on div "Notes (optional) Subtotal $110.00 Discounts ($66.00) Delivery Fee $0.00 Sales T…" at bounding box center [803, 297] width 1463 height 294
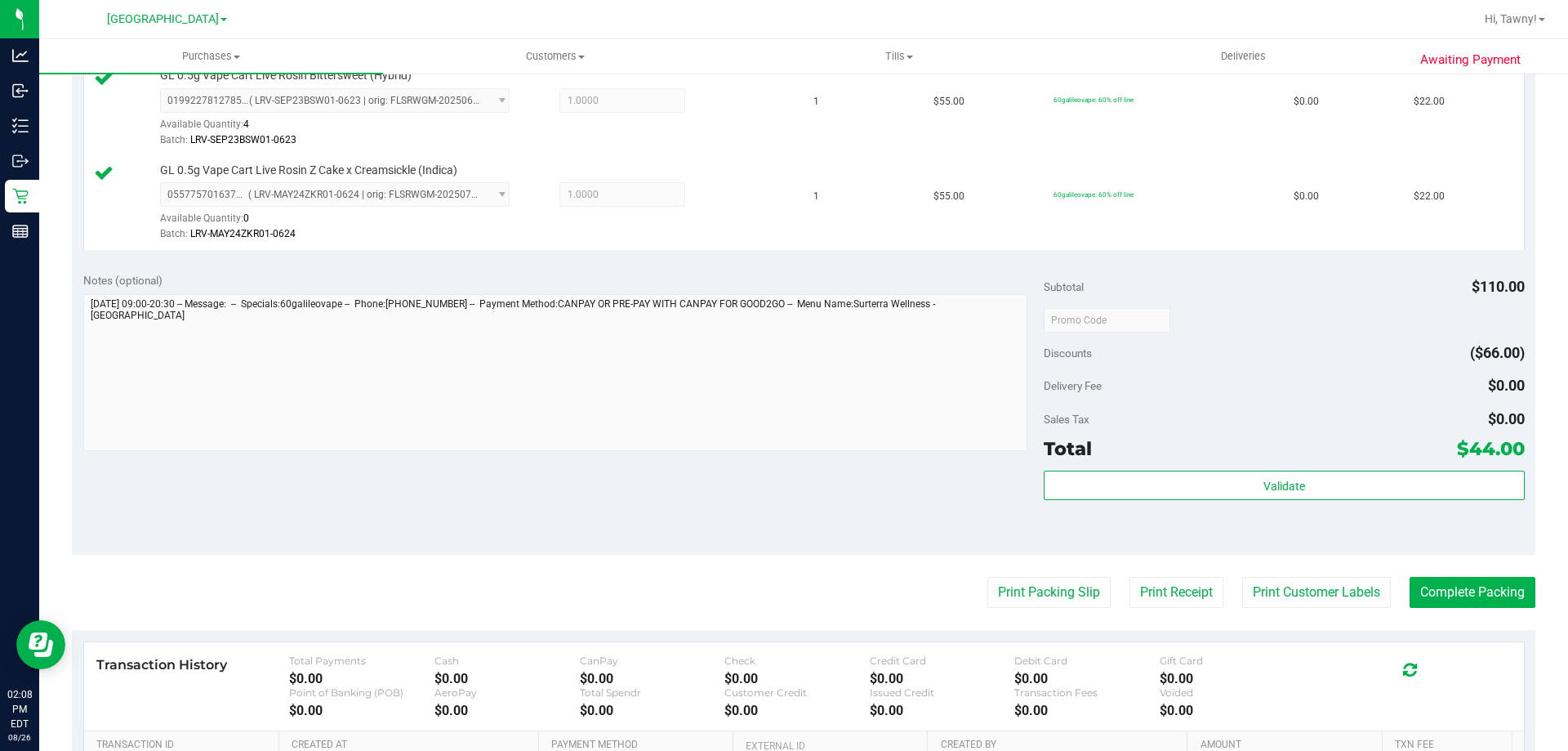
scroll to position [327, 0]
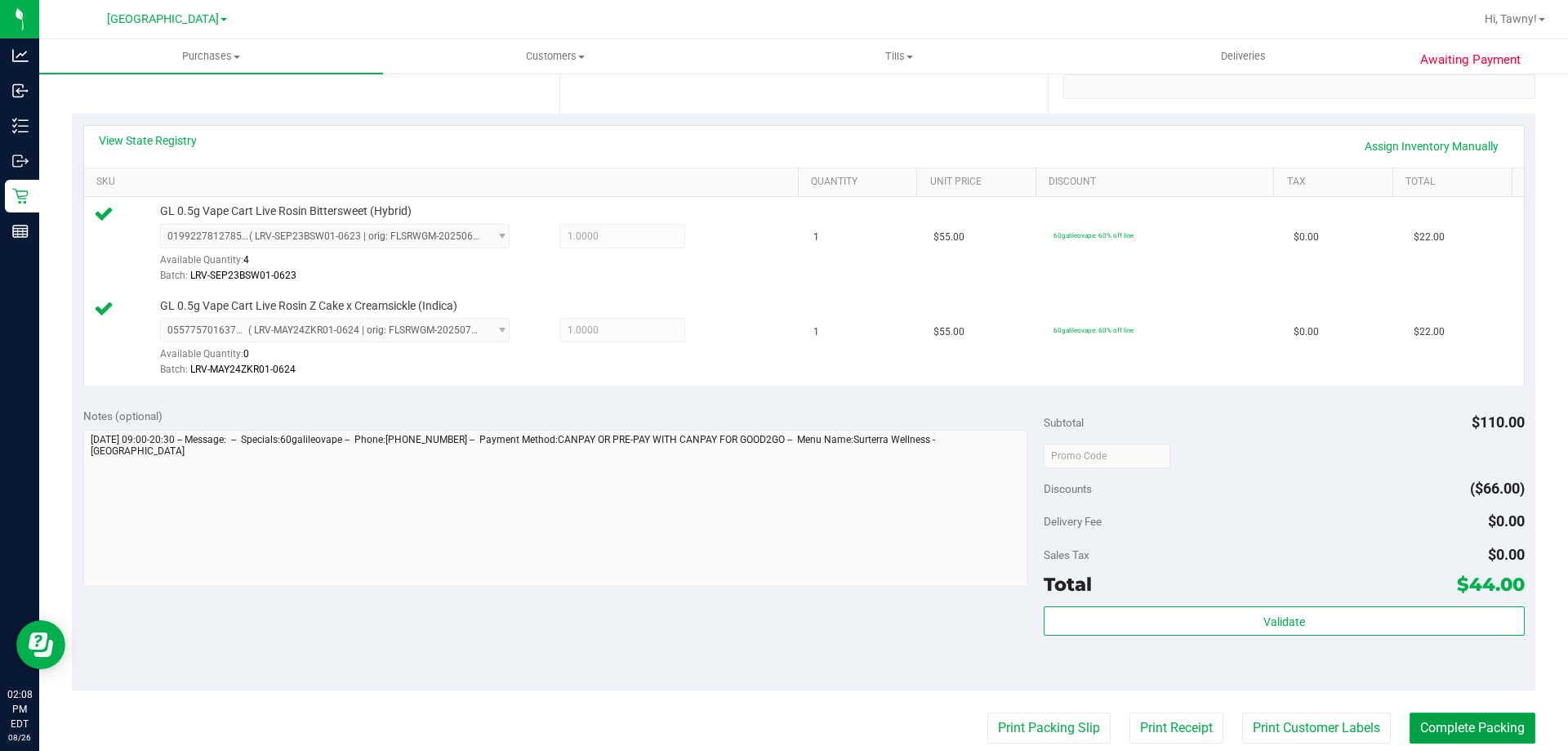
click at [1485, 727] on button "Complete Packing" at bounding box center [1472, 727] width 126 height 31
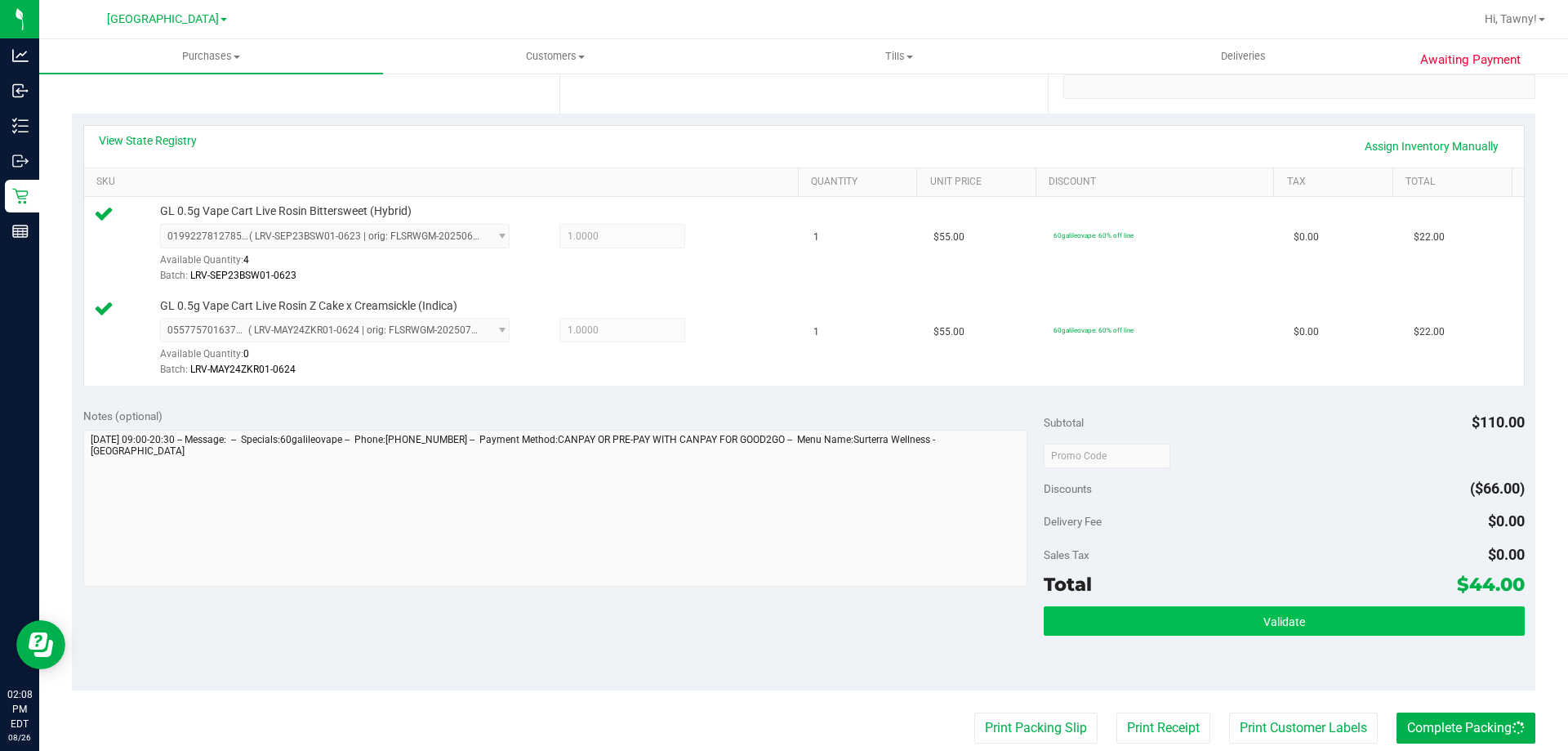
drag, startPoint x: 1391, startPoint y: 597, endPoint x: 1385, endPoint y: 608, distance: 12.5
click at [1389, 597] on div "Total $44.00" at bounding box center [1283, 583] width 480 height 29
click at [1384, 608] on button "Validate" at bounding box center [1283, 621] width 480 height 29
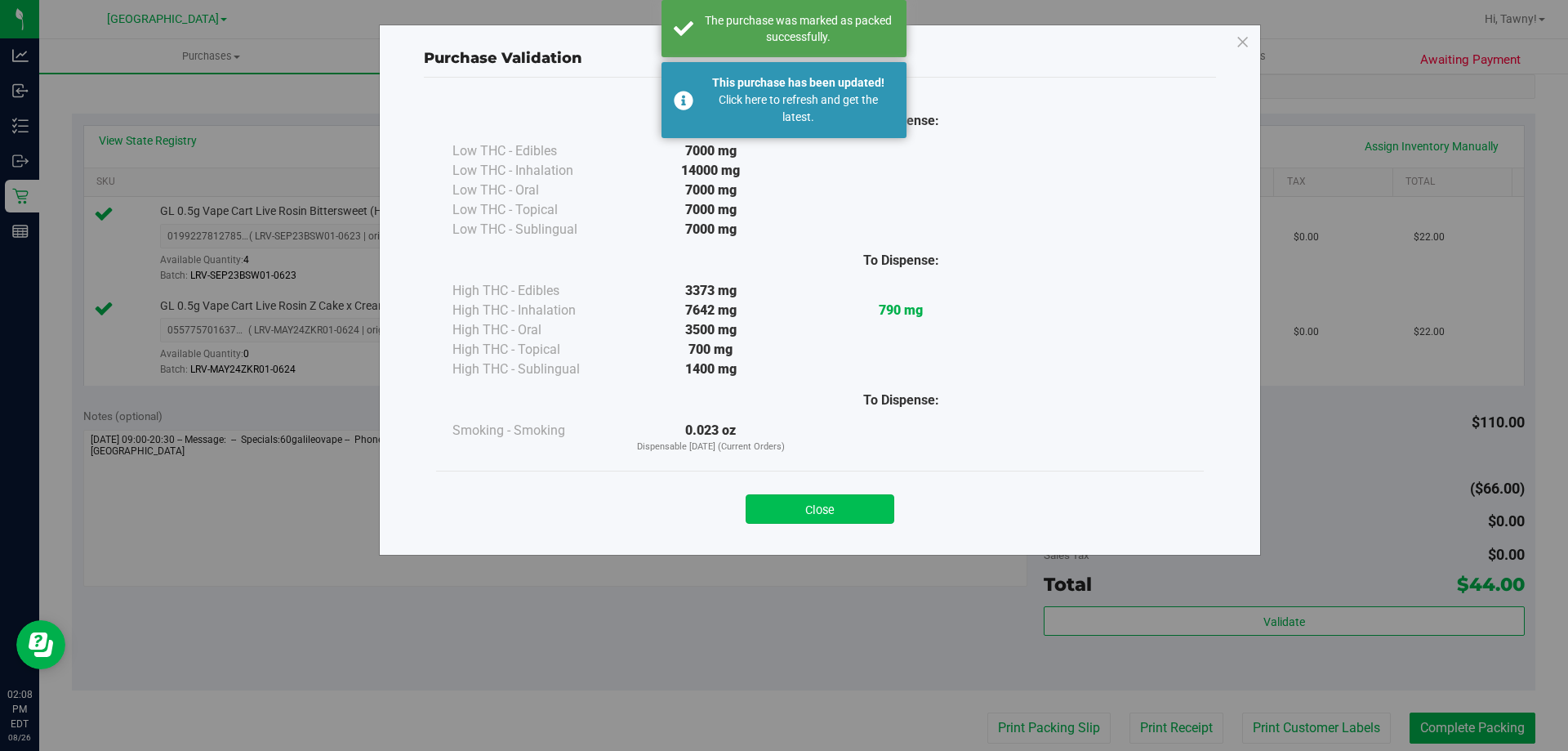
click at [776, 498] on button "Close" at bounding box center [819, 509] width 148 height 29
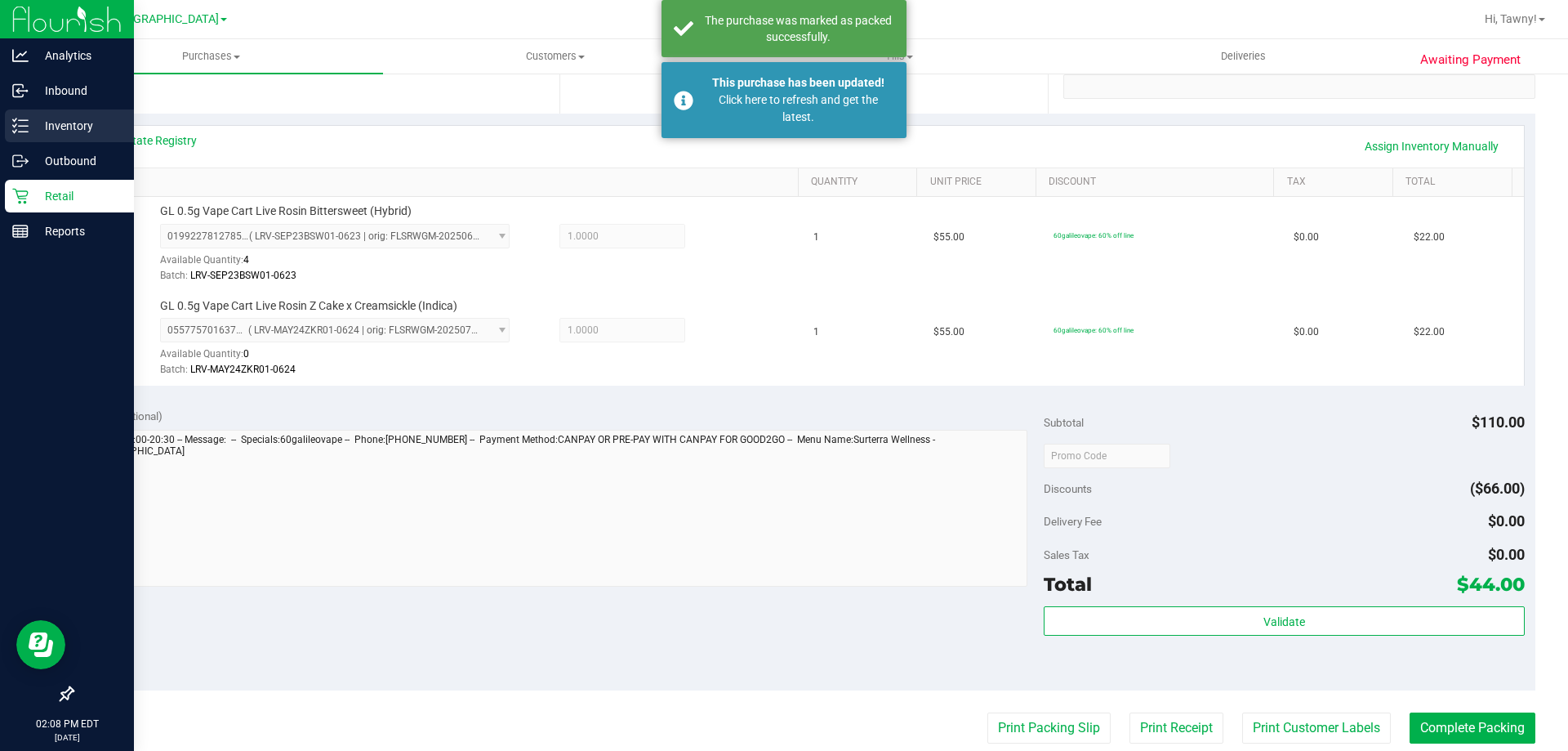
click at [60, 123] on p "Inventory" at bounding box center [77, 126] width 98 height 20
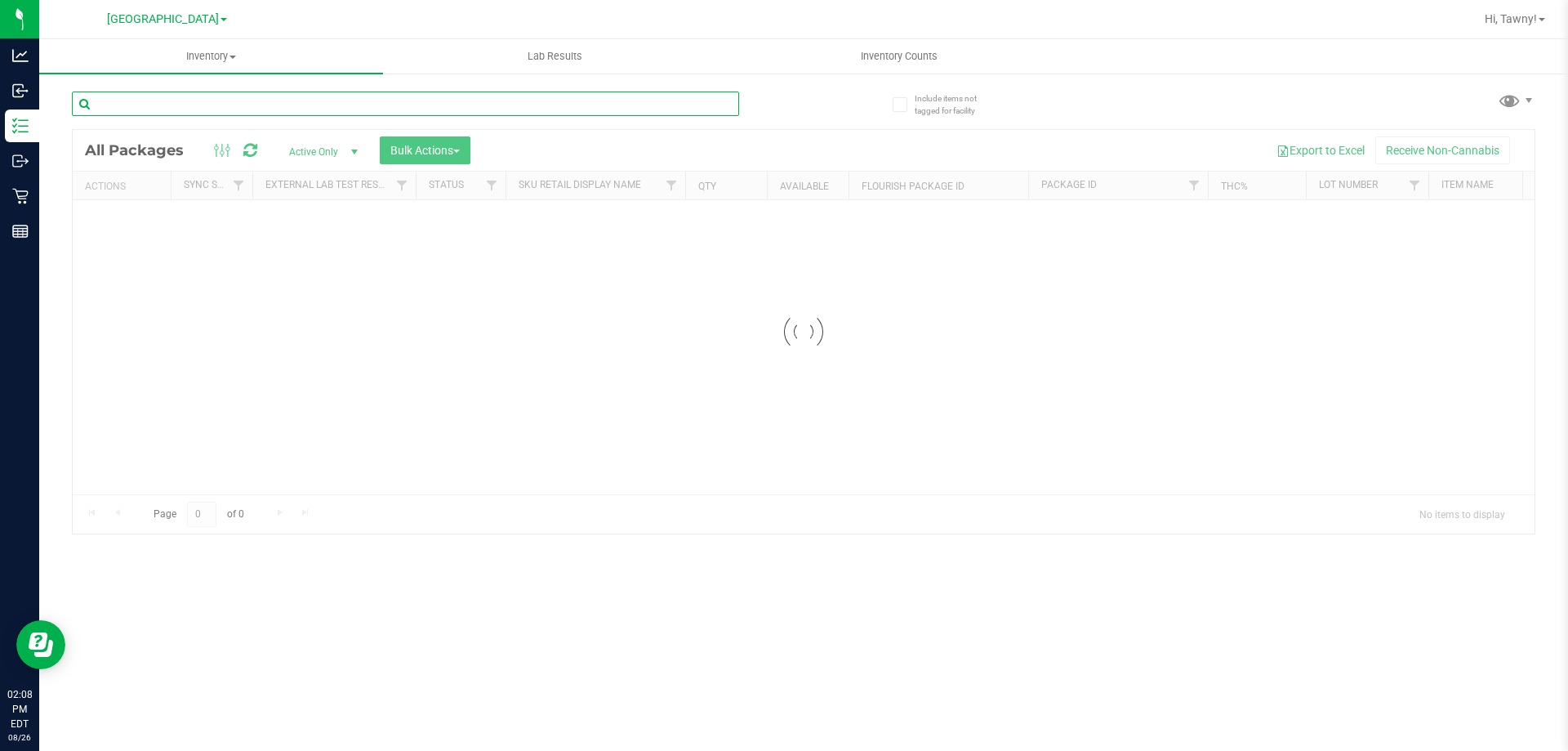
click at [328, 99] on input "text" at bounding box center [406, 104] width 667 height 25
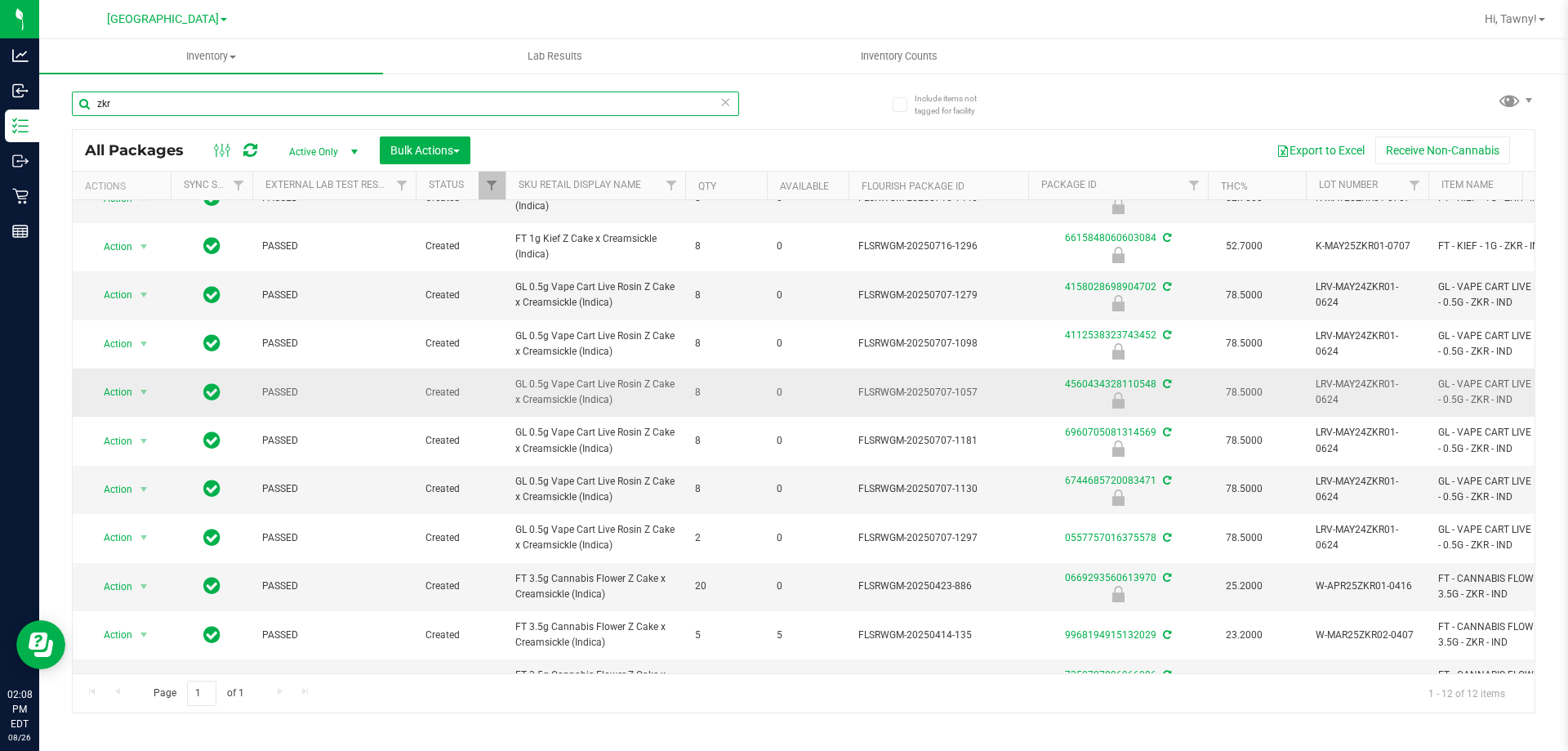
scroll to position [121, 0]
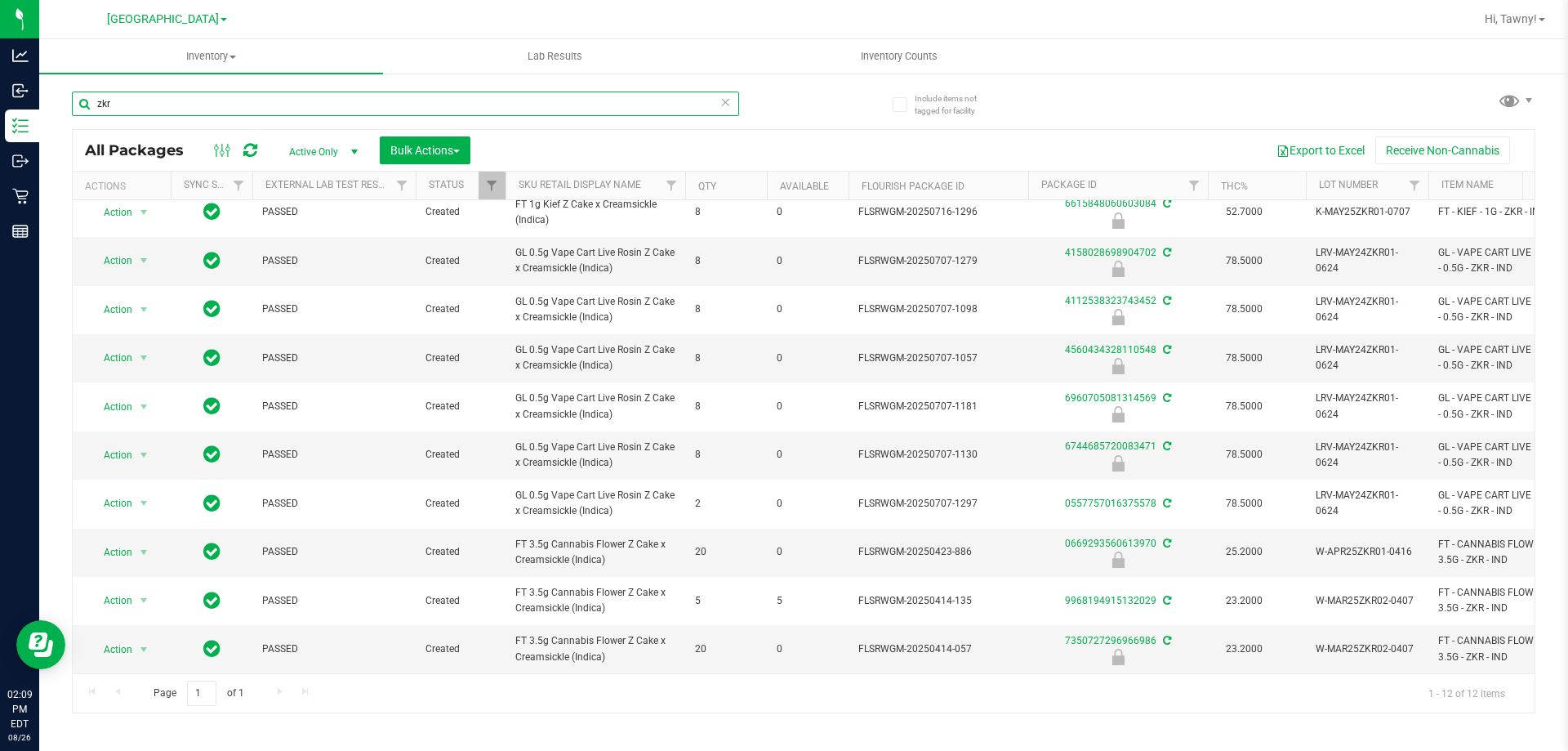
click at [308, 110] on input "zkr" at bounding box center [406, 104] width 667 height 25
type input "6744685720083471"
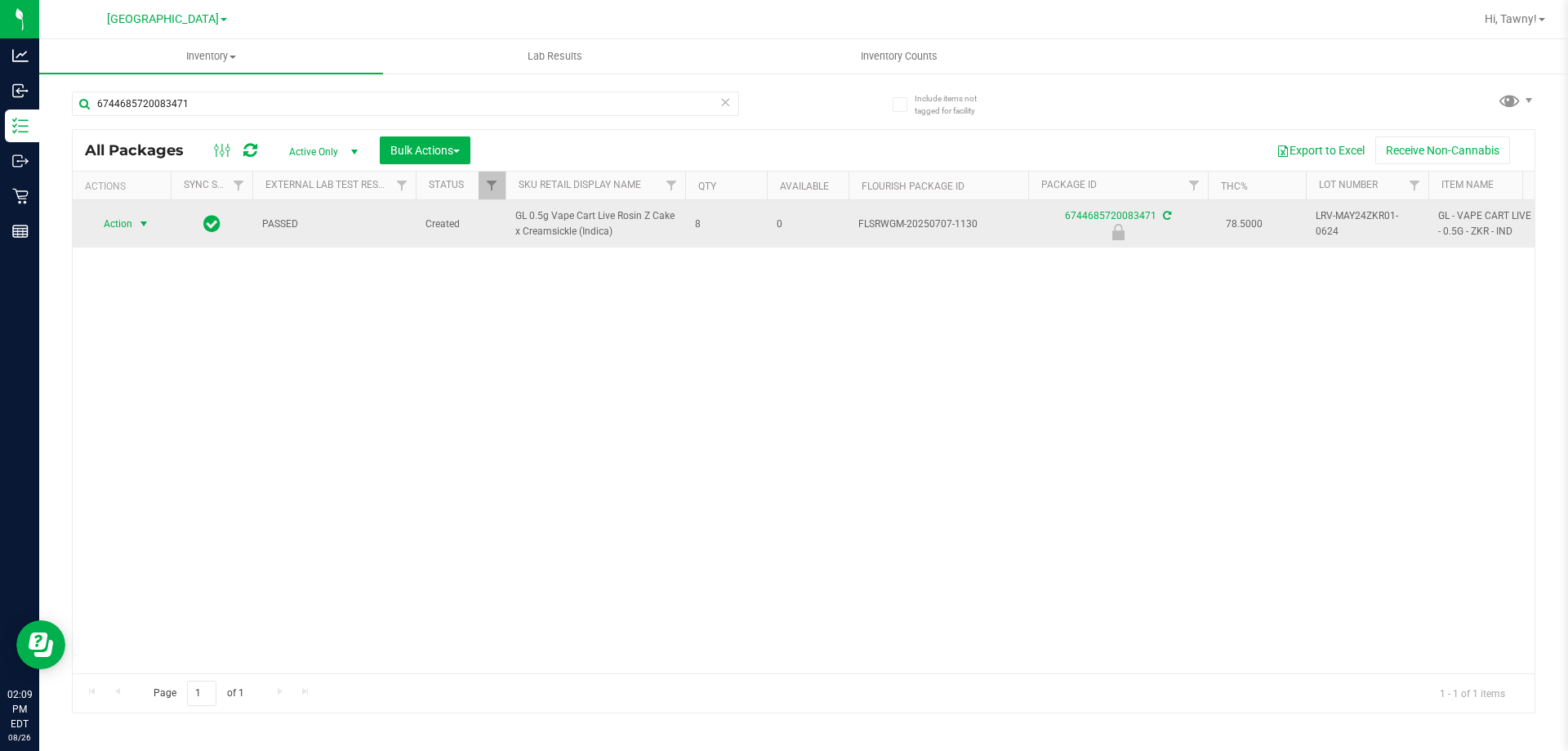
click at [127, 215] on span "Action" at bounding box center [111, 224] width 44 height 23
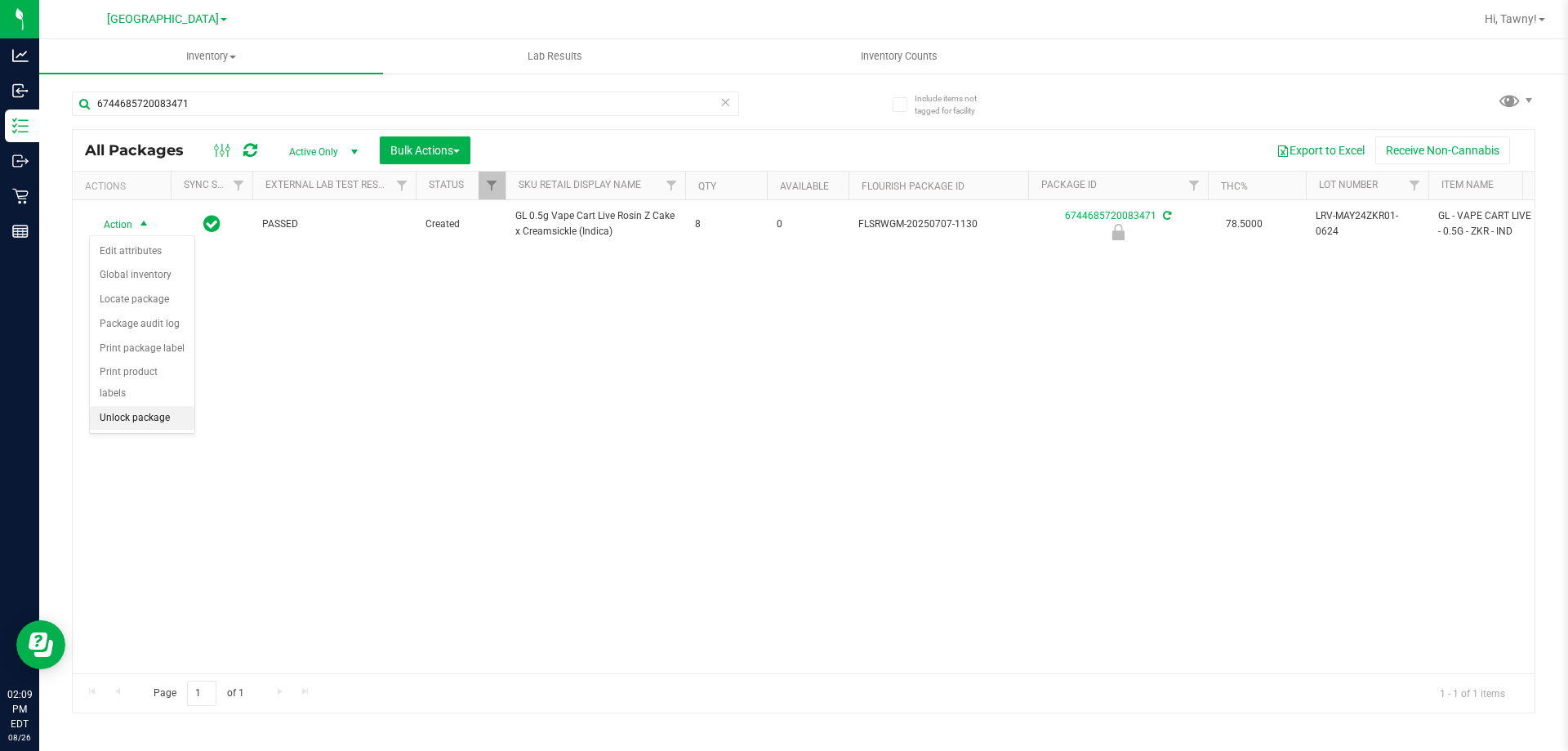
click at [167, 406] on li "Unlock package" at bounding box center [142, 418] width 105 height 25
click at [444, 707] on div "All Packages Active Only Active Only Lab Samples Locked All External Internal B…" at bounding box center [803, 421] width 1463 height 584
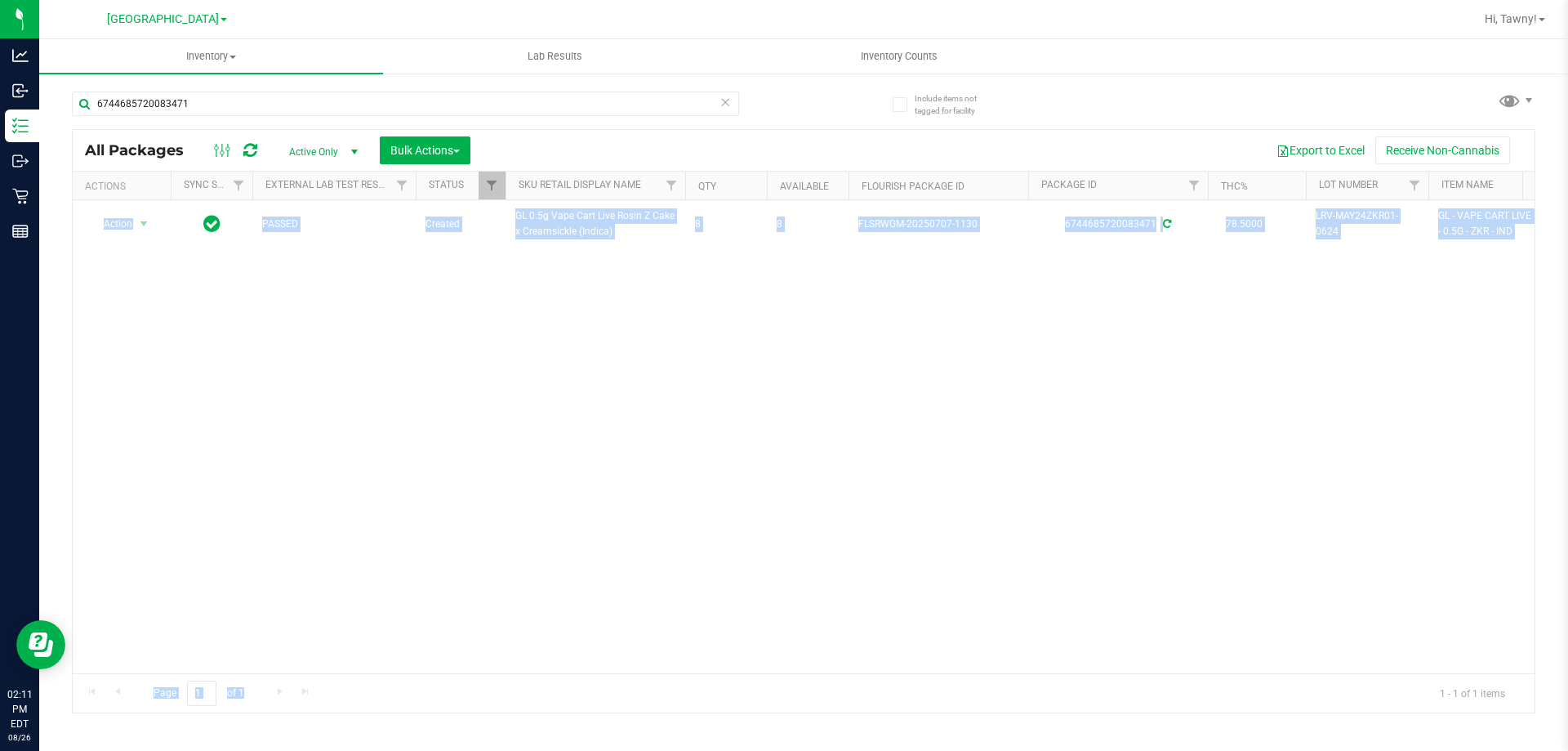
click at [107, 462] on div "Action Action Adjust qty Create package Edit attributes Global inventory Locate…" at bounding box center [803, 436] width 1462 height 473
click at [513, 478] on div "Action Action Adjust qty Create package Edit attributes Global inventory Locate…" at bounding box center [803, 436] width 1462 height 473
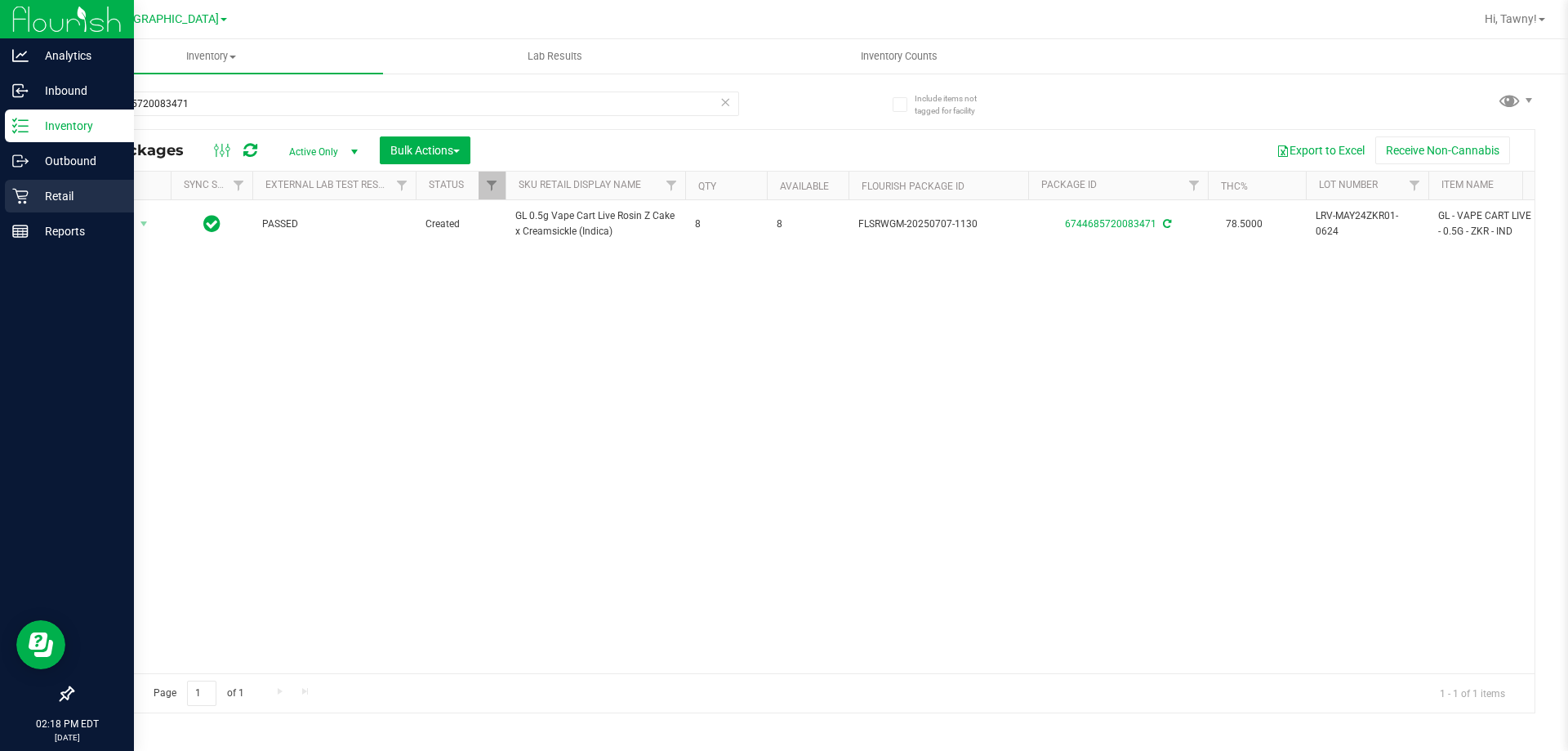
click at [54, 188] on p "Retail" at bounding box center [77, 196] width 98 height 20
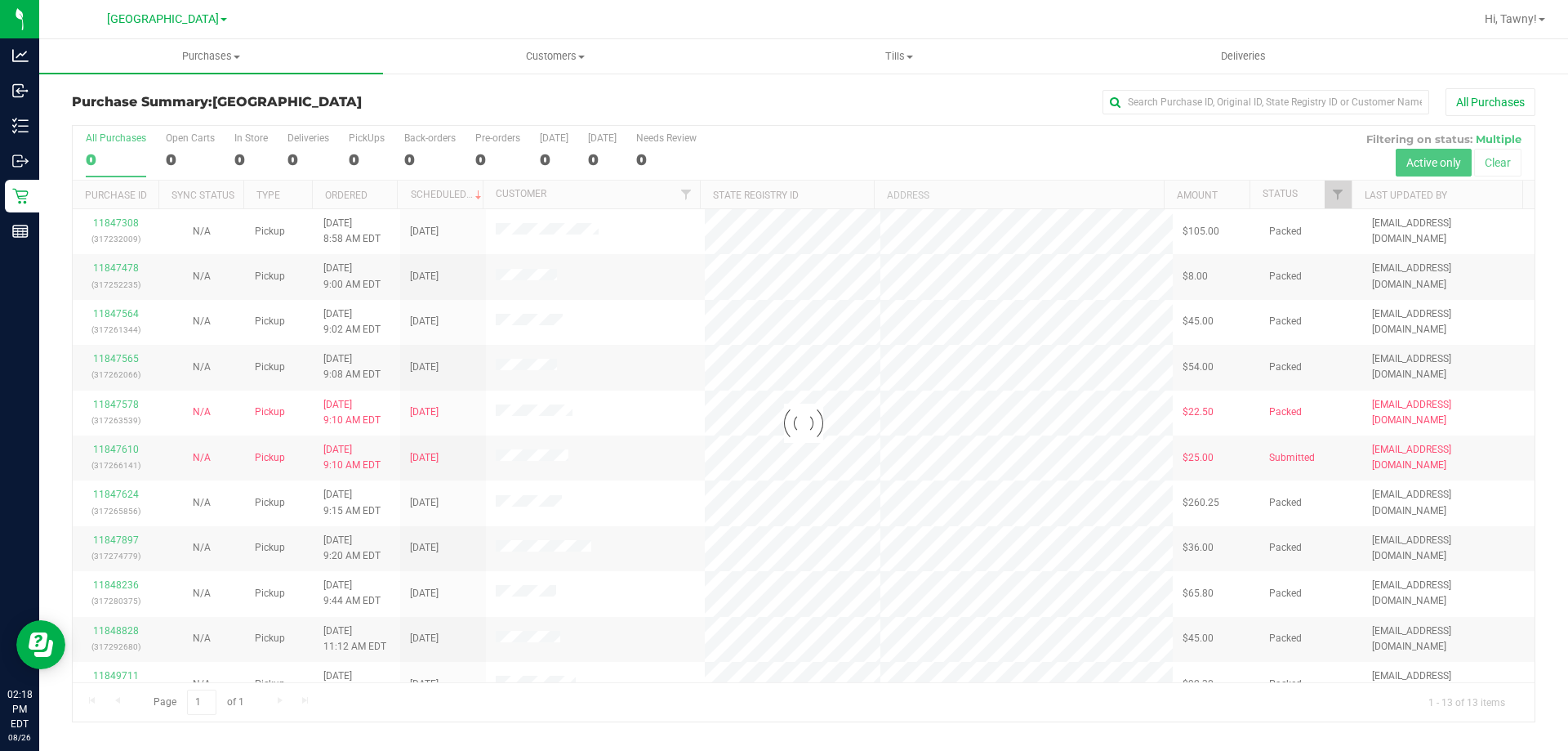
click at [1338, 192] on div at bounding box center [803, 423] width 1462 height 596
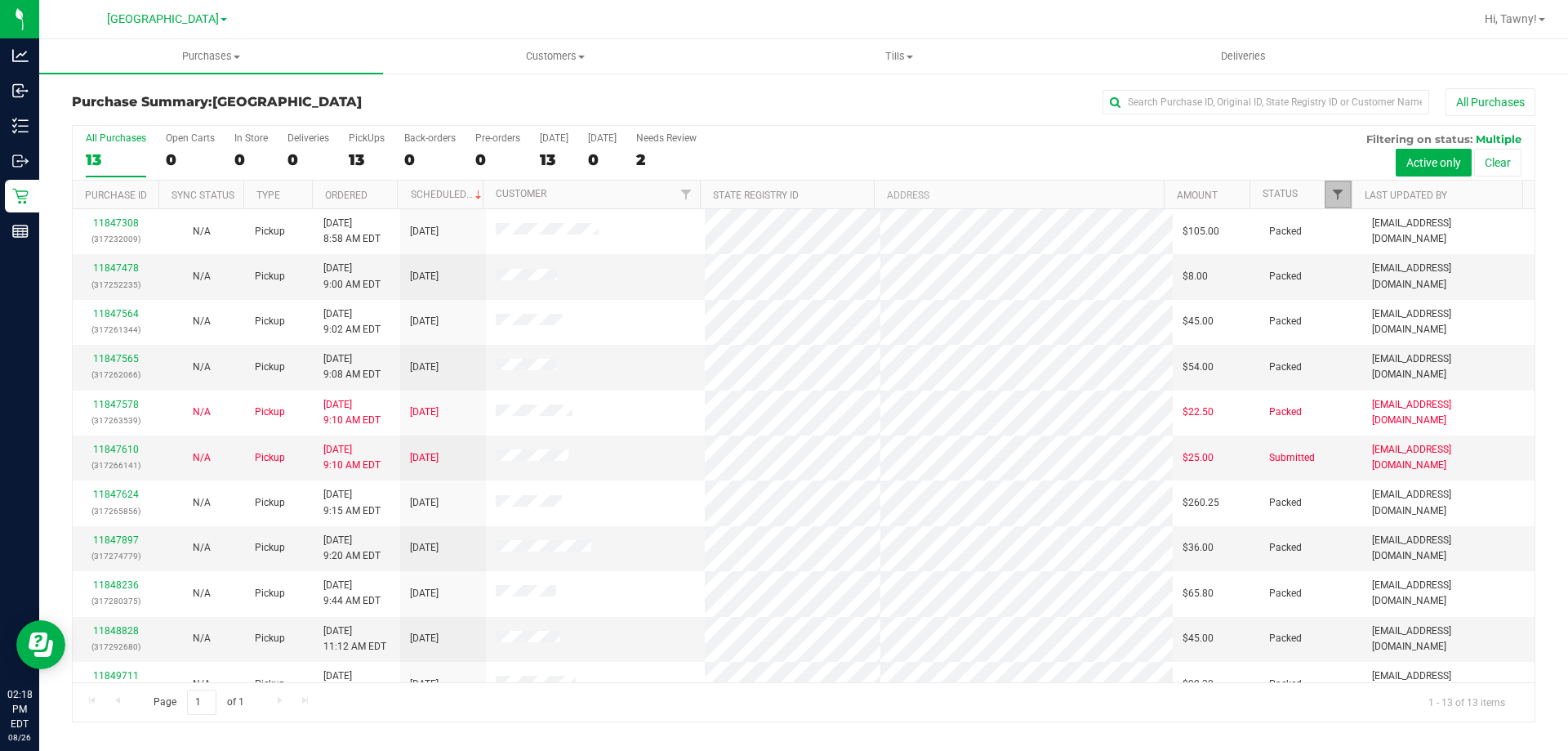
click at [1336, 193] on span "Filter" at bounding box center [1337, 194] width 13 height 13
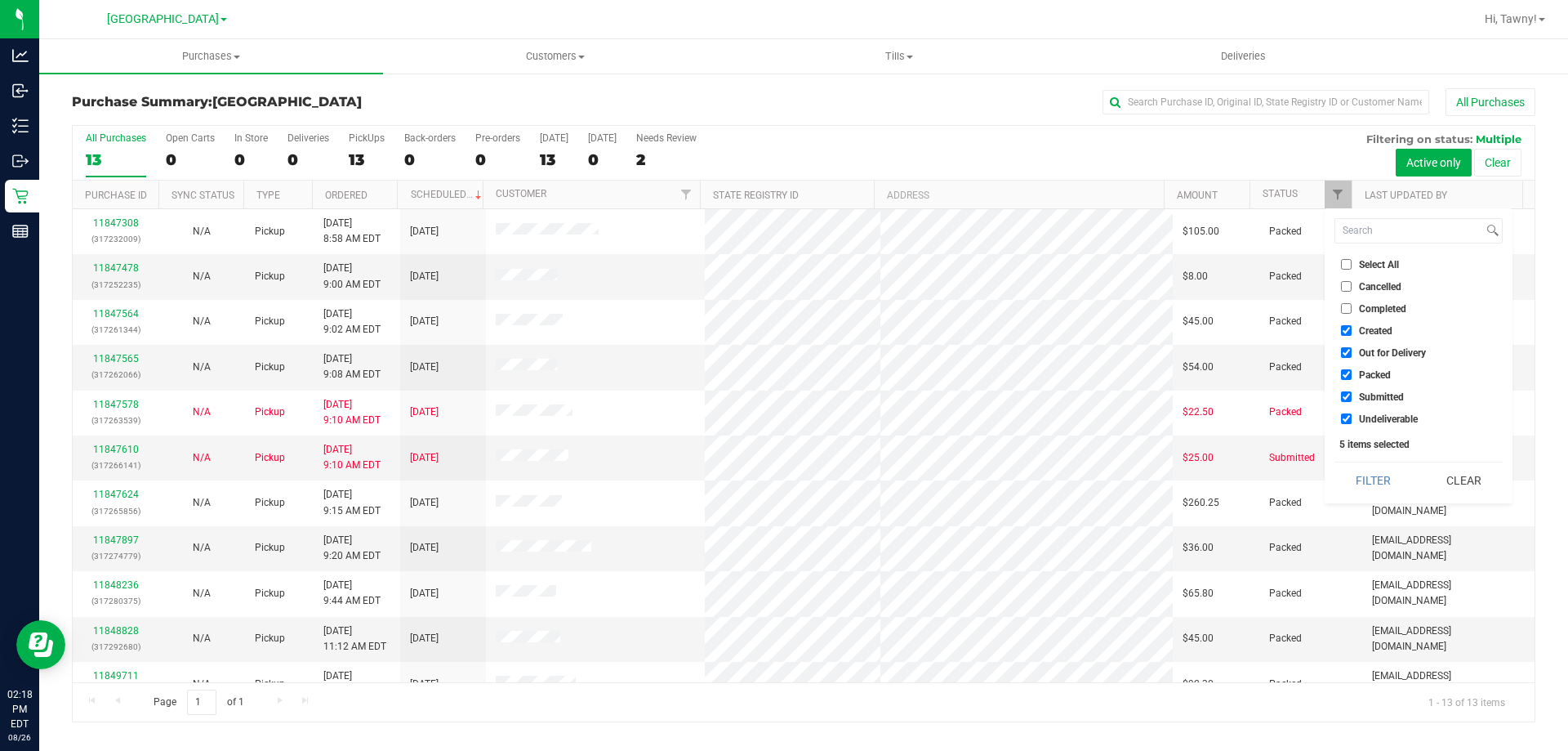
click at [1369, 321] on ul "Select All Cancelled Completed Created Out for Delivery Packed Submitted Undeli…" at bounding box center [1418, 341] width 169 height 171
click at [1369, 332] on span "Created" at bounding box center [1375, 330] width 34 height 10
click at [1351, 332] on input "Created" at bounding box center [1346, 330] width 11 height 11
checkbox input "false"
click at [1368, 363] on ul "Select All Cancelled Completed Created Out for Delivery Packed Submitted Undeli…" at bounding box center [1418, 341] width 169 height 171
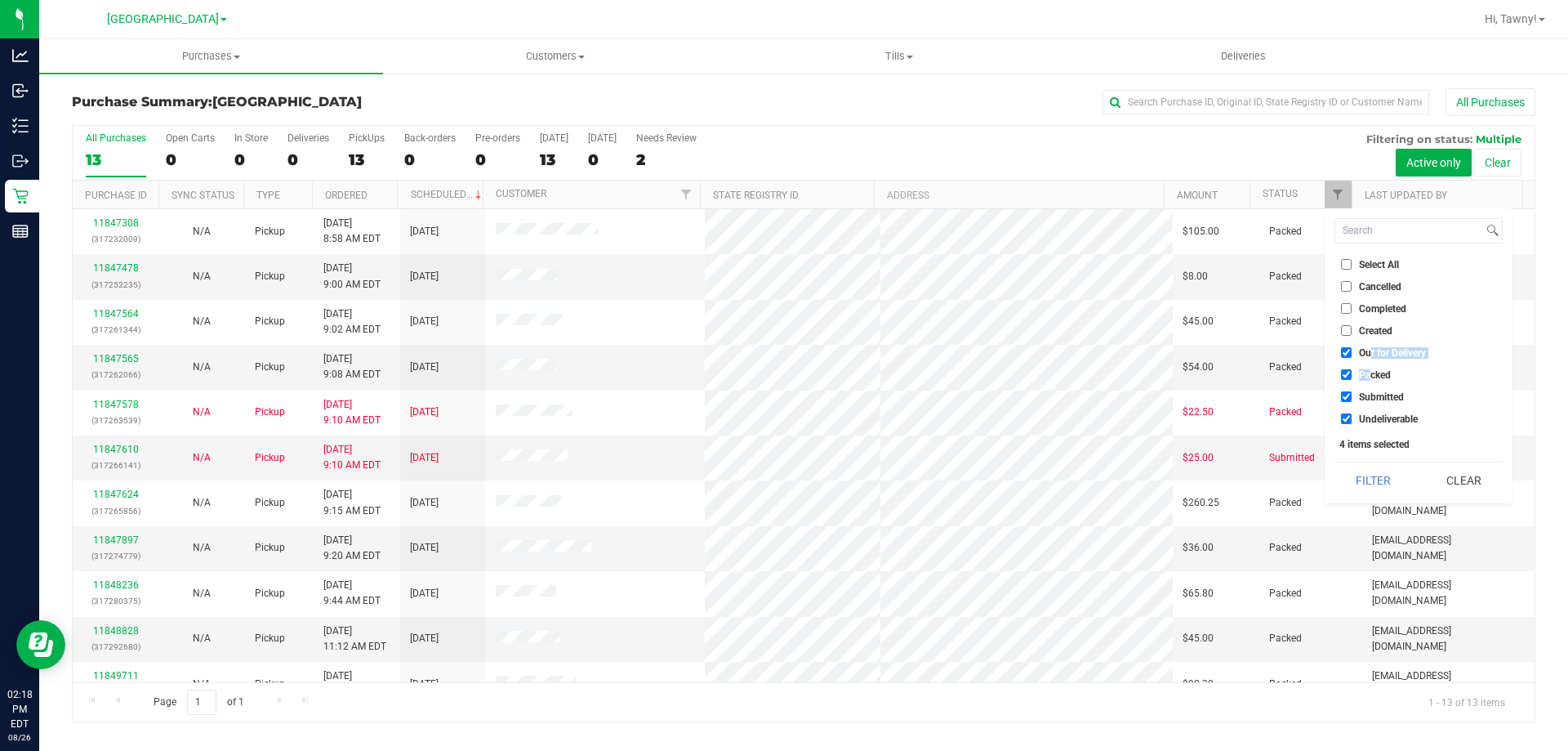
click at [1377, 348] on span "Out for Delivery" at bounding box center [1391, 352] width 67 height 10
click at [1351, 347] on input "Out for Delivery" at bounding box center [1346, 352] width 11 height 11
checkbox input "false"
click at [1378, 367] on li "Packed" at bounding box center [1418, 374] width 169 height 17
click at [1383, 378] on span "Packed" at bounding box center [1375, 375] width 32 height 10
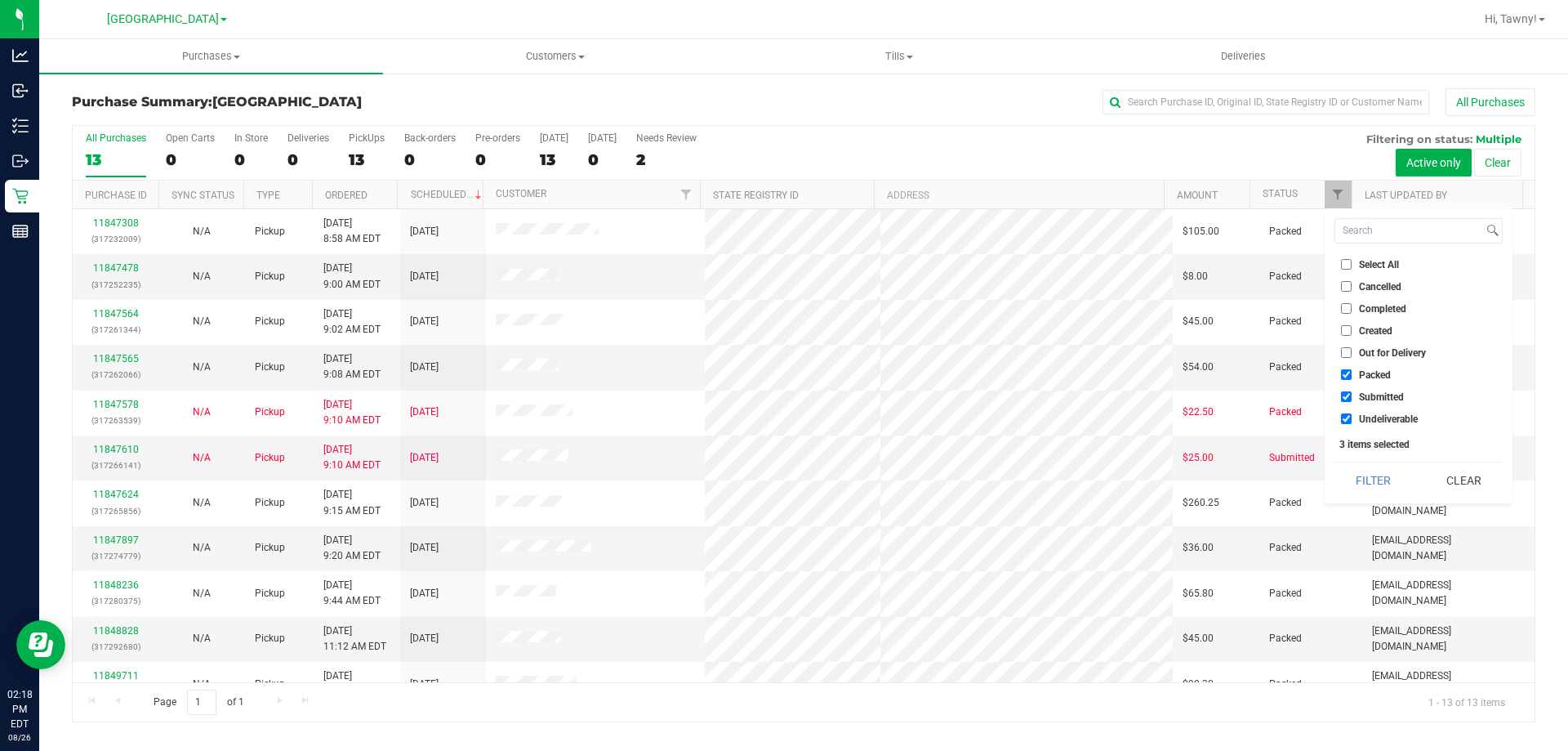
click at [1351, 378] on input "Packed" at bounding box center [1346, 375] width 11 height 11
checkbox input "false"
click at [1379, 414] on span "Undeliverable" at bounding box center [1388, 418] width 59 height 10
click at [1351, 414] on input "Undeliverable" at bounding box center [1346, 419] width 11 height 11
checkbox input "false"
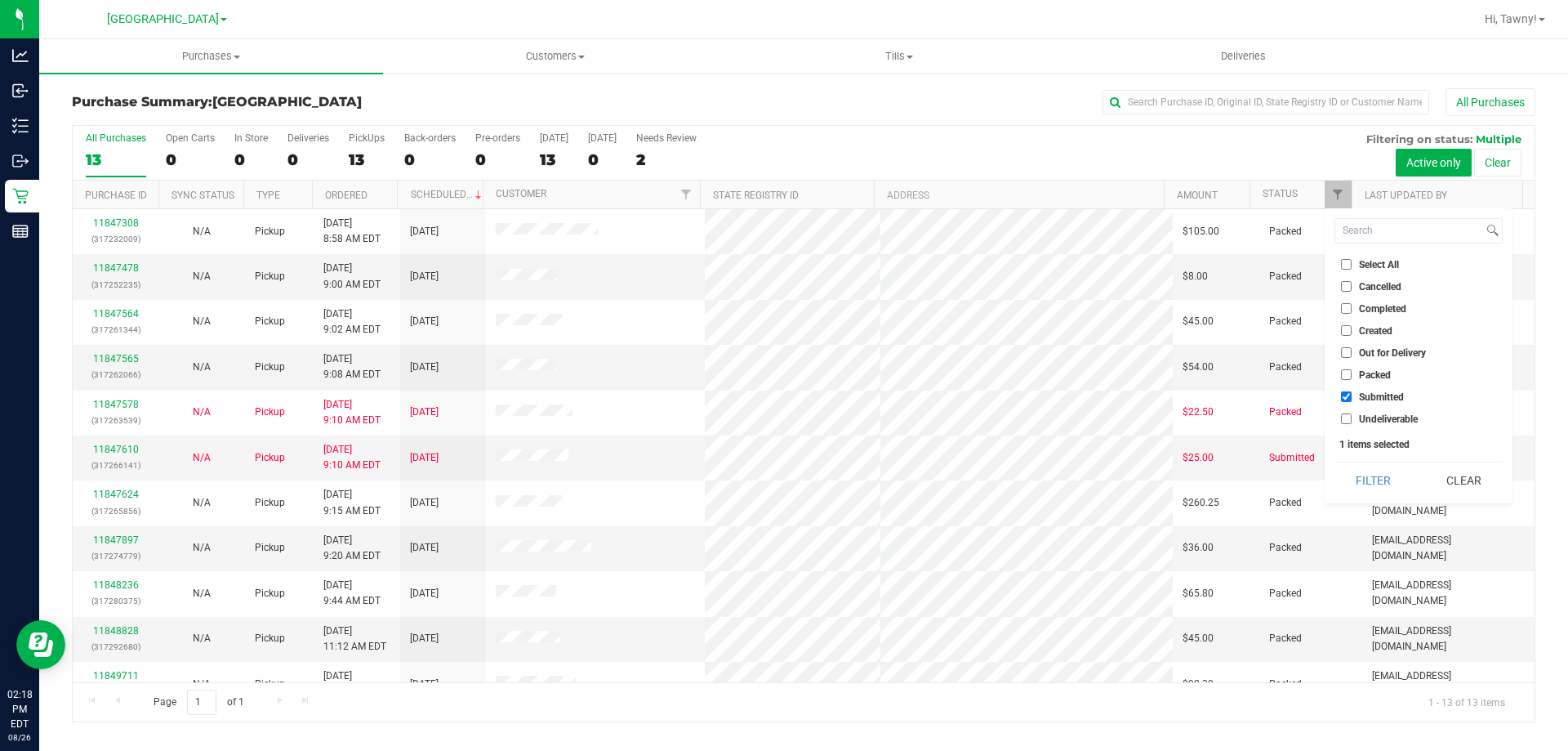
click at [1357, 457] on div "Select All Cancelled Completed Created Out for Delivery Packed Submitted Undeli…" at bounding box center [1418, 356] width 188 height 295
click at [1358, 466] on button "Filter" at bounding box center [1373, 480] width 78 height 36
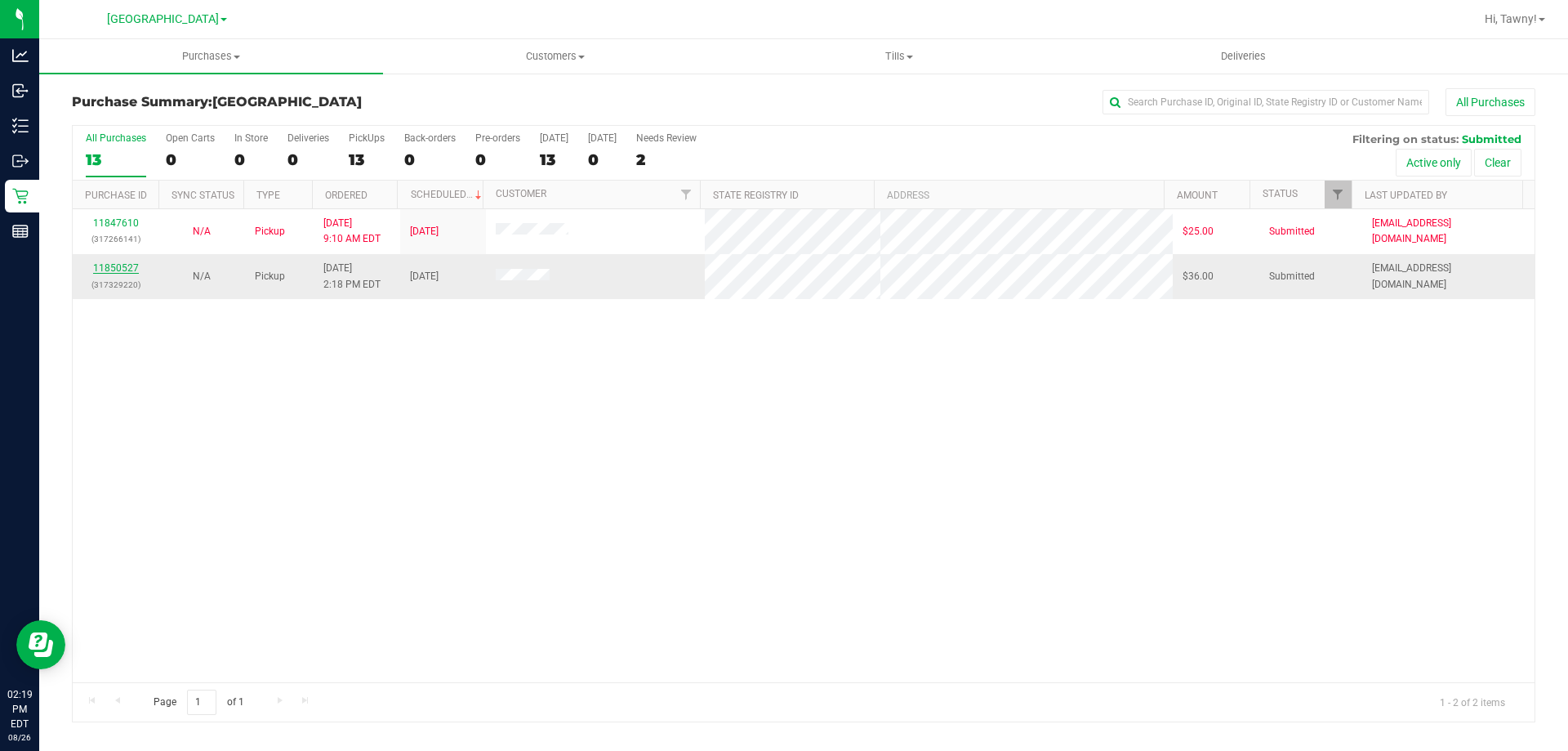
click at [123, 265] on link "11850527" at bounding box center [116, 267] width 46 height 12
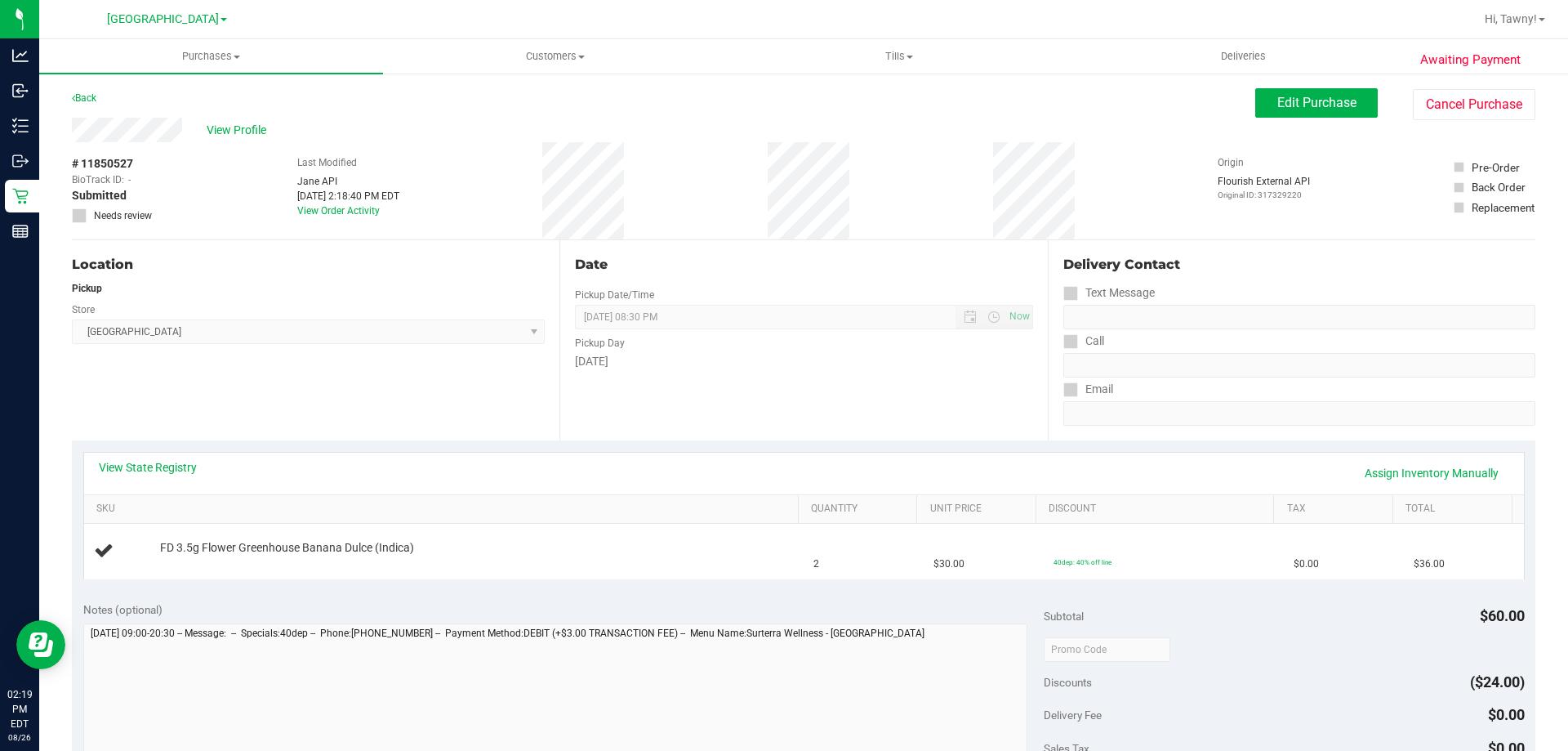
click at [198, 472] on div "View State Registry Assign Inventory Manually" at bounding box center [803, 472] width 1410 height 28
click at [189, 469] on link "View State Registry" at bounding box center [147, 467] width 98 height 16
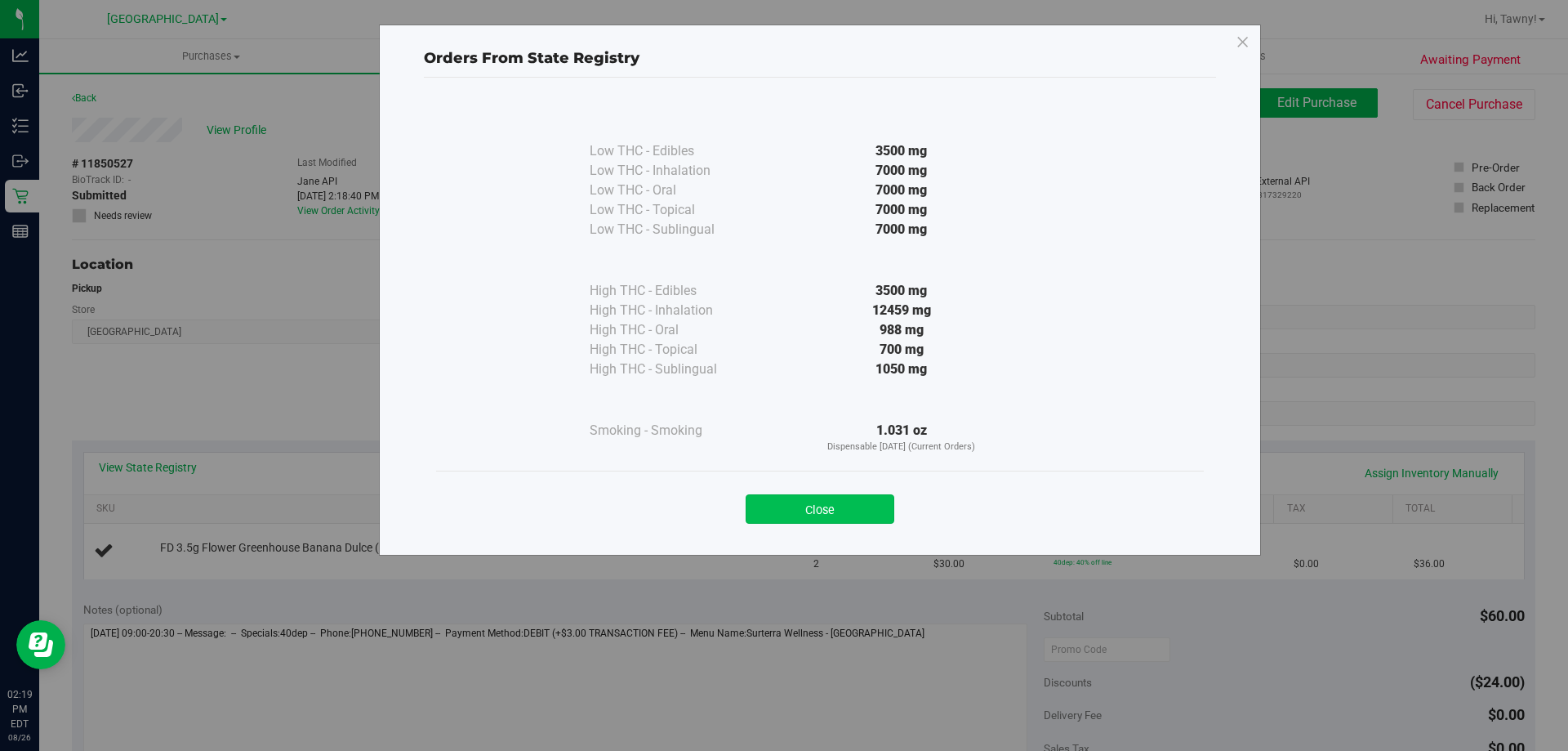
click at [886, 507] on button "Close" at bounding box center [819, 509] width 148 height 29
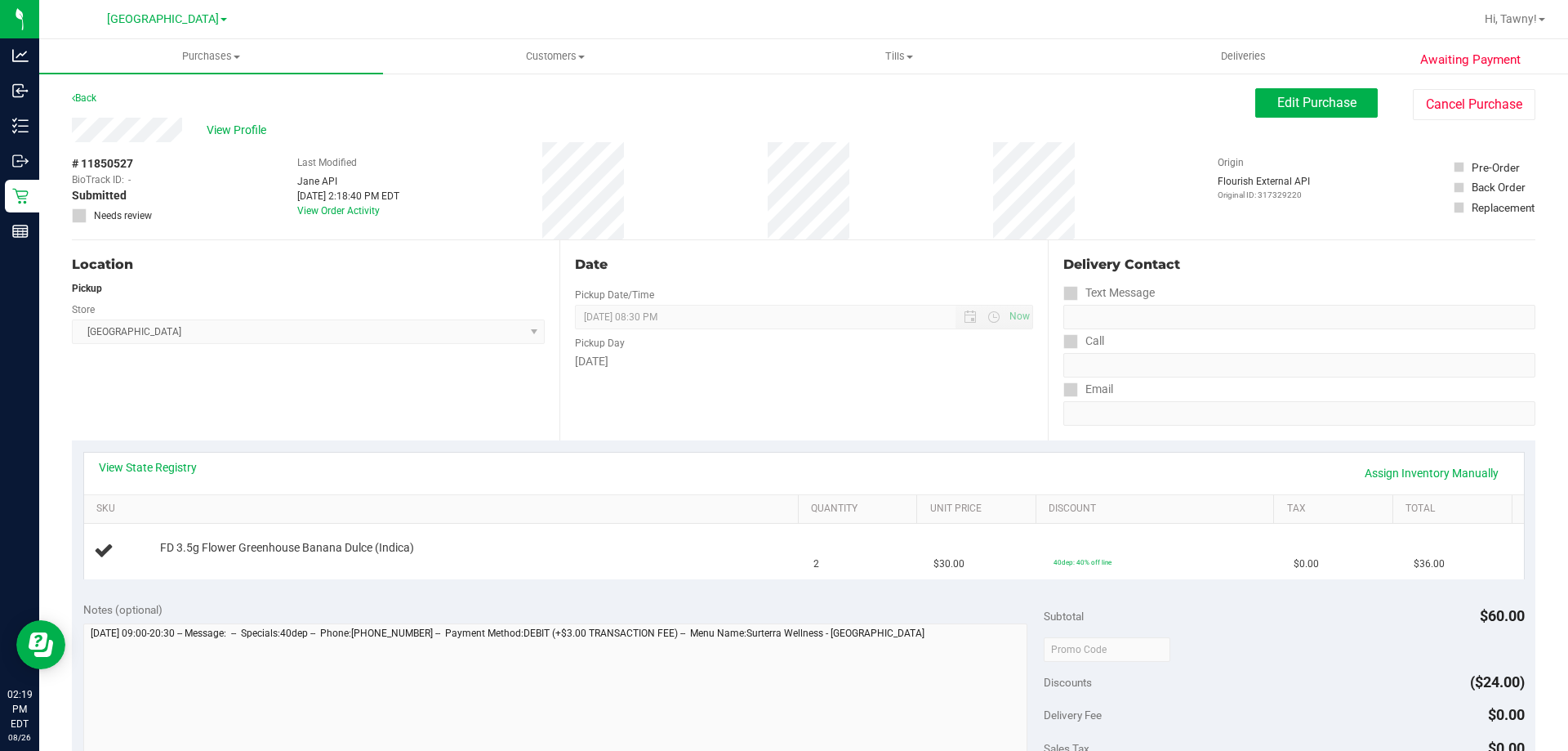
click at [901, 453] on div "View State Registry Assign Inventory Manually" at bounding box center [804, 473] width 1439 height 42
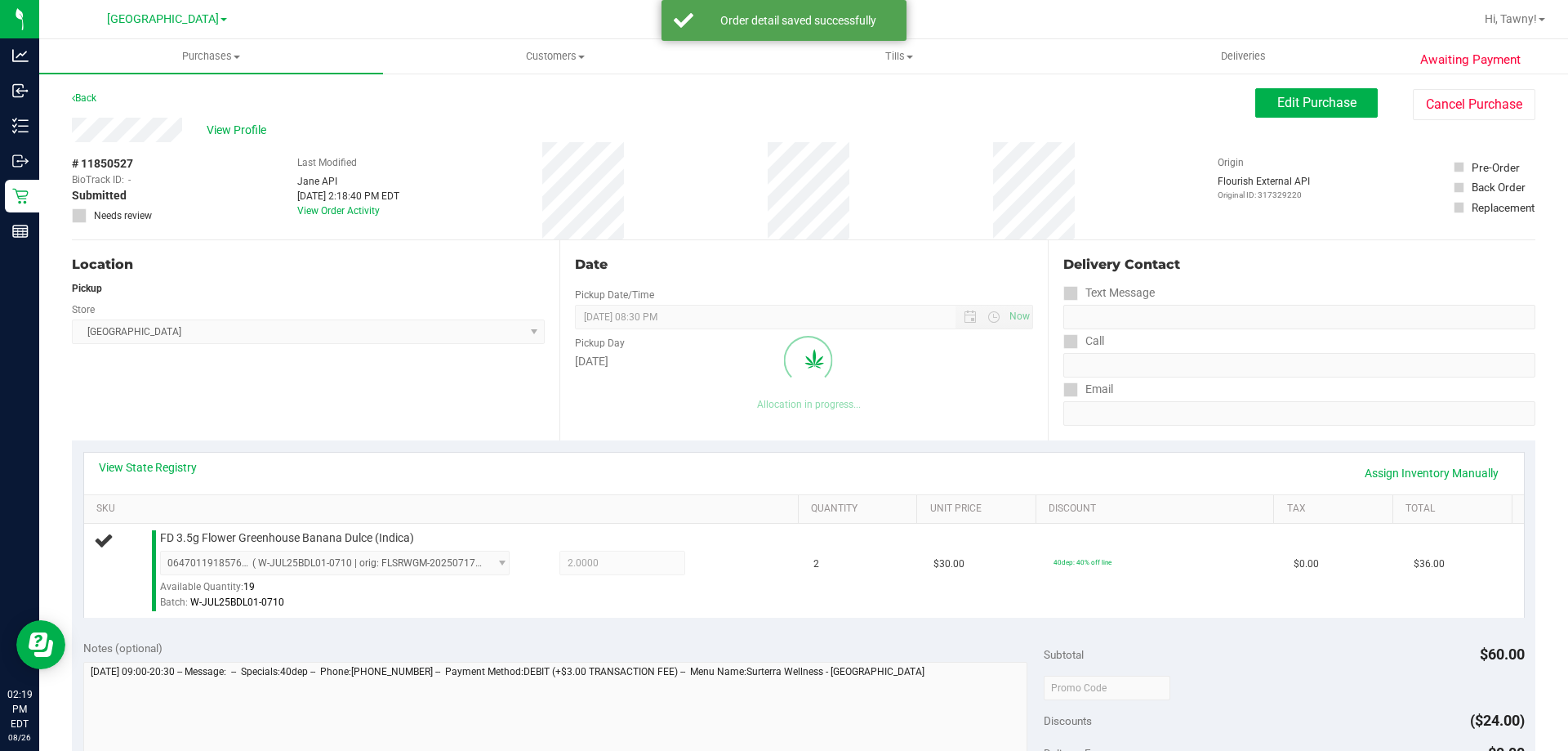
scroll to position [408, 0]
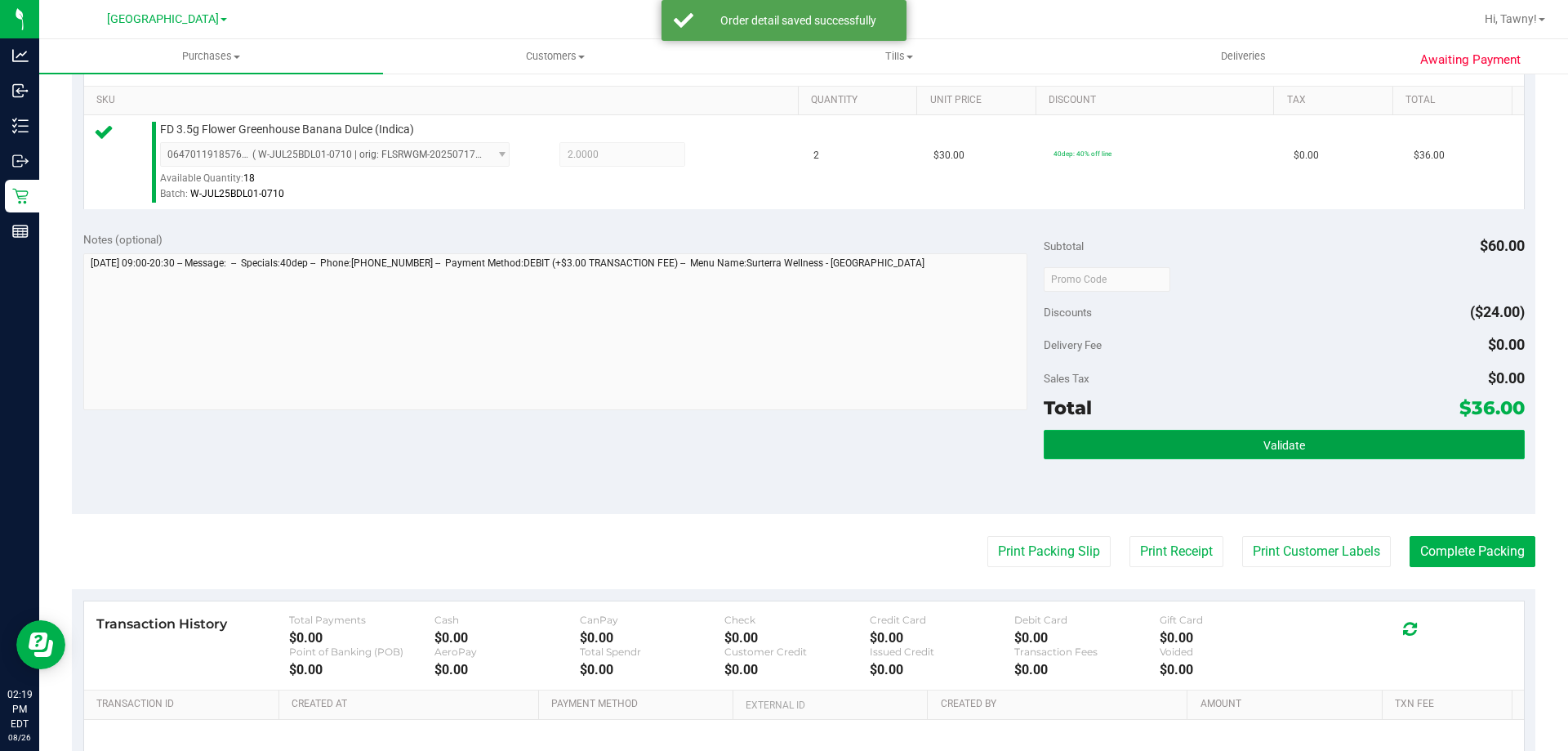
click at [1282, 444] on span "Validate" at bounding box center [1283, 445] width 42 height 13
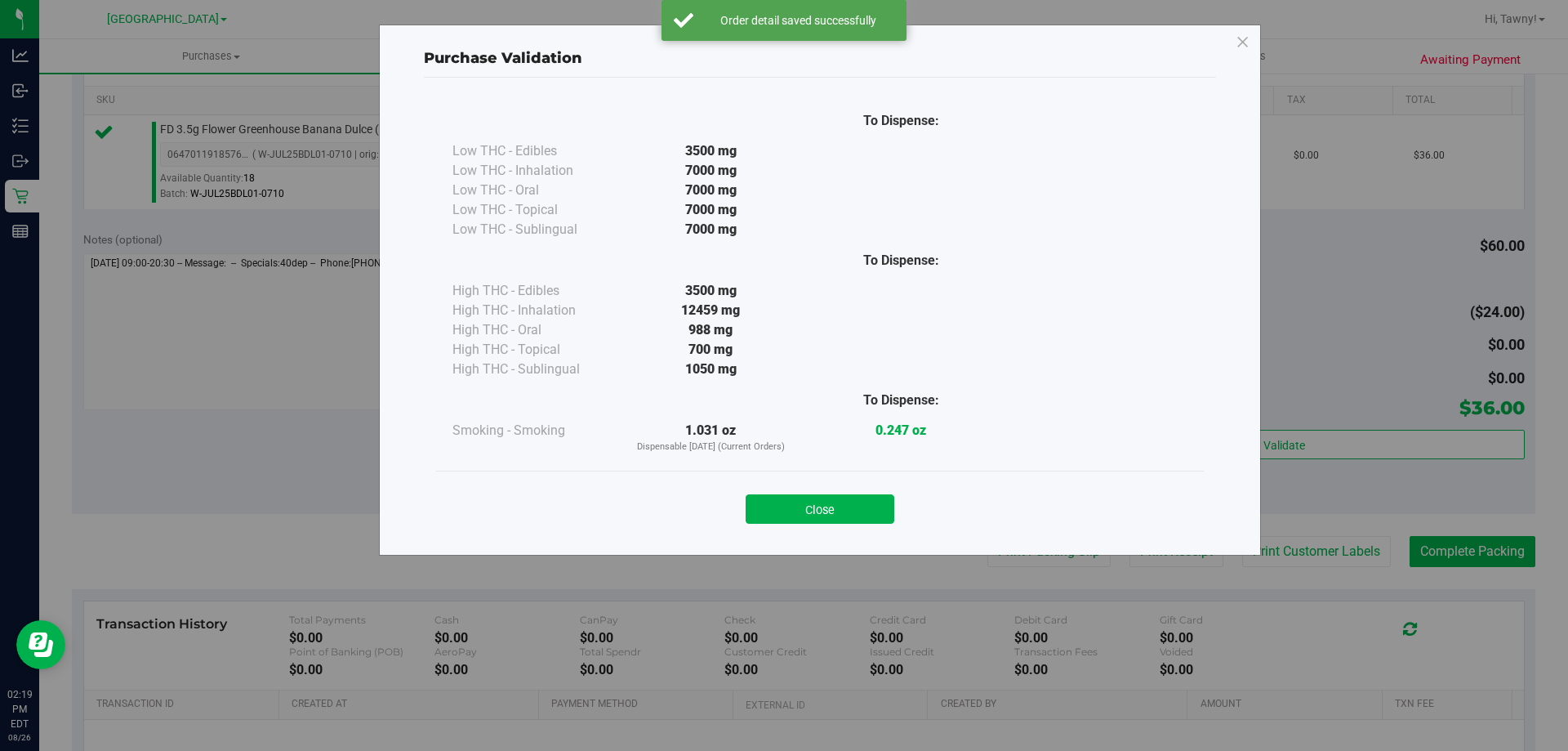
drag, startPoint x: 875, startPoint y: 519, endPoint x: 966, endPoint y: 533, distance: 92.1
click at [874, 519] on button "Close" at bounding box center [819, 509] width 148 height 29
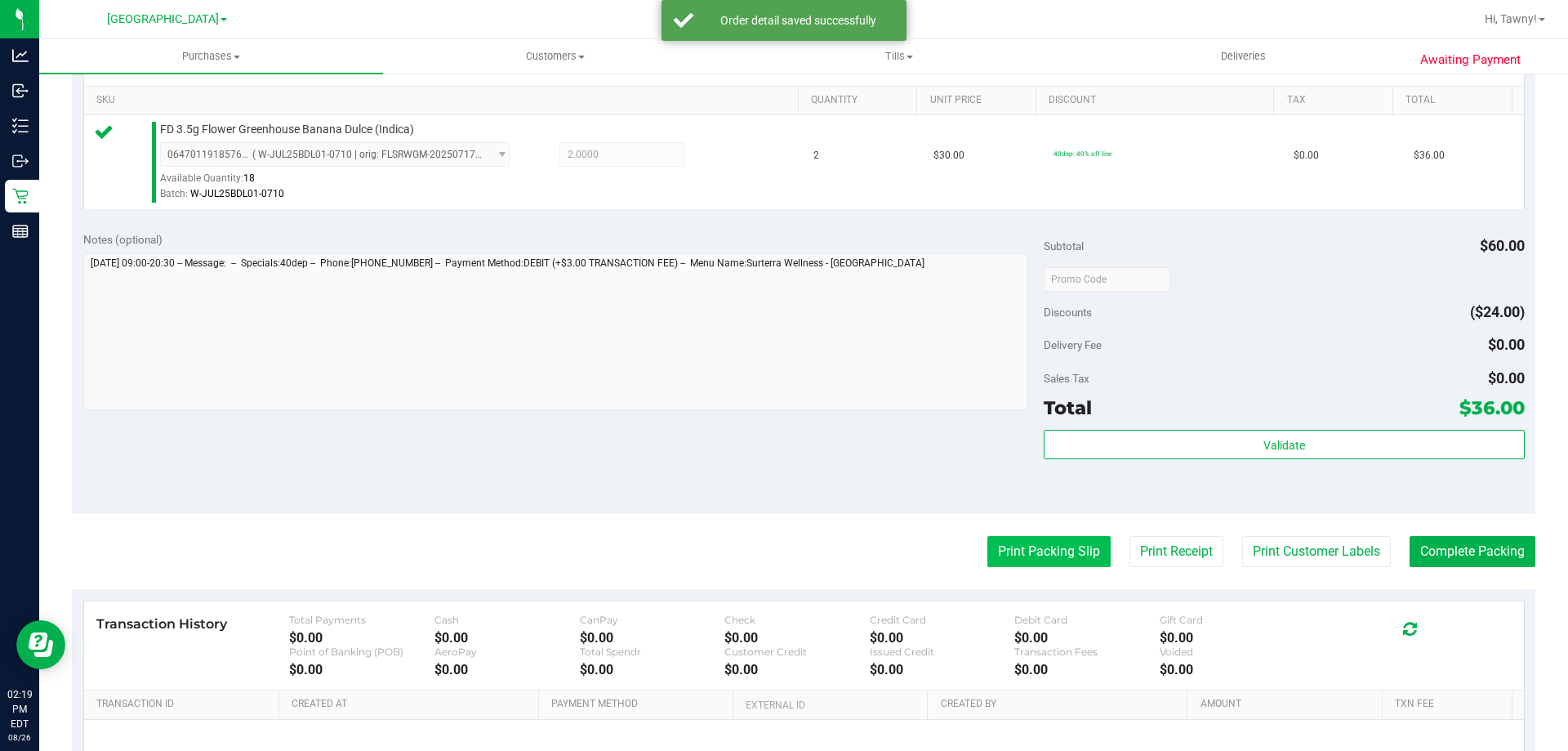
click at [1024, 554] on button "Print Packing Slip" at bounding box center [1048, 551] width 123 height 31
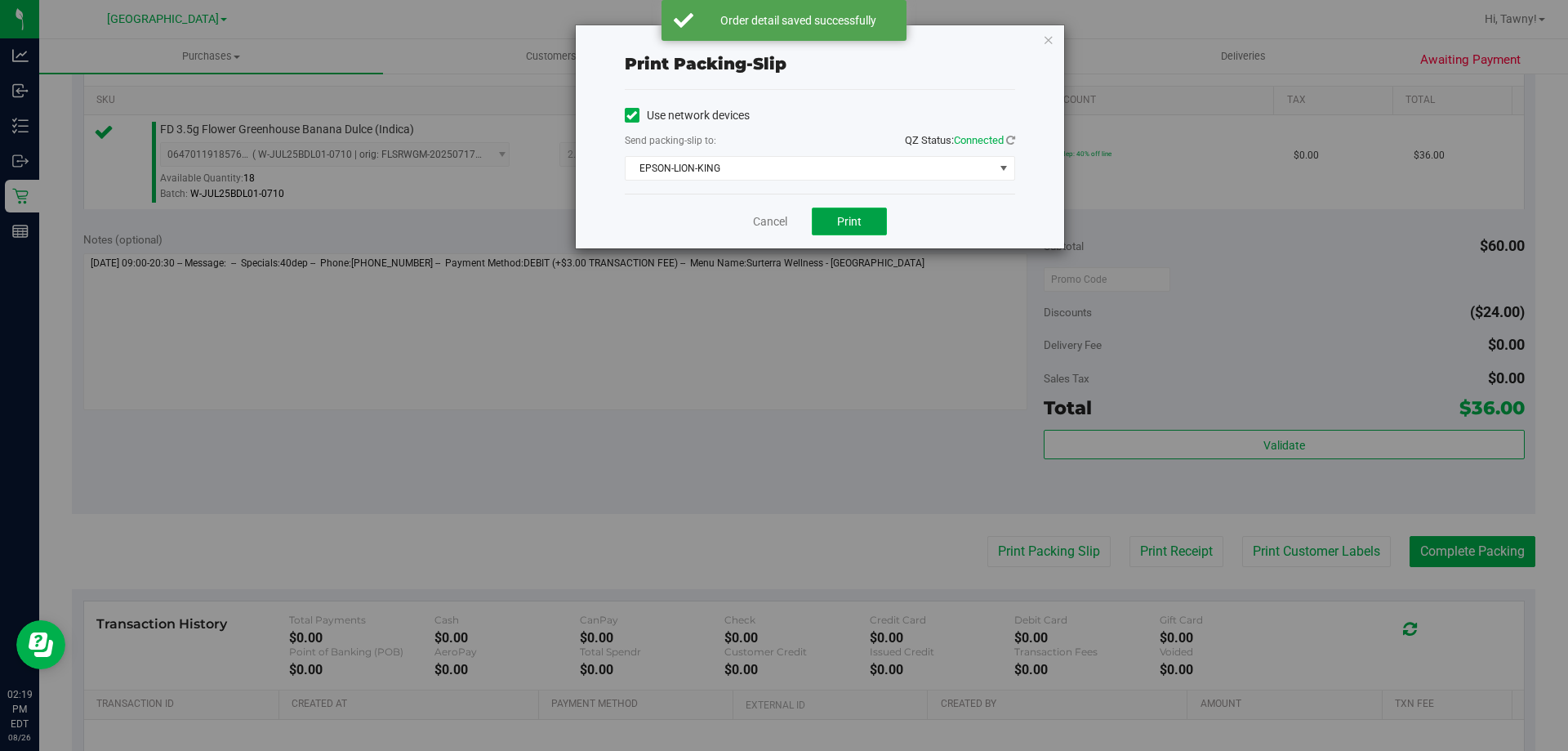
click at [824, 218] on button "Print" at bounding box center [849, 221] width 75 height 28
click at [1053, 43] on icon "button" at bounding box center [1048, 39] width 12 height 20
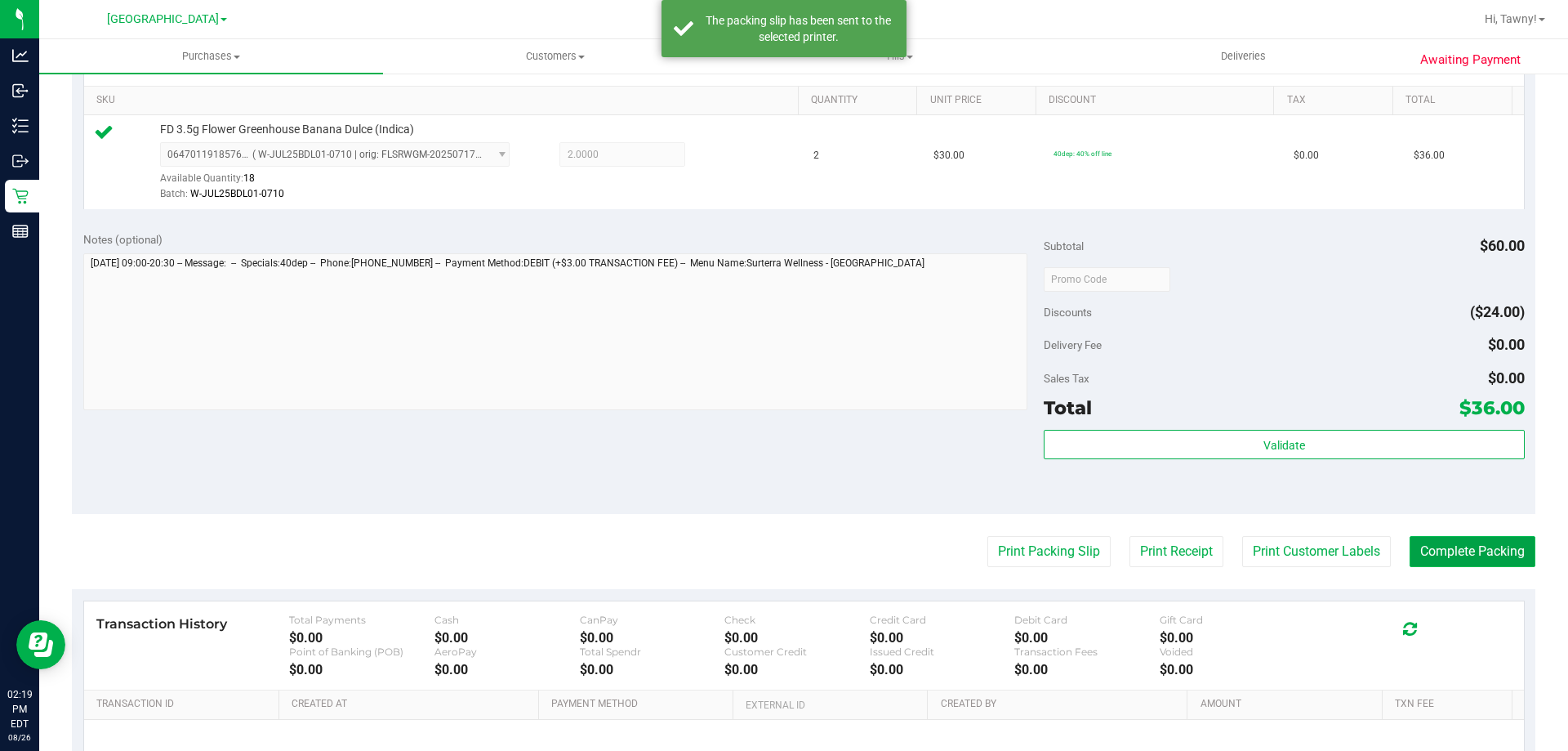
click at [1434, 536] on button "Complete Packing" at bounding box center [1472, 551] width 126 height 31
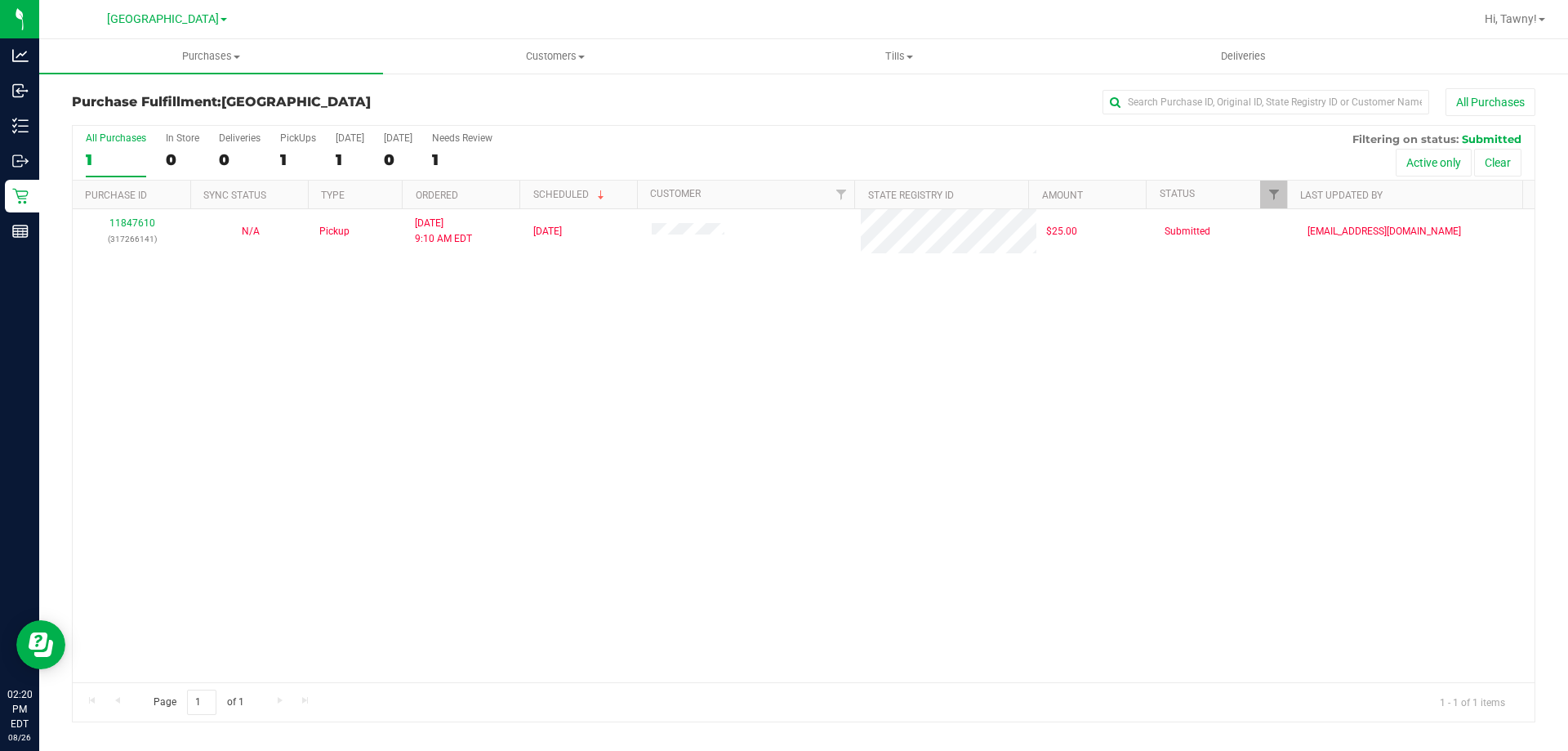
click at [342, 420] on div "11847610 (317266141) N/A Pickup 8/26/2025 9:10 AM EDT 8/26/2025 $25.00 Submitte…" at bounding box center [803, 446] width 1462 height 473
click at [485, 396] on div "11847610 (317266141) N/A Pickup 8/26/2025 9:10 AM EDT 8/26/2025 $25.00 Submitte…" at bounding box center [803, 446] width 1462 height 473
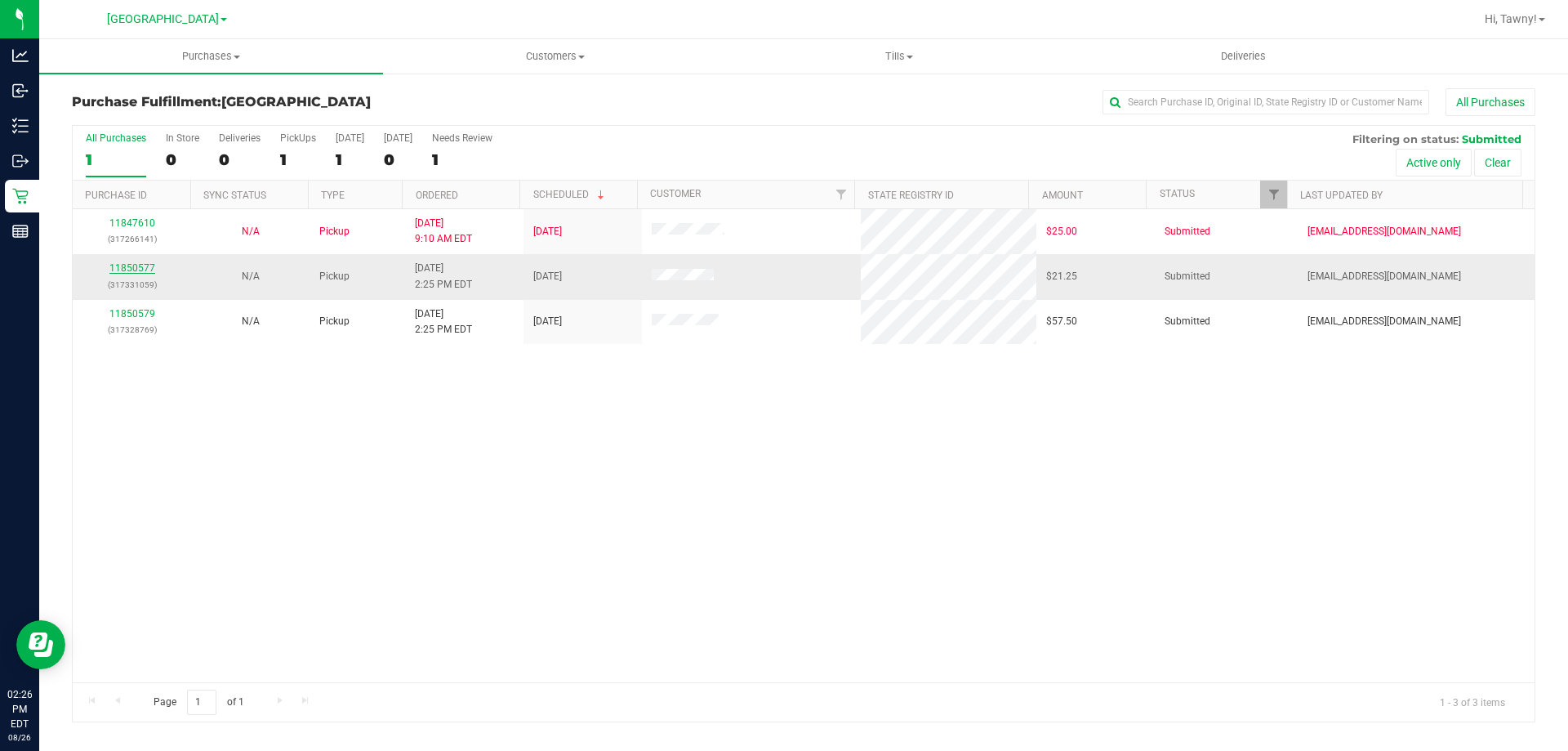
click at [145, 271] on link "11850577" at bounding box center [132, 267] width 46 height 12
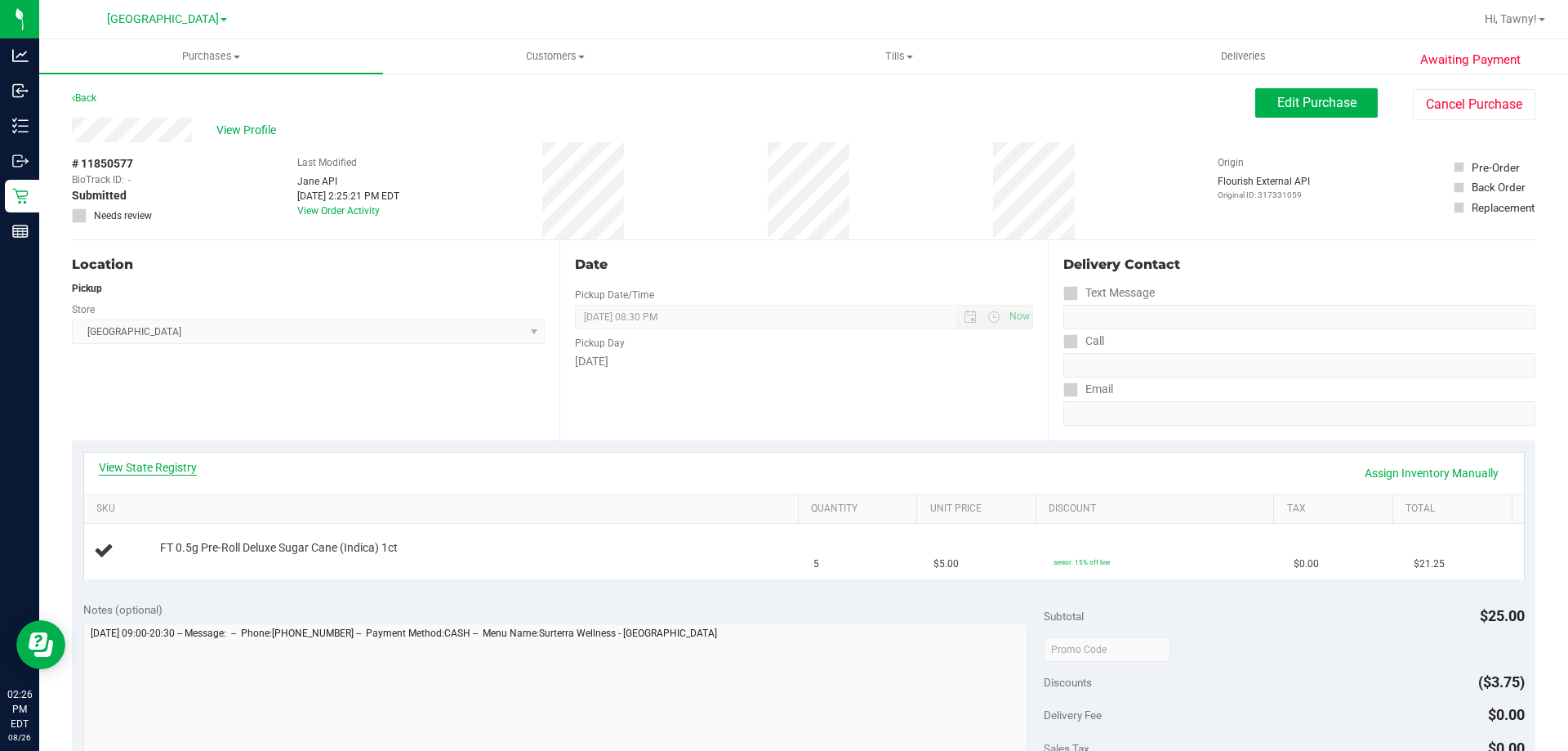
click at [169, 462] on link "View State Registry" at bounding box center [147, 467] width 98 height 16
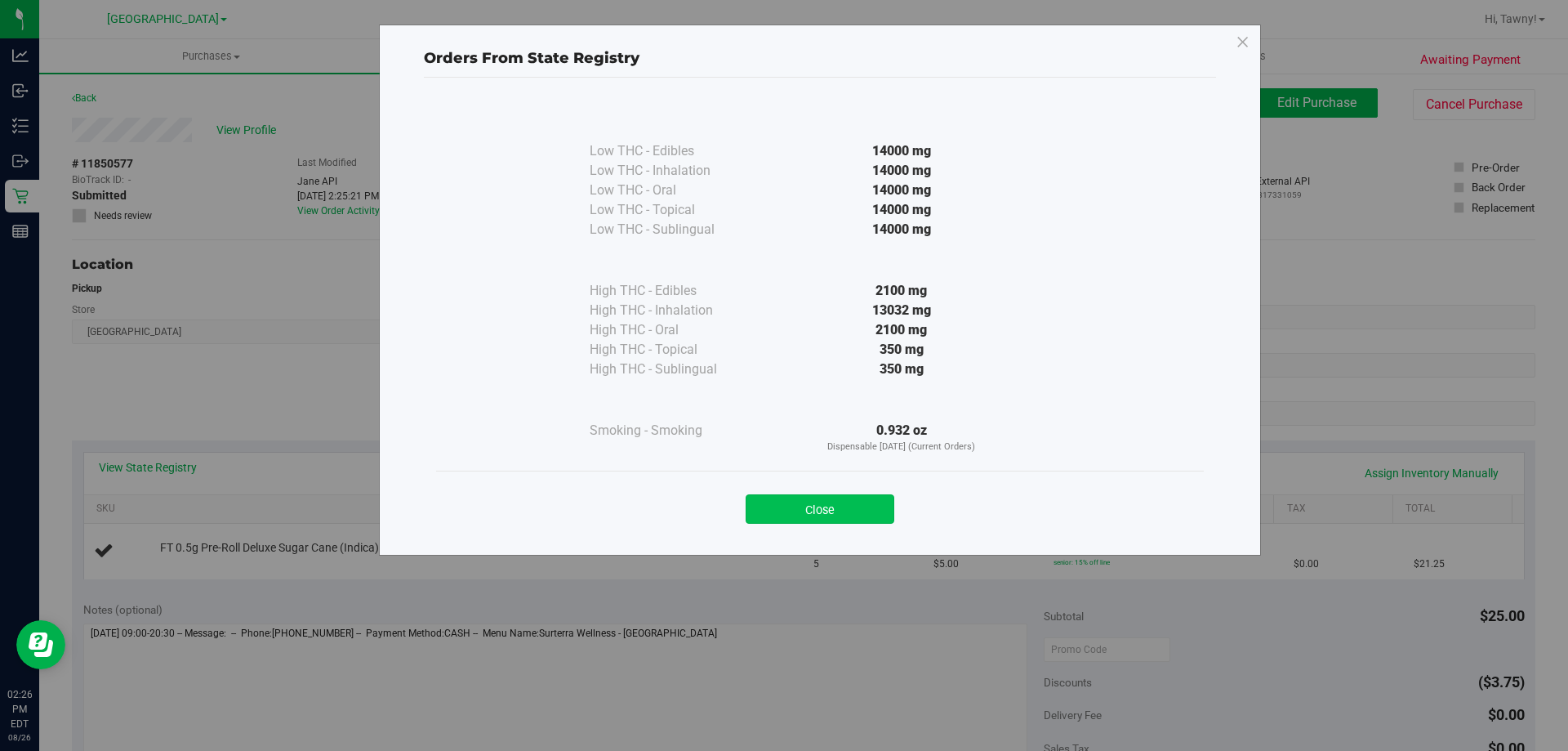
click at [809, 508] on button "Close" at bounding box center [819, 509] width 148 height 29
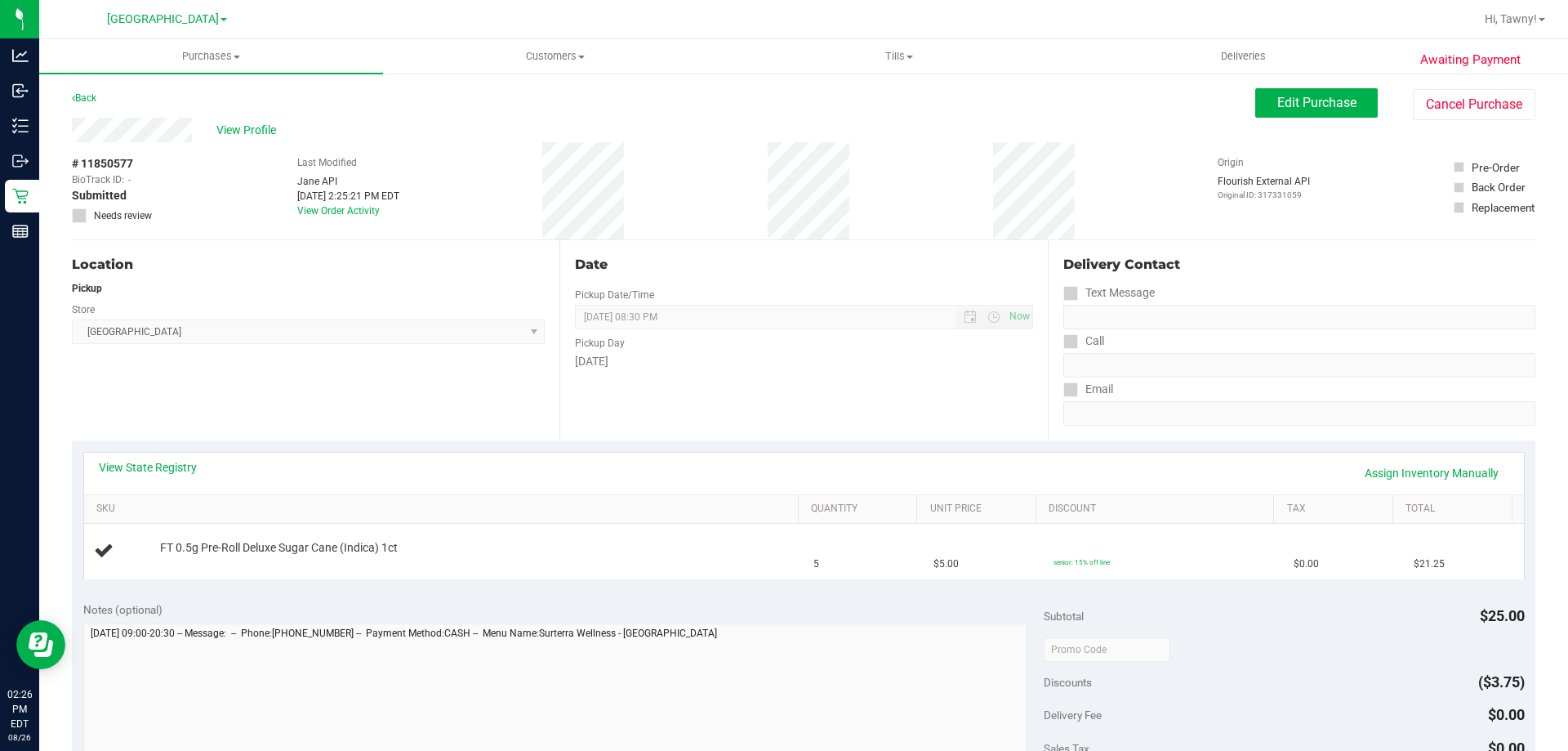
click at [855, 372] on div "Date Pickup Date/Time 08/26/2025 Now 08/26/2025 08:30 PM Now Pickup Day Tuesday" at bounding box center [802, 340] width 487 height 200
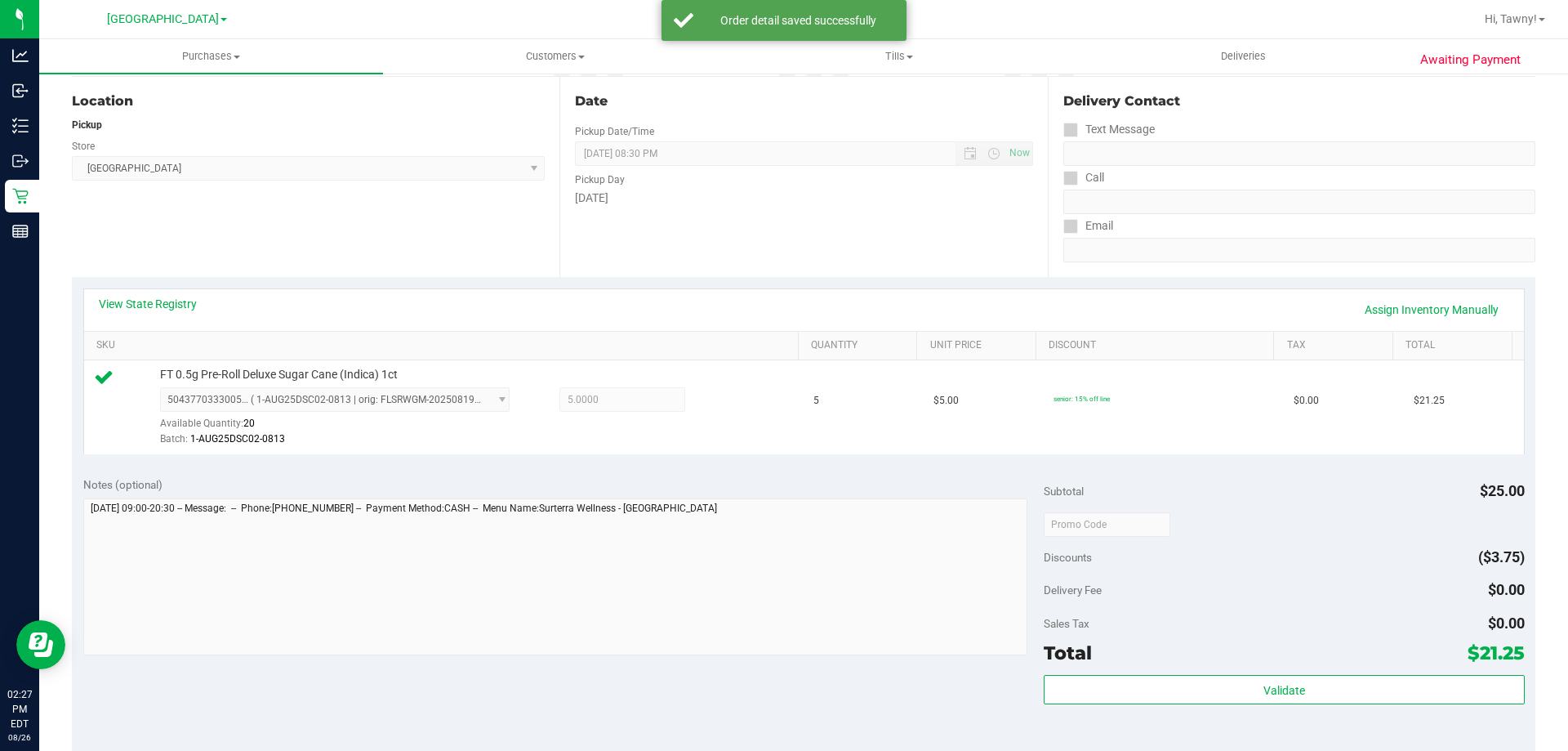
scroll to position [408, 0]
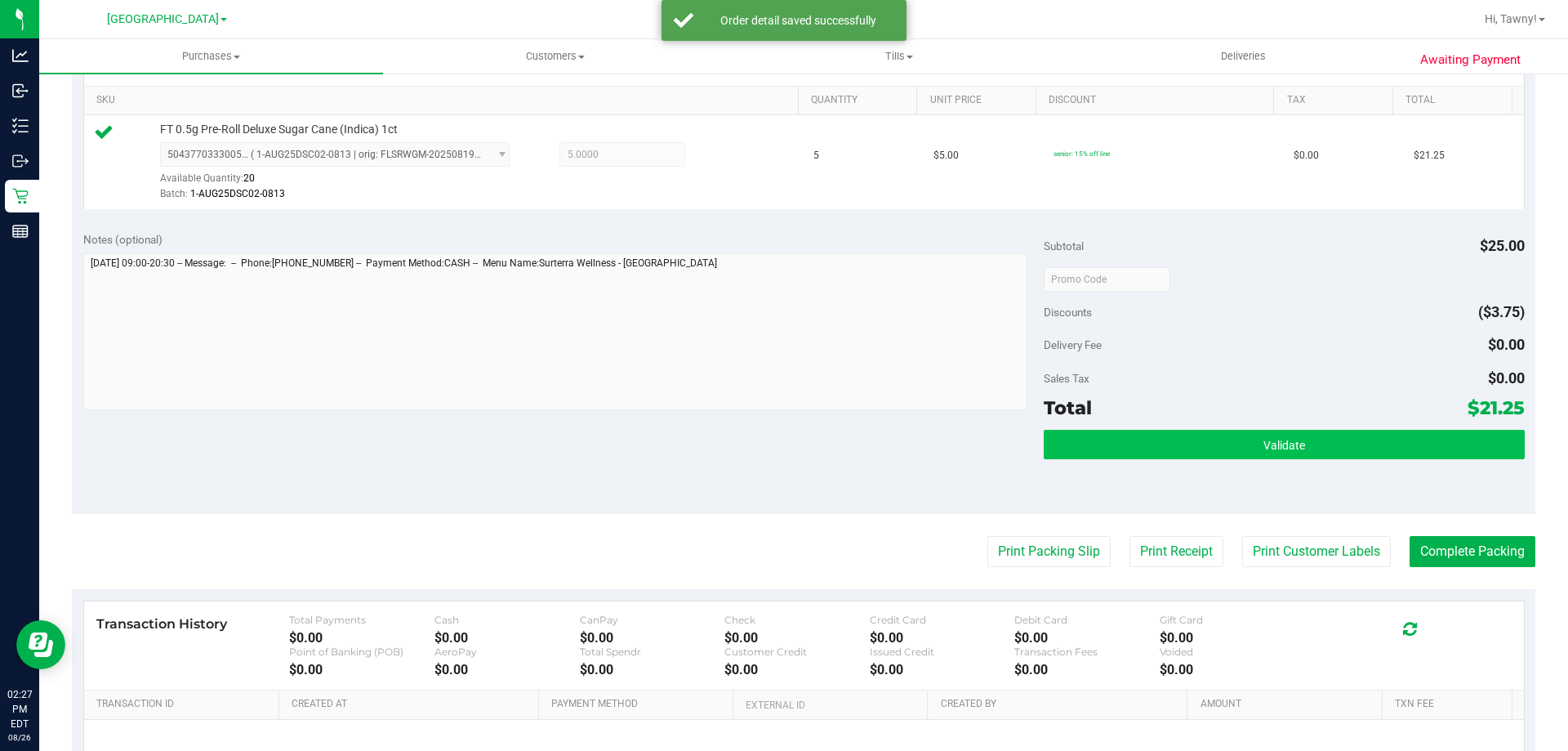
click at [1280, 431] on div "Subtotal $25.00 Discounts ($3.75) Delivery Fee $0.00 Sales Tax $0.00 Total $21.…" at bounding box center [1283, 367] width 480 height 272
click at [1280, 455] on button "Validate" at bounding box center [1283, 444] width 480 height 29
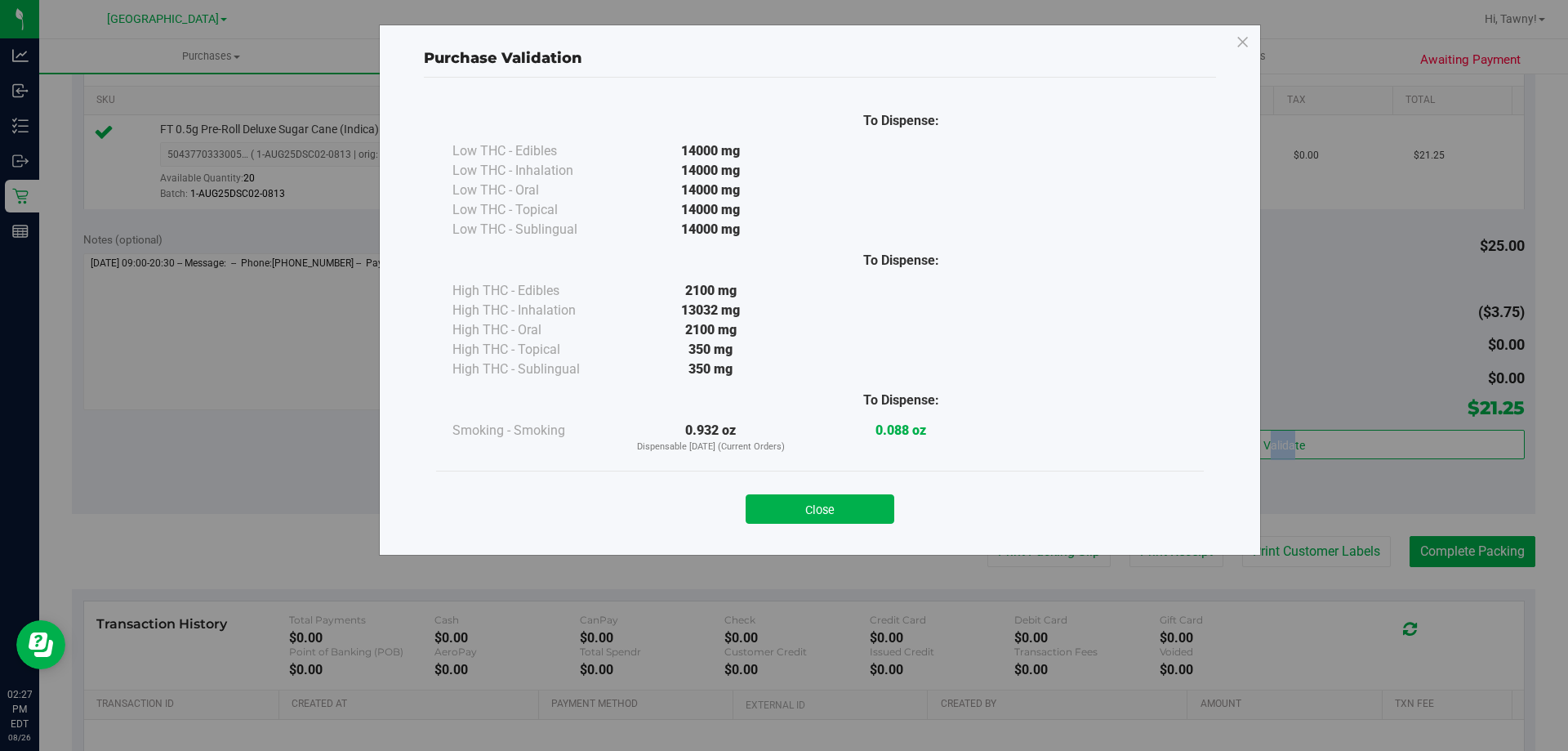
drag, startPoint x: 849, startPoint y: 504, endPoint x: 892, endPoint y: 511, distance: 43.6
click at [847, 511] on button "Close" at bounding box center [819, 509] width 148 height 29
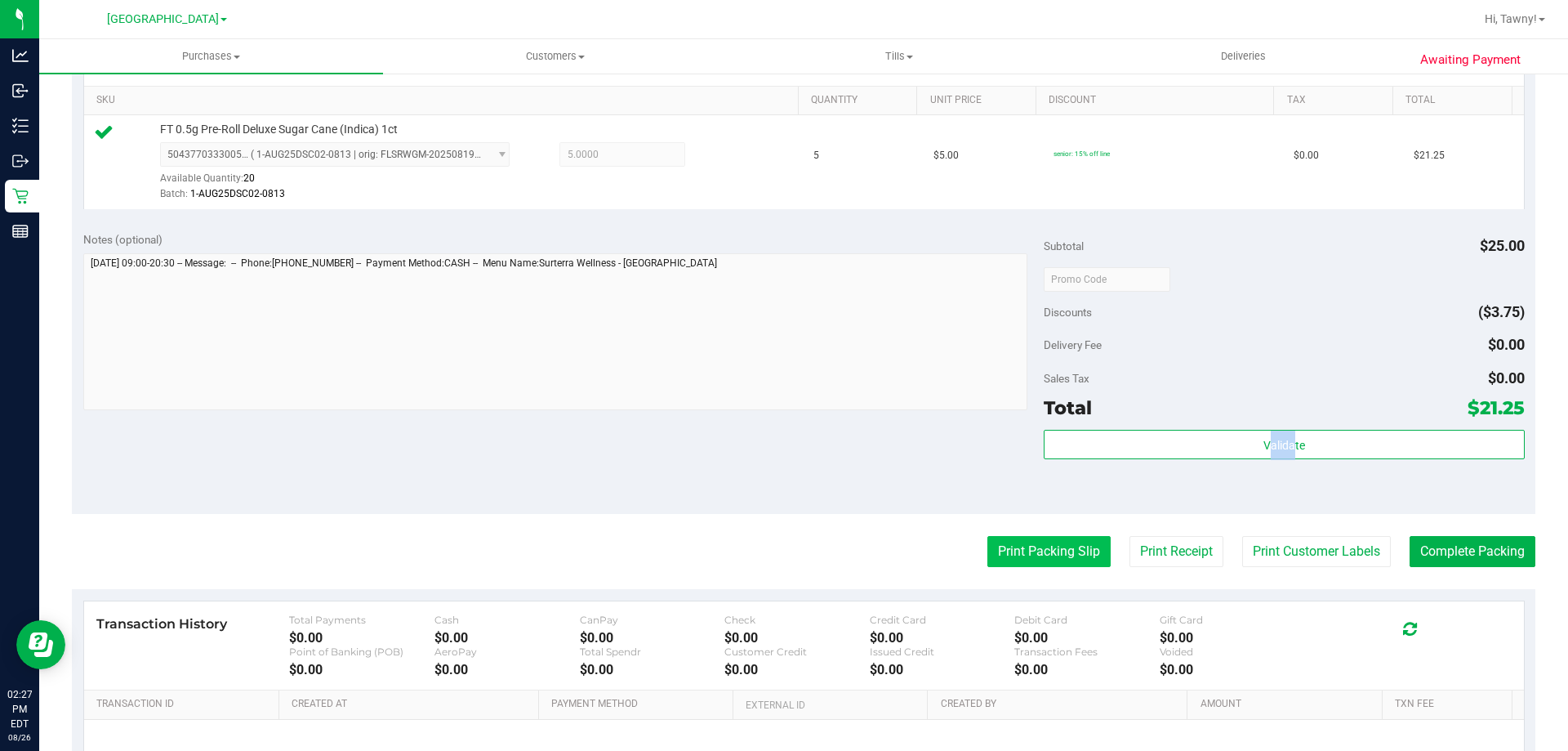
click at [1005, 556] on button "Print Packing Slip" at bounding box center [1048, 551] width 123 height 31
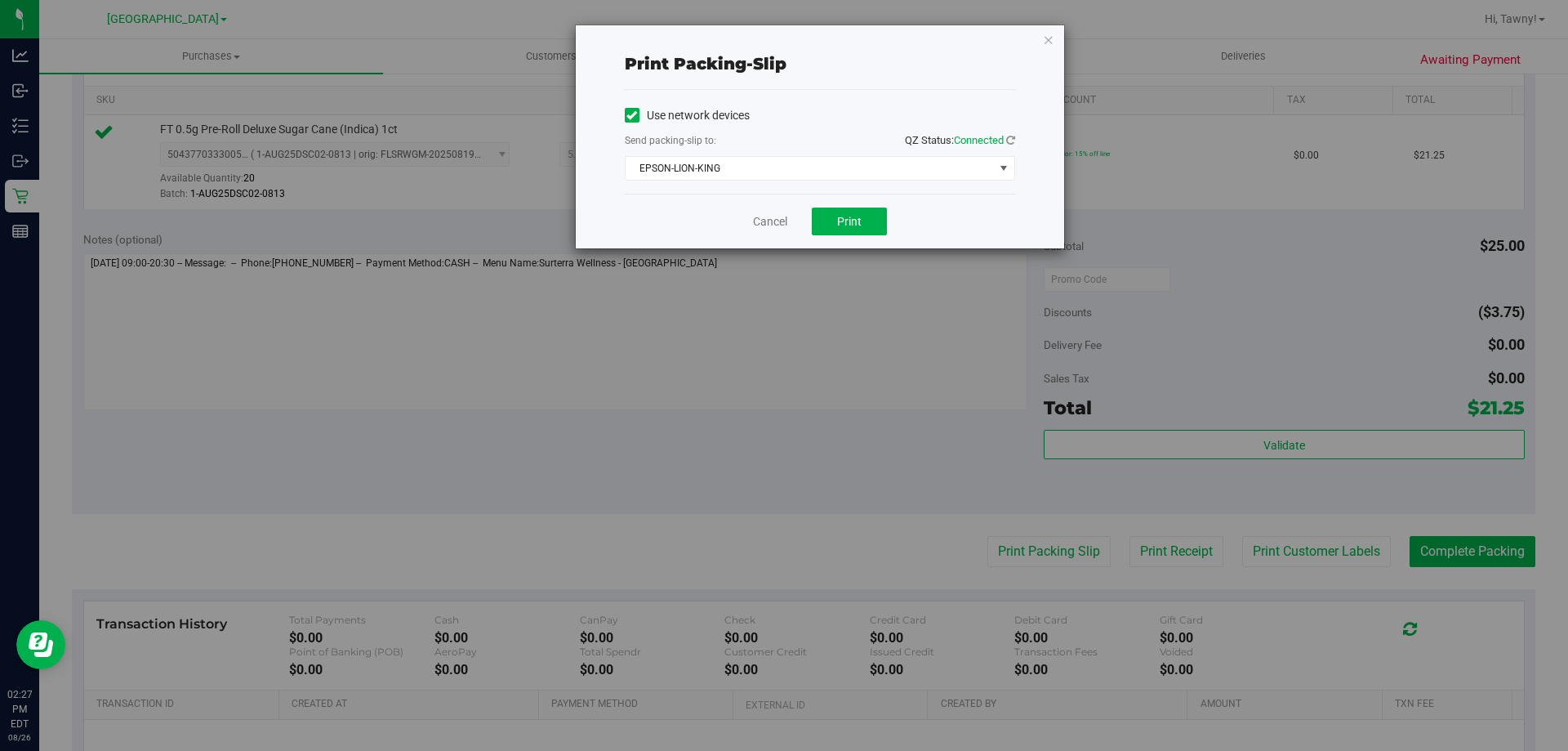
click at [919, 220] on div "Cancel Print" at bounding box center [820, 221] width 390 height 55
click at [862, 220] on button "Print" at bounding box center [849, 221] width 75 height 28
click at [1044, 42] on icon "button" at bounding box center [1048, 39] width 12 height 20
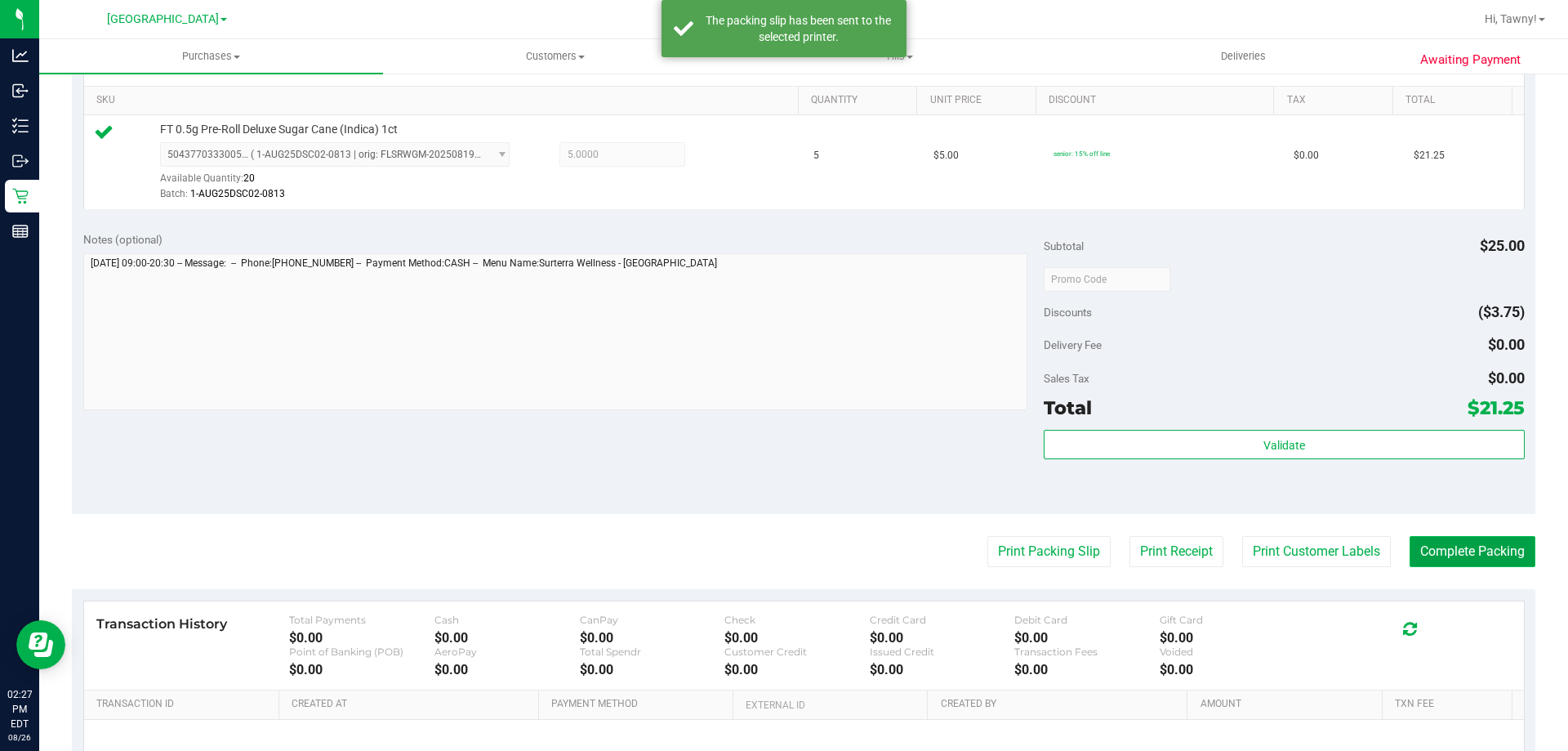
click at [1465, 557] on button "Complete Packing" at bounding box center [1472, 551] width 126 height 31
click at [1374, 459] on div "Validate" at bounding box center [1283, 445] width 480 height 31
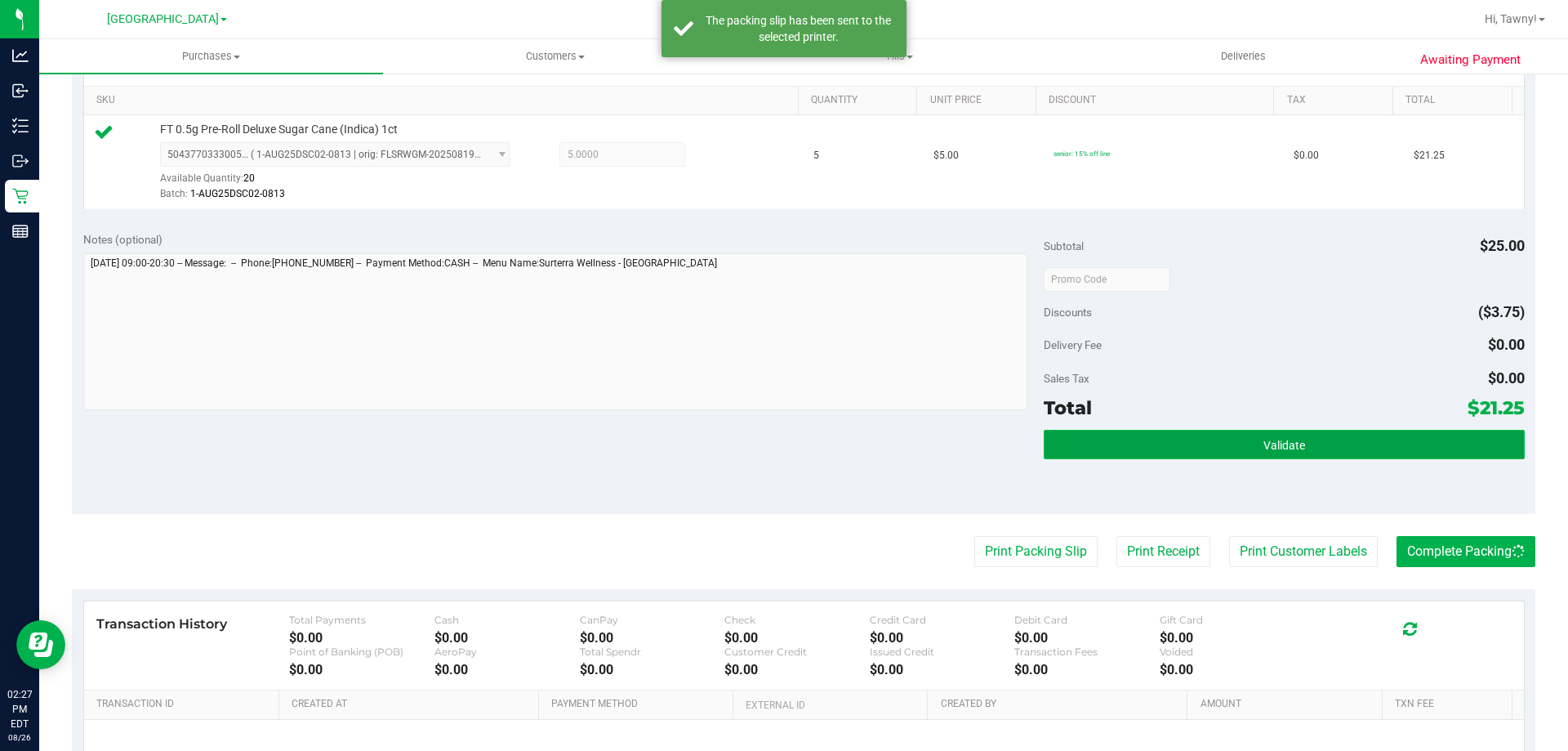
click at [1373, 448] on button "Validate" at bounding box center [1283, 444] width 480 height 29
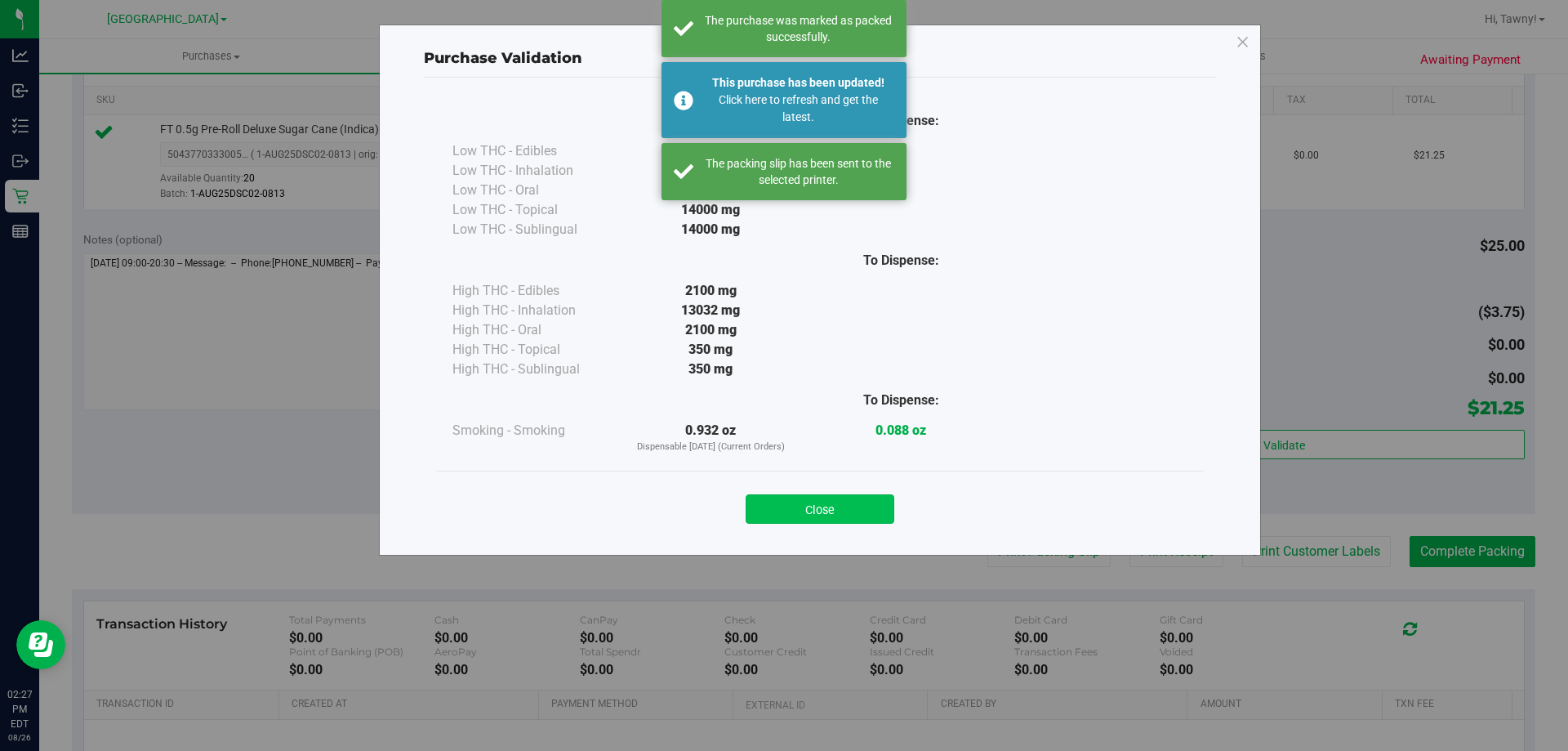
click at [855, 495] on button "Close" at bounding box center [819, 509] width 148 height 29
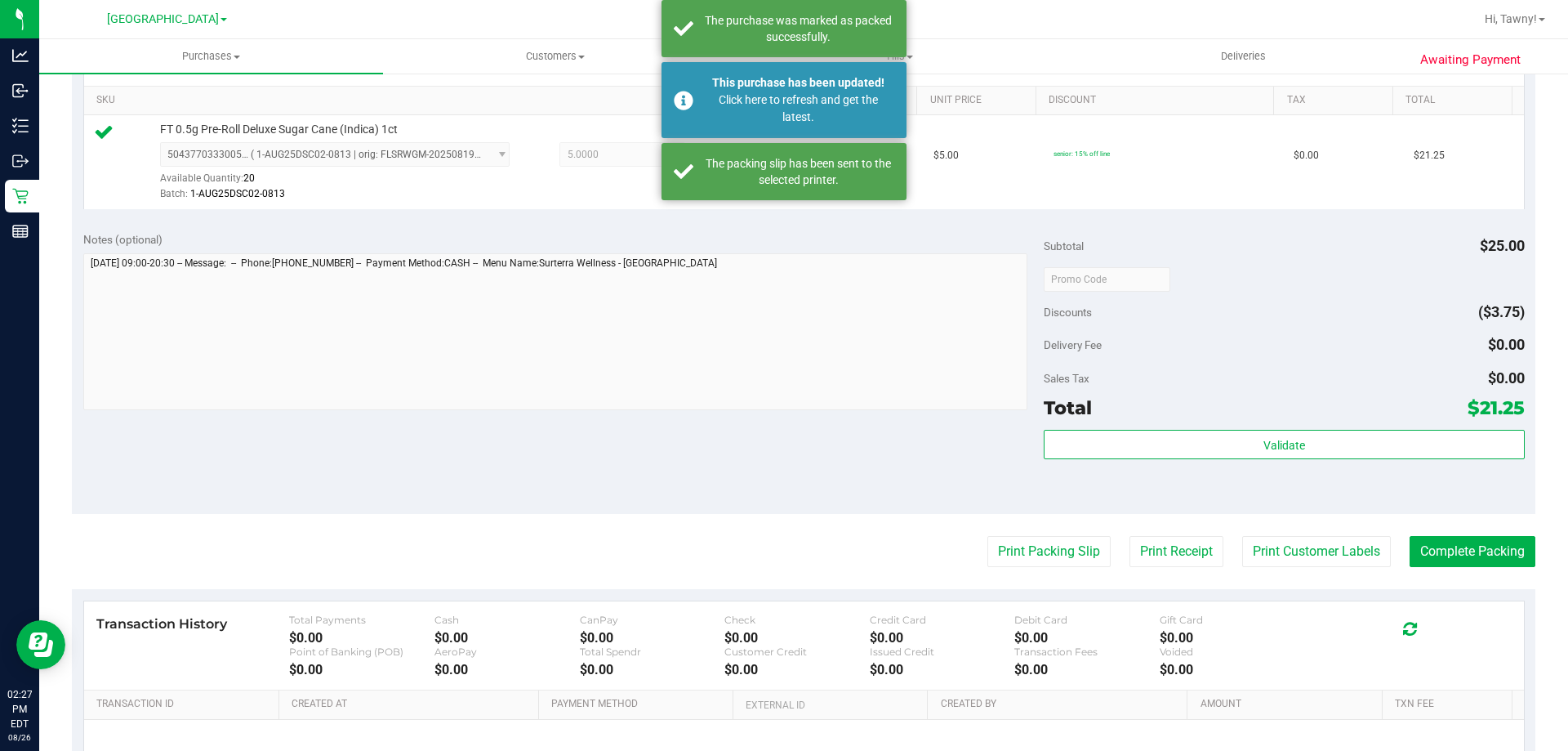
click at [1219, 326] on div "Discounts ($3.75)" at bounding box center [1283, 312] width 480 height 29
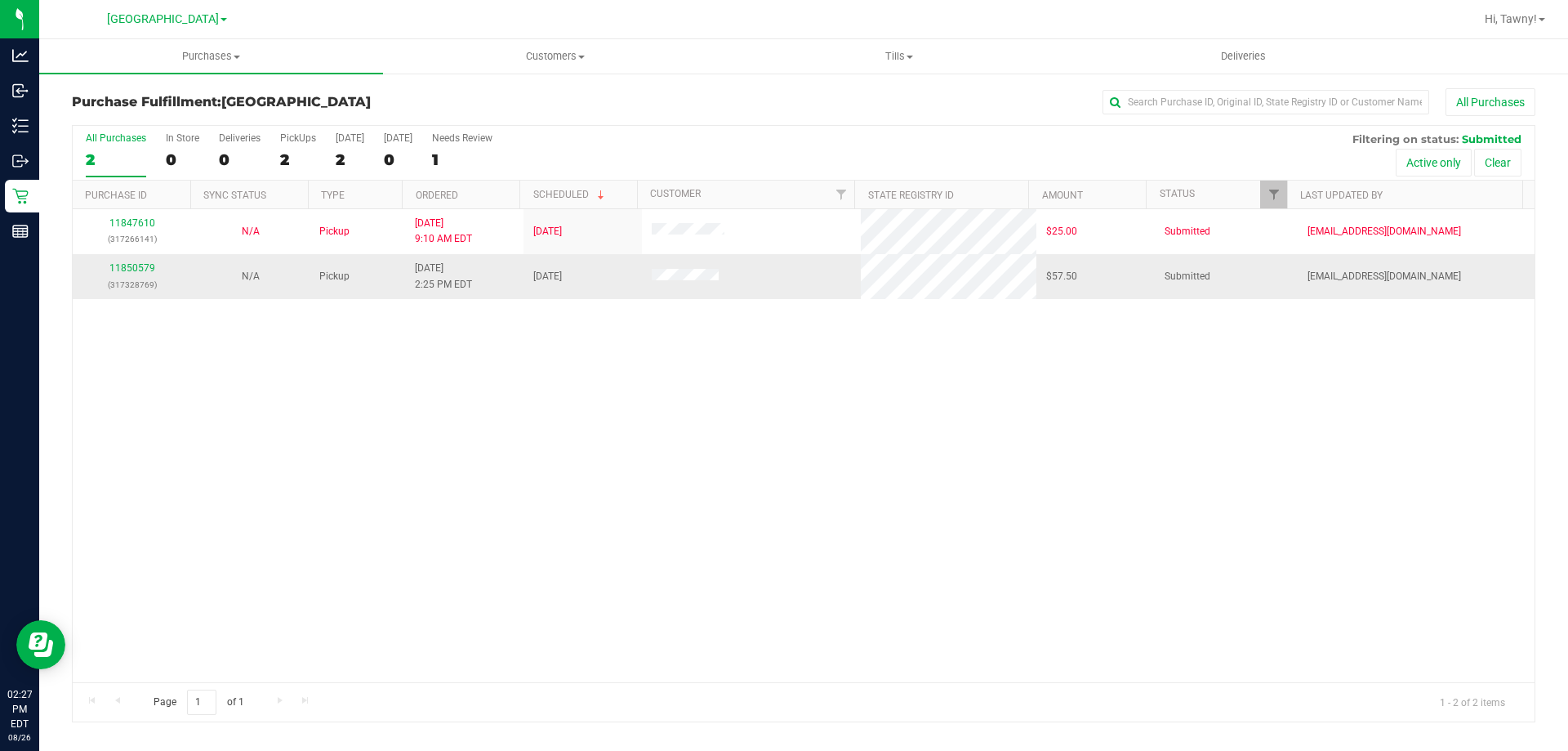
click at [143, 275] on div "11850579 (317328769)" at bounding box center [131, 276] width 98 height 31
click at [142, 272] on div "11850579 (317328769)" at bounding box center [131, 276] width 98 height 31
click at [143, 271] on link "11850579" at bounding box center [132, 267] width 46 height 12
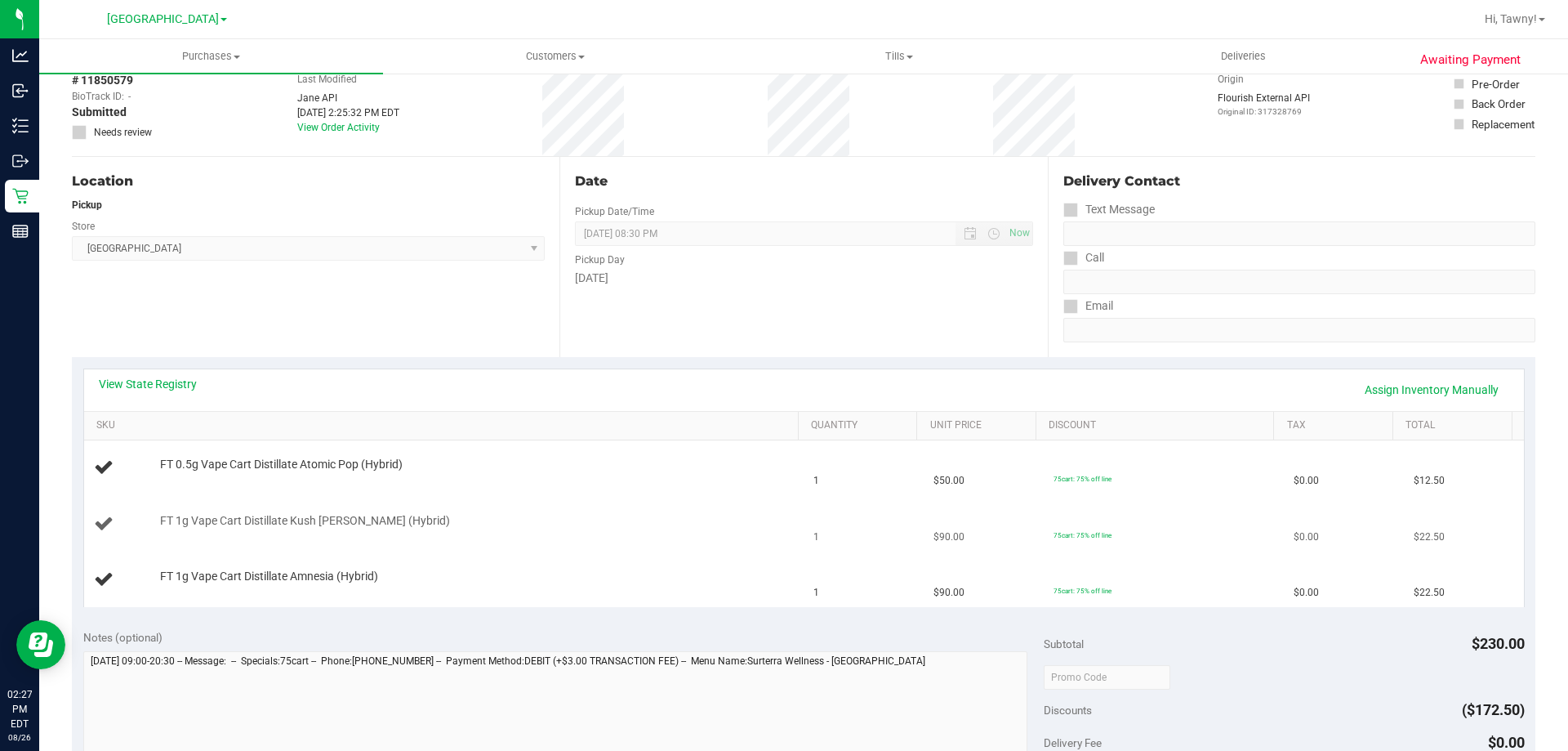
scroll to position [163, 0]
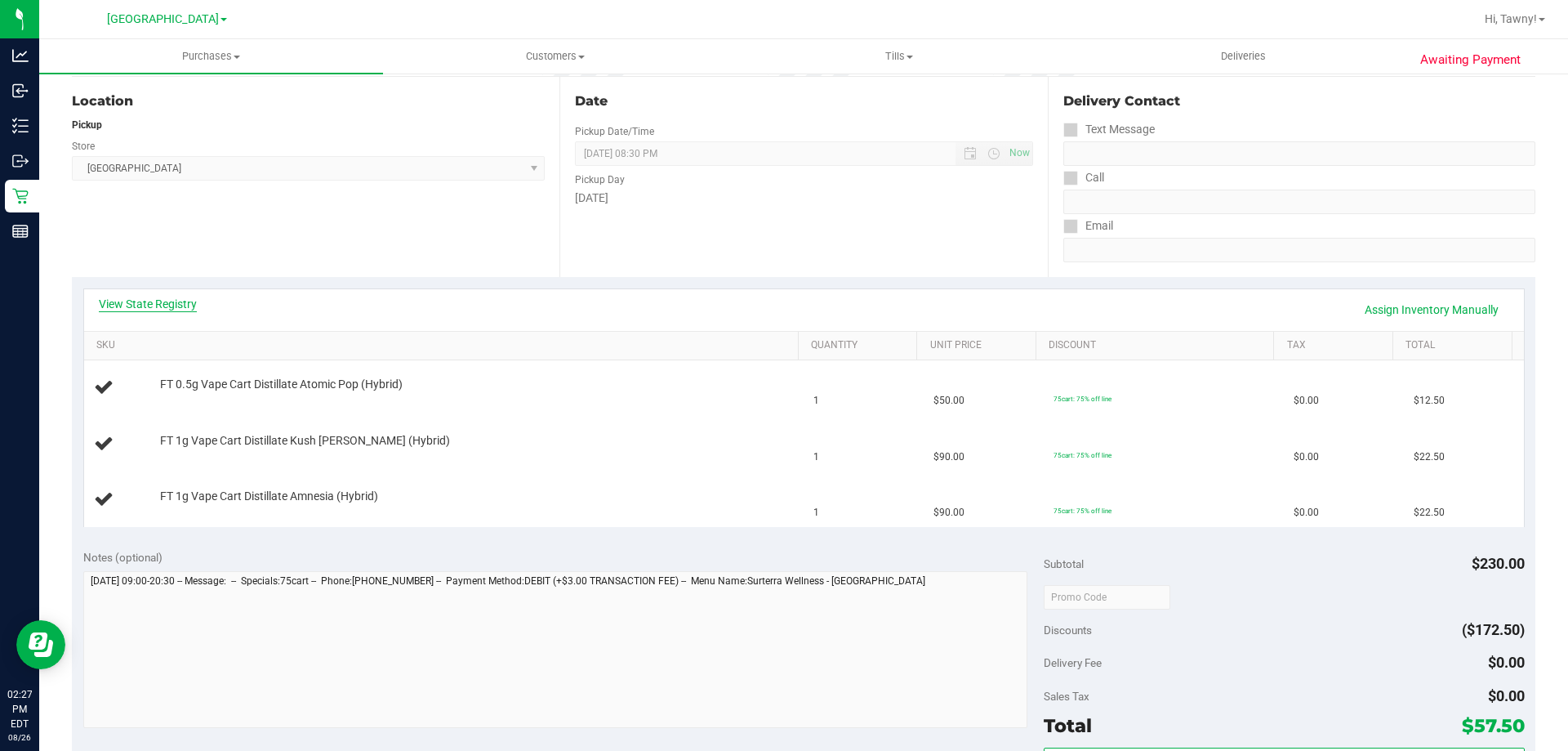
click at [154, 298] on link "View State Registry" at bounding box center [147, 304] width 98 height 16
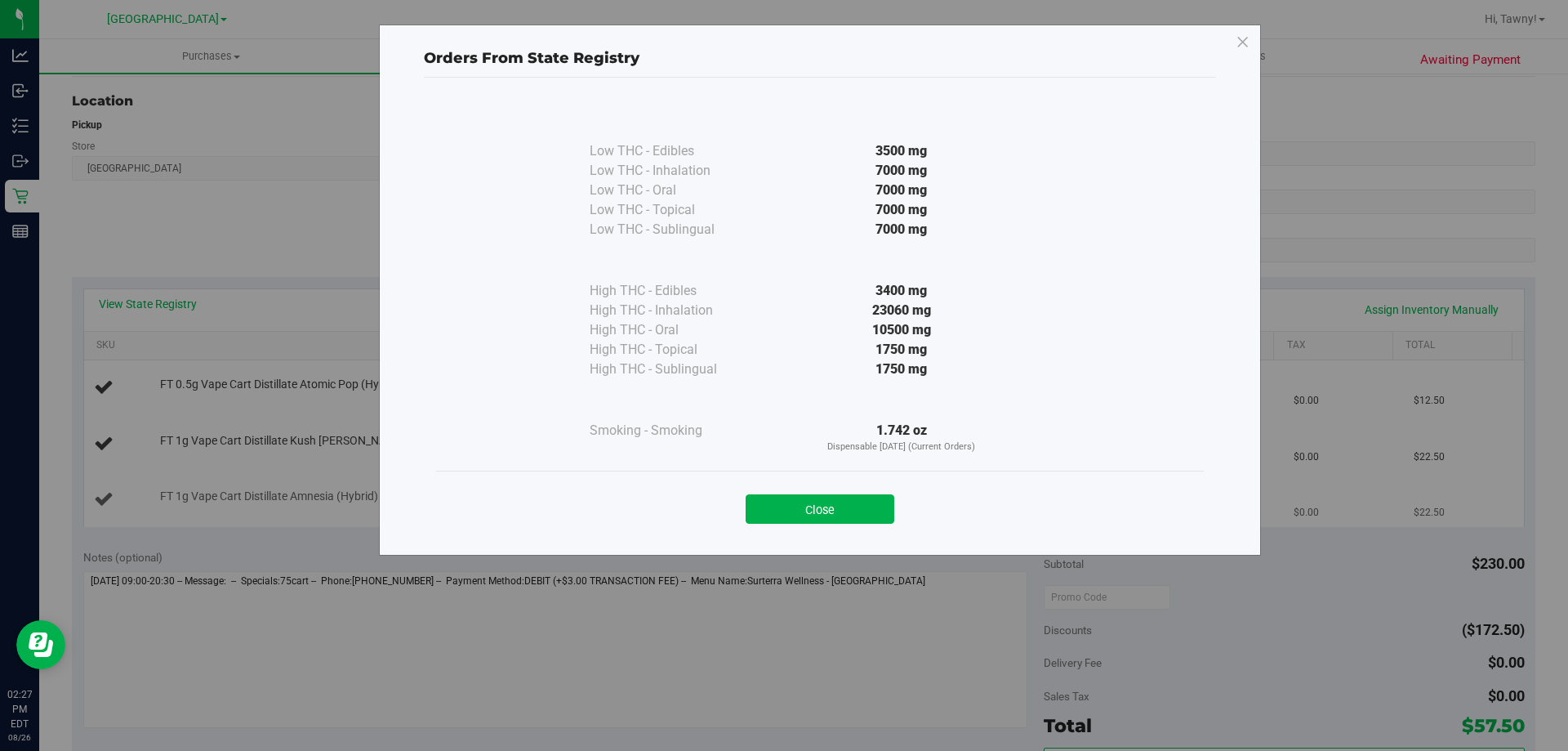
drag, startPoint x: 847, startPoint y: 504, endPoint x: 815, endPoint y: 504, distance: 32.0
click at [844, 504] on button "Close" at bounding box center [819, 509] width 148 height 29
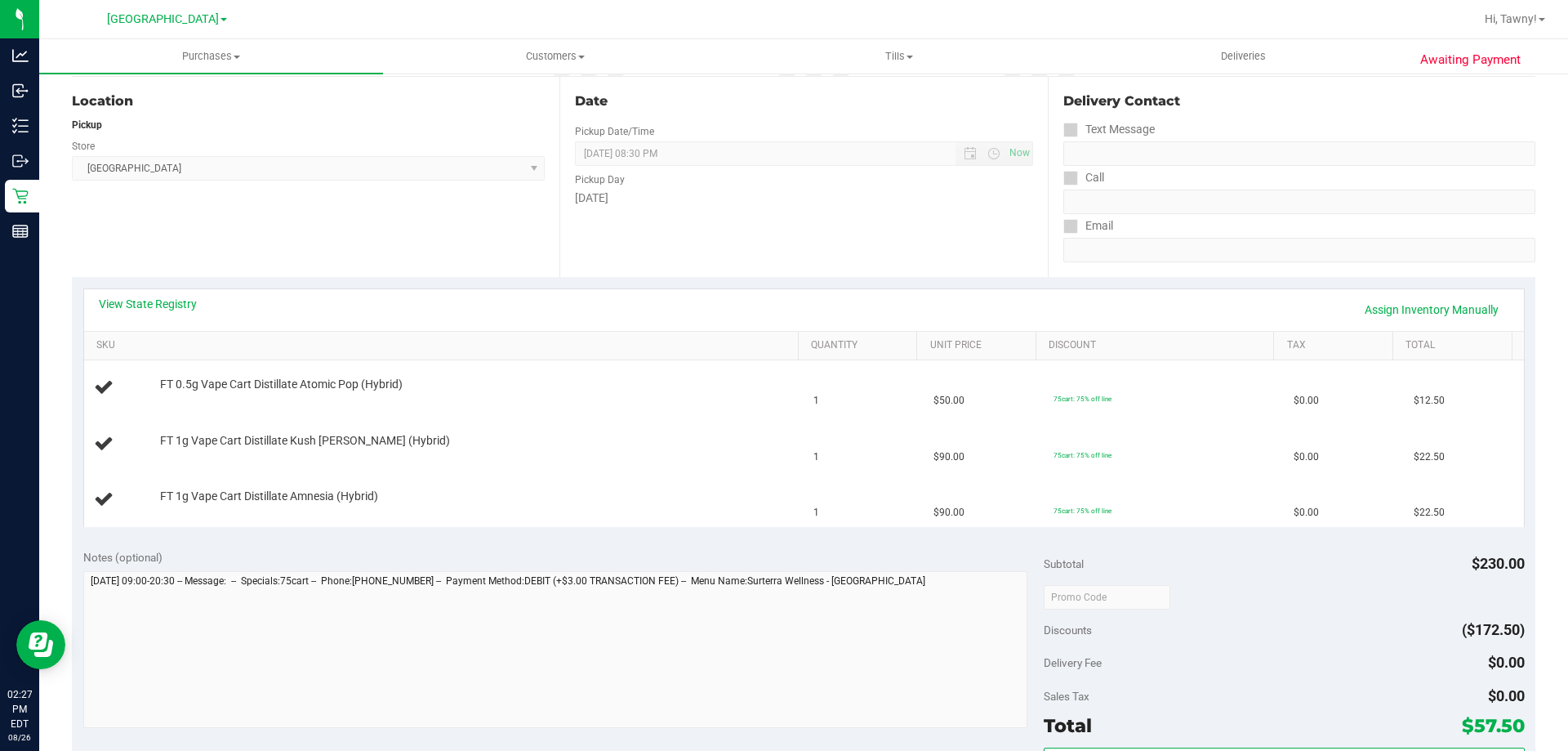
click at [389, 247] on div "Location Pickup Store North Palm Beach WC Select Store Bonita Springs WC Boynto…" at bounding box center [315, 176] width 487 height 200
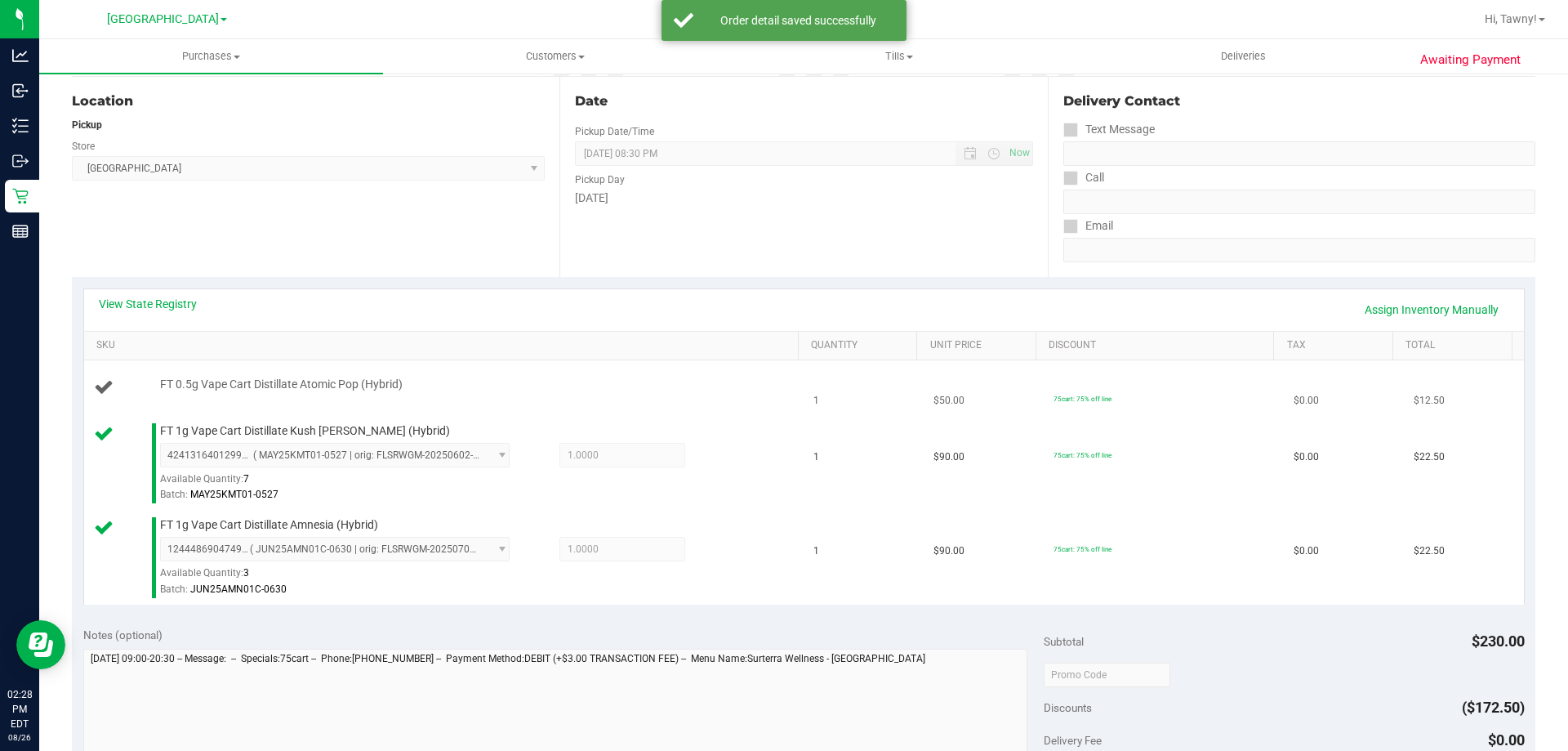
click at [273, 378] on td "FT 0.5g Vape Cart Distillate Atomic Pop (Hybrid)" at bounding box center [445, 388] width 721 height 56
click at [273, 380] on span "FT 0.5g Vape Cart Distillate Atomic Pop (Hybrid)" at bounding box center [280, 383] width 242 height 15
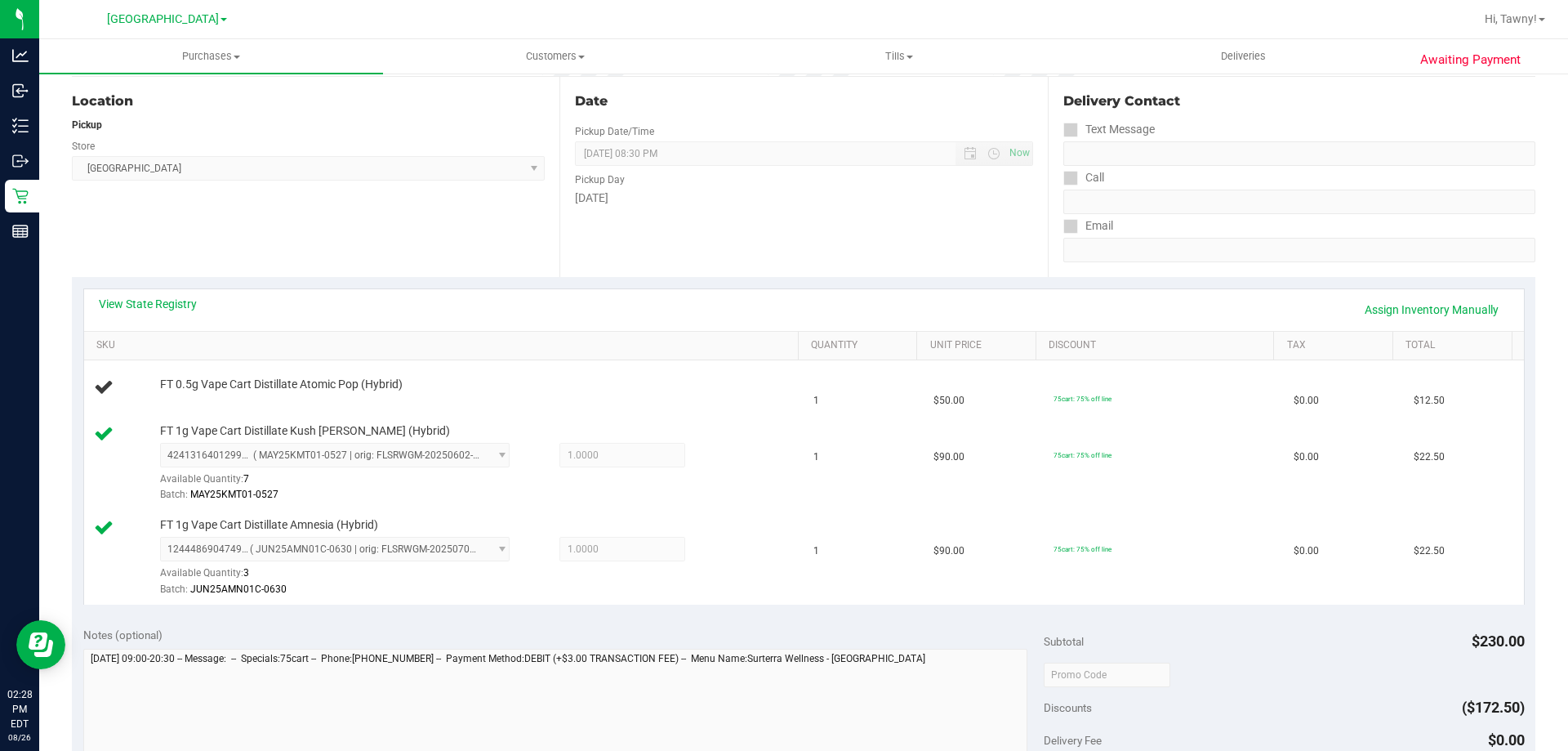
click at [500, 232] on div "Location Pickup Store North Palm Beach WC Select Store Bonita Springs WC Boynto…" at bounding box center [315, 176] width 487 height 200
click at [378, 263] on div "Location Pickup Store North Palm Beach WC Select Store Bonita Springs WC Boynto…" at bounding box center [315, 176] width 487 height 200
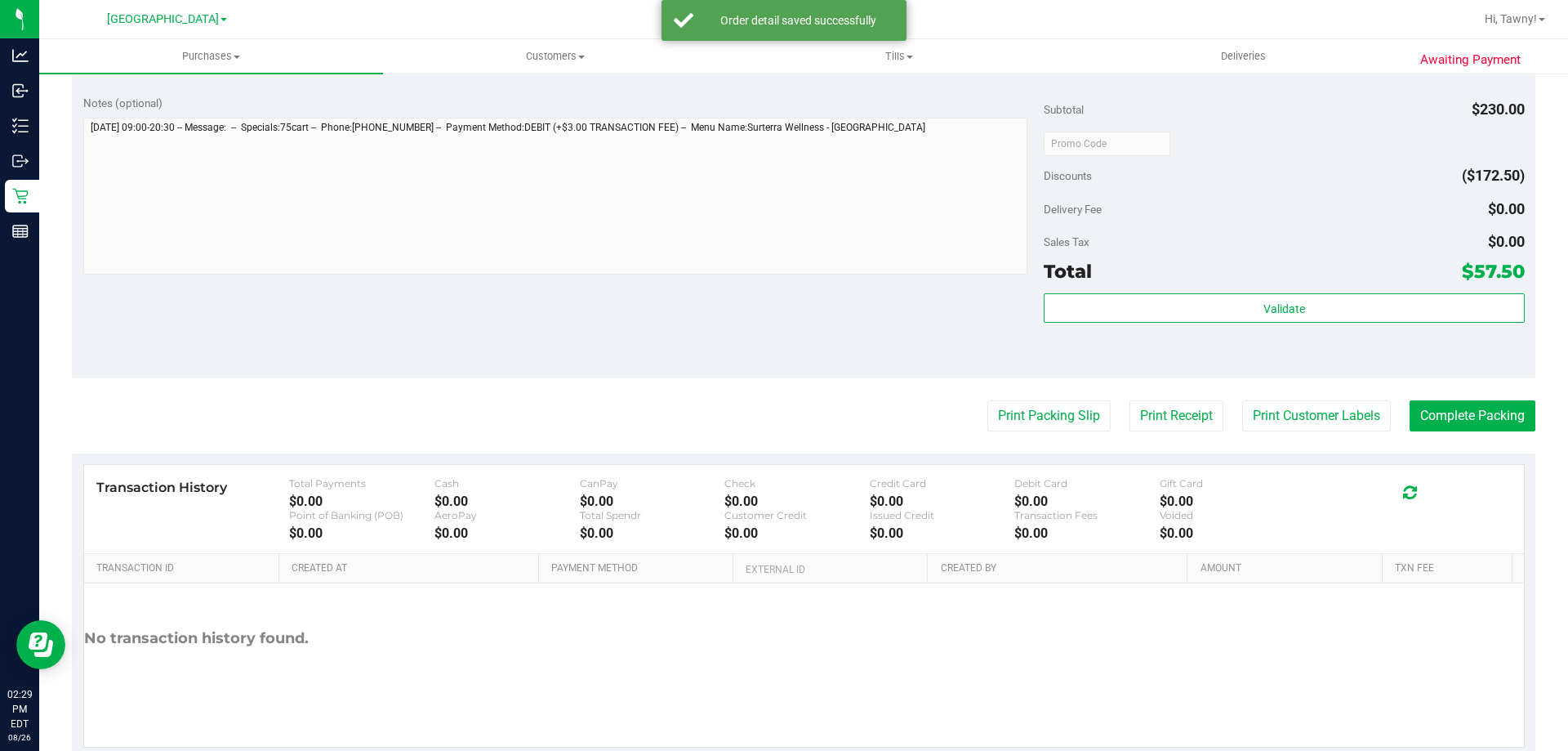
scroll to position [735, 0]
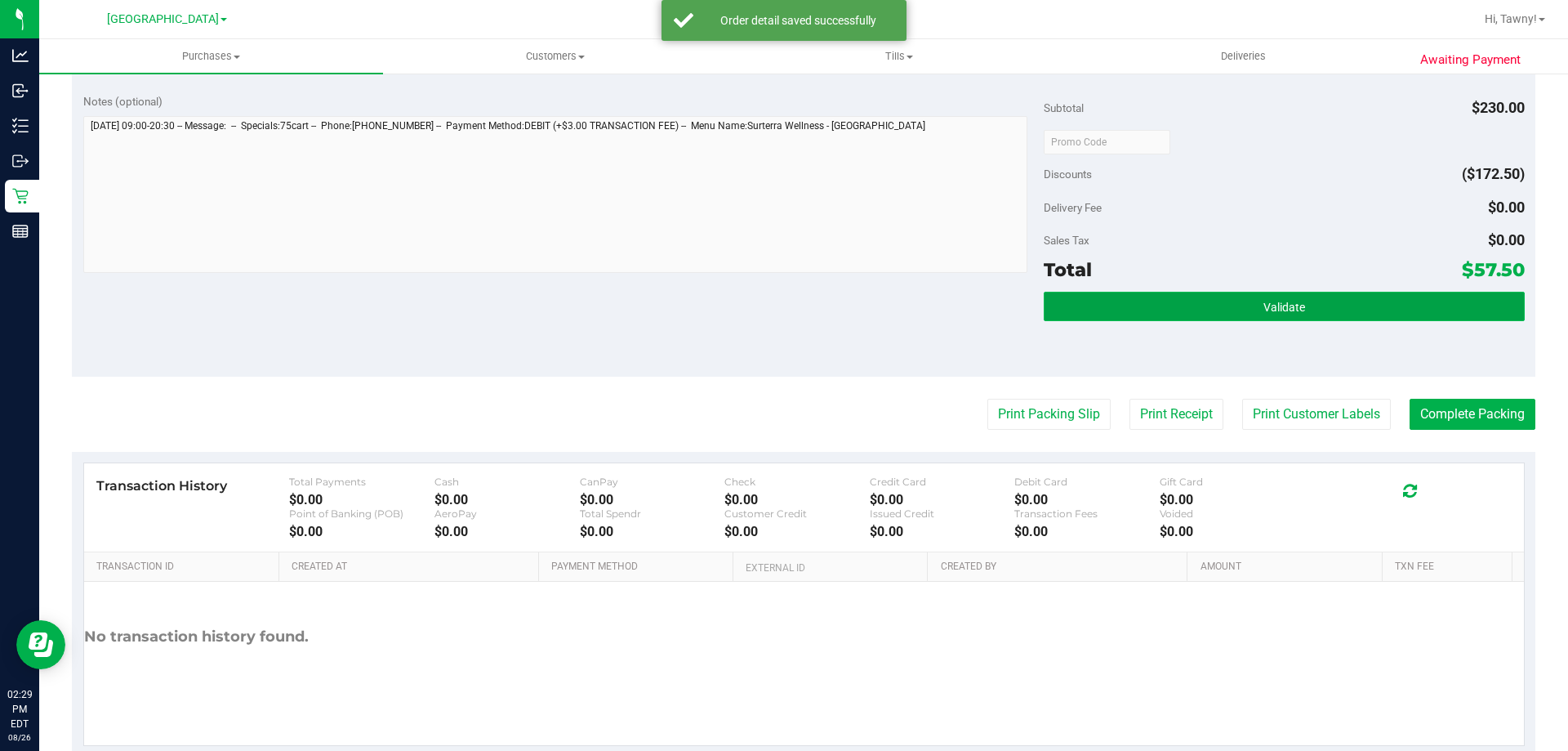
click at [1292, 304] on span "Validate" at bounding box center [1283, 307] width 42 height 13
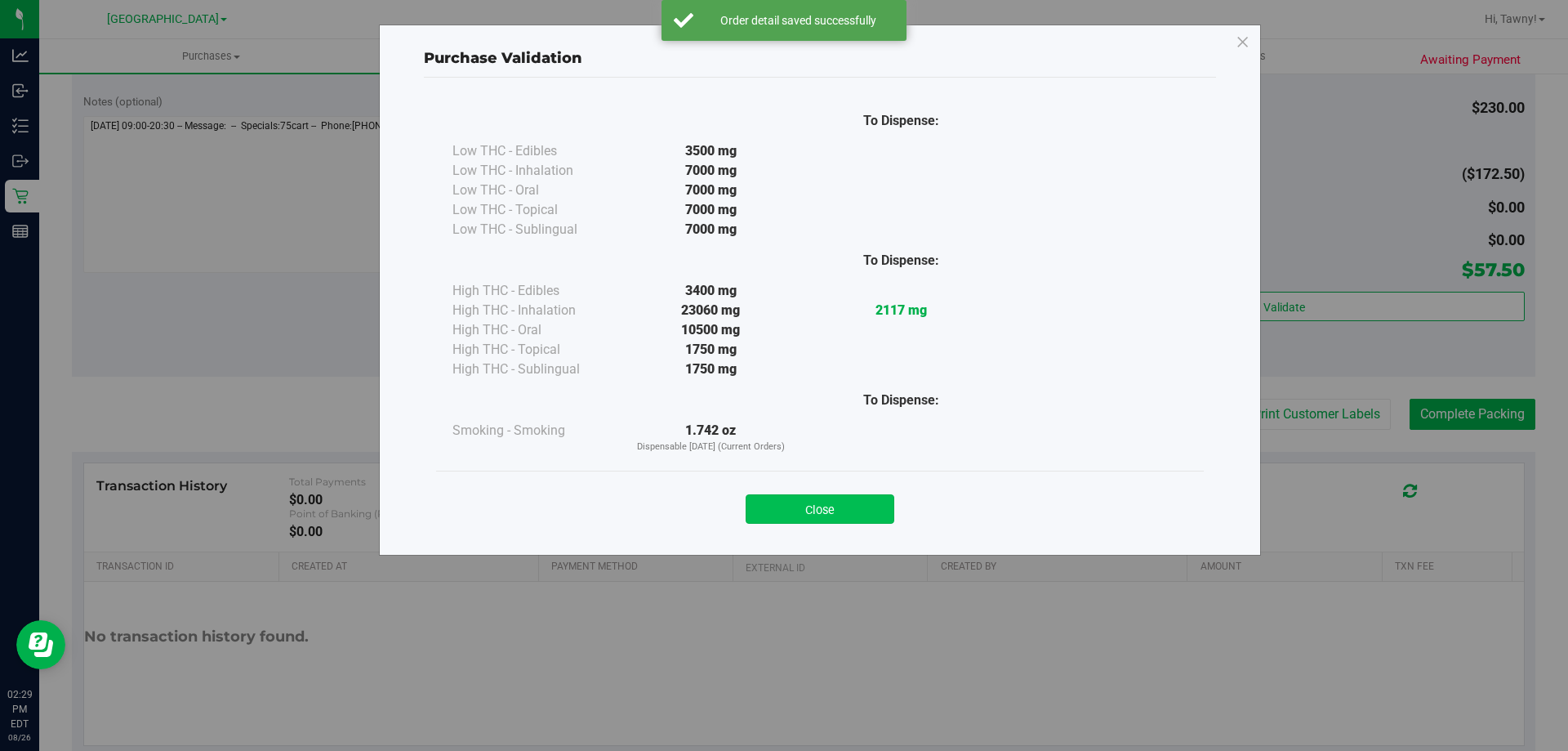
click at [879, 512] on button "Close" at bounding box center [819, 509] width 148 height 29
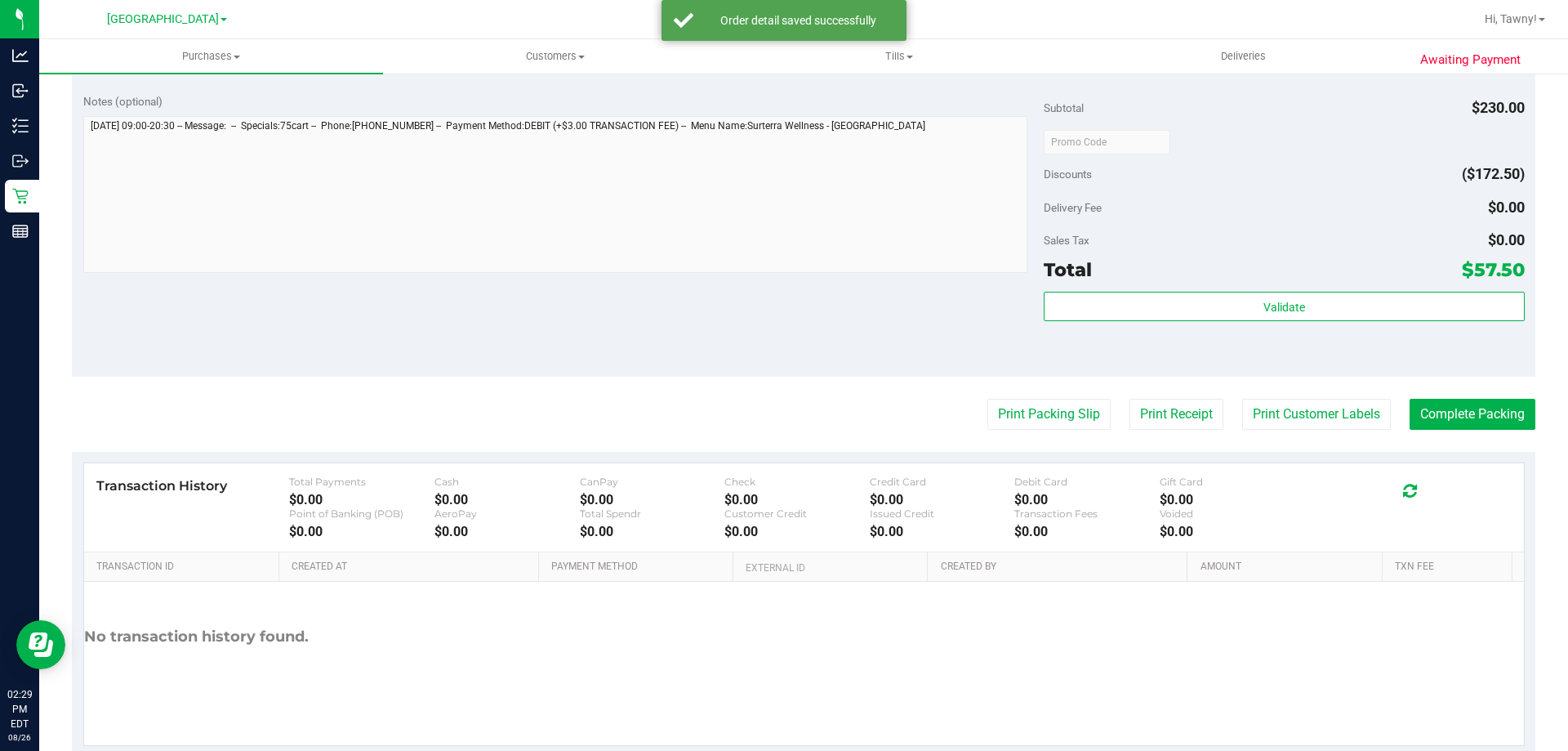
click at [1013, 379] on purchase-details "Back Edit Purchase Cancel Purchase View Profile # 11850579 BioTrack ID: - Submi…" at bounding box center [803, 55] width 1463 height 1404
click at [1060, 418] on button "Print Packing Slip" at bounding box center [1048, 414] width 123 height 31
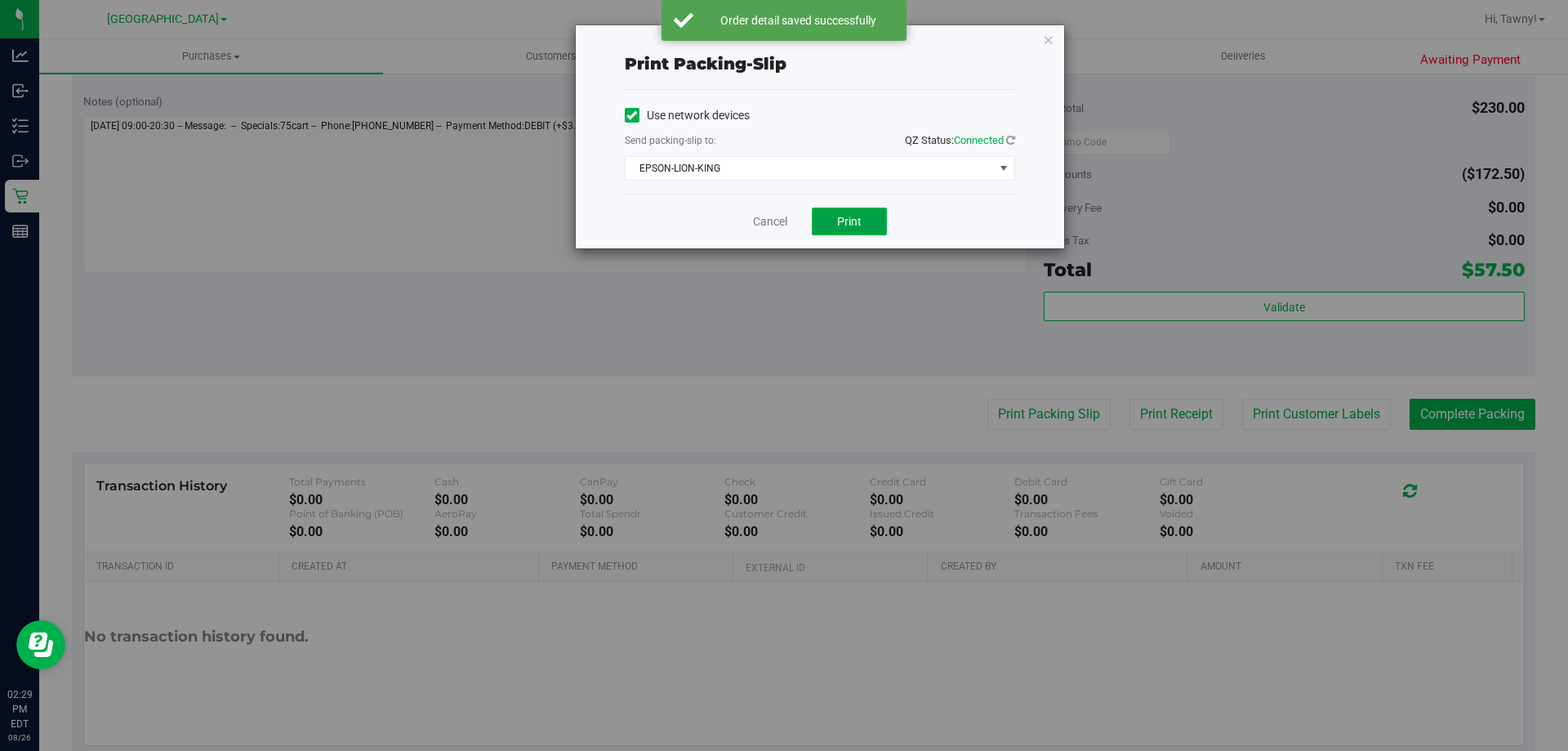
click at [873, 225] on button "Print" at bounding box center [849, 221] width 75 height 28
click at [1047, 37] on icon "button" at bounding box center [1048, 39] width 12 height 20
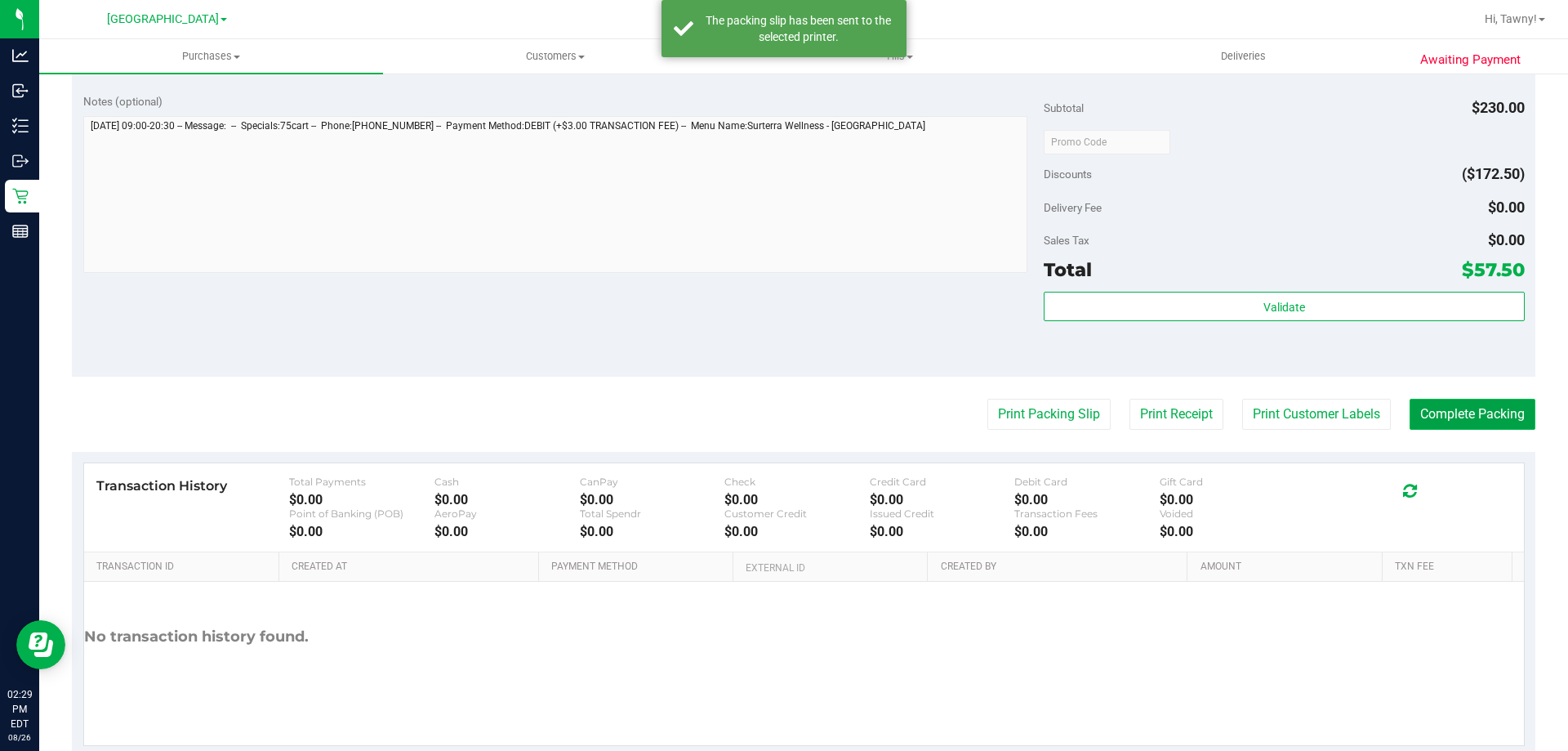
click at [1446, 414] on button "Complete Packing" at bounding box center [1472, 414] width 126 height 31
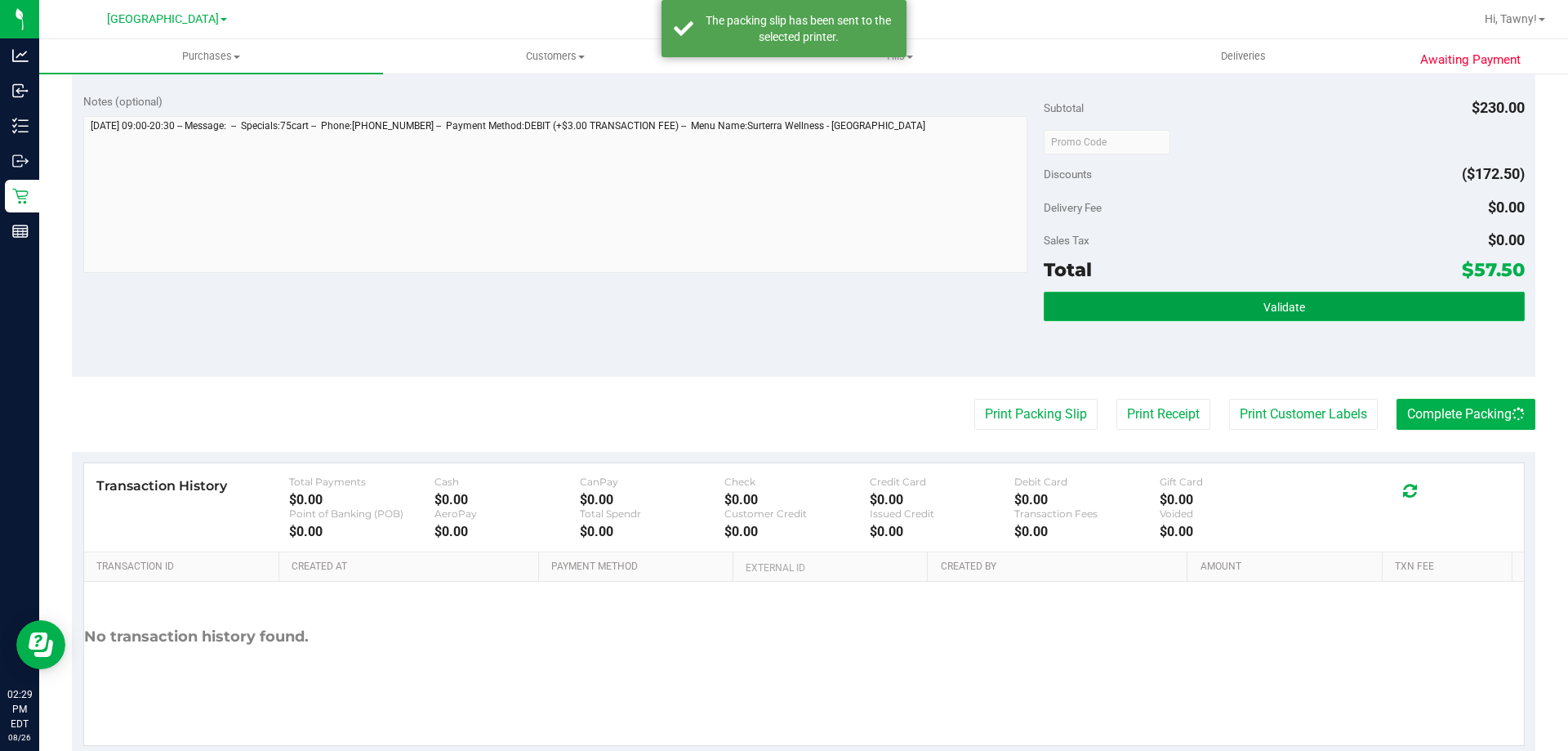
click at [1374, 309] on button "Validate" at bounding box center [1283, 305] width 480 height 29
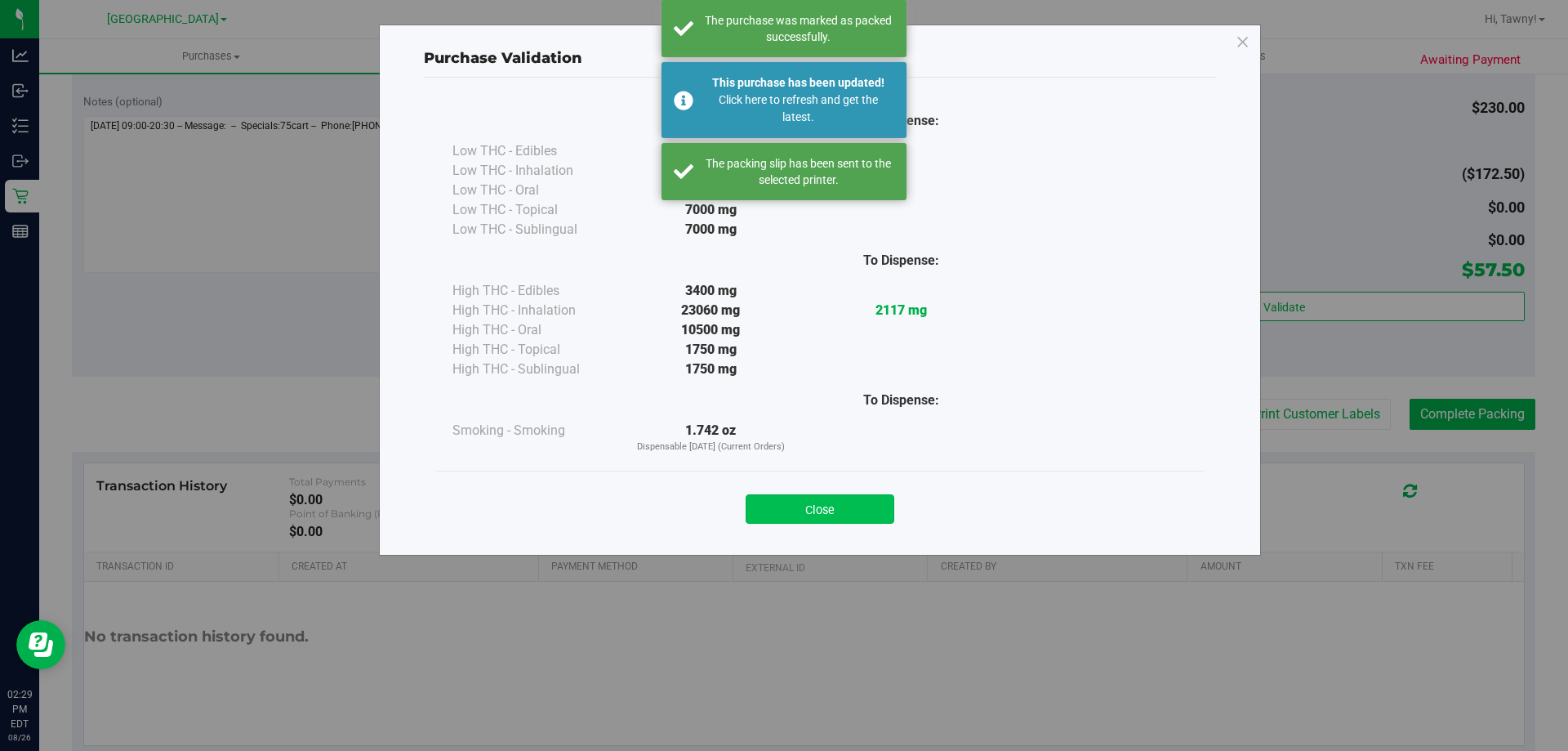
click at [817, 503] on button "Close" at bounding box center [819, 509] width 148 height 29
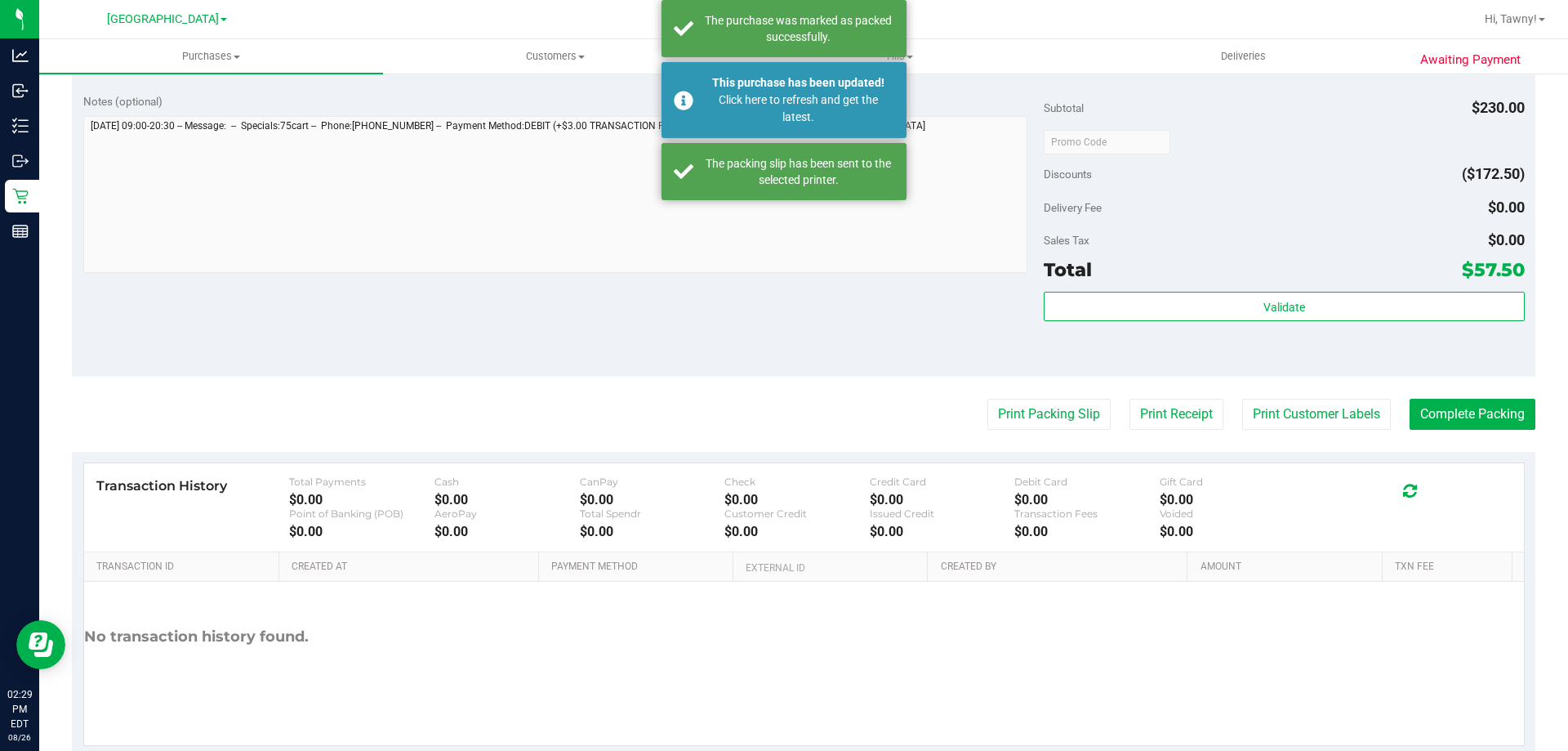
click at [1101, 420] on div "Print Packing Slip Print Receipt Print Customer Labels Complete Packing" at bounding box center [803, 414] width 1463 height 31
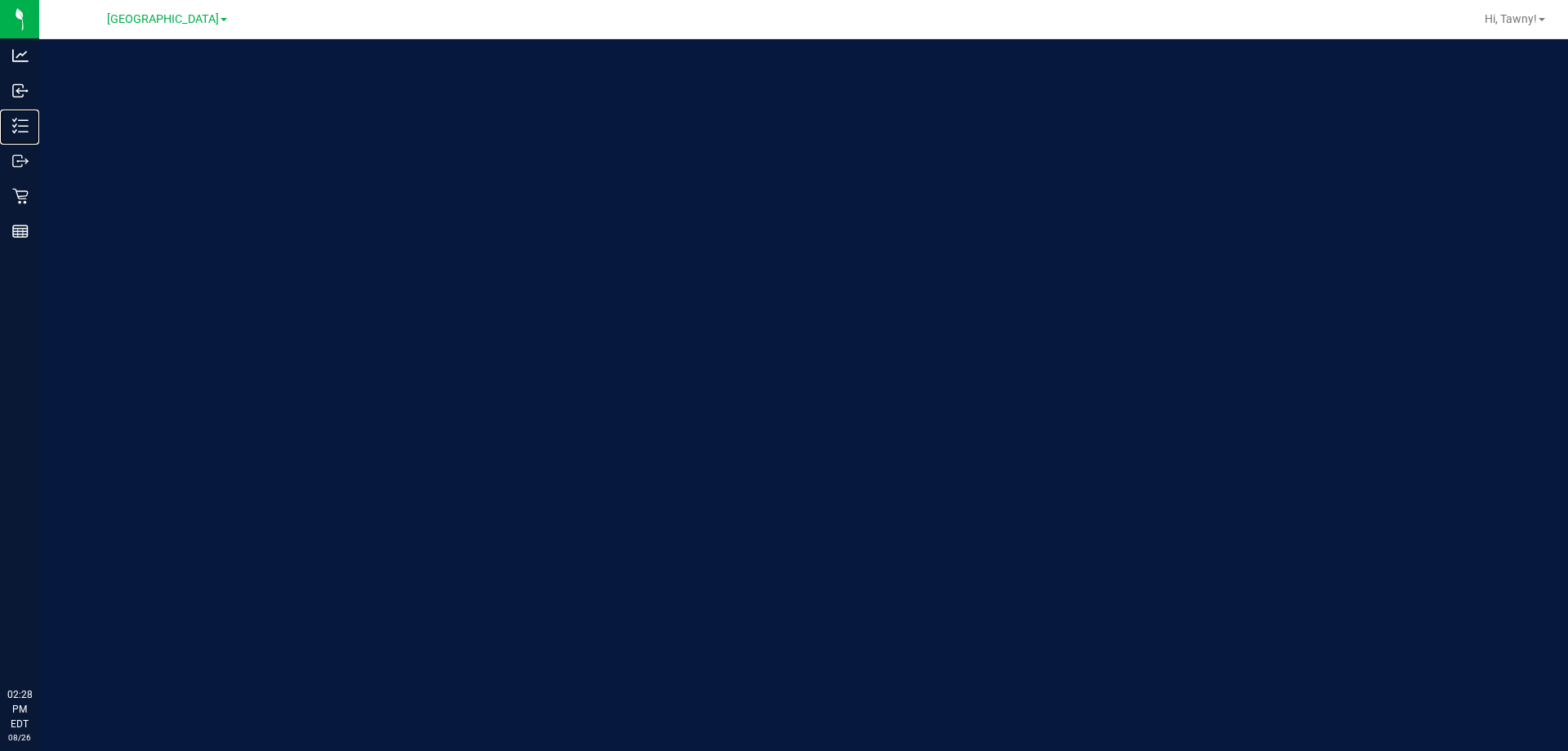
click at [25, 123] on icon at bounding box center [20, 125] width 16 height 16
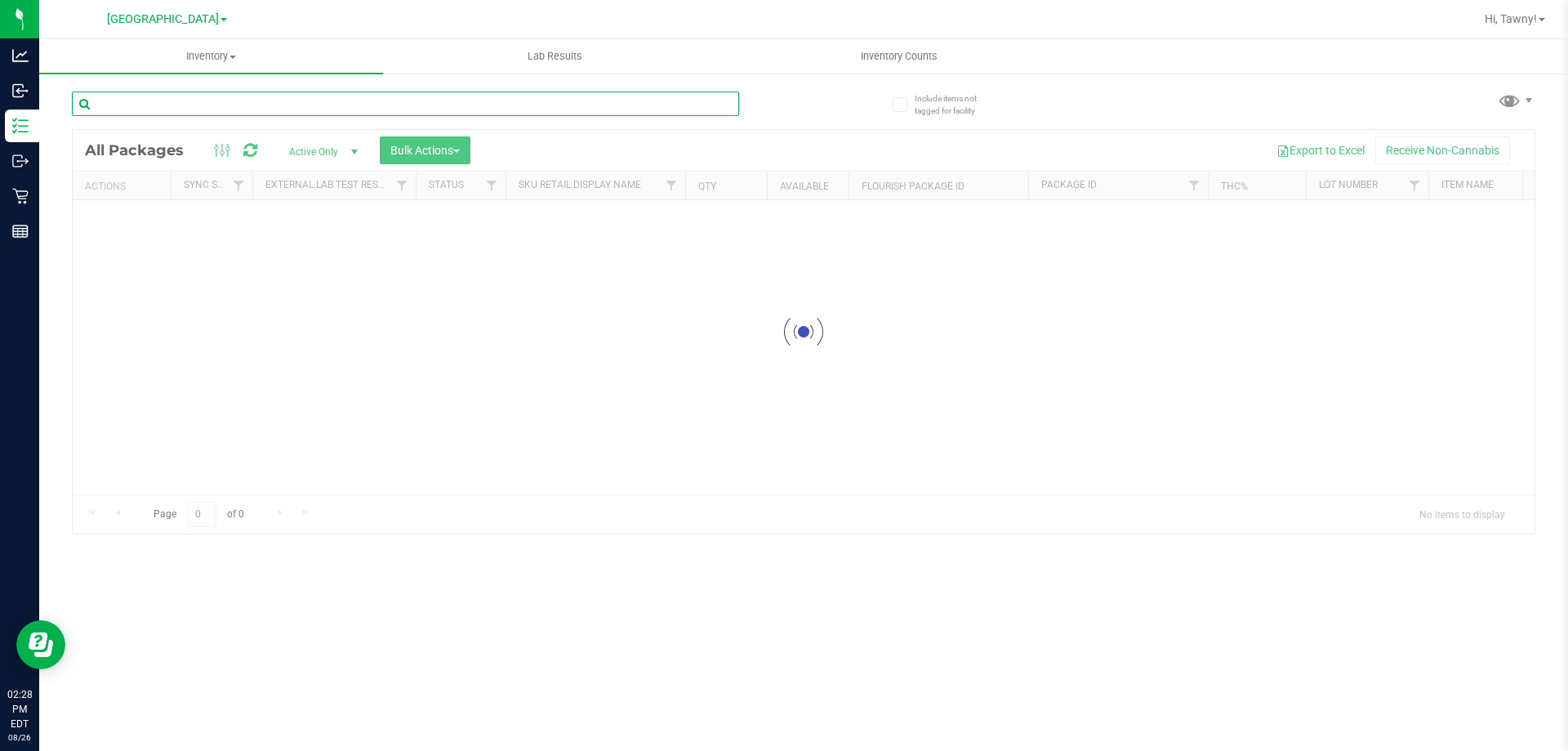
click at [360, 107] on input "text" at bounding box center [406, 104] width 667 height 25
paste input "FT 0.5g Vape Cart Distillate Atomic Pop (Hybrid)"
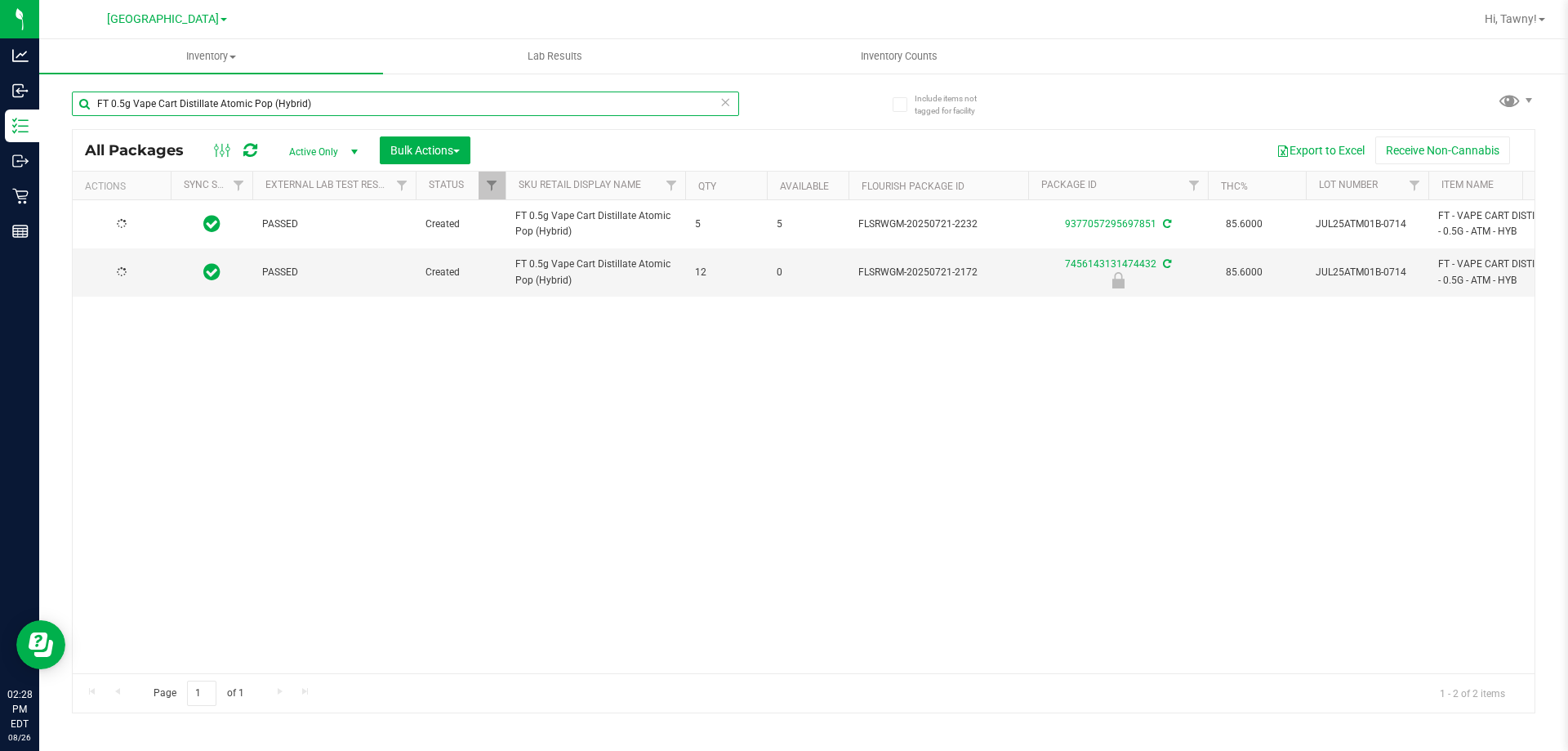
type input "FT 0.5g Vape Cart Distillate Atomic Pop (Hybrid)"
click at [668, 424] on div "Action Action Adjust qty Create package Edit attributes Global inventory Locate…" at bounding box center [803, 436] width 1462 height 473
click at [682, 445] on div "Action Action Adjust qty Create package Edit attributes Global inventory Locate…" at bounding box center [803, 436] width 1462 height 473
click at [761, 388] on div "Action Action Adjust qty Create package Edit attributes Global inventory Locate…" at bounding box center [803, 436] width 1462 height 473
click at [667, 429] on div "Action Action Adjust qty Create package Edit attributes Global inventory Locate…" at bounding box center [803, 436] width 1462 height 473
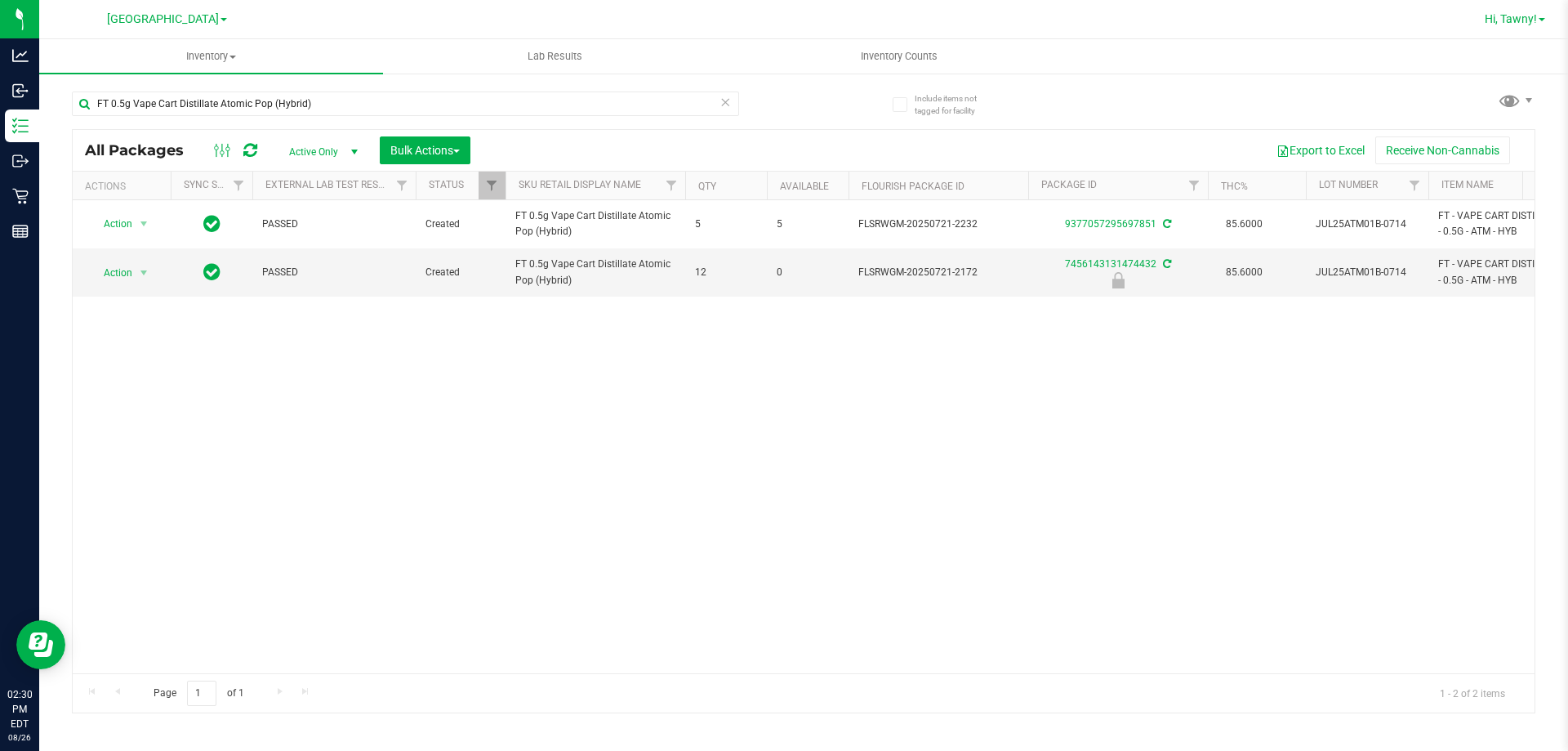
click at [1509, 23] on span "Hi, Tawny!" at bounding box center [1510, 19] width 52 height 13
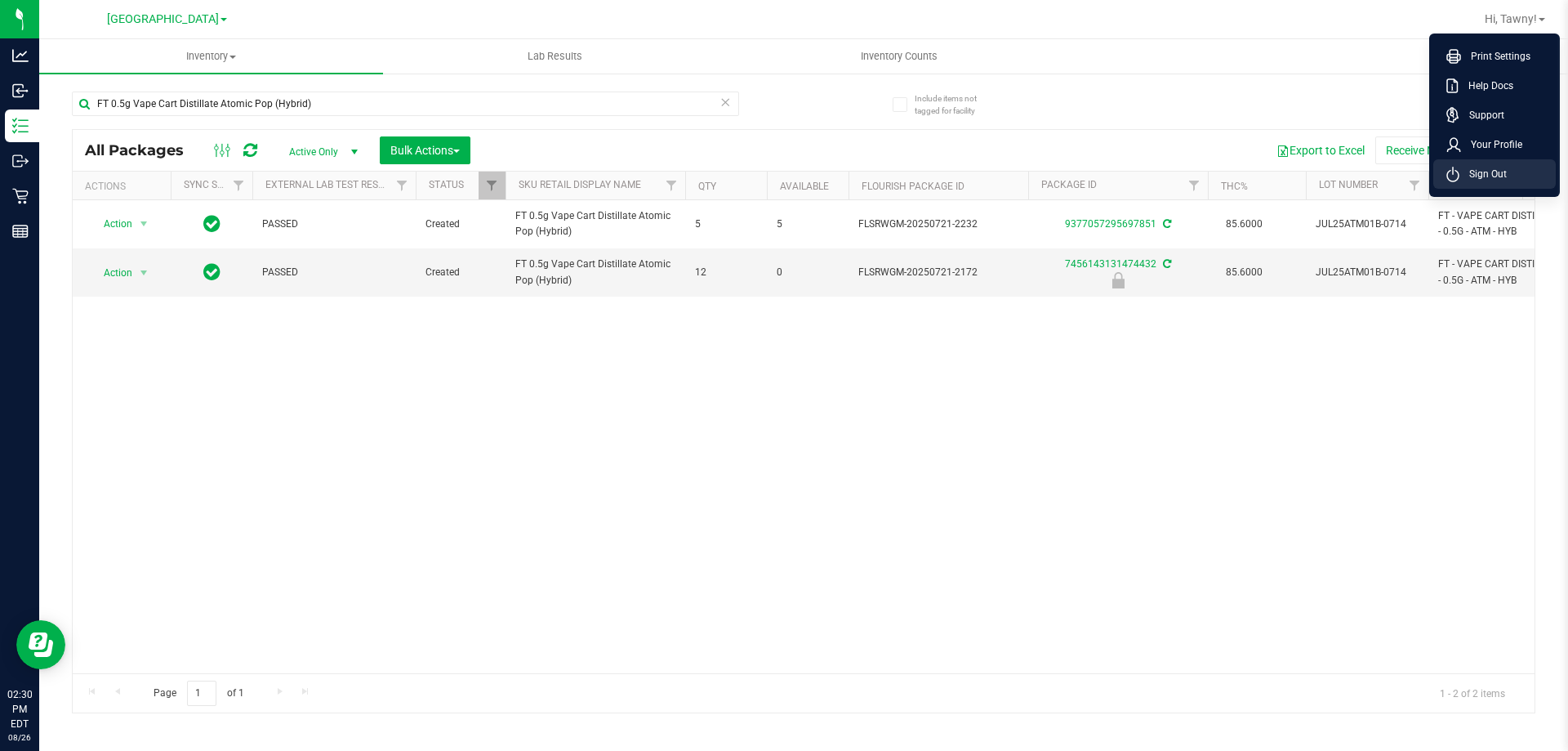
click at [1486, 168] on span "Sign Out" at bounding box center [1482, 174] width 47 height 16
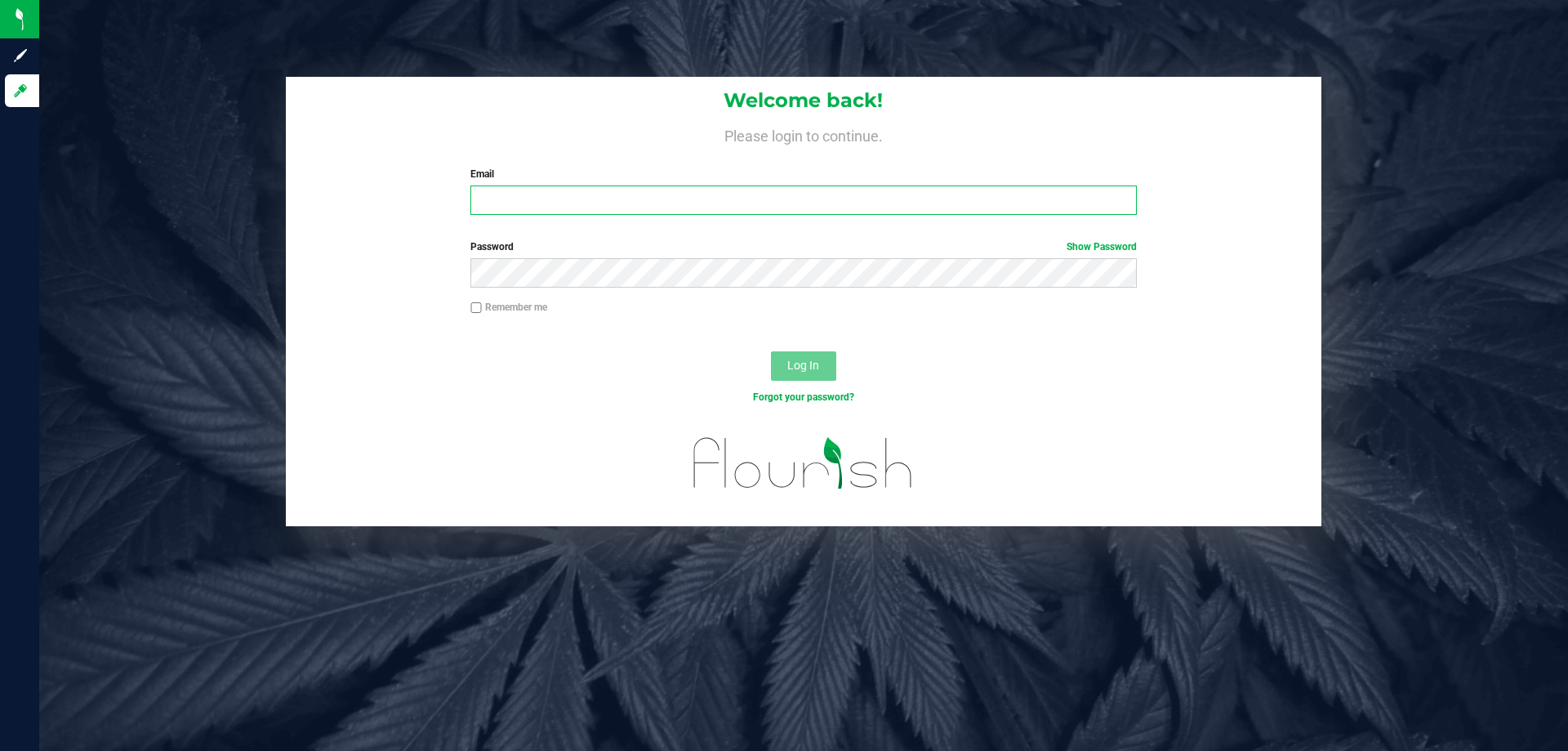
click at [515, 199] on input "Email" at bounding box center [803, 200] width 666 height 29
type input "[EMAIL_ADDRESS][DOMAIN_NAME]"
click at [771, 352] on button "Log In" at bounding box center [804, 366] width 66 height 29
click at [503, 196] on input "Email" at bounding box center [803, 200] width 666 height 29
type input "[EMAIL_ADDRESS][DOMAIN_NAME]"
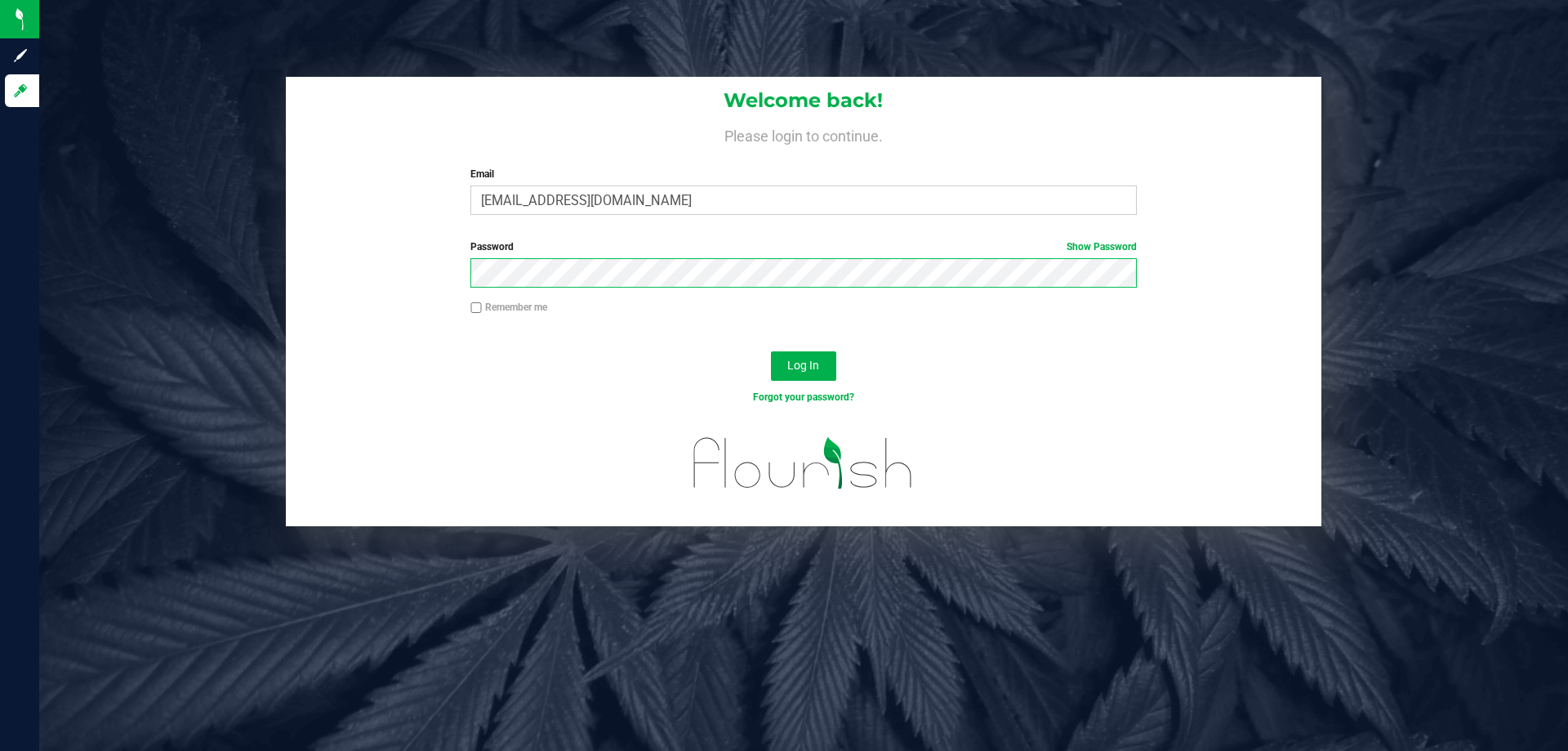
click at [771, 352] on button "Log In" at bounding box center [804, 366] width 66 height 29
